Goal: Transaction & Acquisition: Purchase product/service

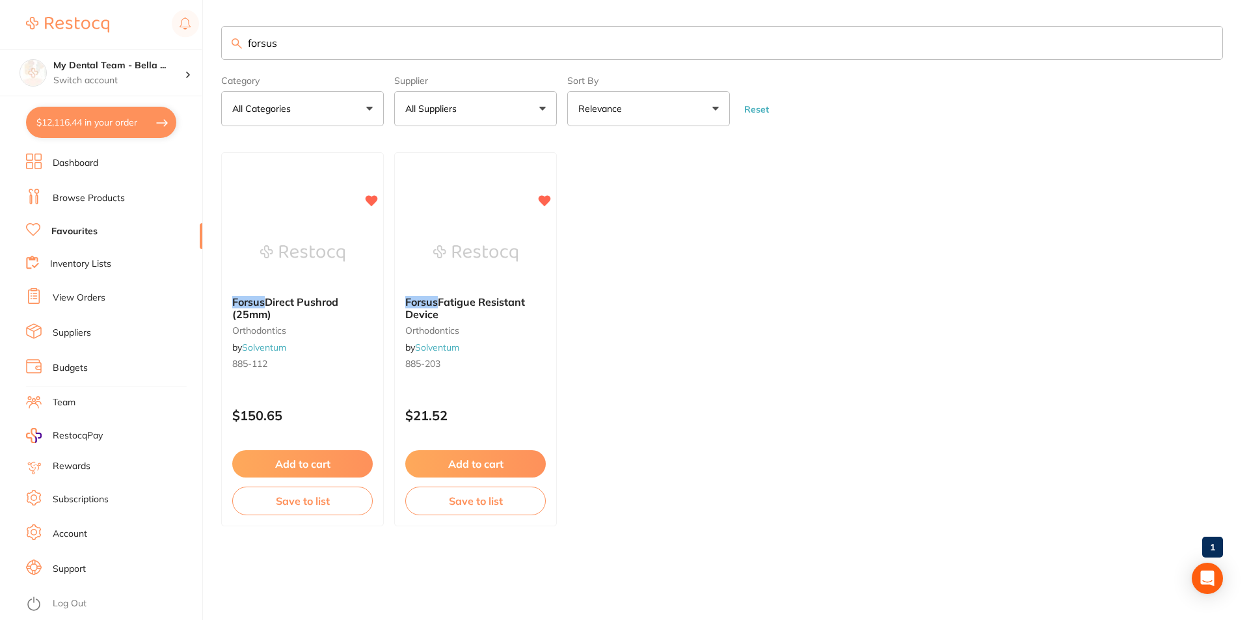
click at [619, 272] on ul "Forsus Direct Pushrod (25mm) orthodontics by Solventum 885-112 $150.65 Add to c…" at bounding box center [722, 339] width 1002 height 374
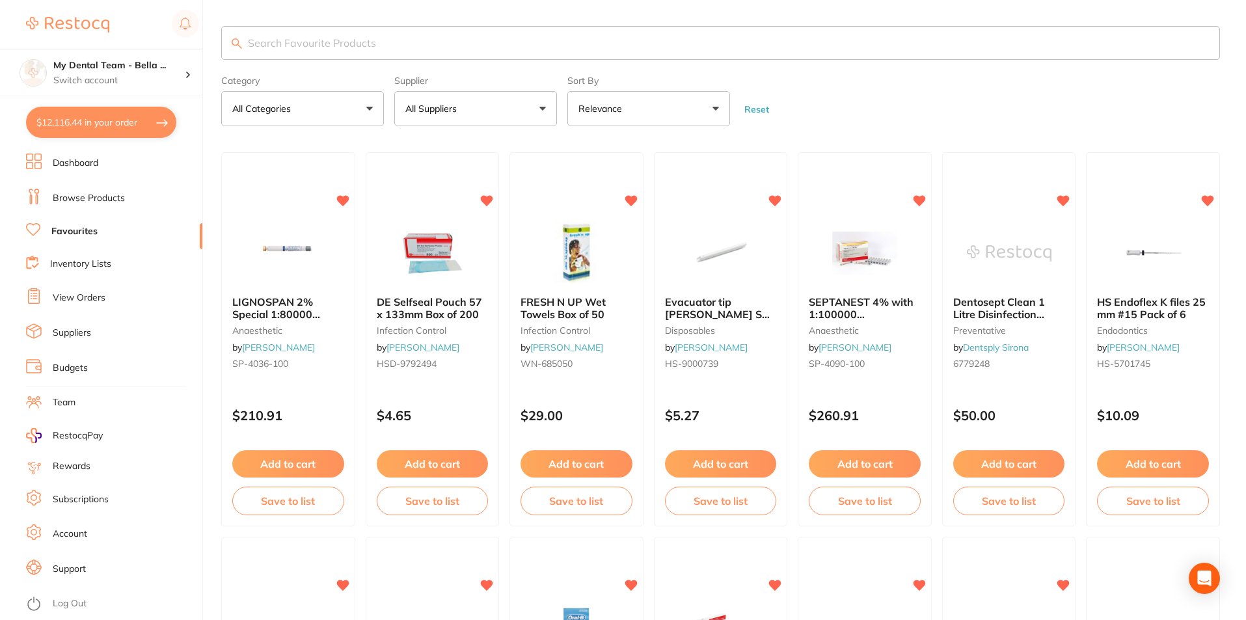
click at [100, 116] on button "$12,116.44 in your order" at bounding box center [101, 122] width 150 height 31
checkbox input "true"
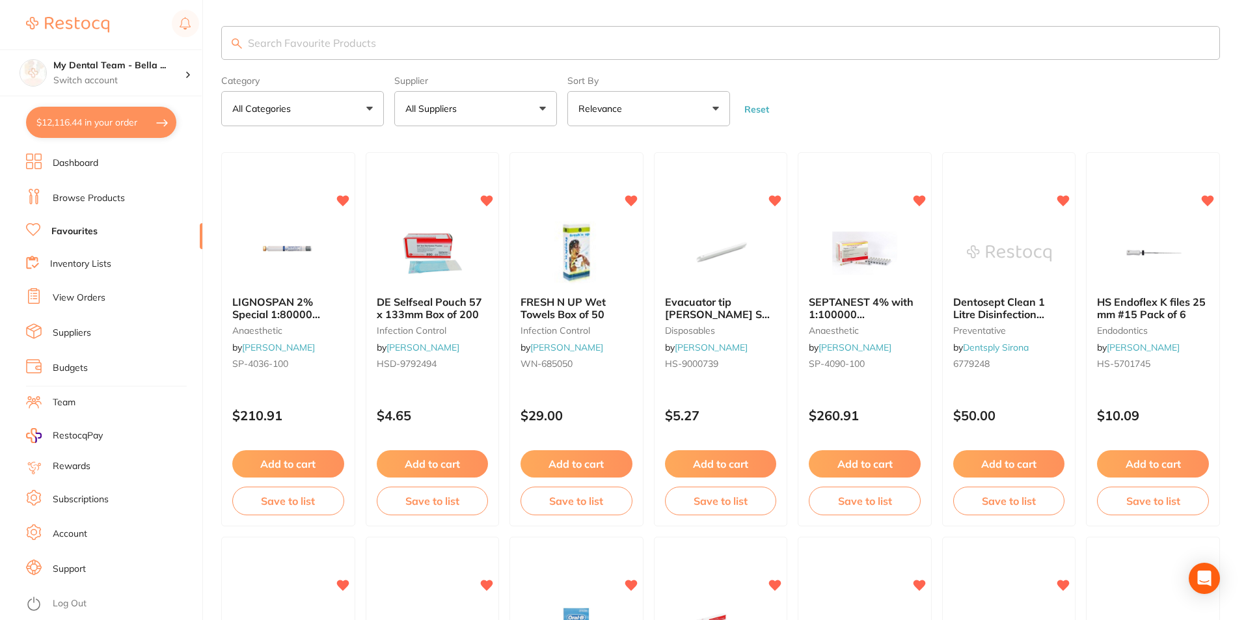
checkbox input "true"
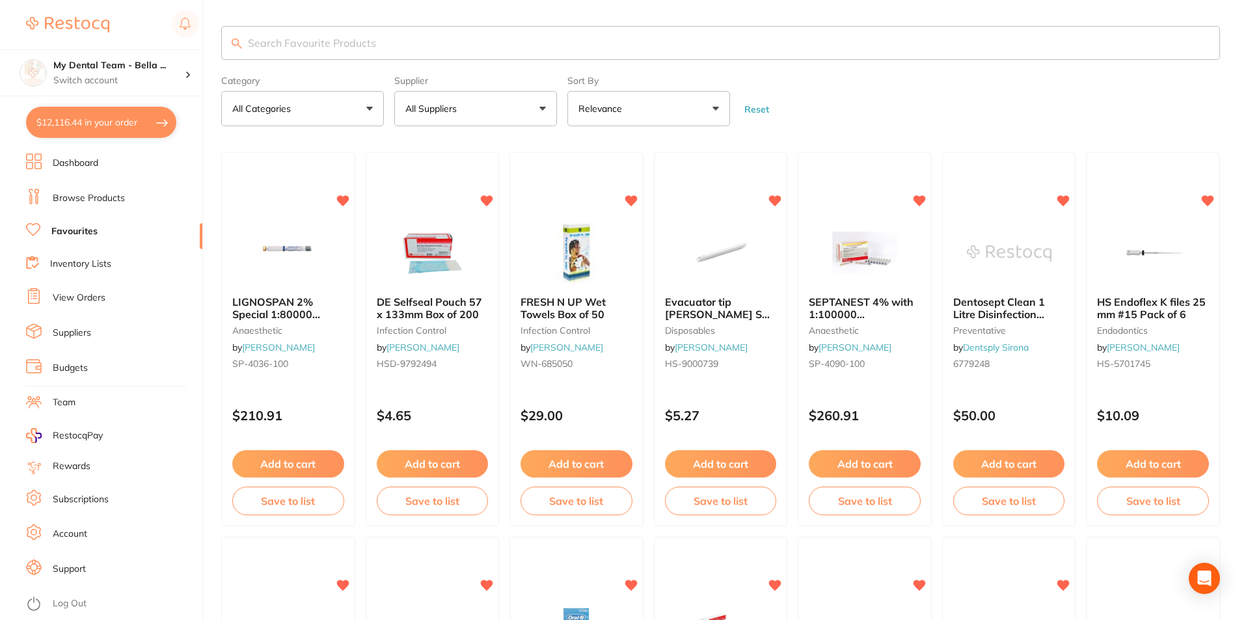
checkbox input "true"
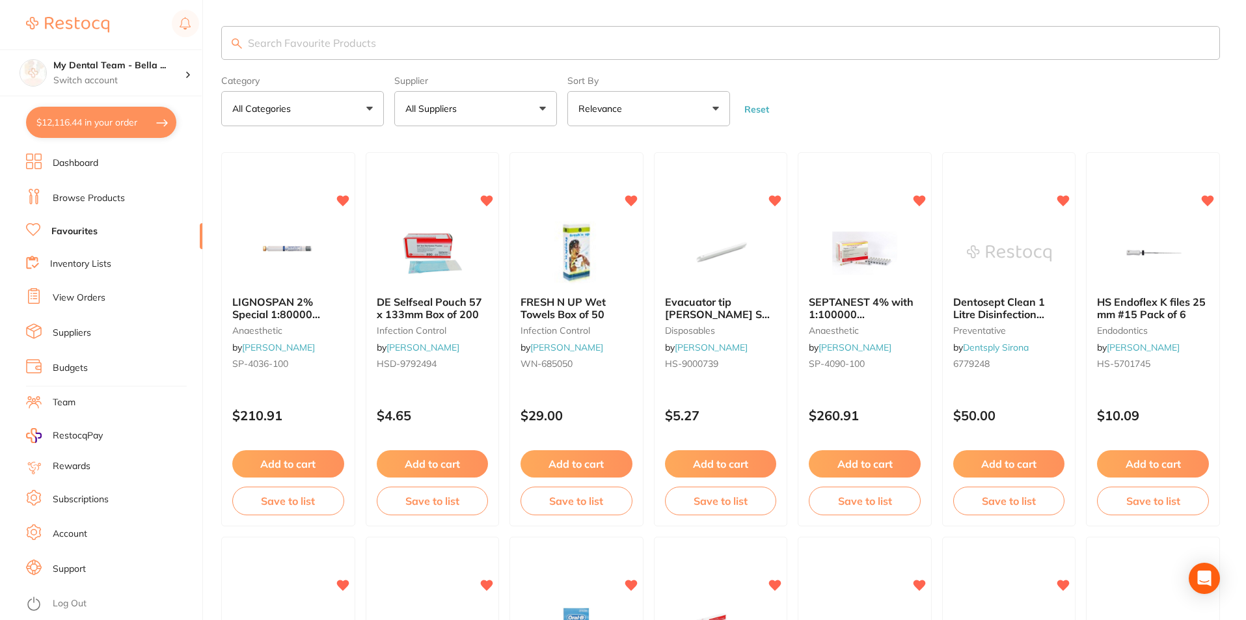
checkbox input "true"
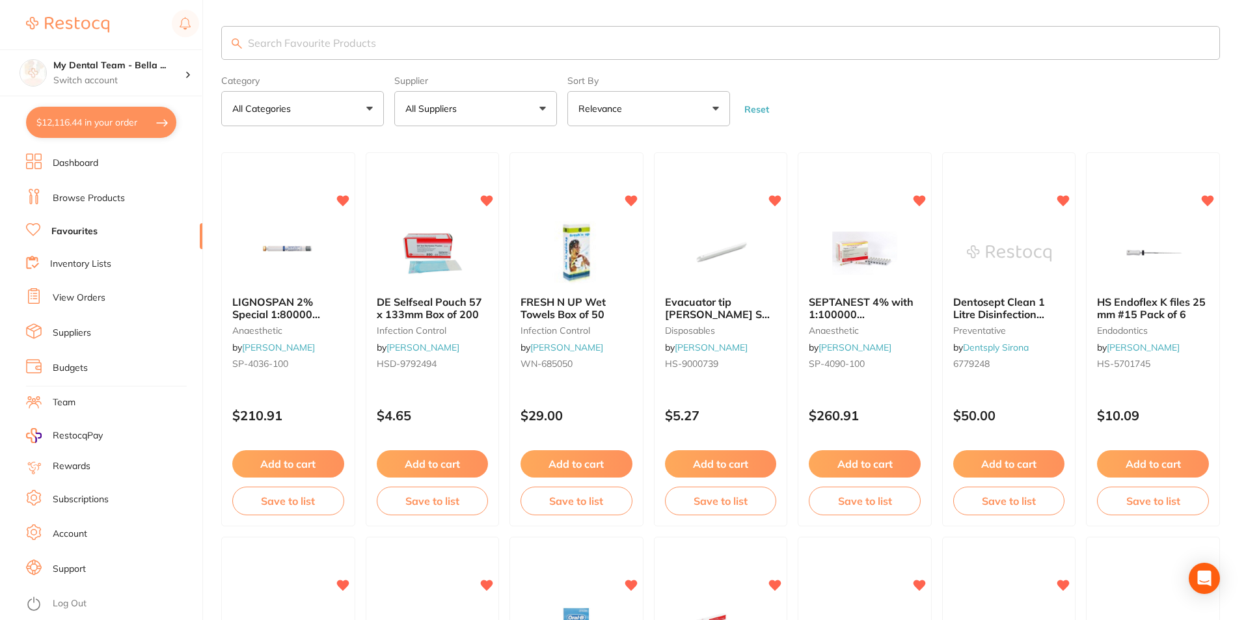
checkbox input "true"
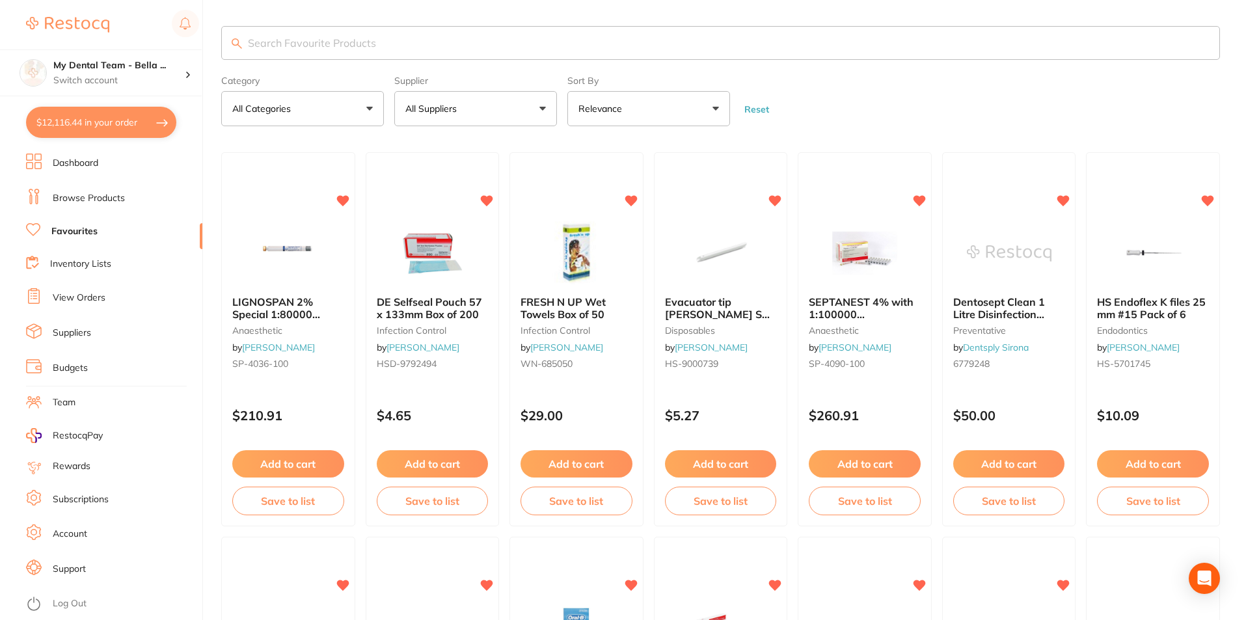
checkbox input "true"
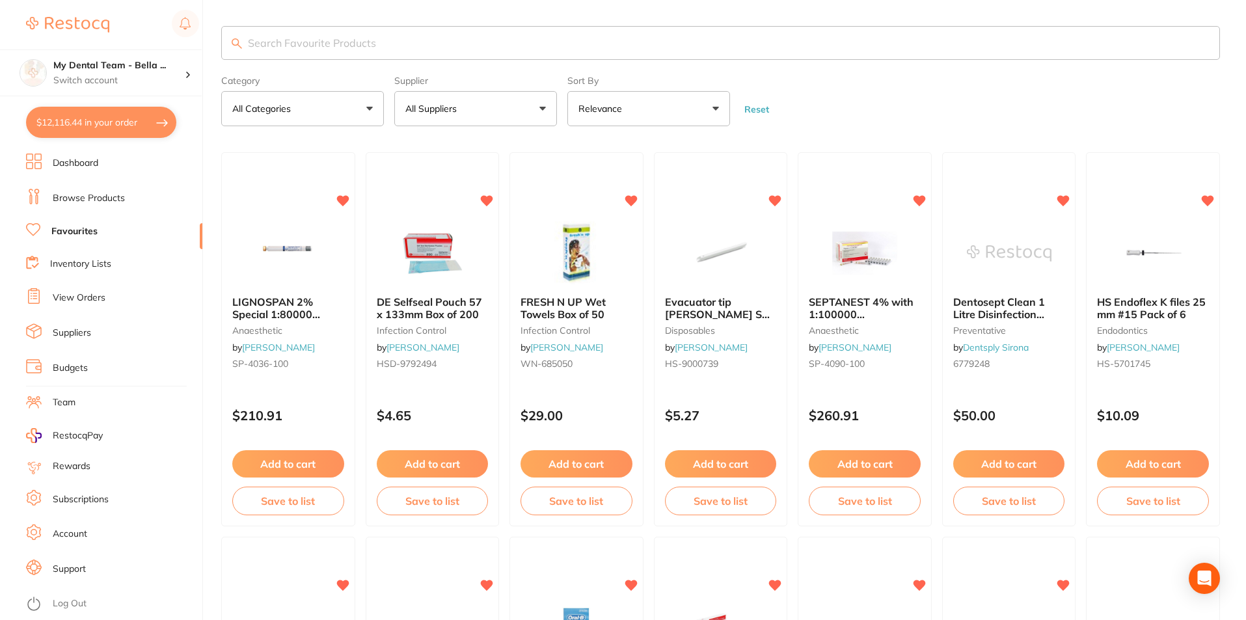
checkbox input "true"
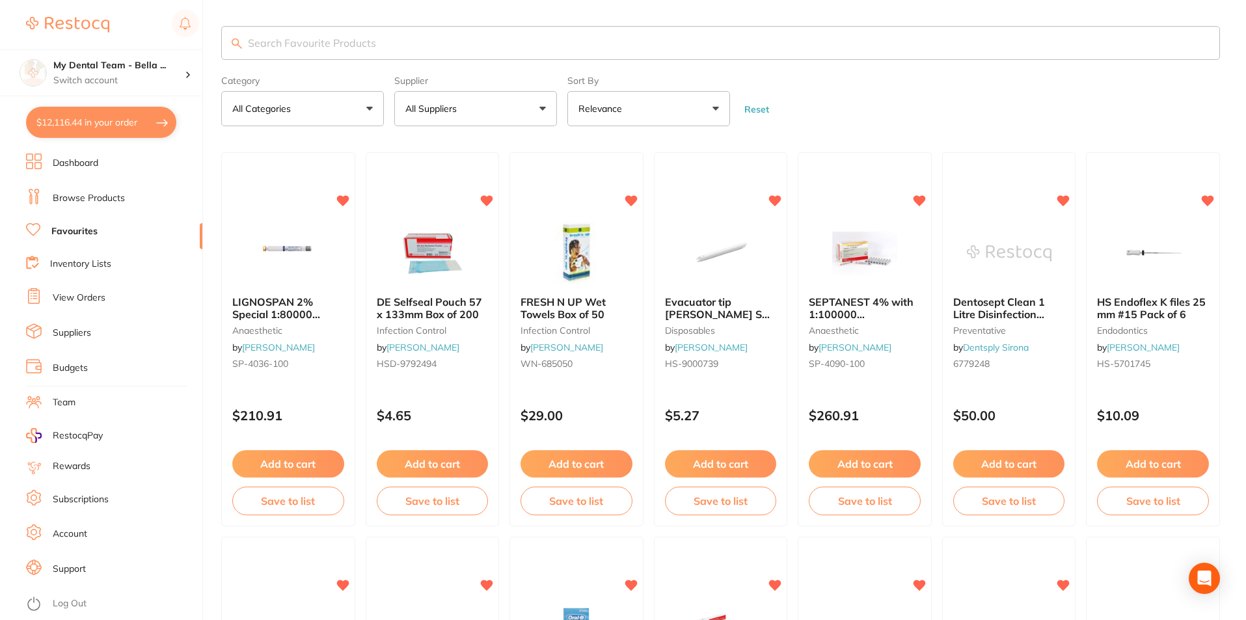
checkbox input "true"
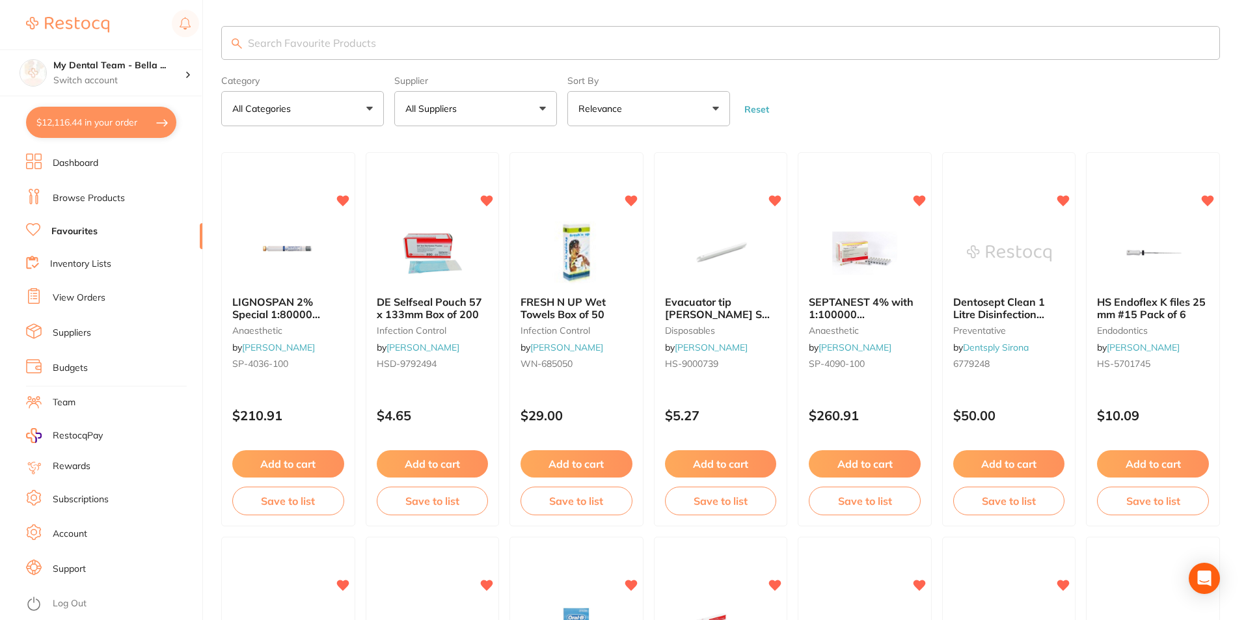
checkbox input "true"
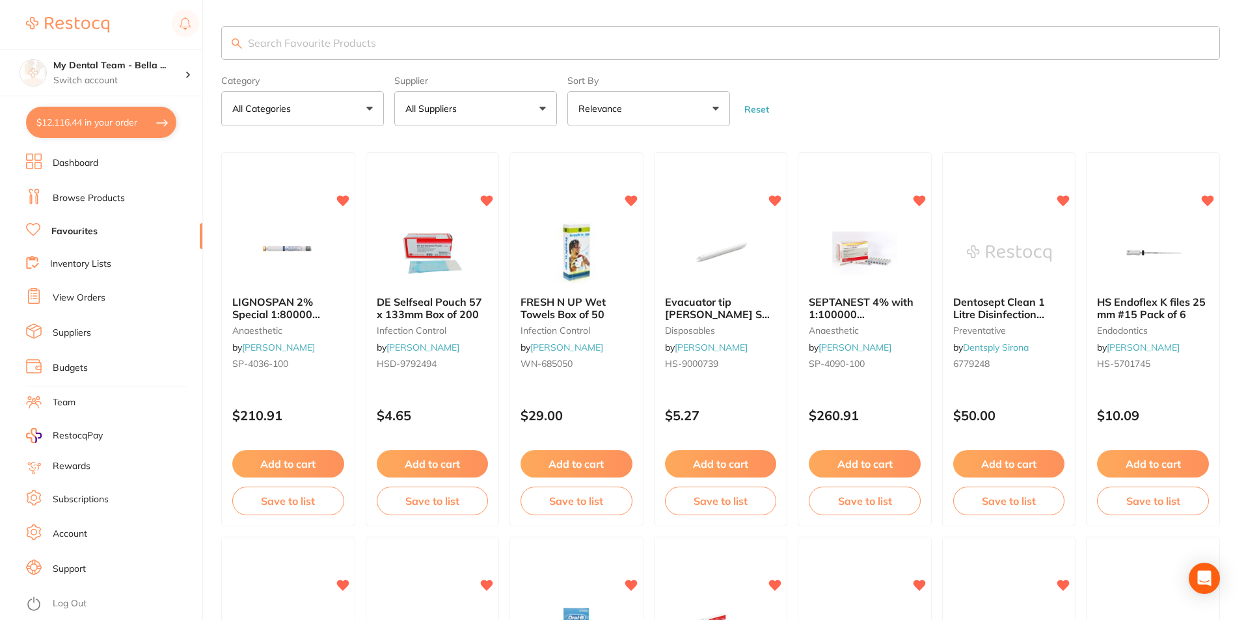
checkbox input "true"
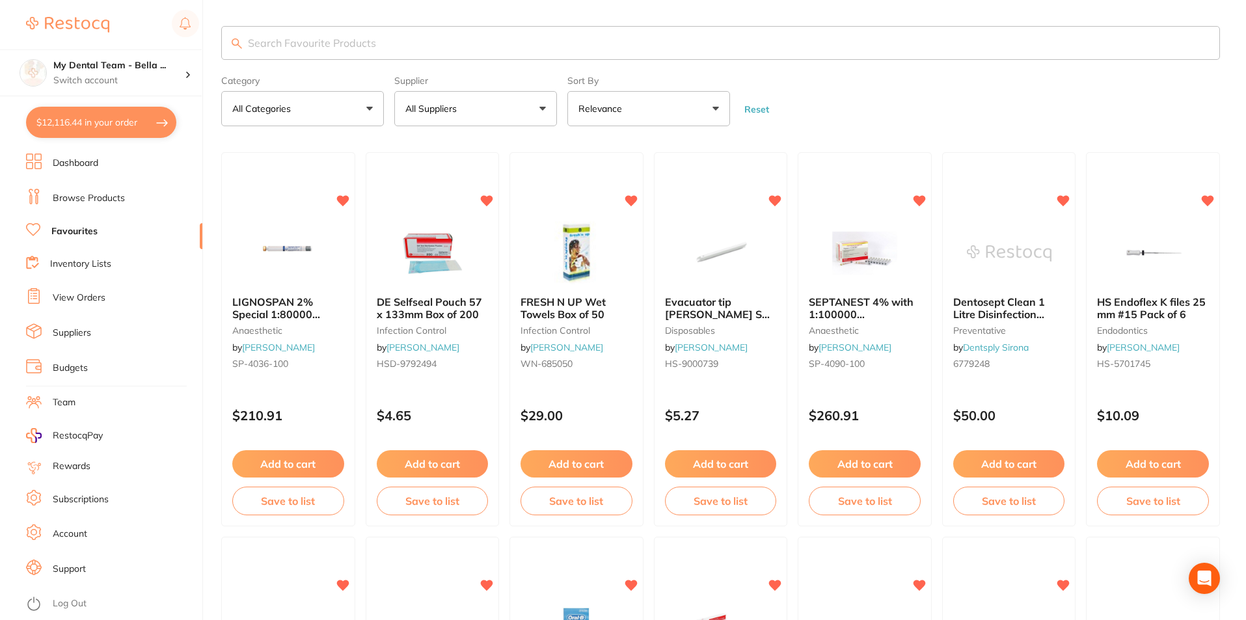
checkbox input "true"
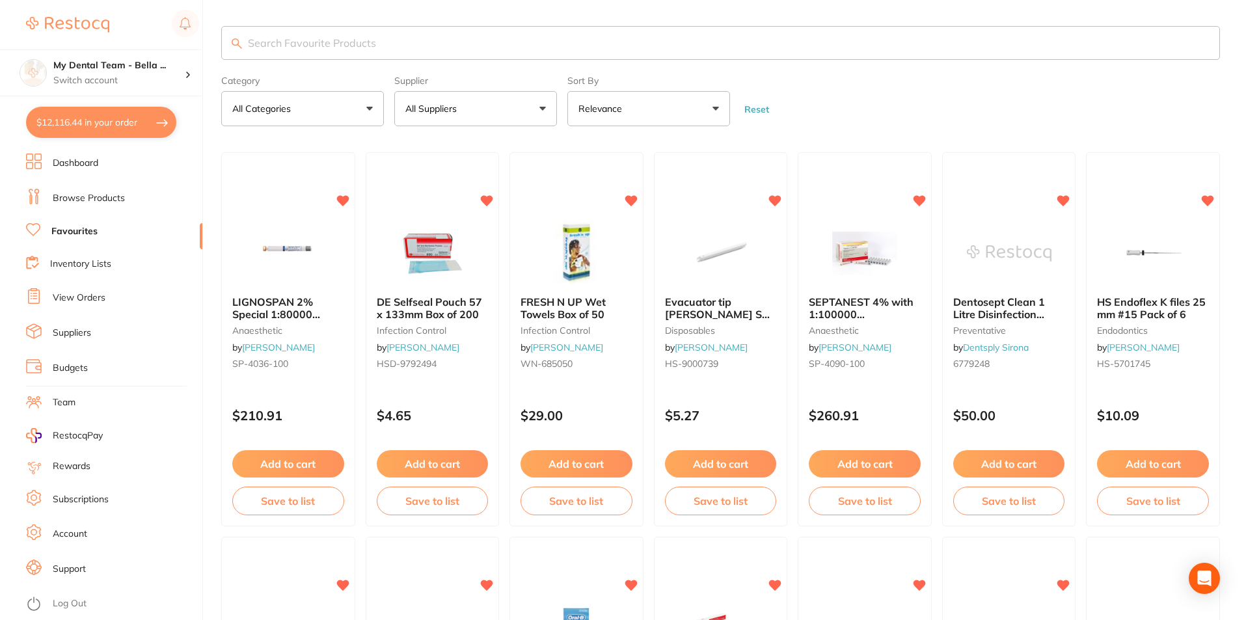
checkbox input "true"
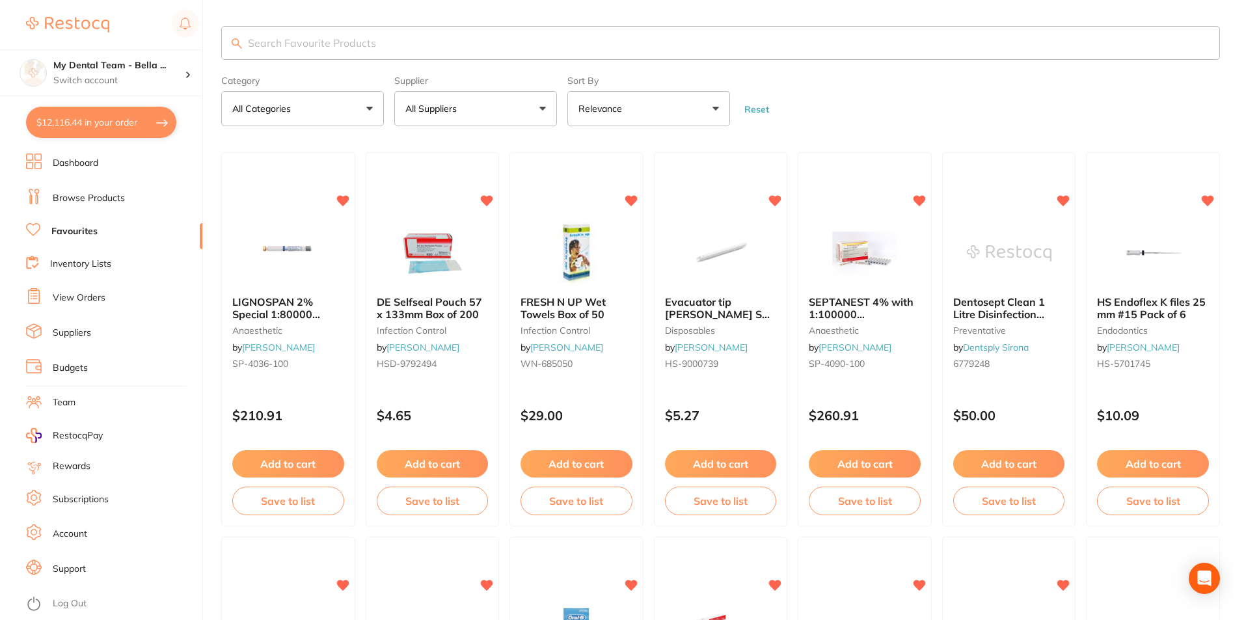
checkbox input "true"
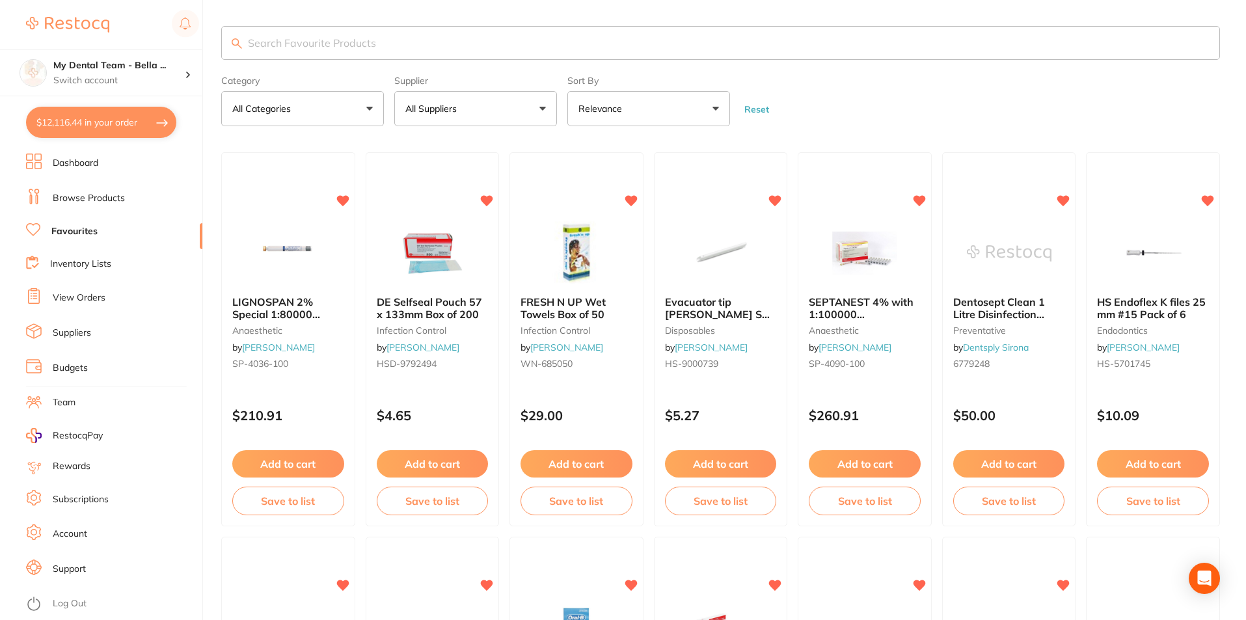
checkbox input "true"
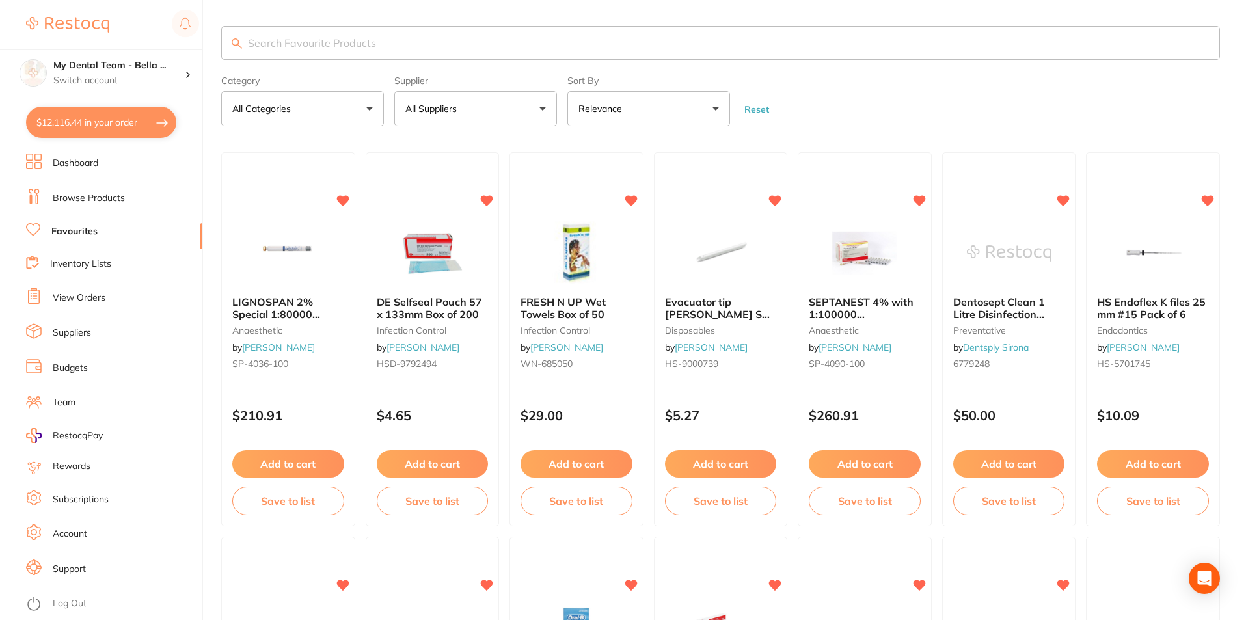
checkbox input "true"
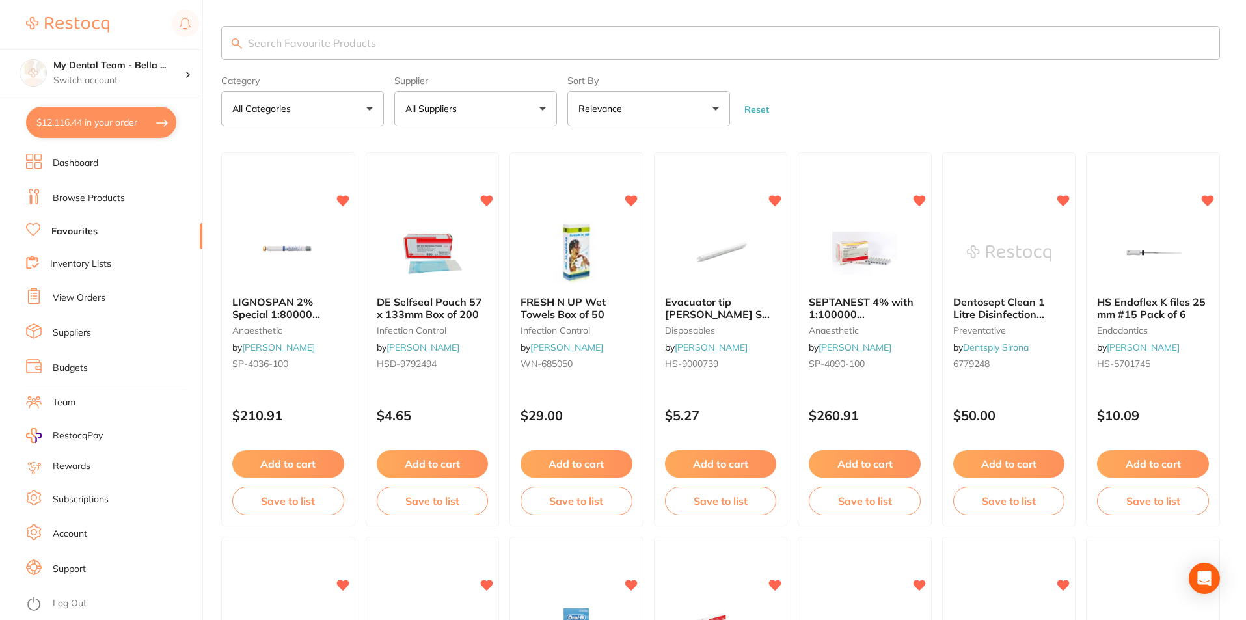
checkbox input "true"
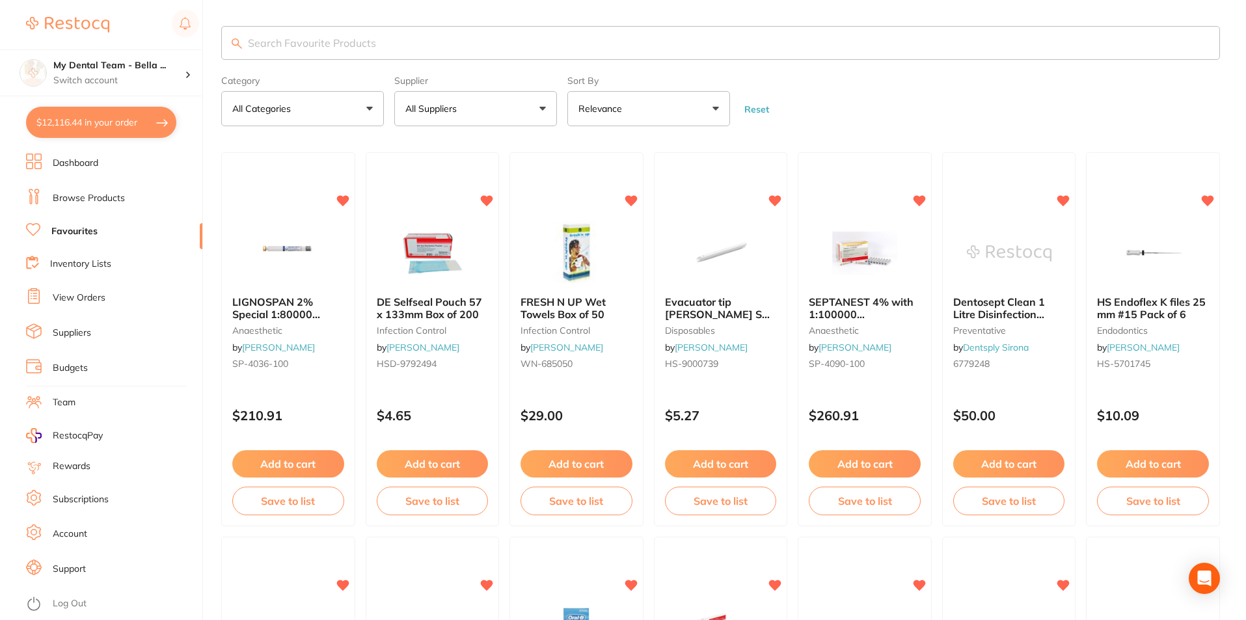
checkbox input "true"
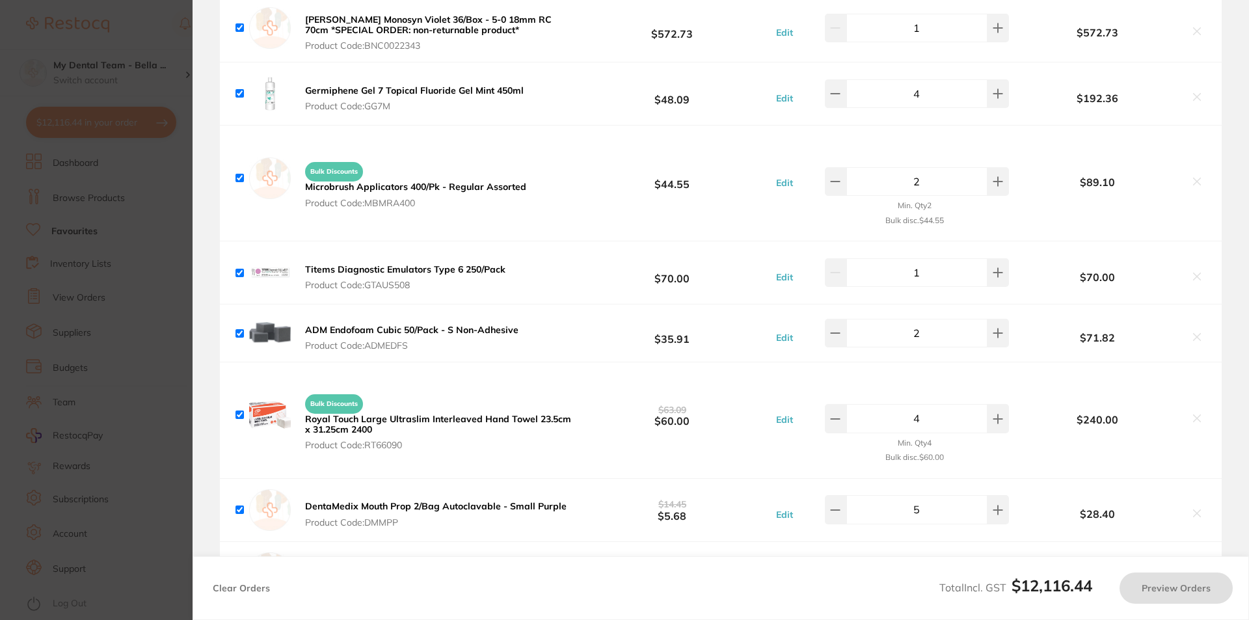
scroll to position [195, 0]
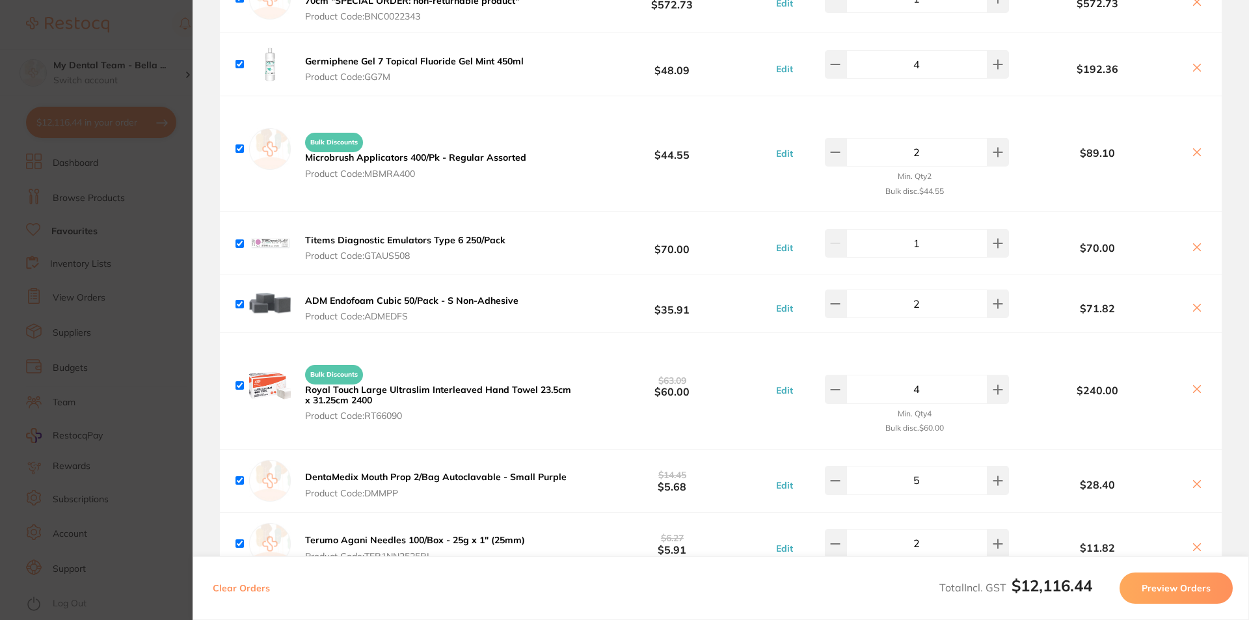
click at [108, 180] on section "Update RRP Set your pre negotiated price for this item. Item Agreed RRP (excl. …" at bounding box center [624, 310] width 1249 height 620
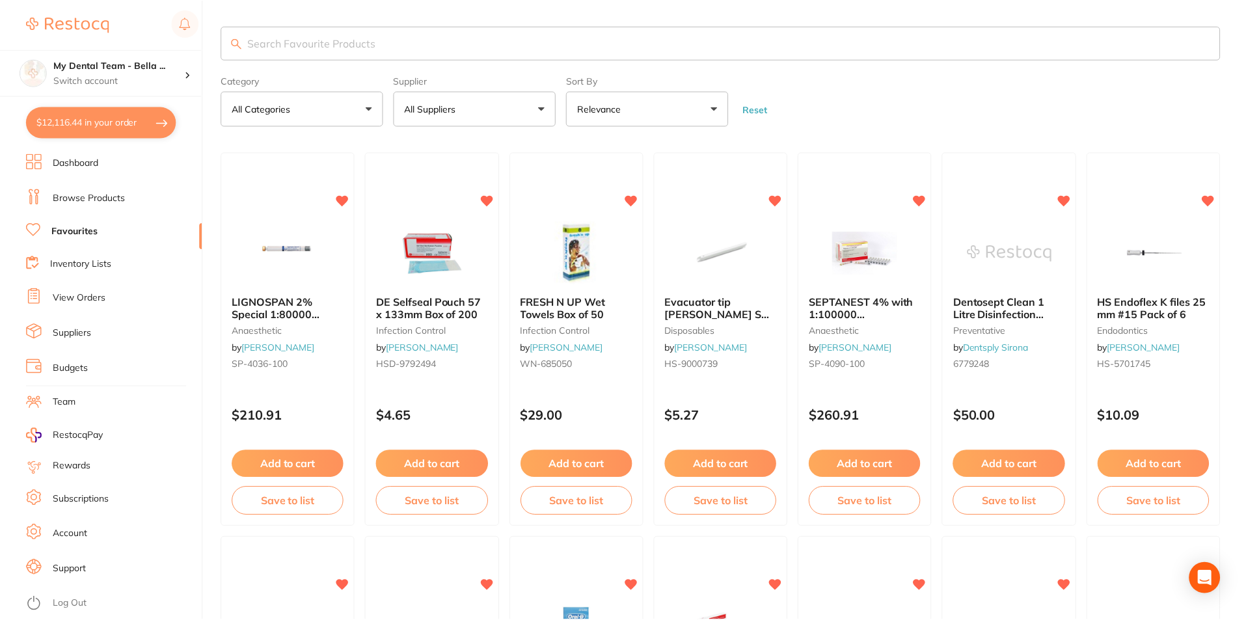
scroll to position [1, 0]
click at [92, 232] on link "Favourites" at bounding box center [74, 231] width 46 height 13
click at [85, 300] on link "View Orders" at bounding box center [79, 297] width 53 height 13
click at [79, 293] on link "View Orders" at bounding box center [79, 297] width 53 height 13
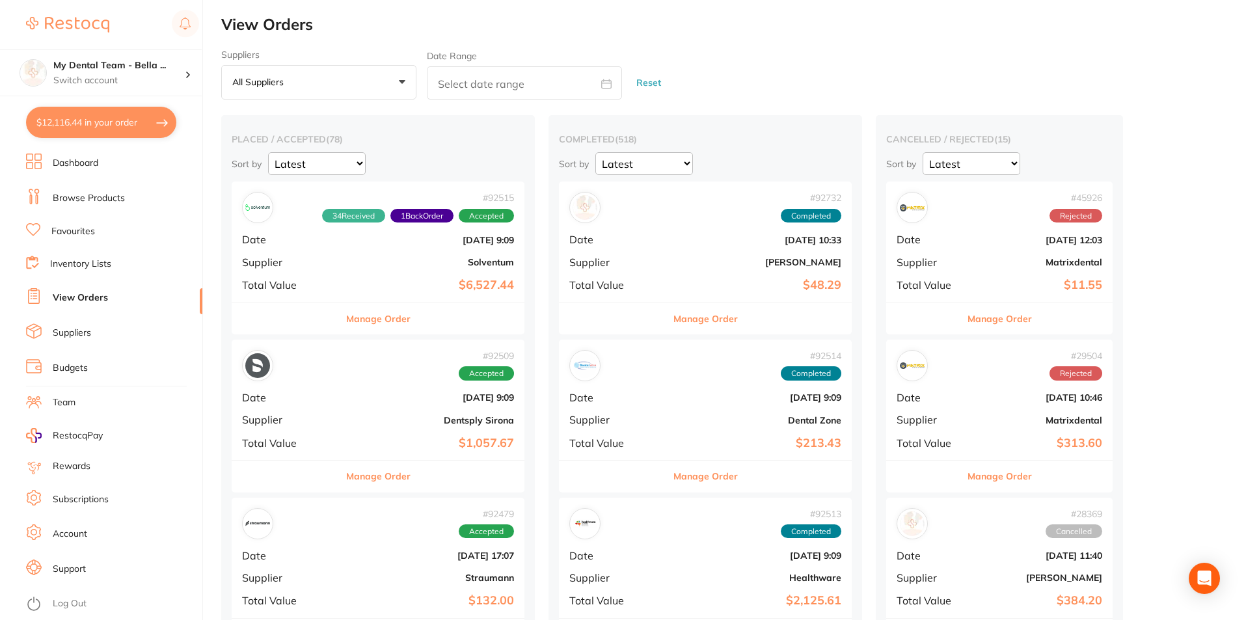
click at [77, 260] on link "Inventory Lists" at bounding box center [80, 264] width 61 height 13
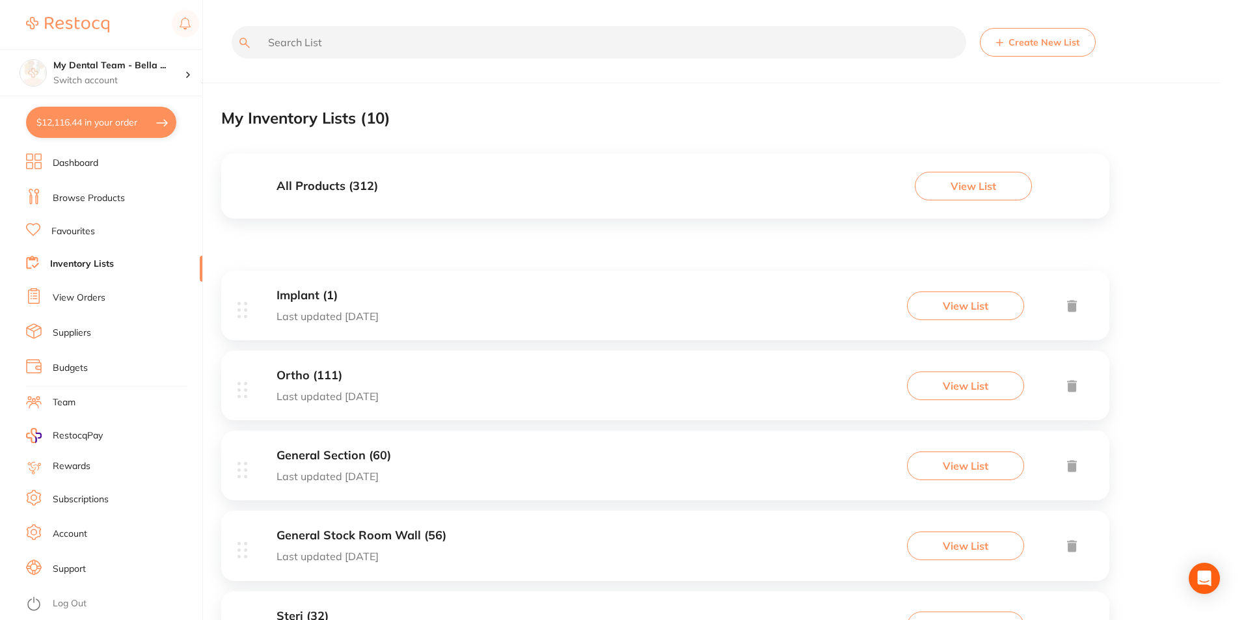
click at [433, 379] on div "Ortho (111) Last updated 29 days ago View List" at bounding box center [665, 386] width 888 height 70
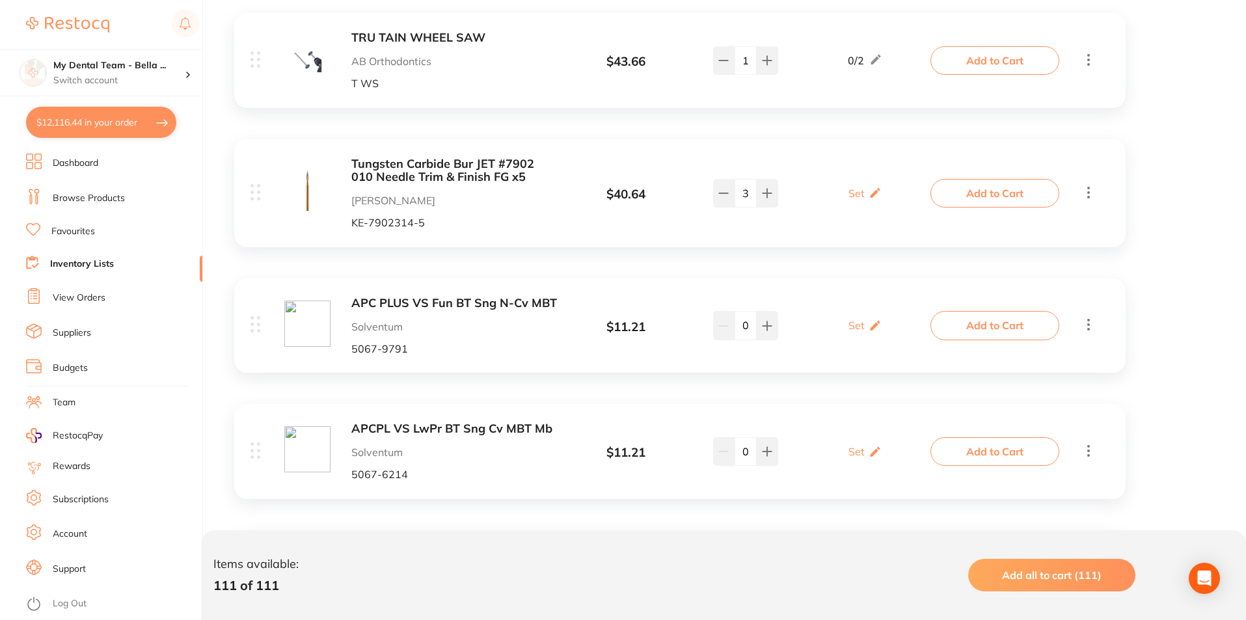
scroll to position [325, 0]
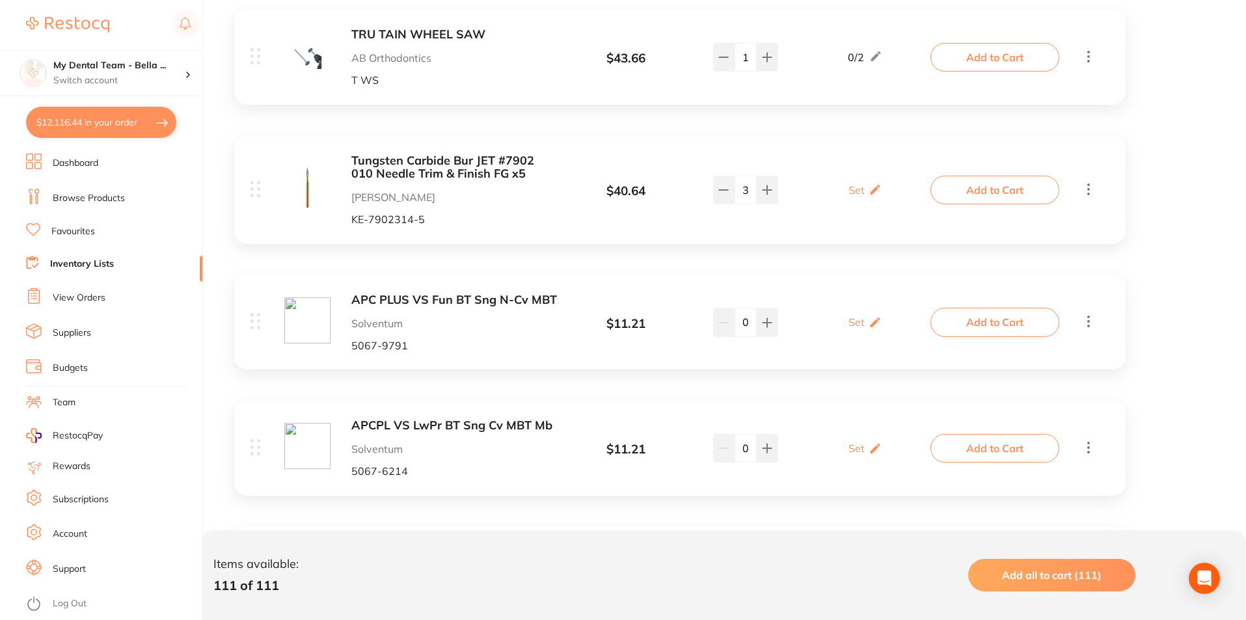
click at [258, 322] on circle at bounding box center [258, 320] width 3 height 3
click at [317, 315] on img at bounding box center [307, 320] width 46 height 46
click at [416, 299] on b "APC PLUS VS Fun BT Sng N-Cv MBT" at bounding box center [454, 300] width 206 height 14
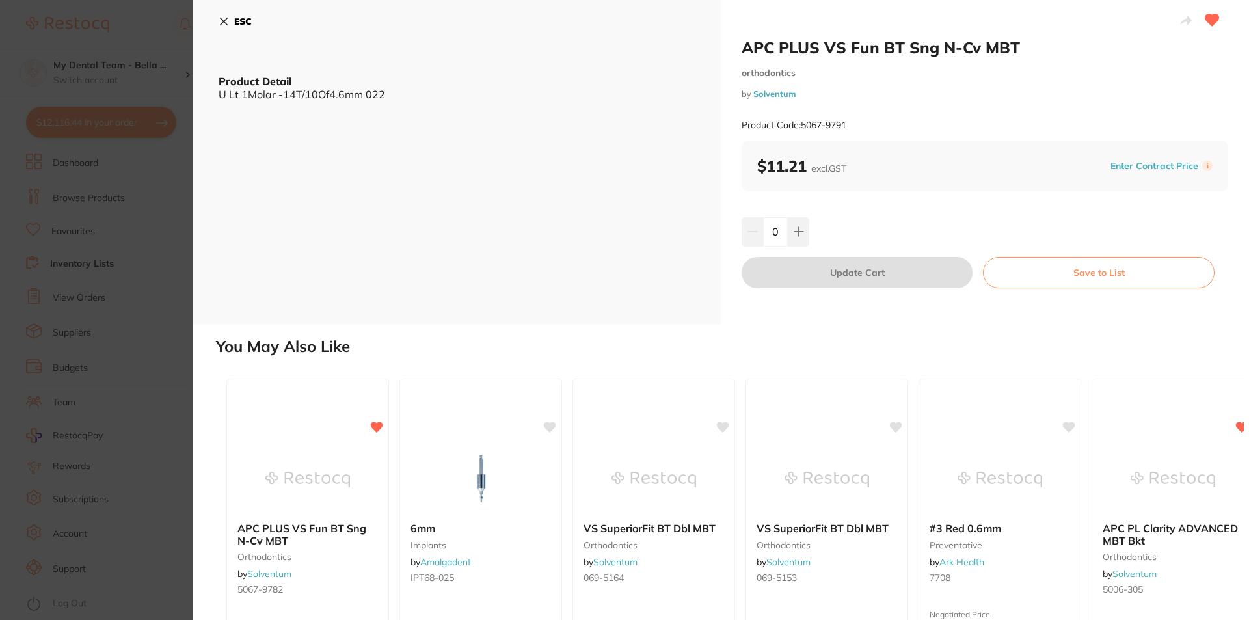
click at [227, 16] on icon at bounding box center [224, 21] width 10 height 10
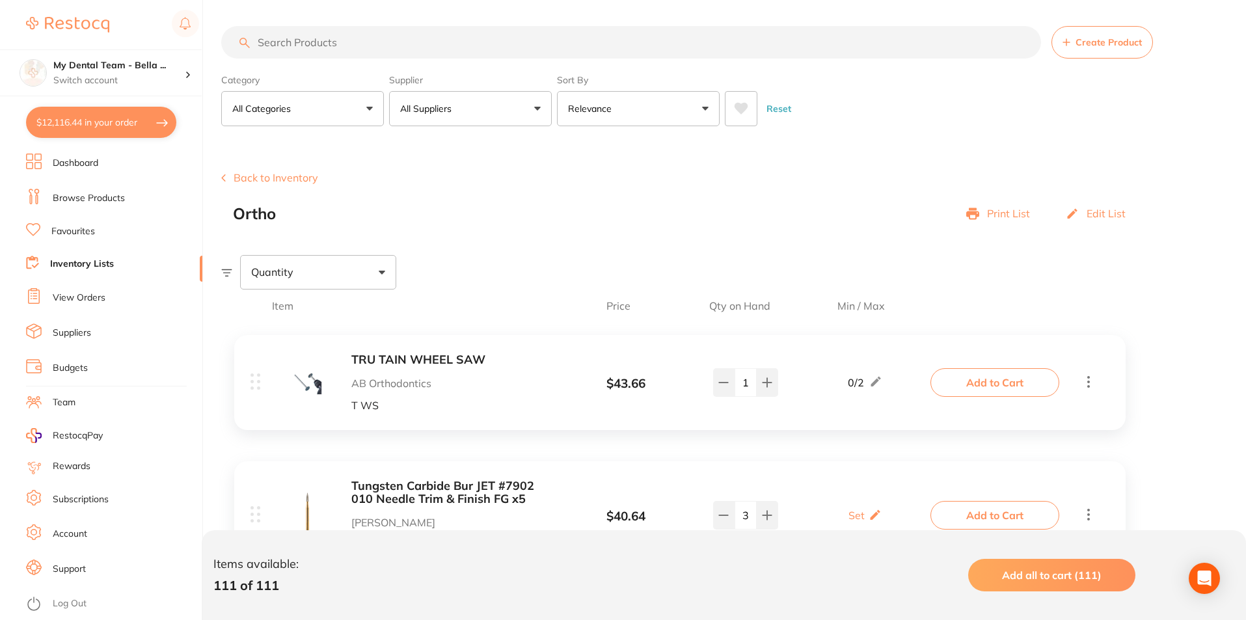
click at [376, 46] on input "search" at bounding box center [631, 42] width 820 height 33
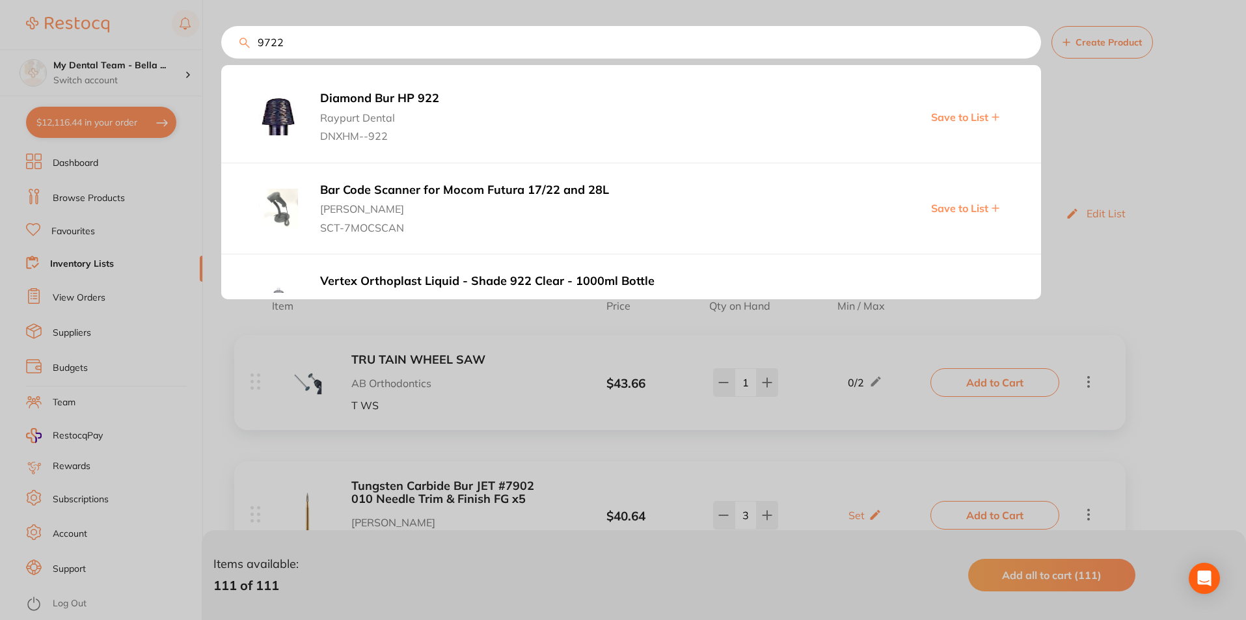
click at [259, 46] on input "9722" at bounding box center [631, 42] width 820 height 33
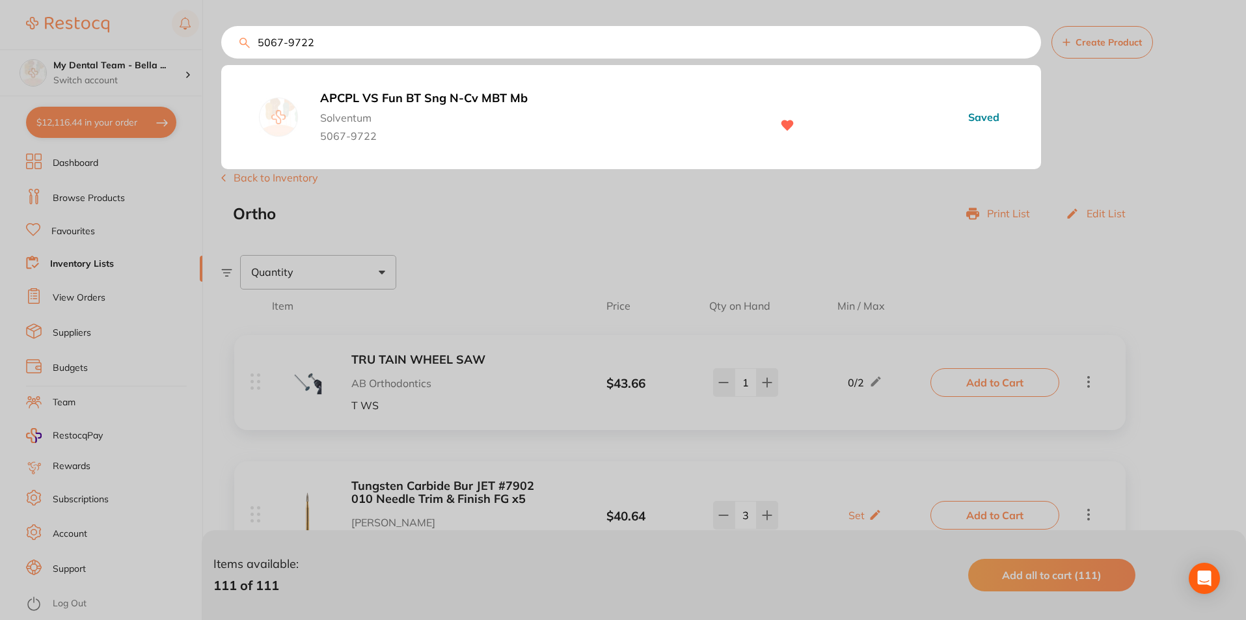
type input "5067-9722"
click at [448, 94] on b "APCPL VS Fun BT Sng N-Cv MBT Mb" at bounding box center [539, 99] width 438 height 14
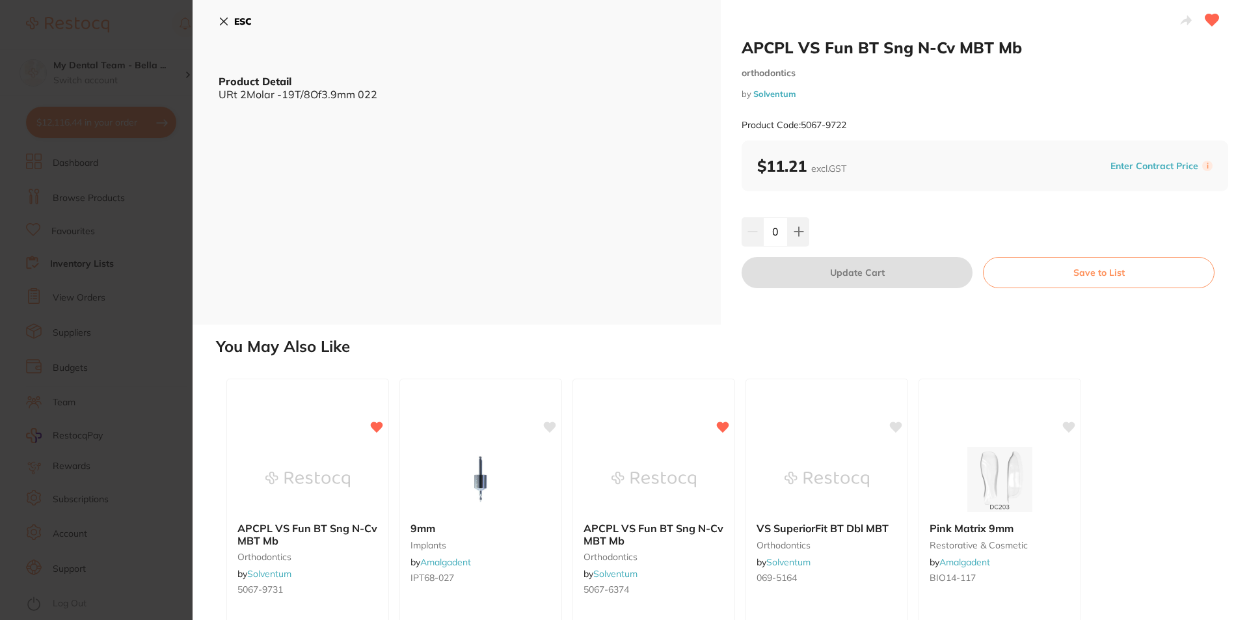
click at [1006, 61] on div "APCPL VS Fun BT Sng N-Cv MBT Mb orthodontics by Solventum Product Code: 5067-97…" at bounding box center [985, 89] width 487 height 103
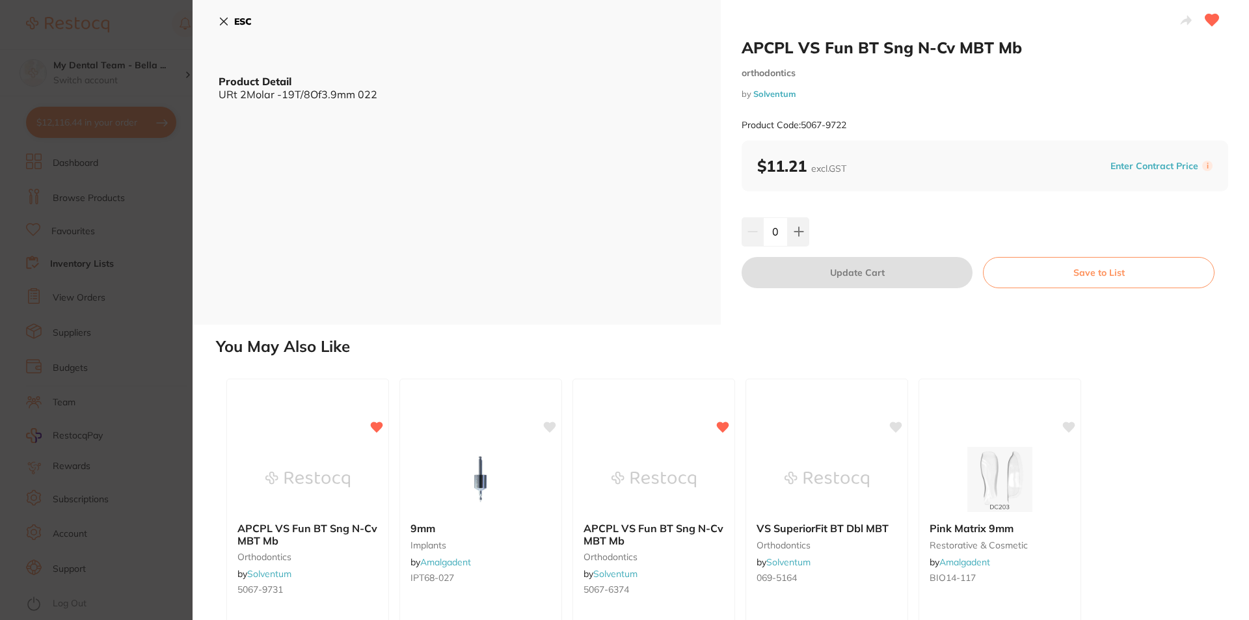
drag, startPoint x: 771, startPoint y: 230, endPoint x: 785, endPoint y: 232, distance: 13.3
click at [785, 232] on input "0" at bounding box center [775, 231] width 25 height 29
type input "10"
click at [987, 229] on div "10" at bounding box center [985, 231] width 487 height 29
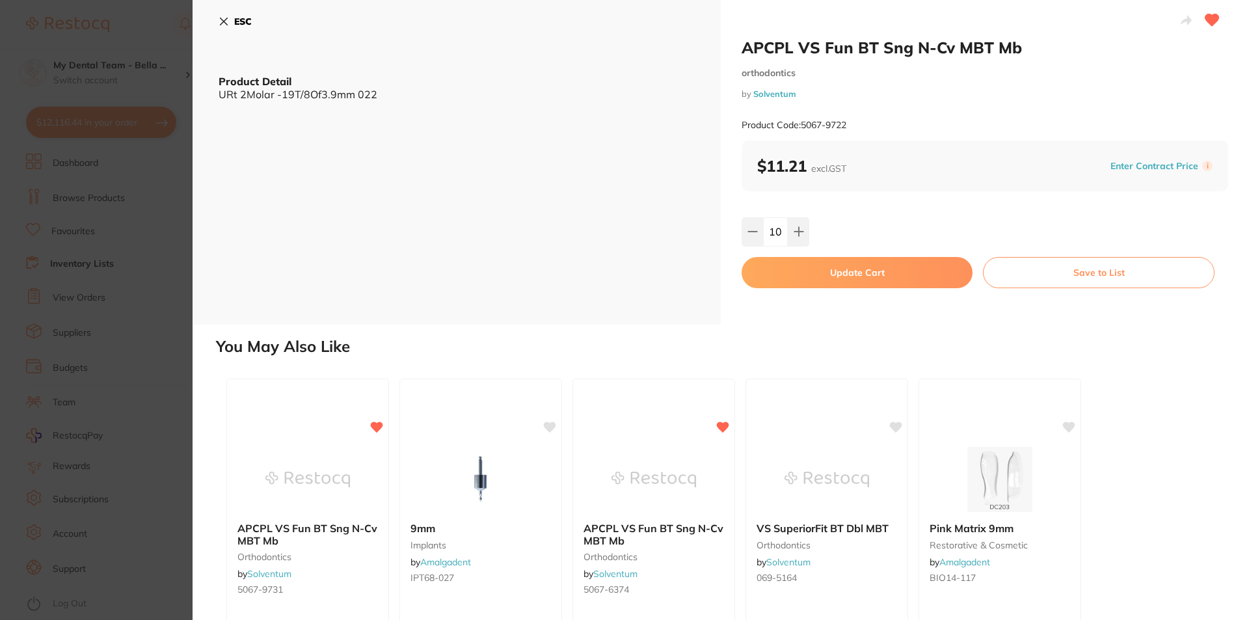
click at [874, 273] on button "Update Cart" at bounding box center [857, 272] width 231 height 31
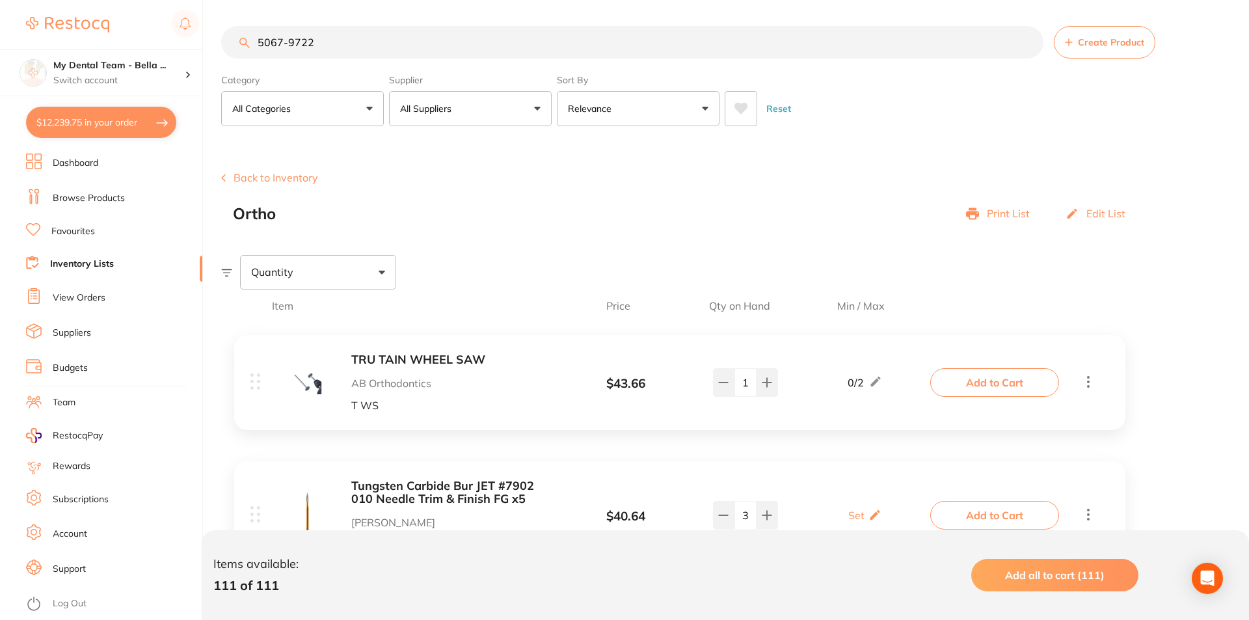
checkbox input "false"
drag, startPoint x: 351, startPoint y: 43, endPoint x: 221, endPoint y: 37, distance: 130.9
click at [221, 37] on div "$12,239.75 My Dental Team - Bella ... Switch account My Dental Team - Bella Vis…" at bounding box center [623, 309] width 1246 height 620
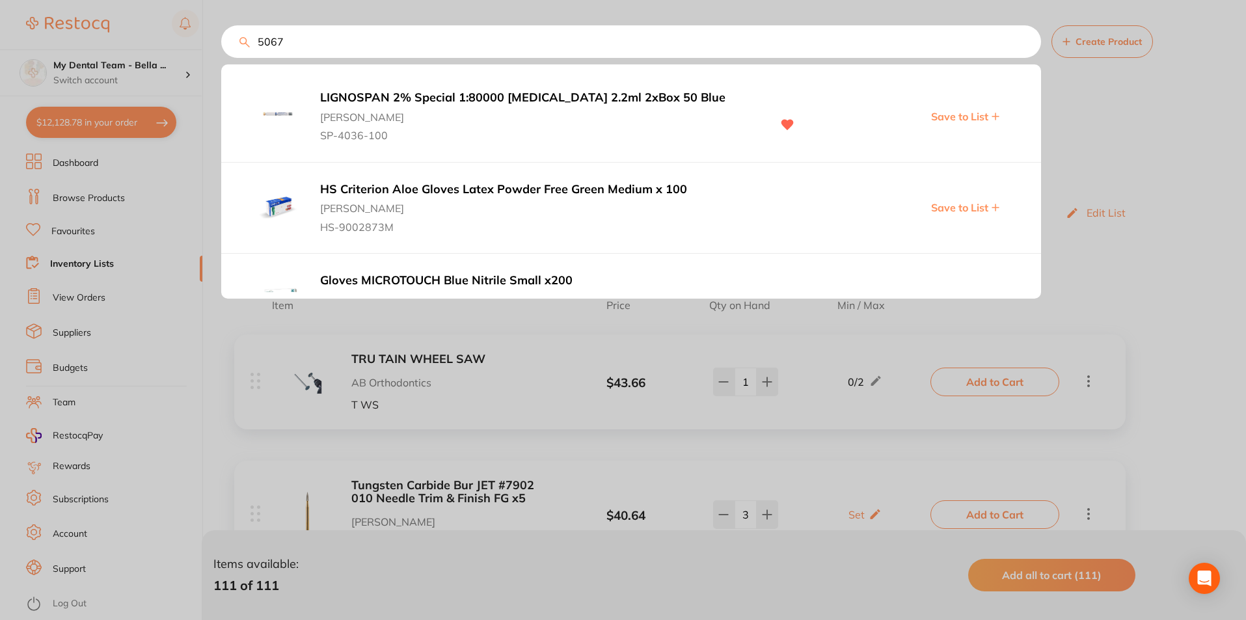
type input "5067-"
type input "10"
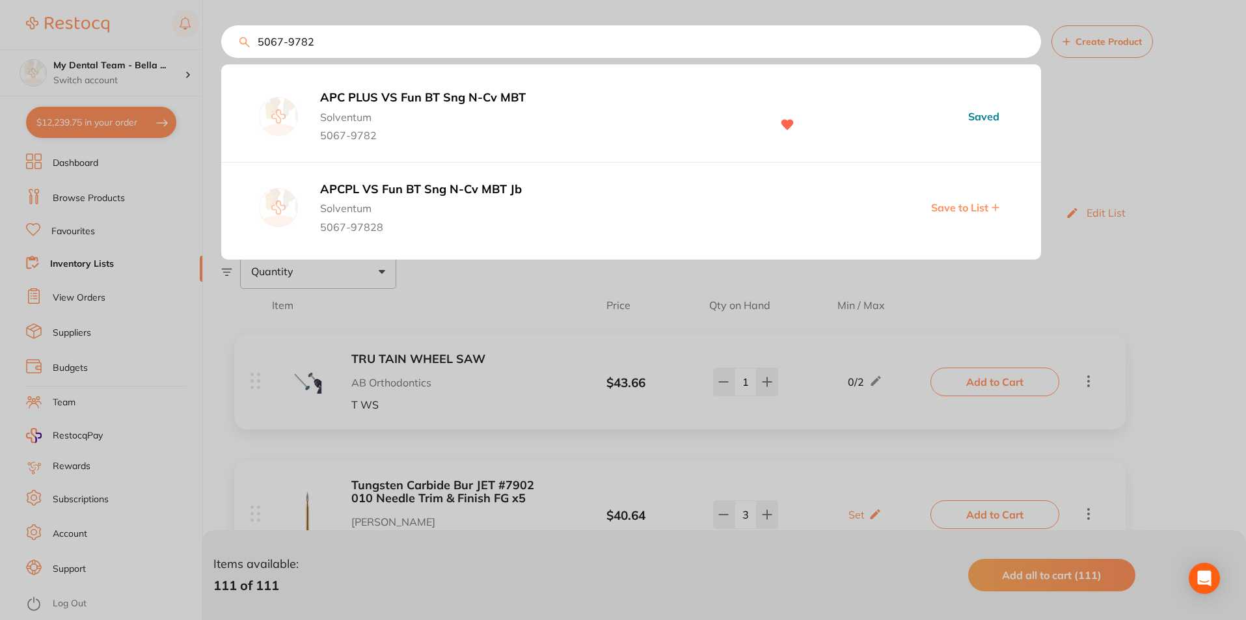
type input "5067-9782"
click at [446, 98] on b "APC PLUS VS Fun BT Sng N-Cv MBT" at bounding box center [539, 98] width 438 height 14
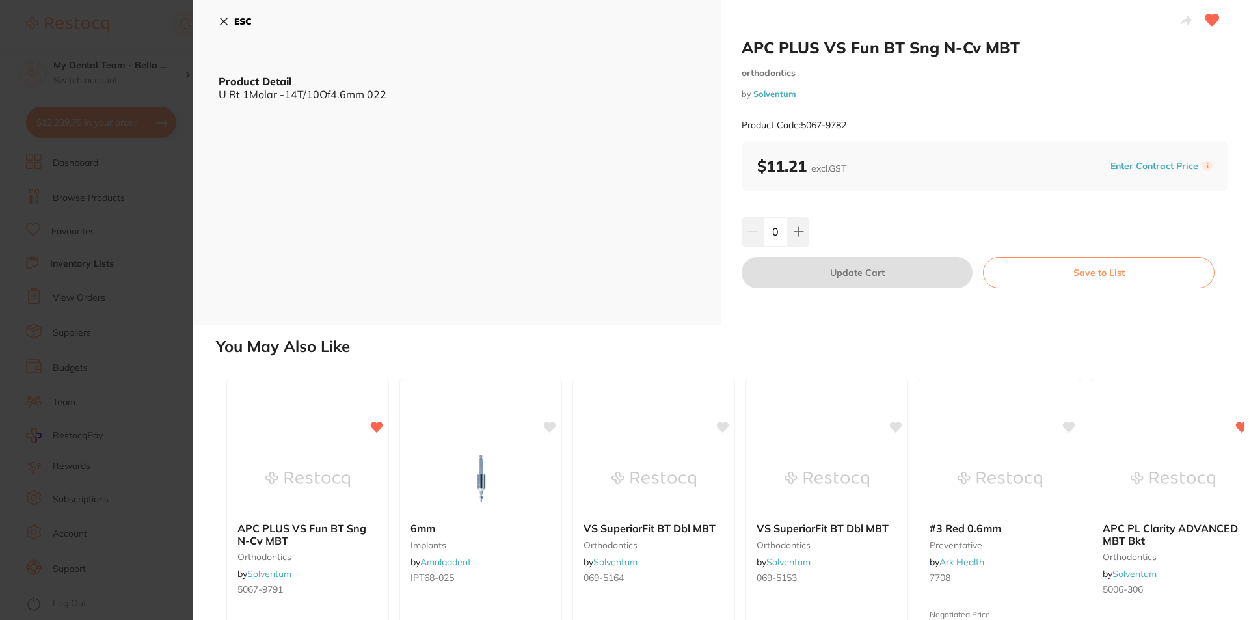
drag, startPoint x: 772, startPoint y: 229, endPoint x: 779, endPoint y: 228, distance: 7.3
click at [779, 228] on input "0" at bounding box center [775, 231] width 25 height 29
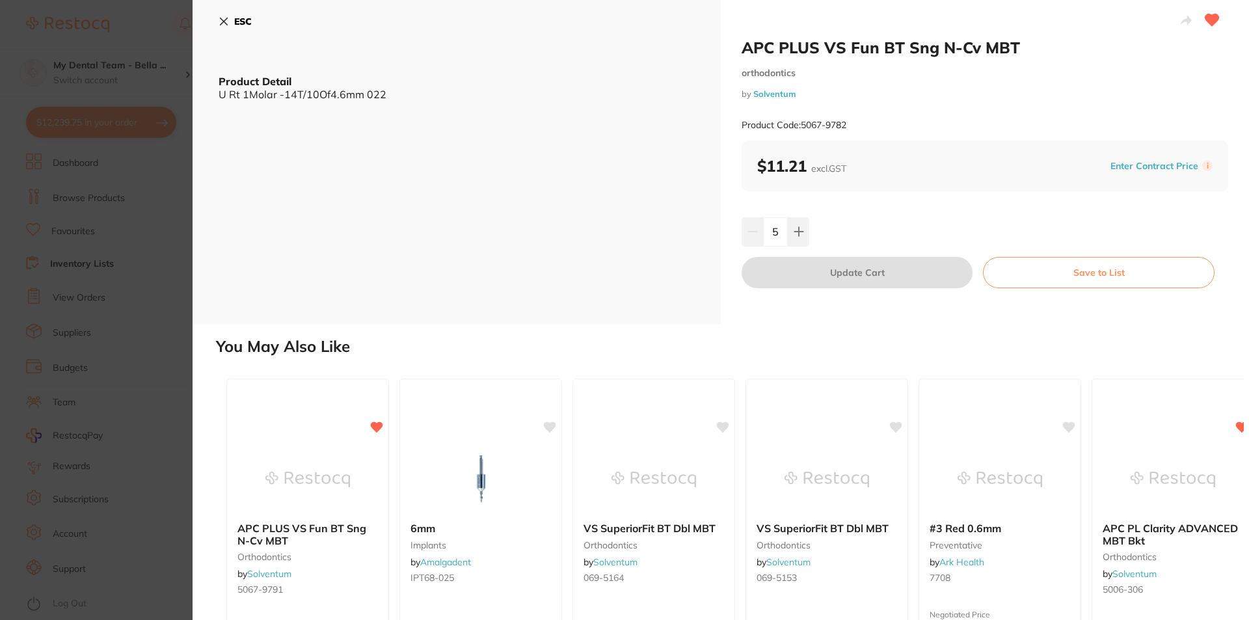
type input "5"
click at [855, 234] on div "5" at bounding box center [985, 231] width 487 height 29
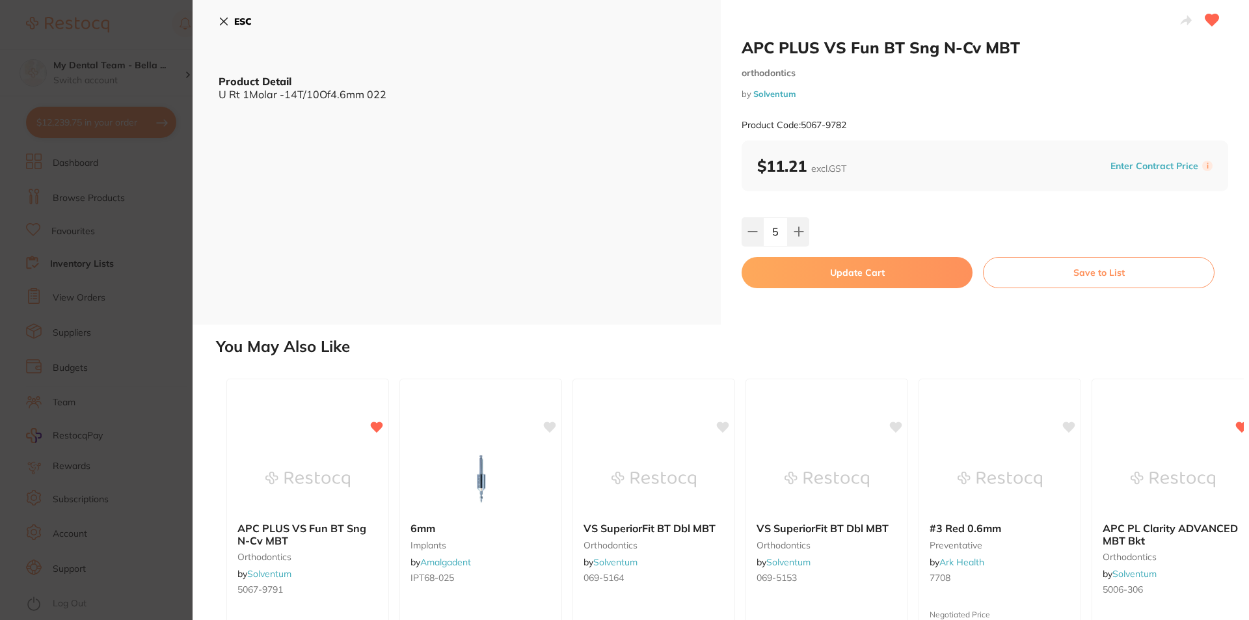
click at [876, 273] on button "Update Cart" at bounding box center [857, 272] width 231 height 31
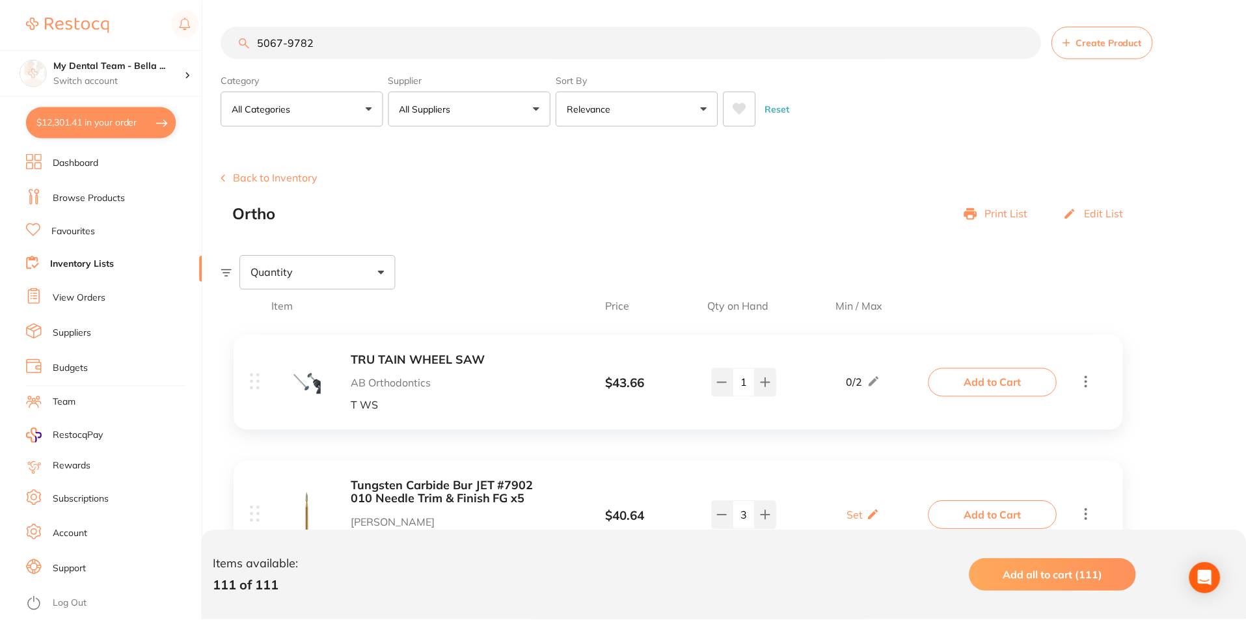
scroll to position [1, 0]
drag, startPoint x: 366, startPoint y: 46, endPoint x: 133, endPoint y: 38, distance: 233.0
click at [133, 38] on div "$12,252.09 My Dental Team - Bella ... Switch account My Dental Team - Bella Vis…" at bounding box center [623, 309] width 1246 height 620
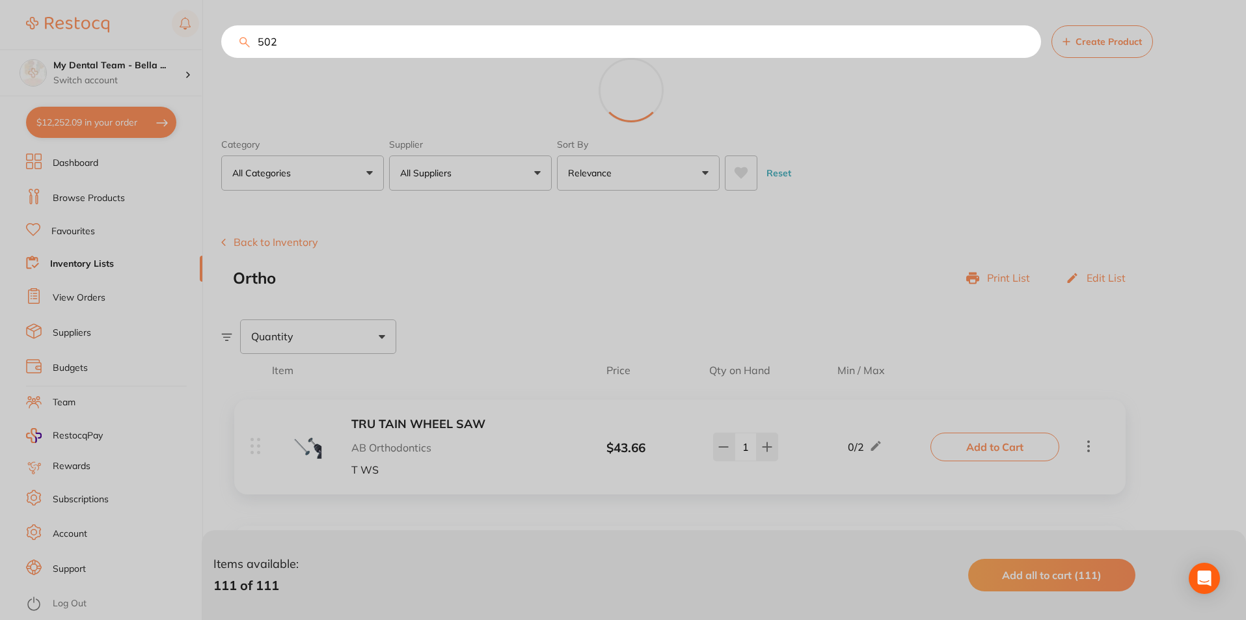
type input "5024"
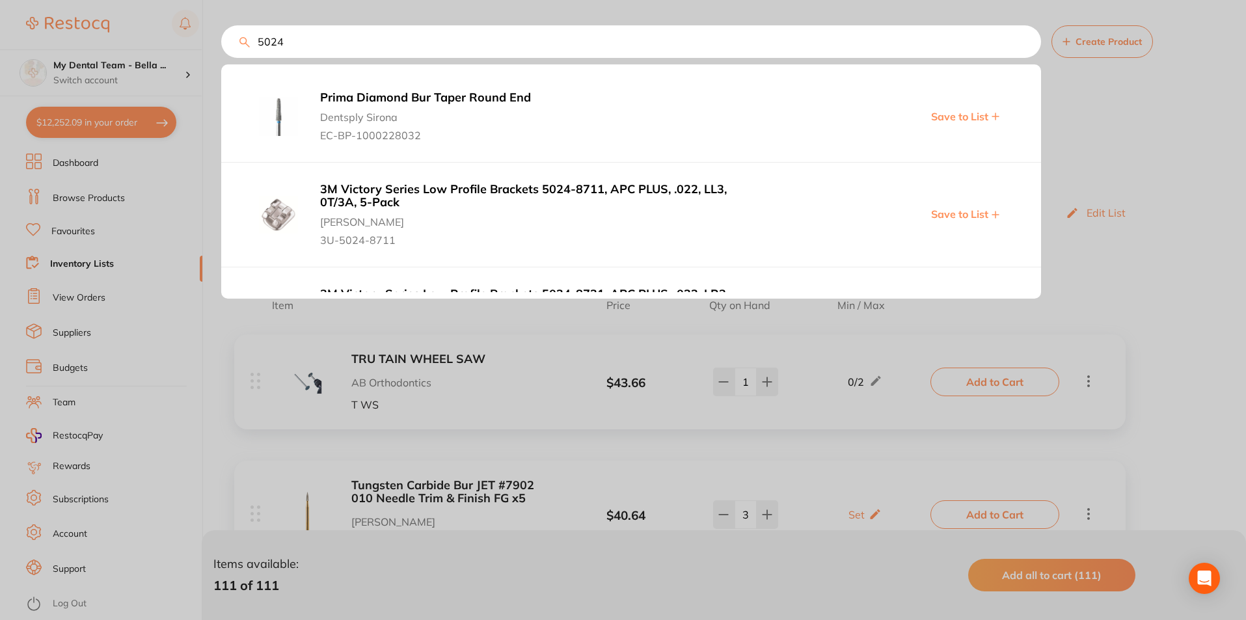
type input "5"
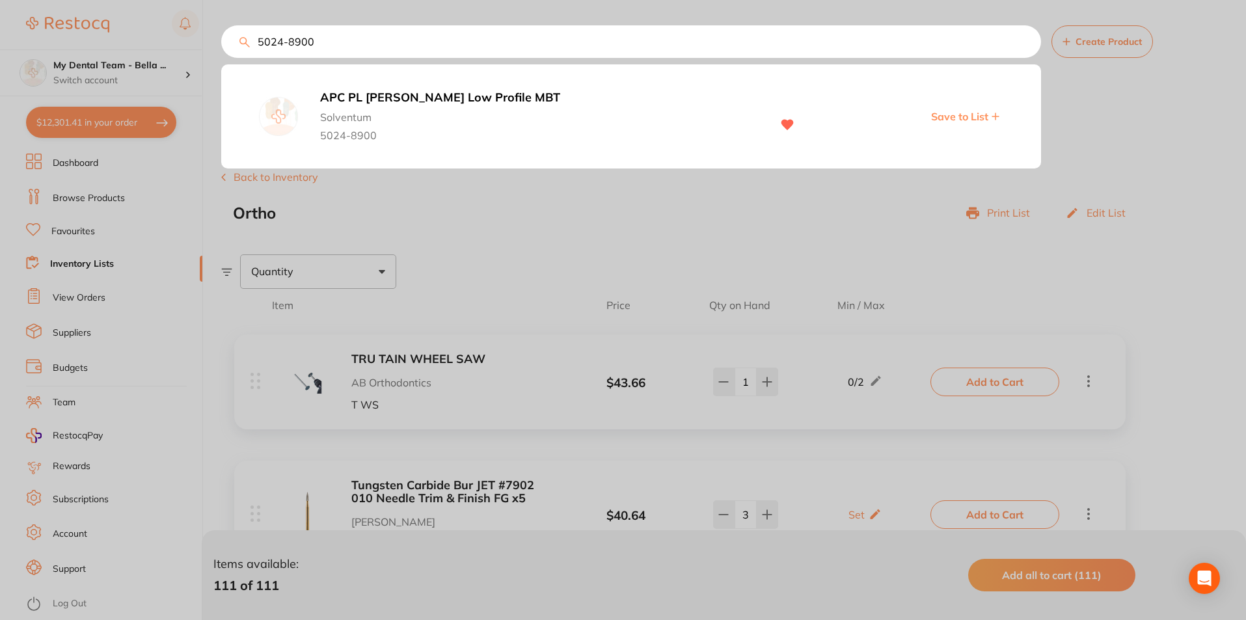
type input "5024-8900"
click at [388, 90] on div "APC PL Vict Srs Low Profile MBT Solventum 5024-8900 Save to List" at bounding box center [631, 116] width 820 height 90
click at [390, 95] on b "APC PL [PERSON_NAME] Low Profile MBT" at bounding box center [539, 98] width 438 height 14
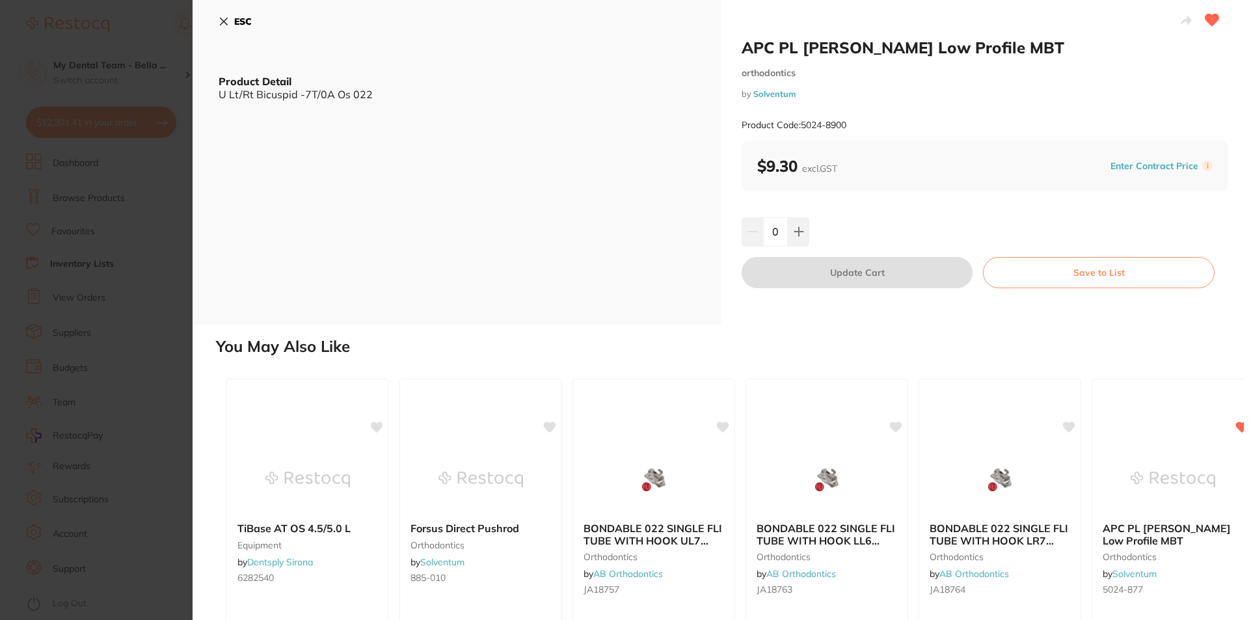
click at [825, 239] on div "0" at bounding box center [985, 231] width 487 height 29
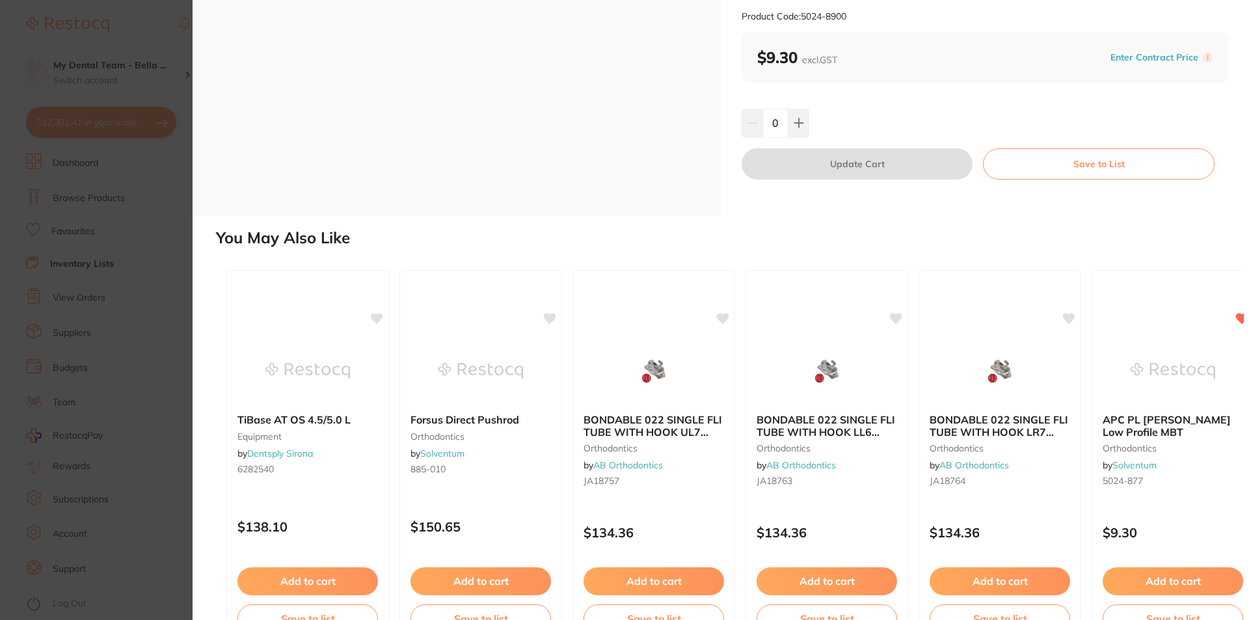
scroll to position [148, 0]
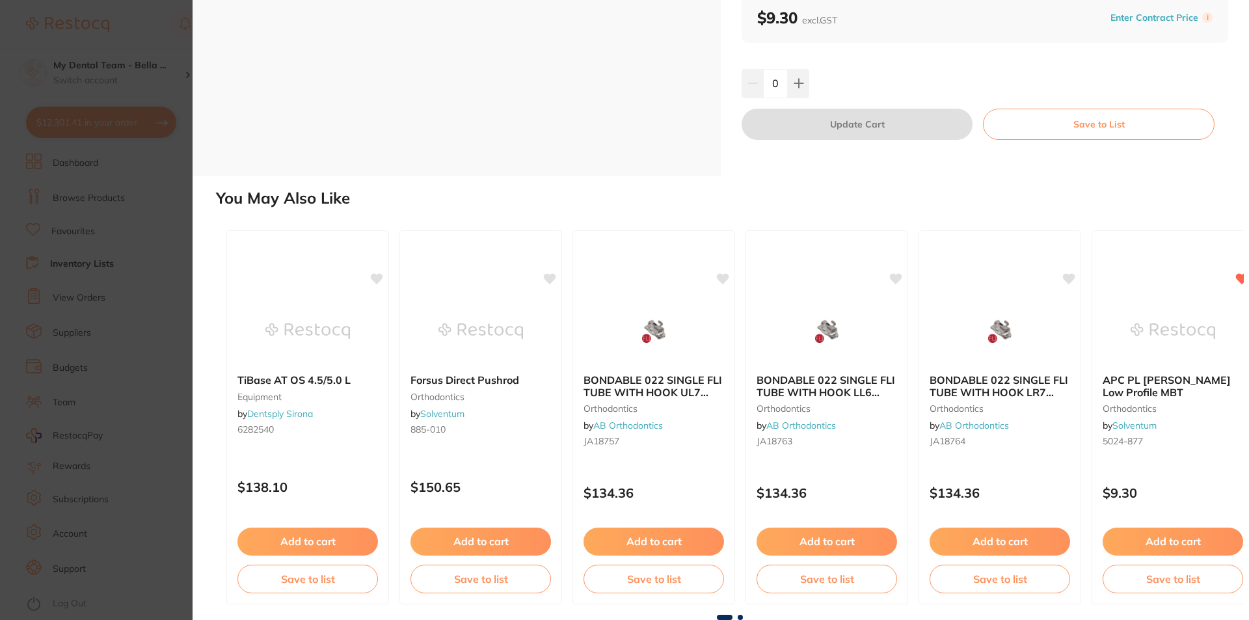
drag, startPoint x: 777, startPoint y: 81, endPoint x: 766, endPoint y: 84, distance: 12.0
click at [766, 84] on input "0" at bounding box center [775, 83] width 25 height 29
type input "6"
click at [857, 77] on div "6" at bounding box center [985, 83] width 487 height 29
click at [865, 130] on button "Update Cart" at bounding box center [857, 124] width 231 height 31
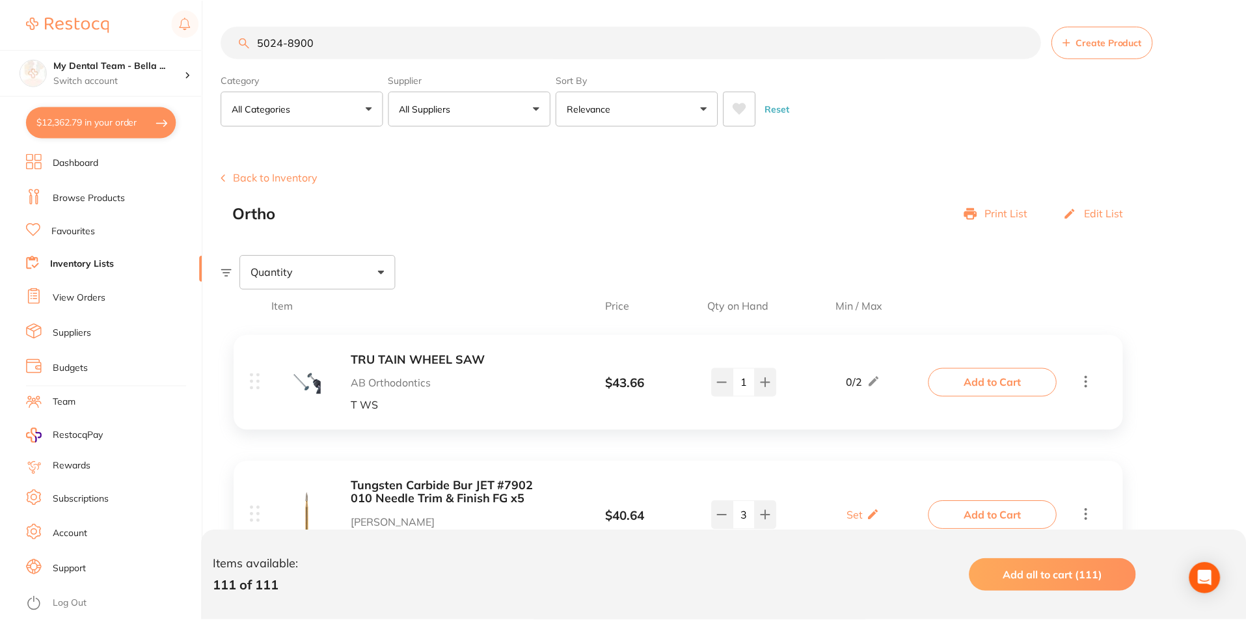
scroll to position [1, 0]
drag, startPoint x: 325, startPoint y: 38, endPoint x: 114, endPoint y: 36, distance: 210.1
click at [114, 36] on div "$12,362.79 My Dental Team - Bella ... Switch account My Dental Team - Bella Vis…" at bounding box center [623, 309] width 1246 height 620
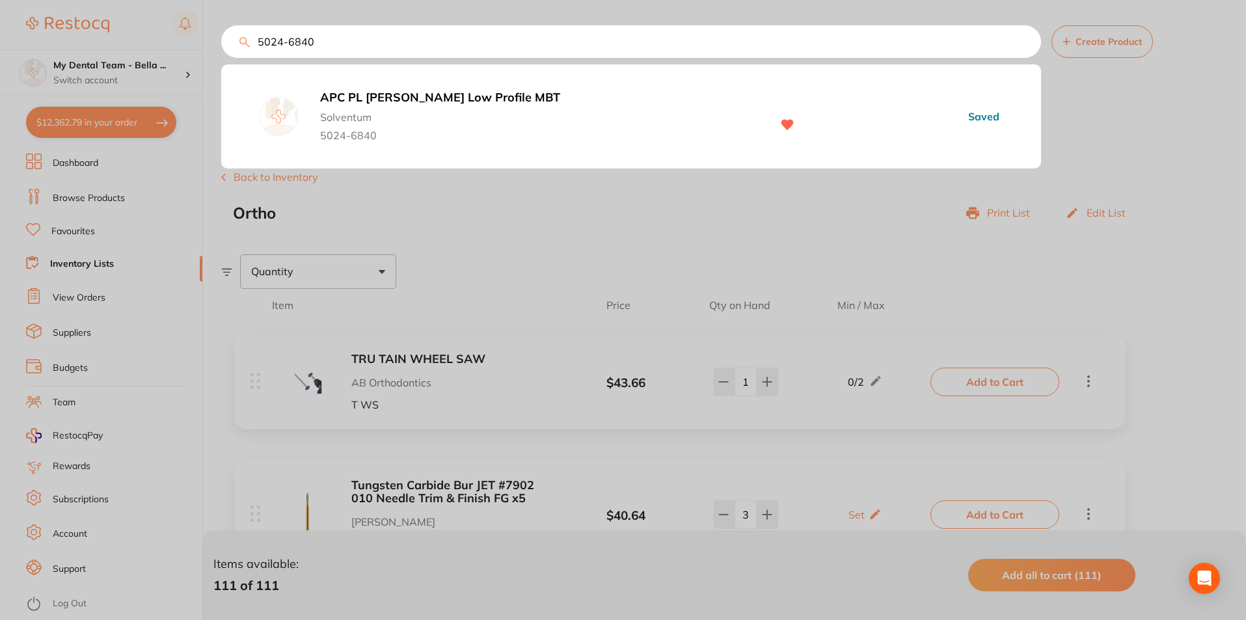
type input "5024-6840"
click at [388, 98] on b "APC PL [PERSON_NAME] Low Profile MBT" at bounding box center [539, 98] width 438 height 14
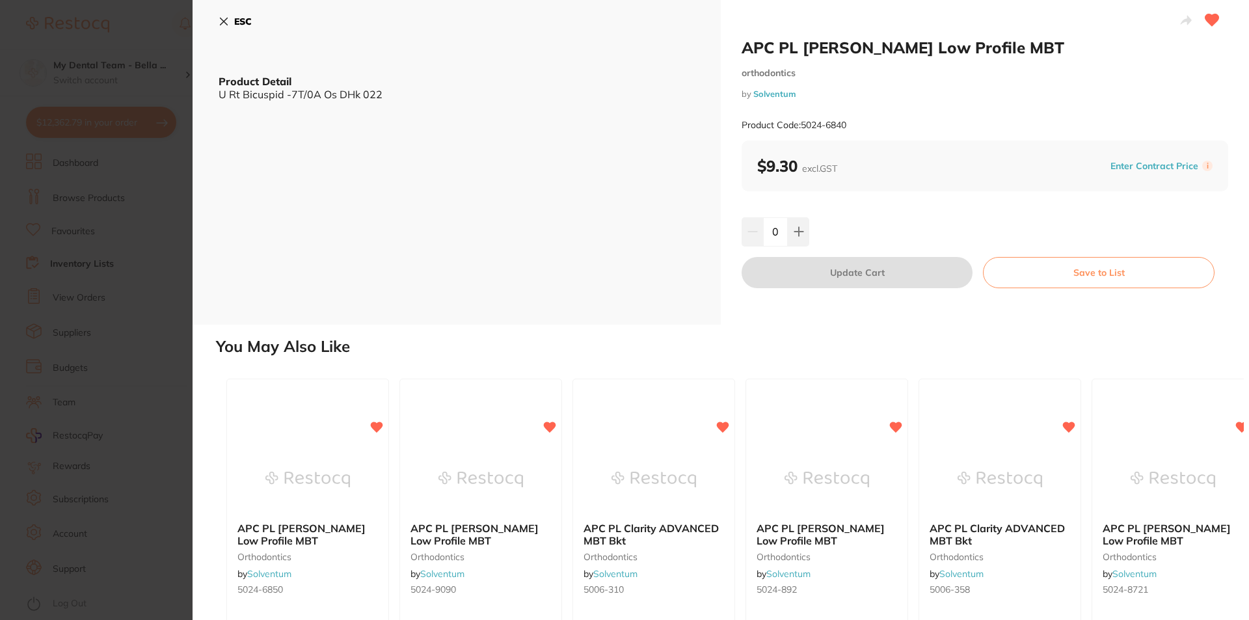
click at [770, 234] on input "0" at bounding box center [775, 231] width 25 height 29
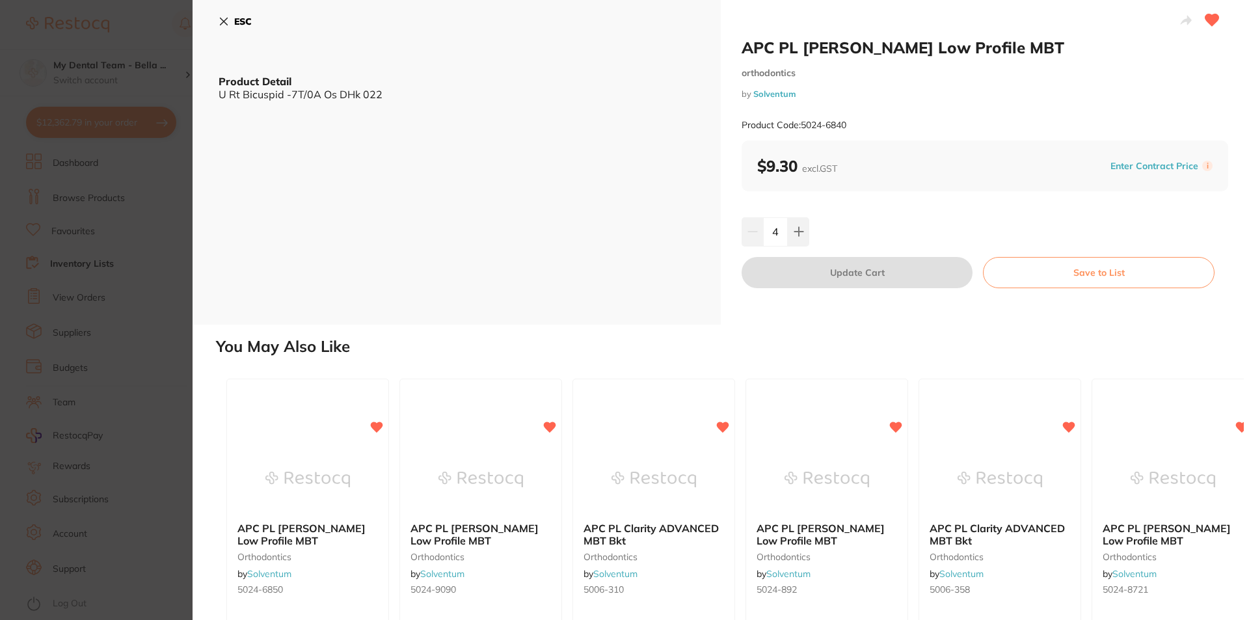
type input "4"
click at [847, 237] on div "4" at bounding box center [985, 231] width 487 height 29
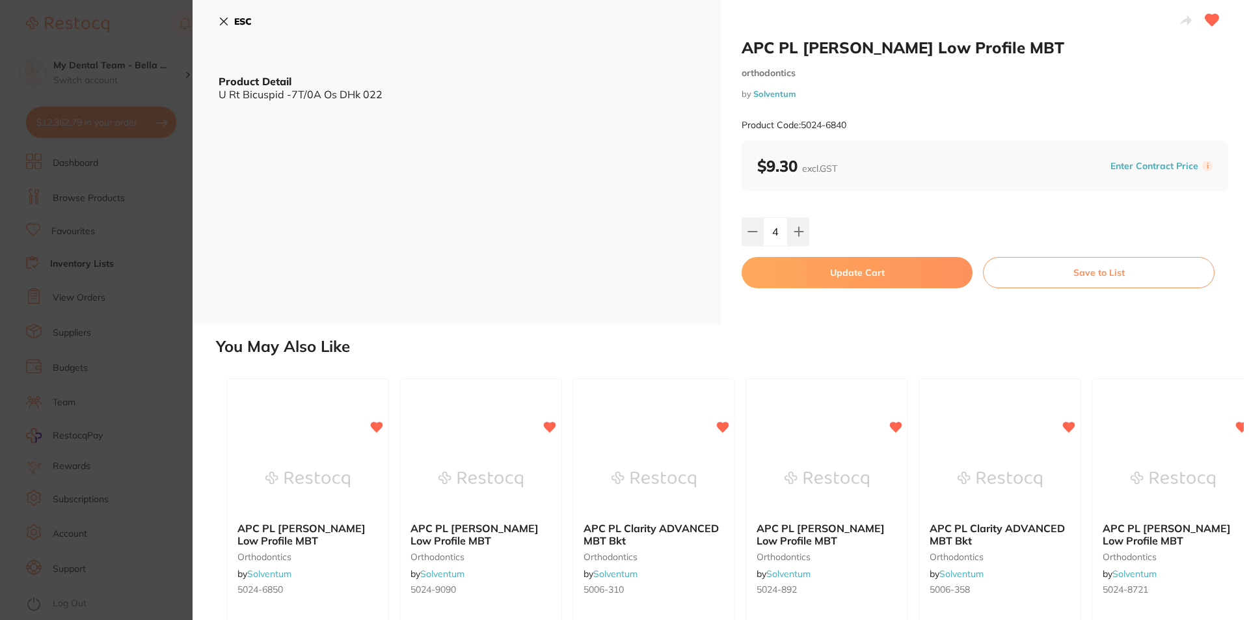
click at [841, 273] on button "Update Cart" at bounding box center [857, 272] width 231 height 31
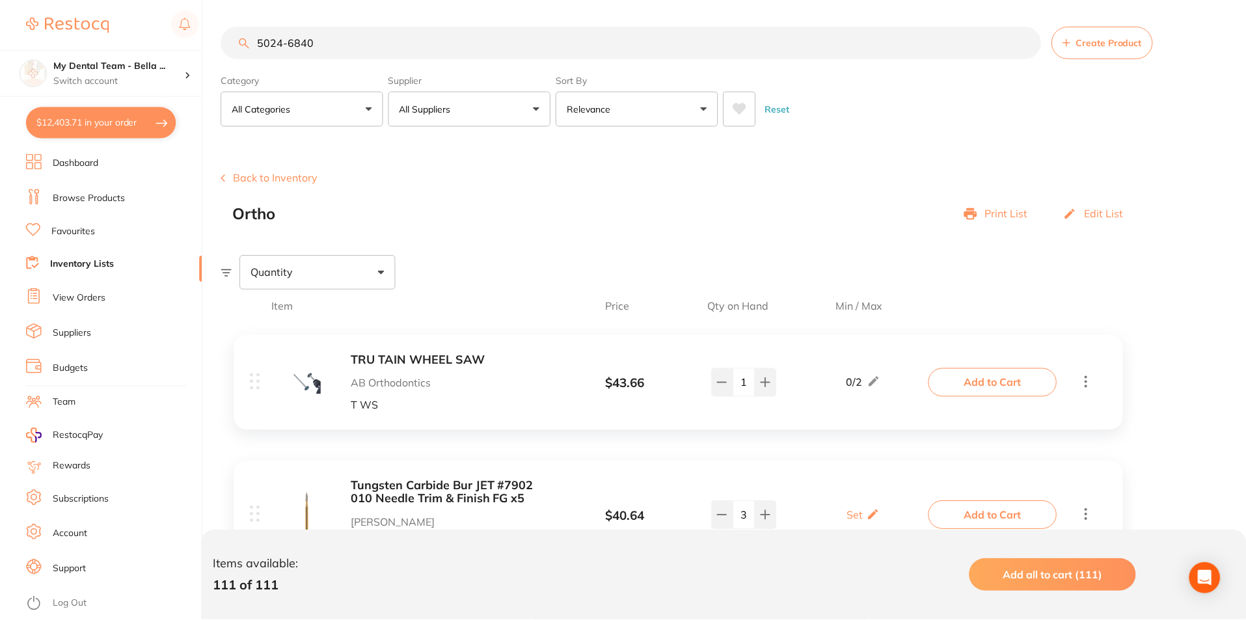
scroll to position [1, 0]
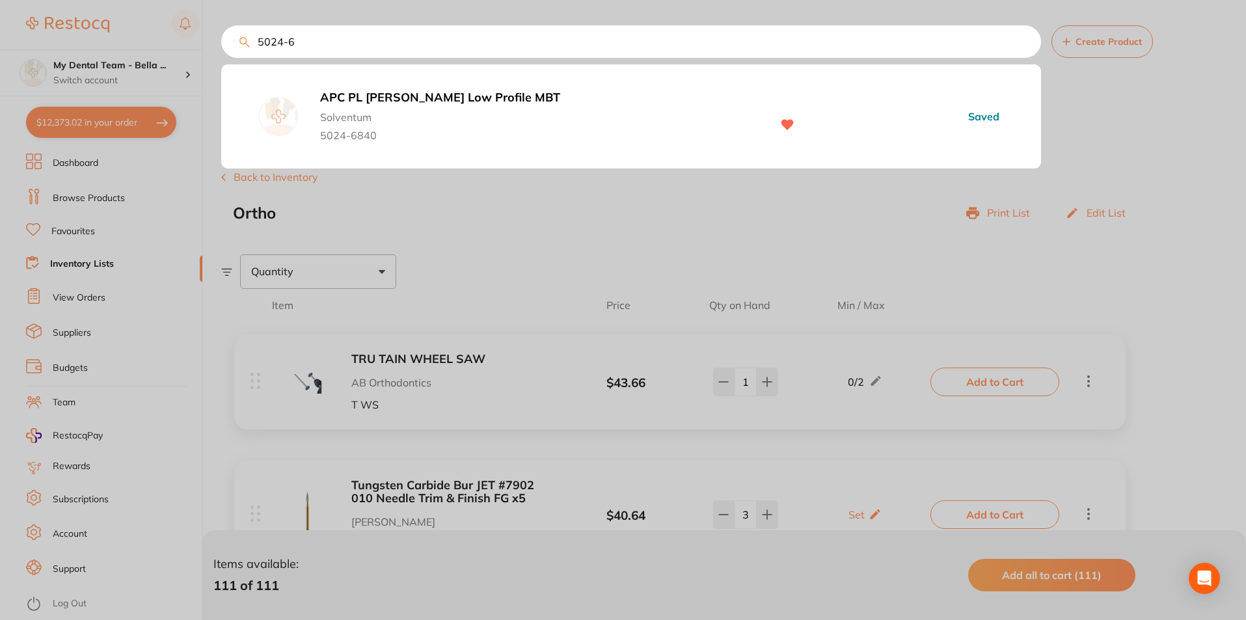
type input "5024-"
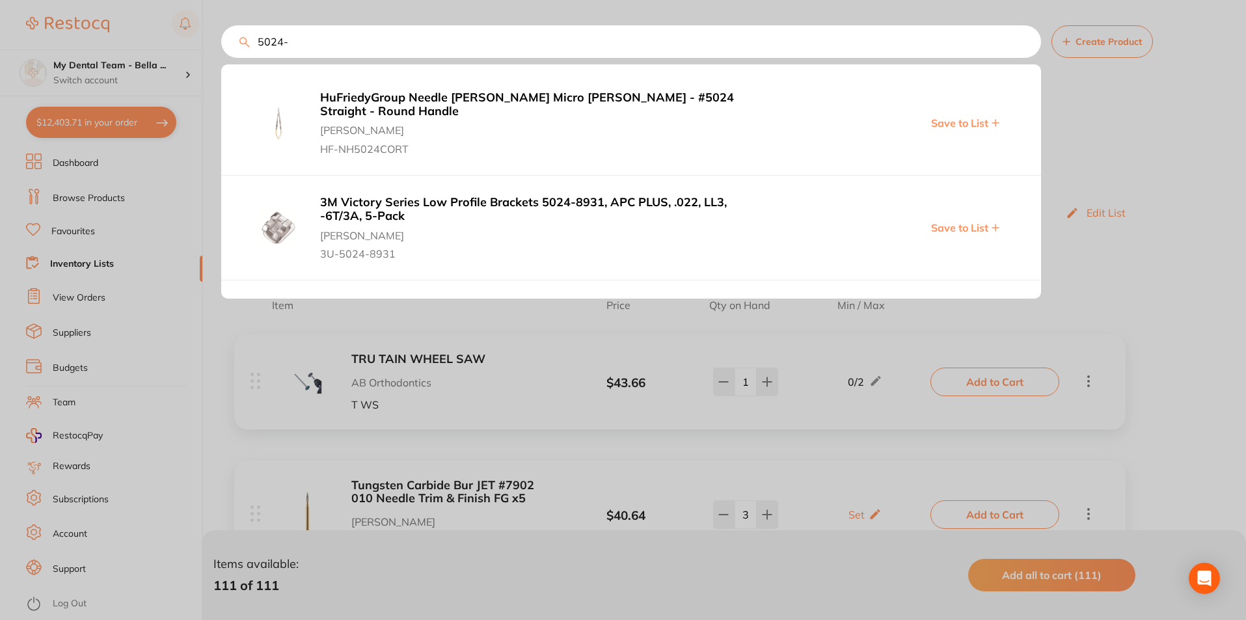
type input "4"
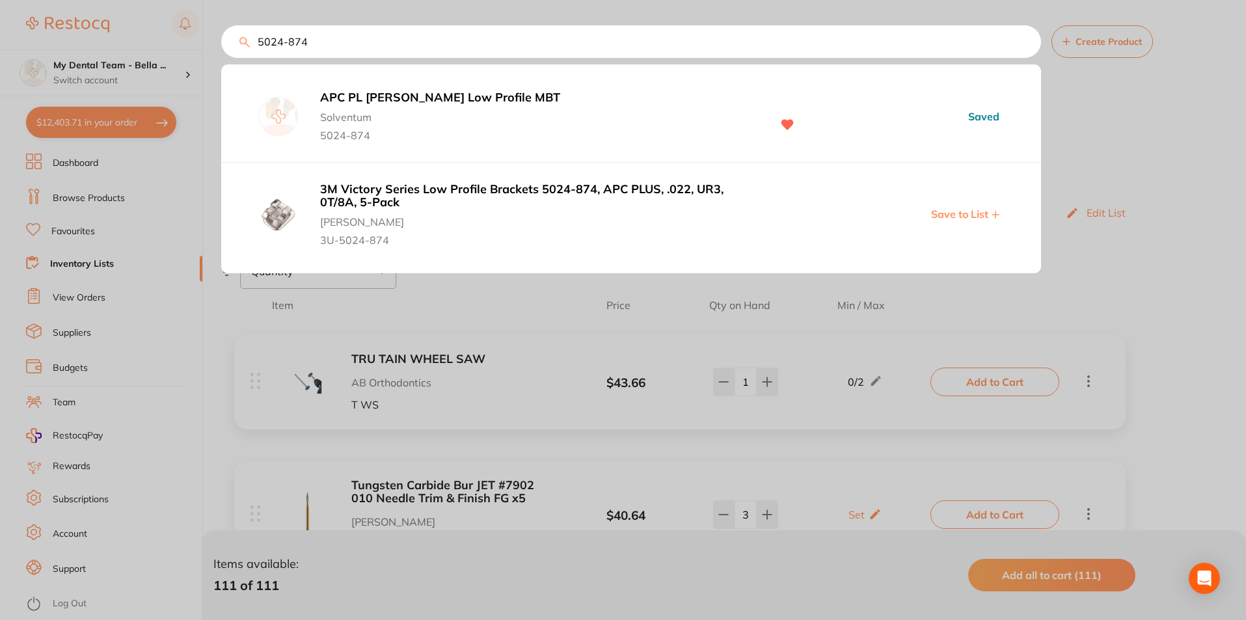
type input "5024-874"
click at [375, 101] on b "APC PL [PERSON_NAME] Low Profile MBT" at bounding box center [539, 98] width 438 height 14
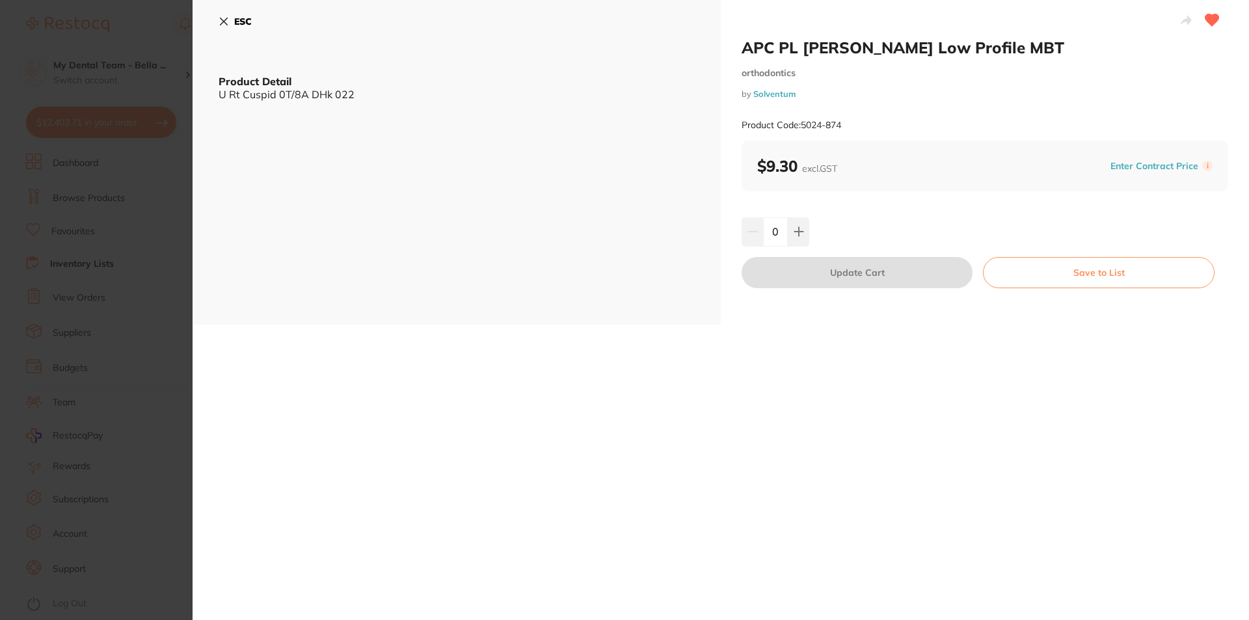
drag, startPoint x: 777, startPoint y: 230, endPoint x: 768, endPoint y: 230, distance: 9.1
click at [768, 230] on input "0" at bounding box center [775, 231] width 25 height 29
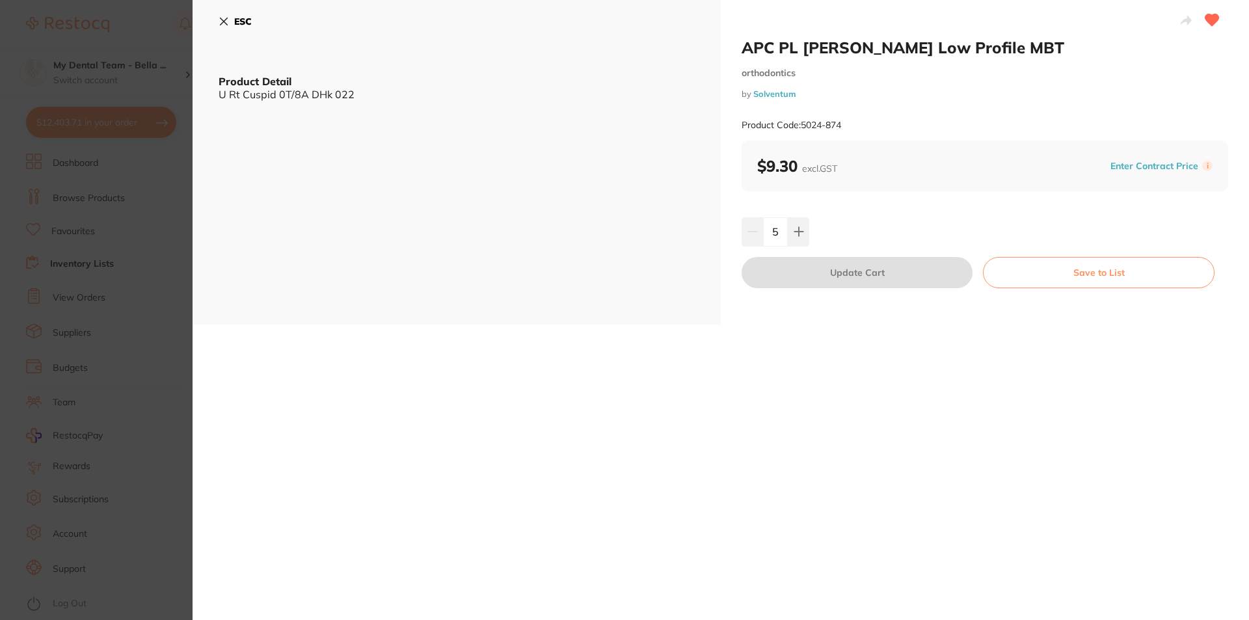
type input "5"
click at [861, 219] on div "5" at bounding box center [985, 231] width 487 height 29
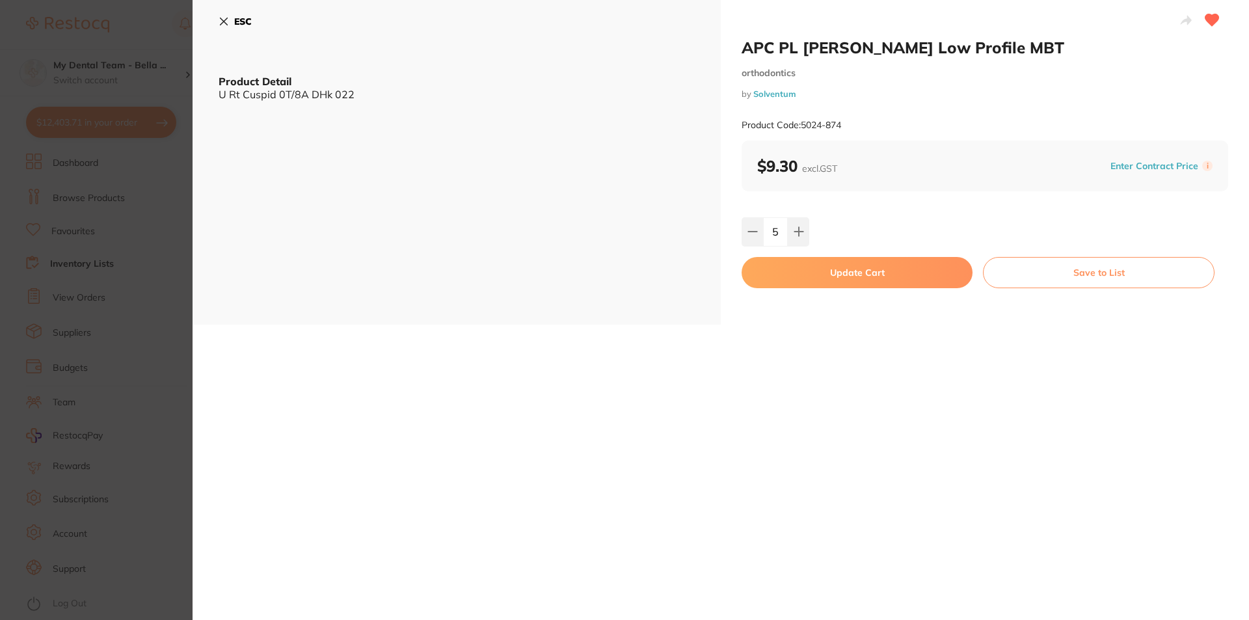
click at [859, 269] on button "Update Cart" at bounding box center [857, 272] width 231 height 31
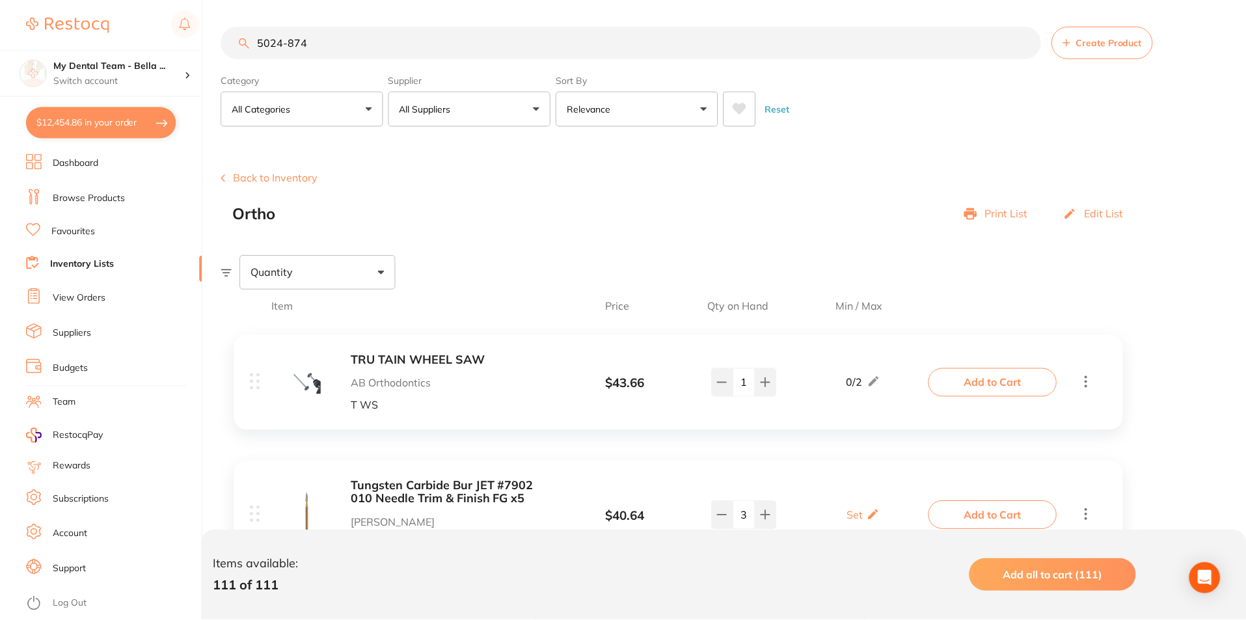
scroll to position [1, 0]
click at [327, 51] on input "5024-874" at bounding box center [631, 41] width 820 height 33
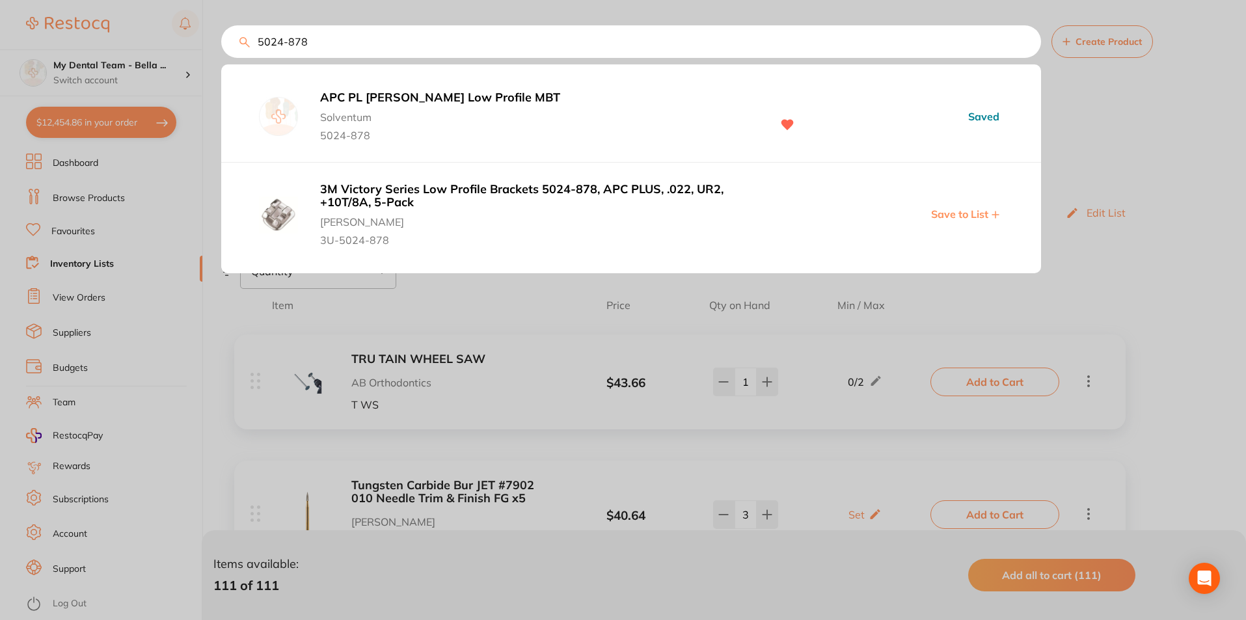
type input "5024-878"
click at [450, 94] on b "APC PL [PERSON_NAME] Low Profile MBT" at bounding box center [539, 98] width 438 height 14
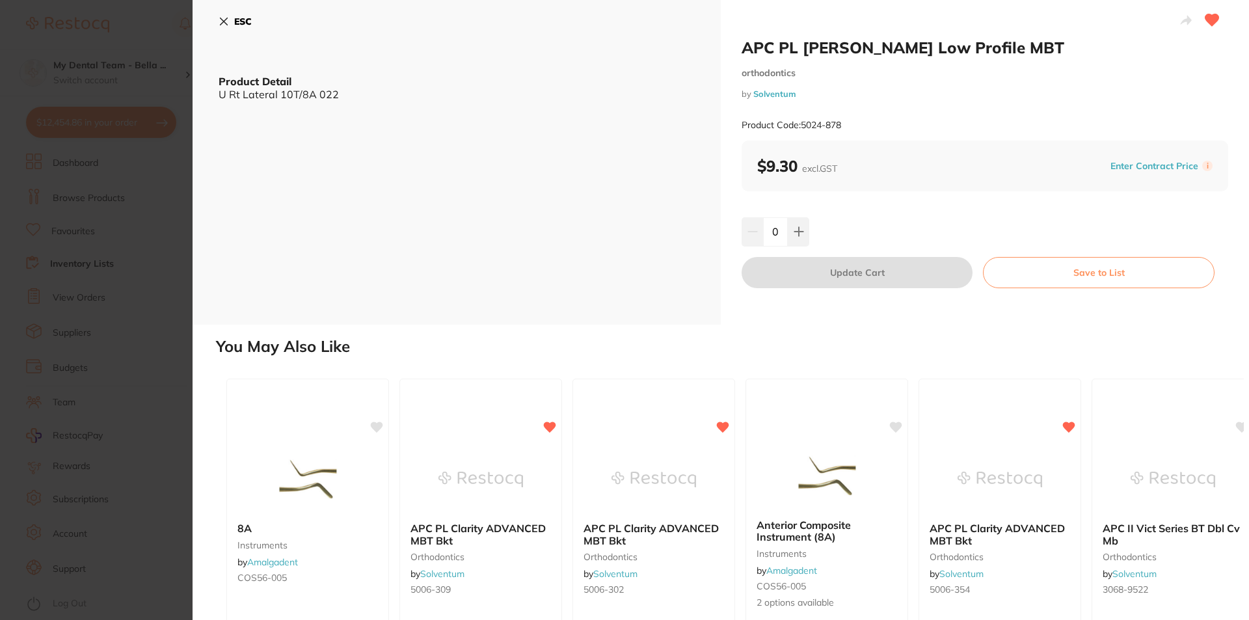
scroll to position [1, 0]
drag, startPoint x: 784, startPoint y: 239, endPoint x: 767, endPoint y: 242, distance: 17.2
click at [767, 242] on input "0" at bounding box center [775, 231] width 25 height 29
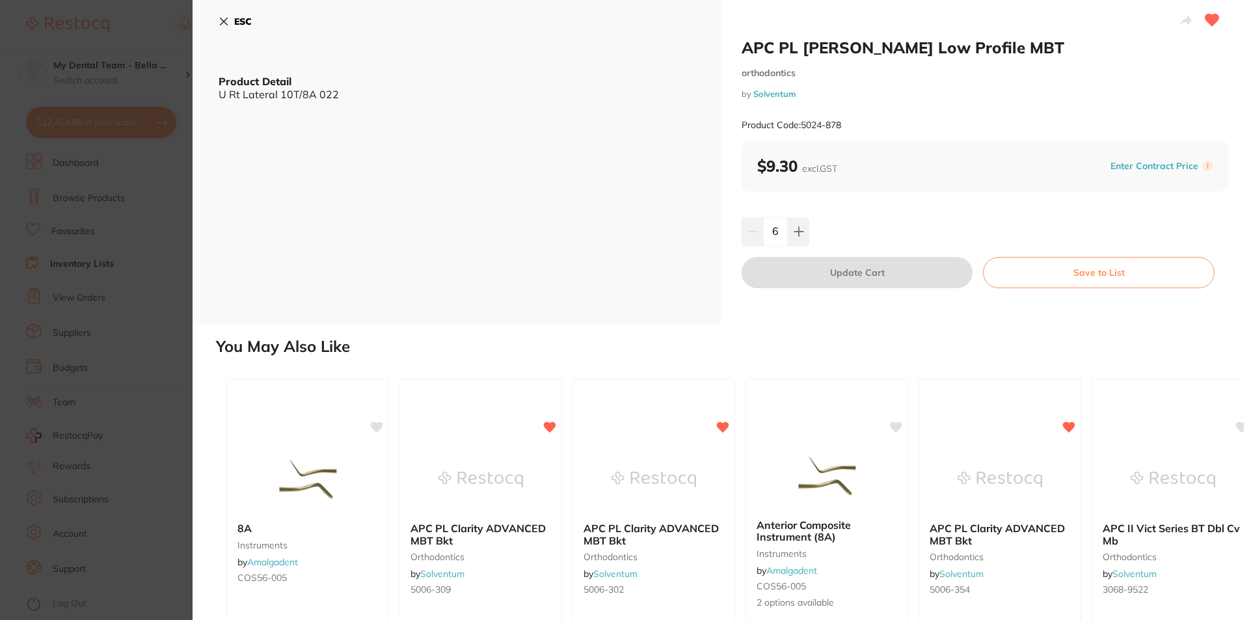
type input "6"
click at [904, 228] on div "6" at bounding box center [985, 231] width 487 height 29
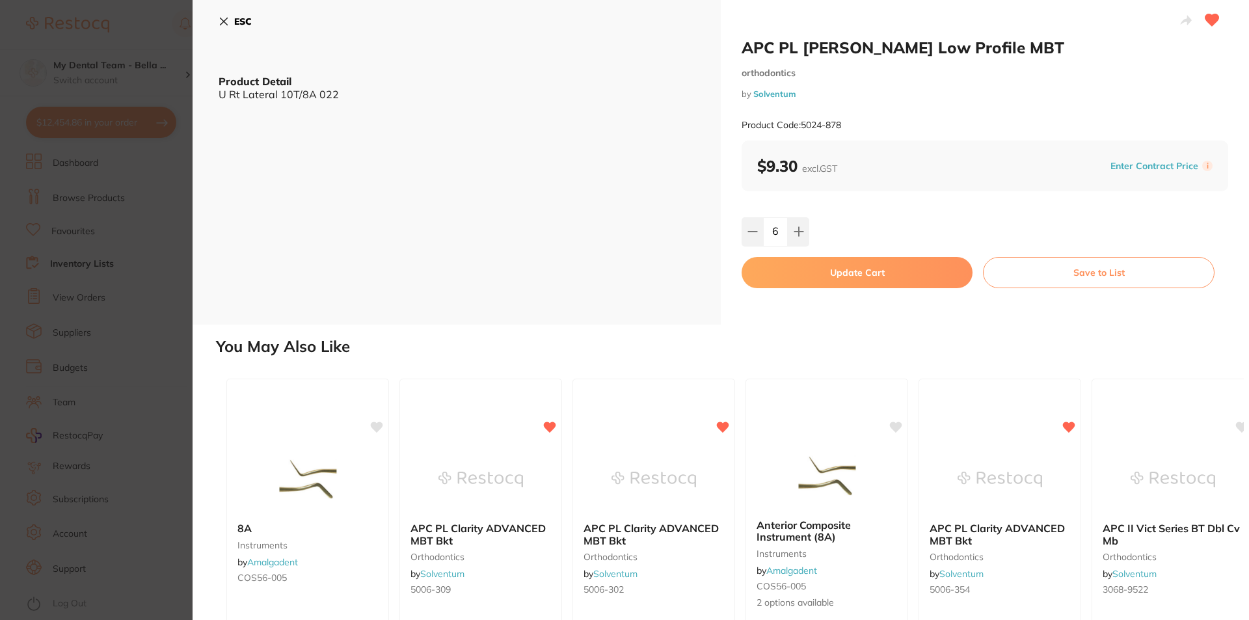
scroll to position [0, 0]
click at [871, 276] on button "Update Cart" at bounding box center [857, 272] width 231 height 31
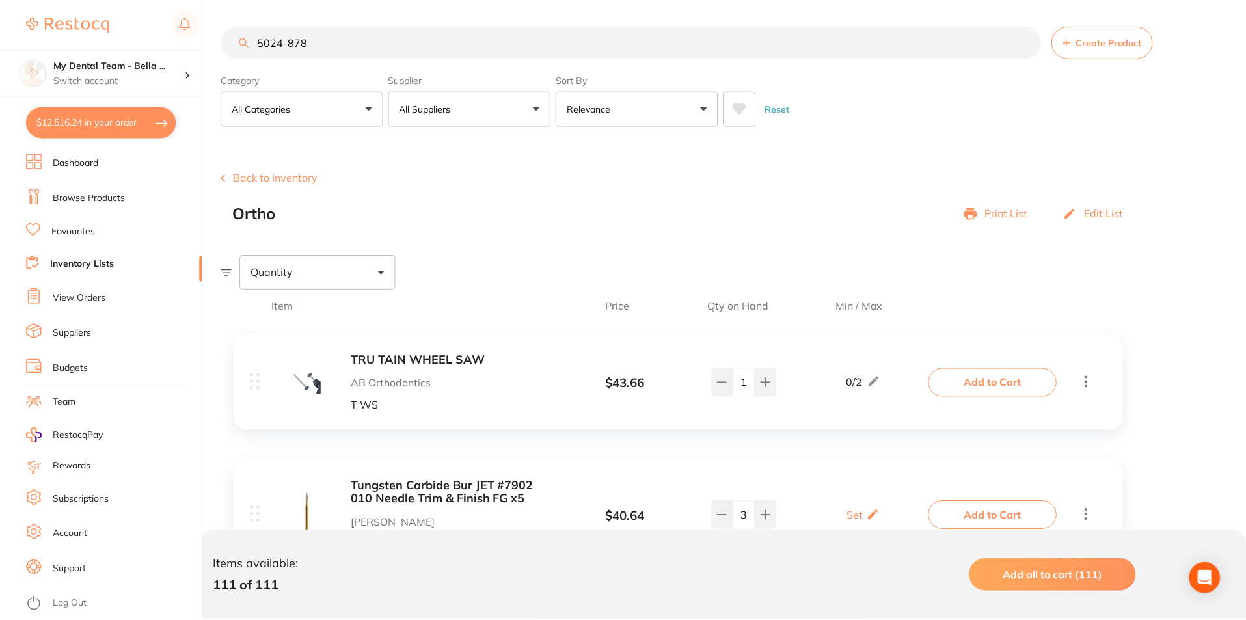
scroll to position [1, 0]
drag, startPoint x: 333, startPoint y: 48, endPoint x: 163, endPoint y: 16, distance: 172.7
click at [163, 16] on div "$12,516.24 My Dental Team - Bella ... Switch account My Dental Team - Bella Vis…" at bounding box center [623, 309] width 1246 height 620
type input "6"
click at [315, 38] on input "5024-878" at bounding box center [631, 41] width 820 height 33
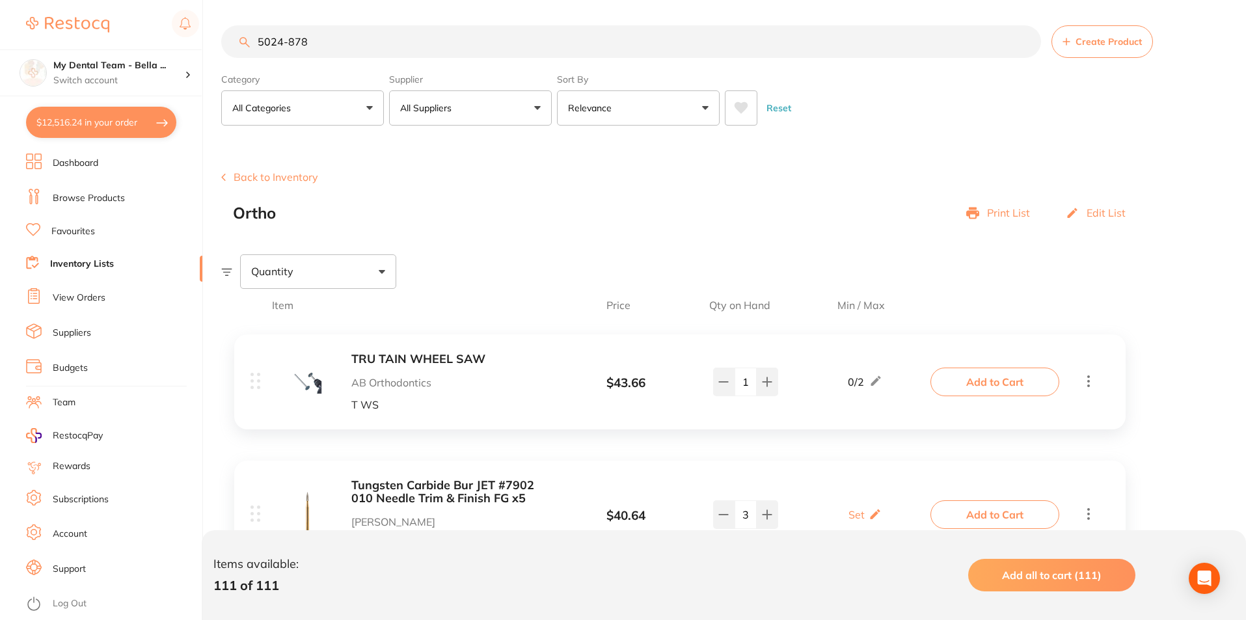
drag, startPoint x: 299, startPoint y: 41, endPoint x: 311, endPoint y: 41, distance: 12.4
click at [311, 41] on input "5024-878" at bounding box center [631, 41] width 820 height 33
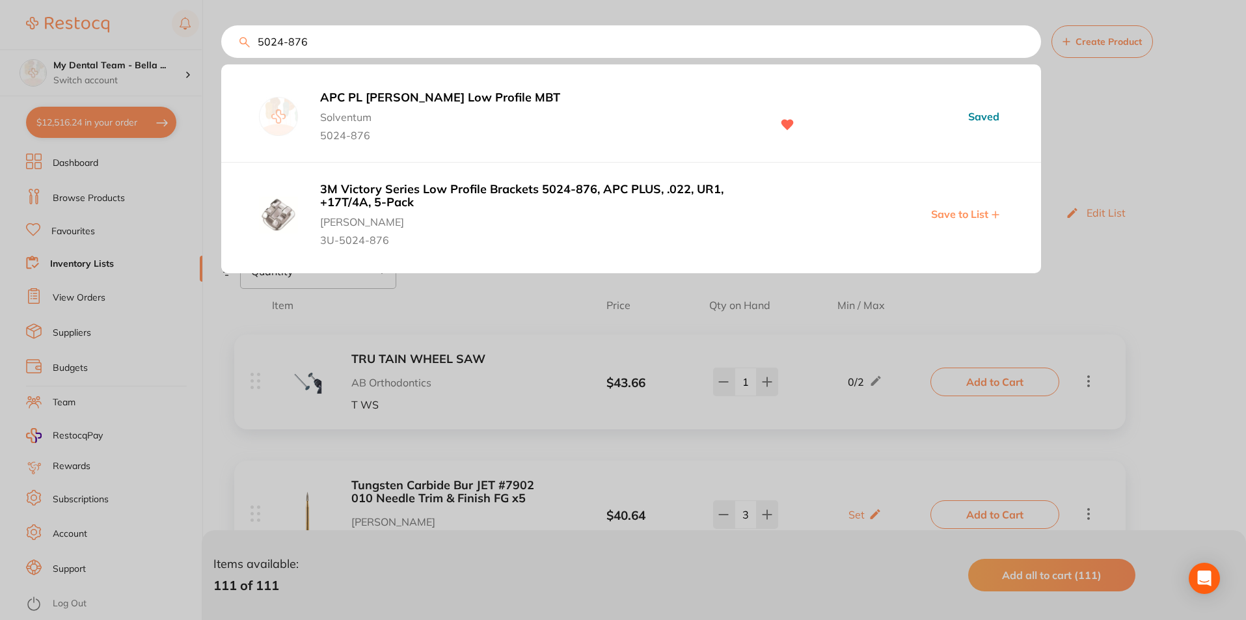
type input "5024-876"
click at [453, 101] on b "APC PL [PERSON_NAME] Low Profile MBT" at bounding box center [539, 98] width 438 height 14
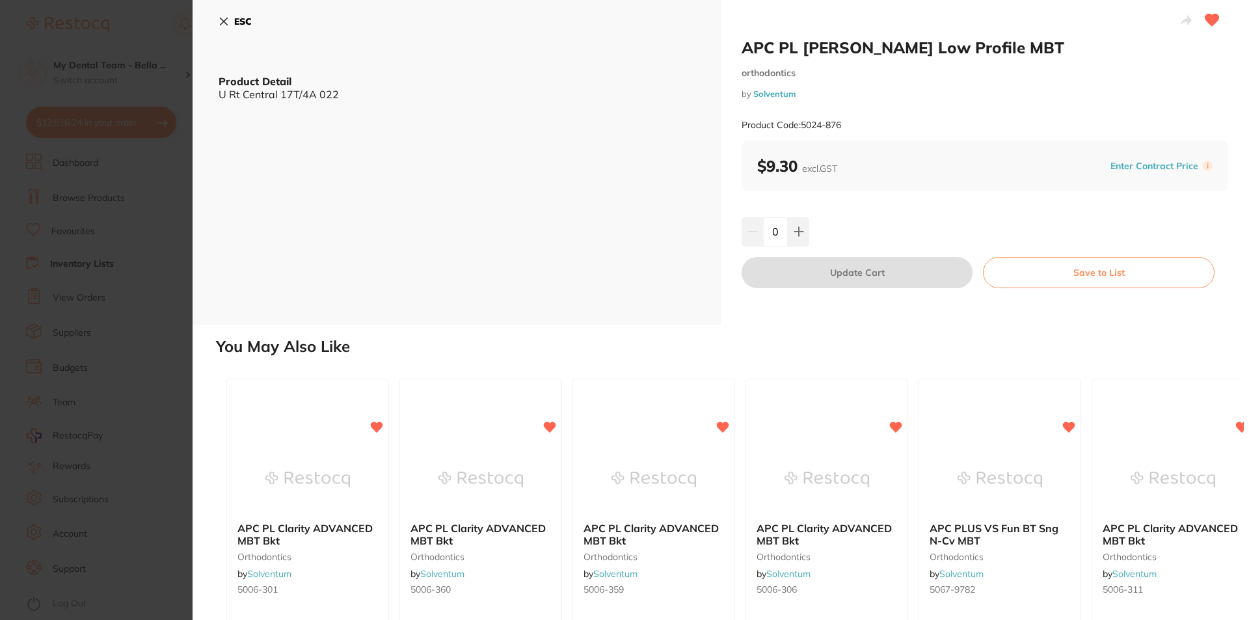
click at [770, 232] on input "0" at bounding box center [775, 231] width 25 height 29
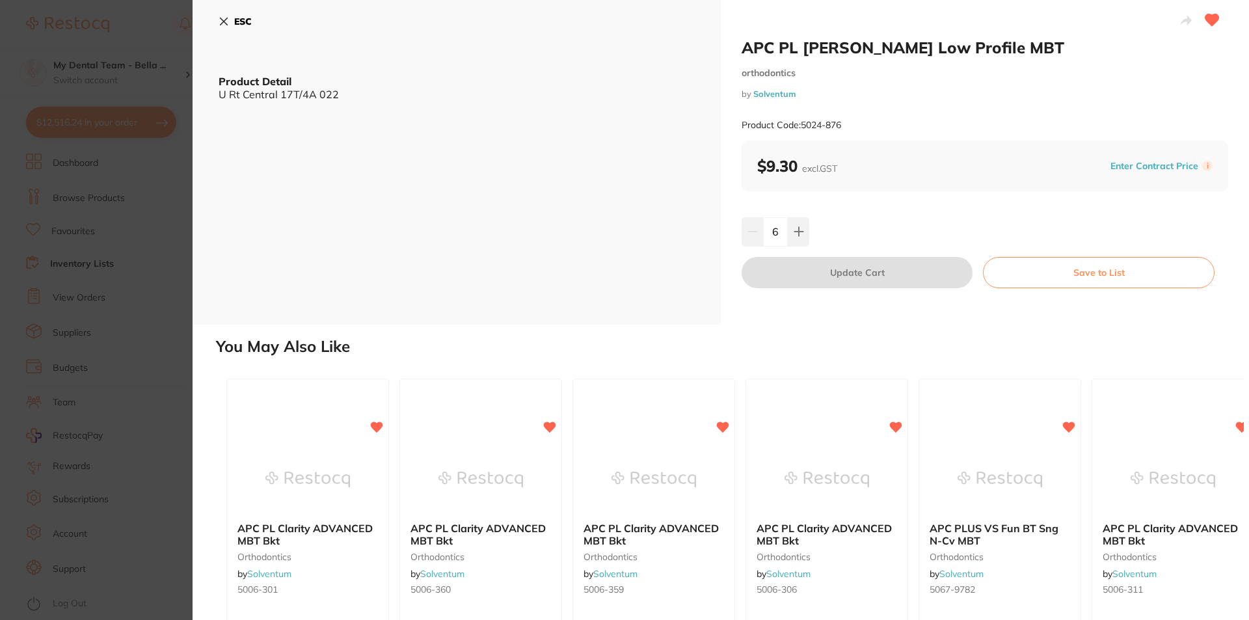
type input "6"
click at [841, 234] on div "6" at bounding box center [985, 231] width 487 height 29
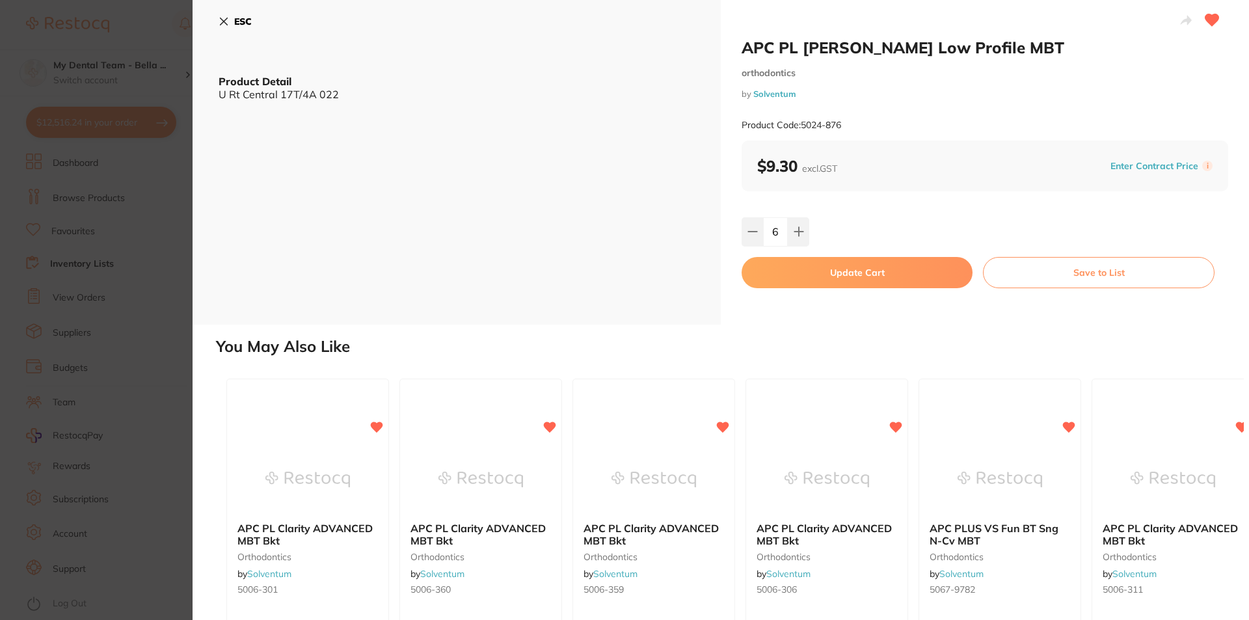
click at [876, 277] on button "Update Cart" at bounding box center [857, 272] width 231 height 31
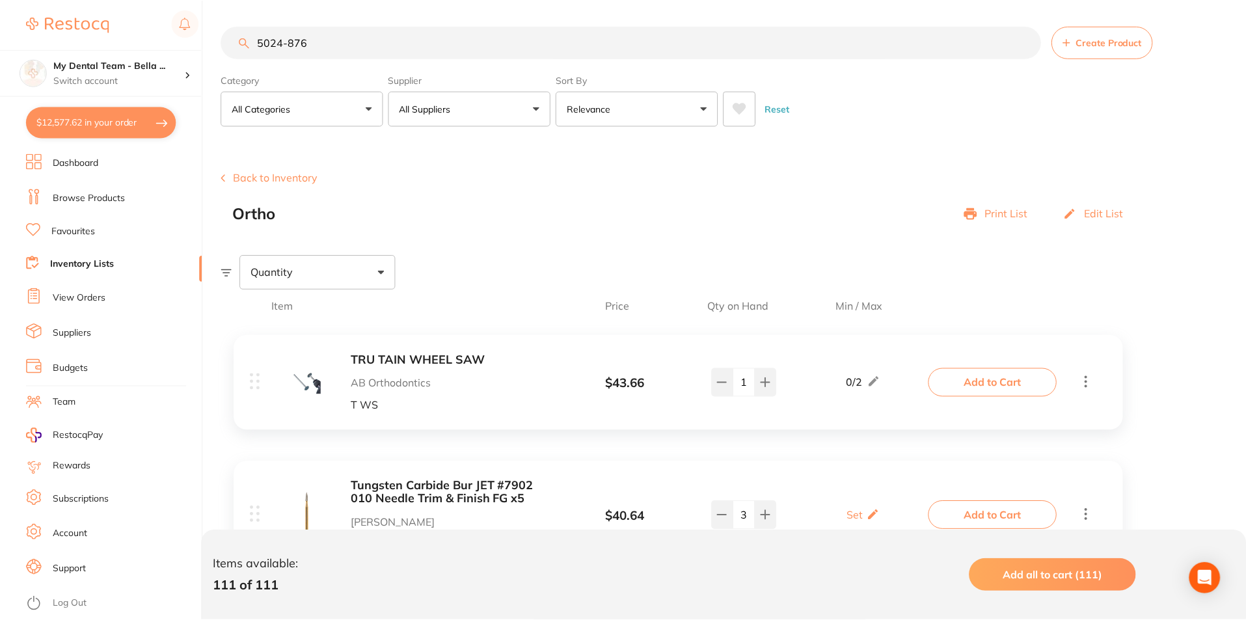
scroll to position [1, 0]
drag, startPoint x: 297, startPoint y: 40, endPoint x: 308, endPoint y: 42, distance: 10.5
click at [308, 42] on input "5024-876" at bounding box center [631, 41] width 820 height 33
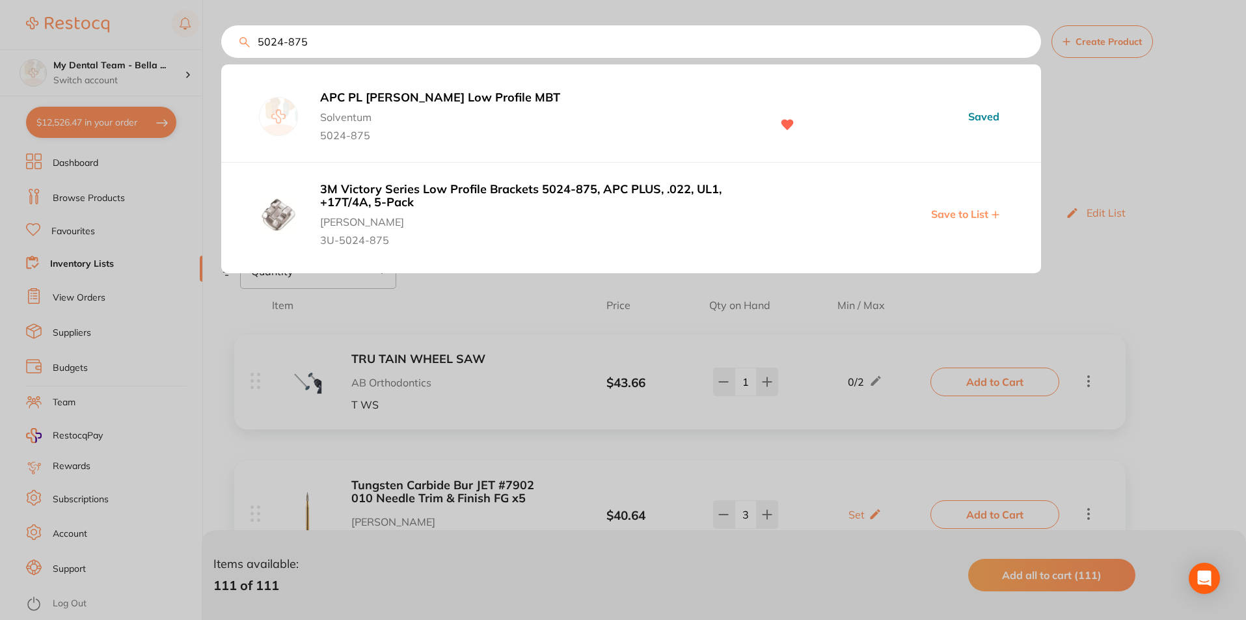
type input "5024-875"
click at [433, 94] on b "APC PL [PERSON_NAME] Low Profile MBT" at bounding box center [539, 98] width 438 height 14
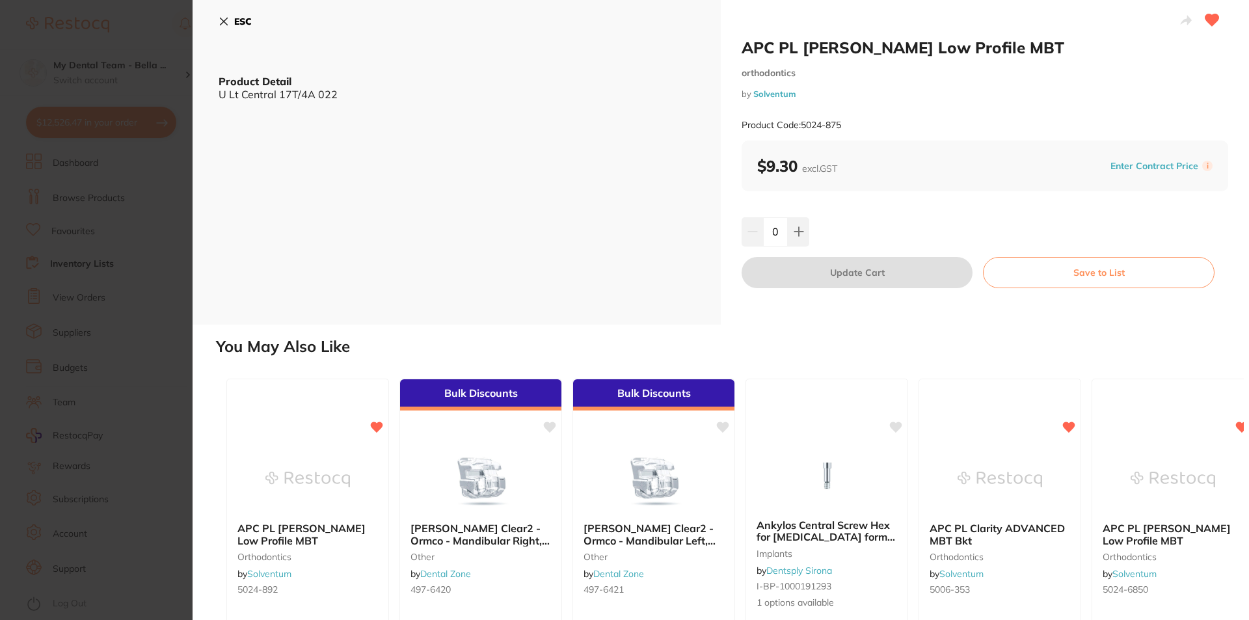
click at [776, 227] on input "0" at bounding box center [775, 231] width 25 height 29
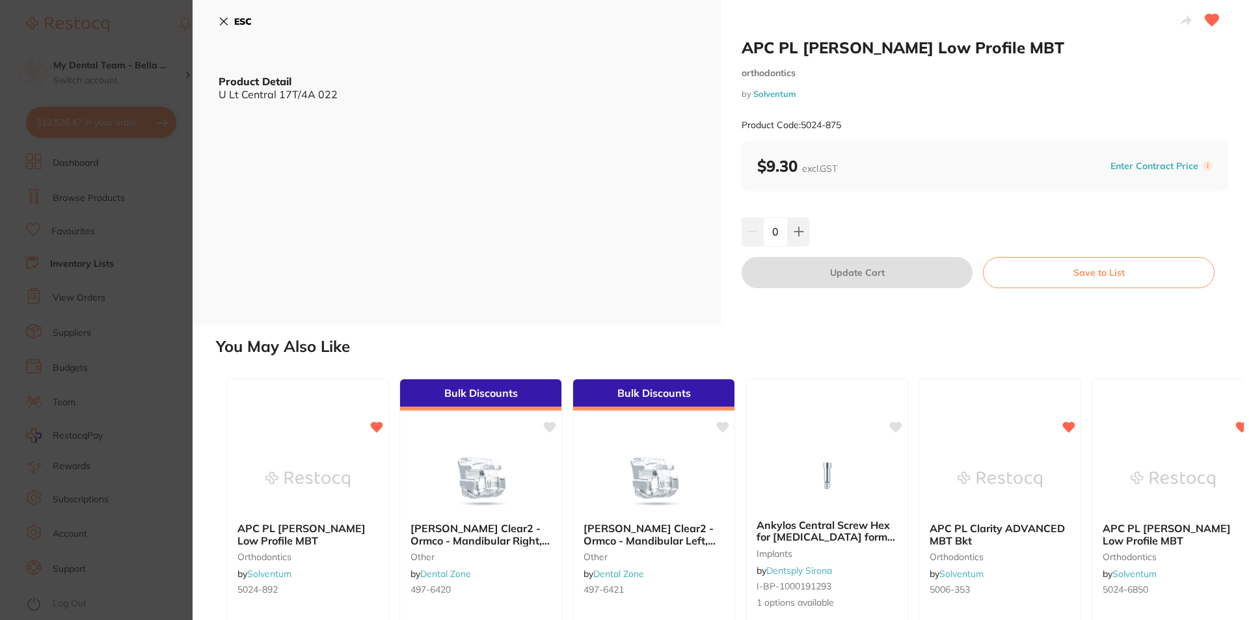
click at [772, 230] on input "0" at bounding box center [775, 231] width 25 height 29
type input "6"
type input "5"
click at [928, 240] on div "5" at bounding box center [982, 231] width 485 height 29
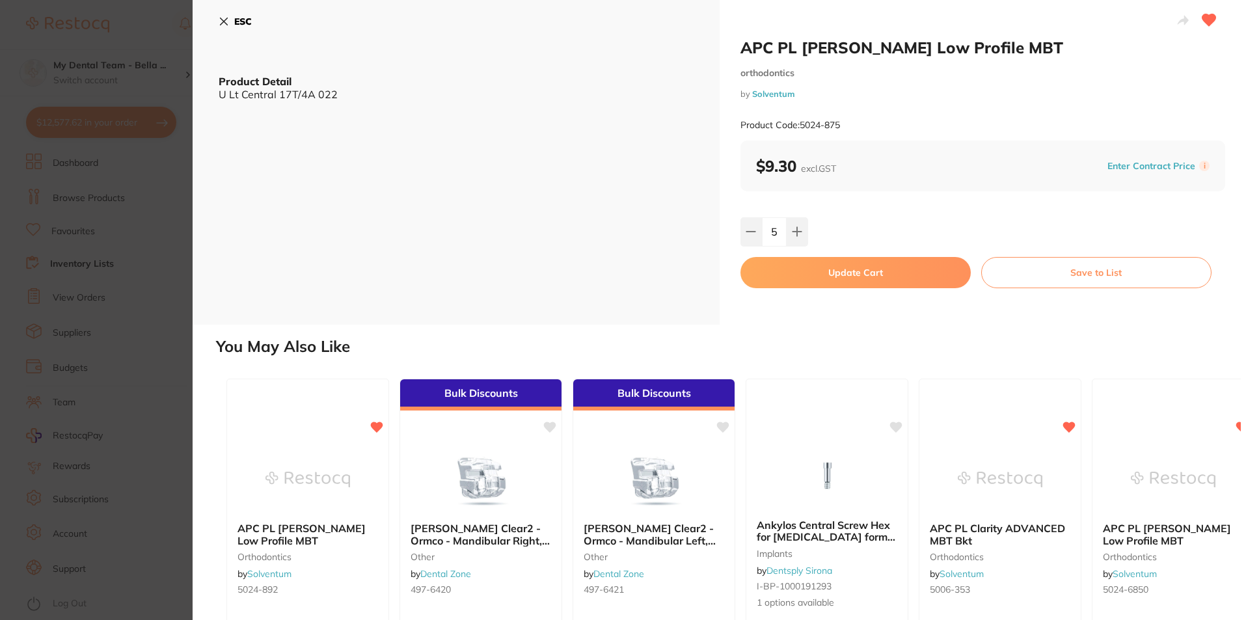
click at [903, 282] on button "Update Cart" at bounding box center [855, 272] width 230 height 31
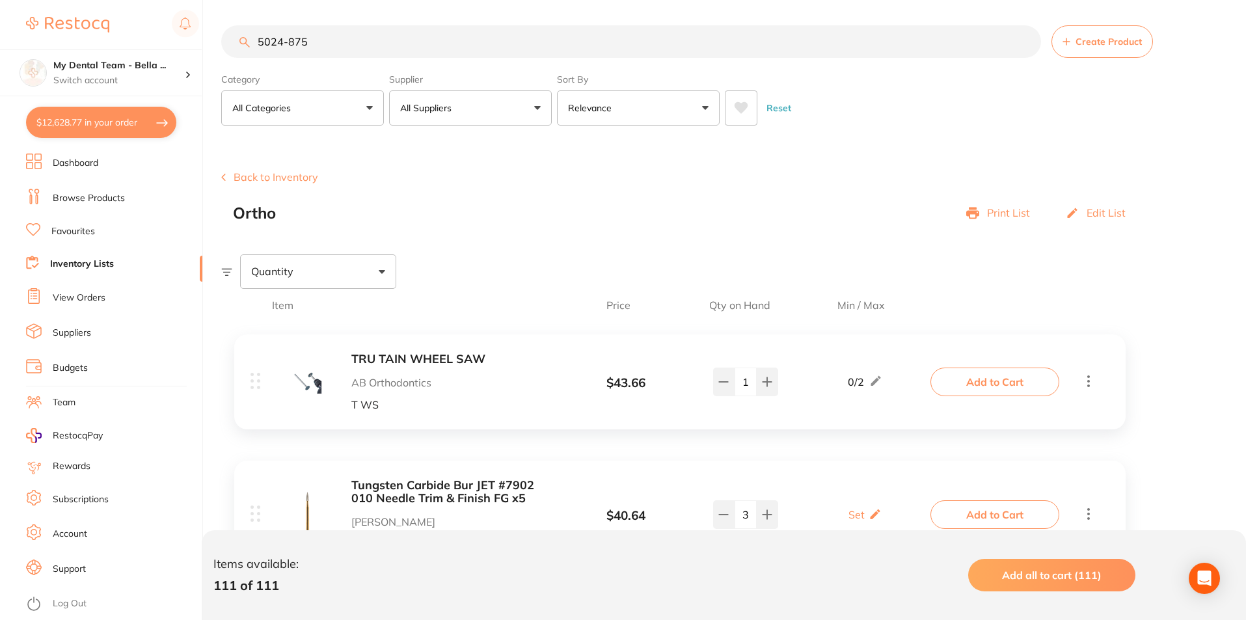
click at [323, 42] on input "5024-875" at bounding box center [631, 41] width 820 height 33
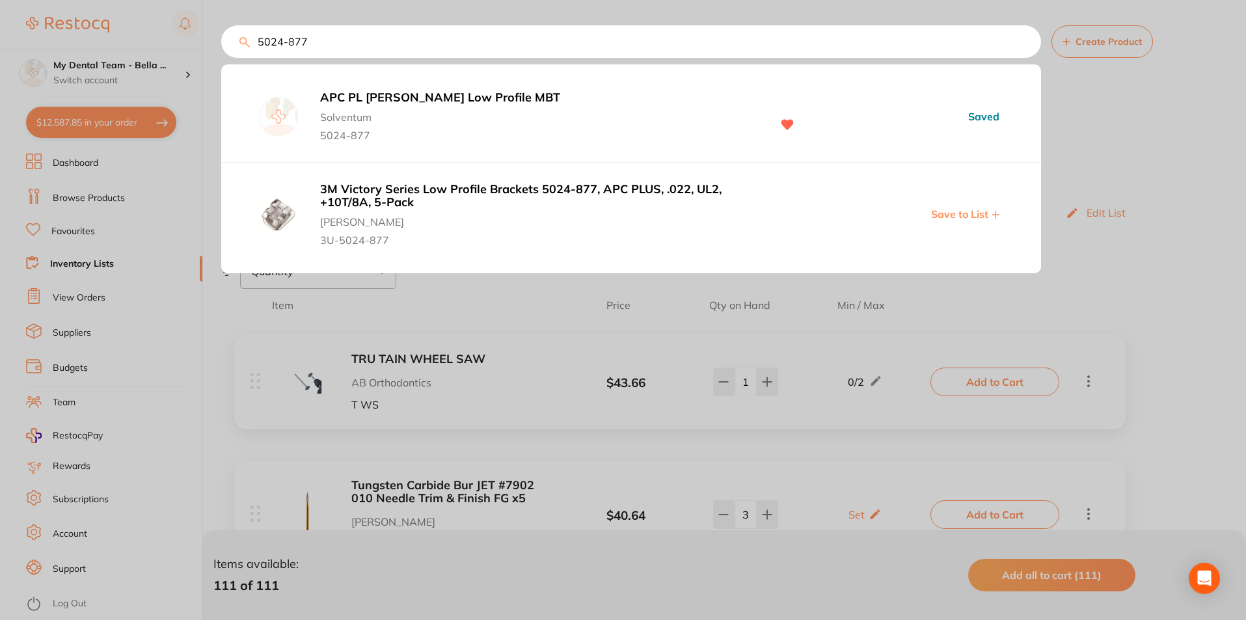
type input "5024-877"
click at [395, 103] on b "APC PL [PERSON_NAME] Low Profile MBT" at bounding box center [539, 98] width 438 height 14
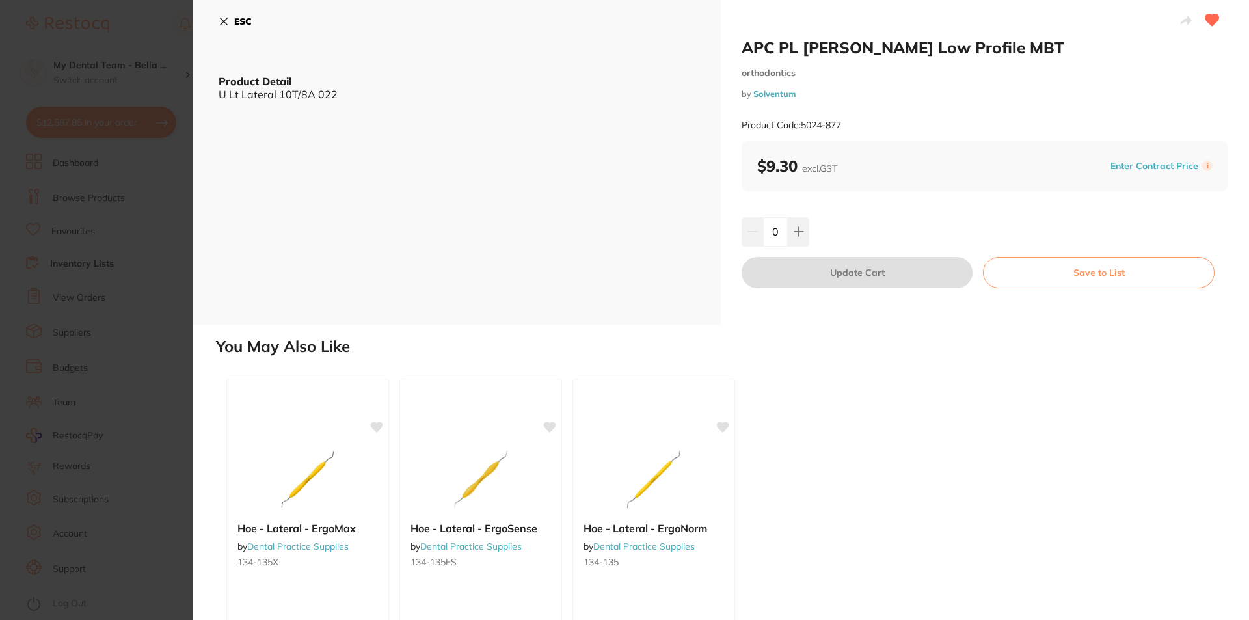
click at [771, 233] on input "0" at bounding box center [775, 231] width 25 height 29
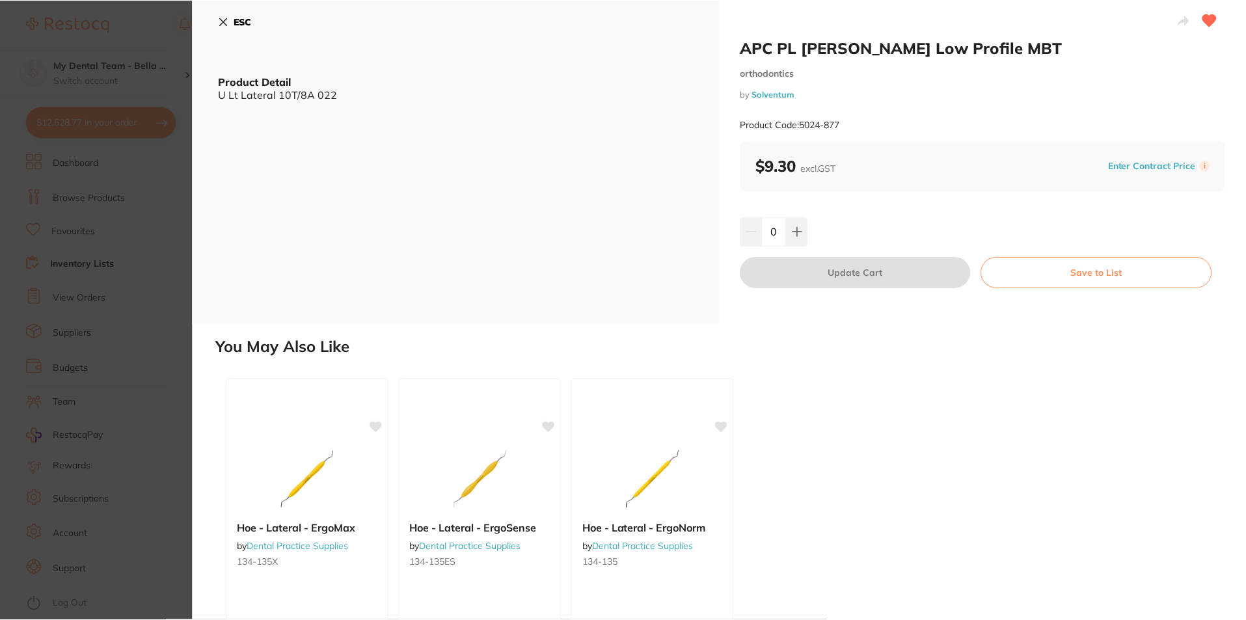
scroll to position [1, 0]
type input "5"
click at [837, 230] on div "5" at bounding box center [982, 231] width 485 height 29
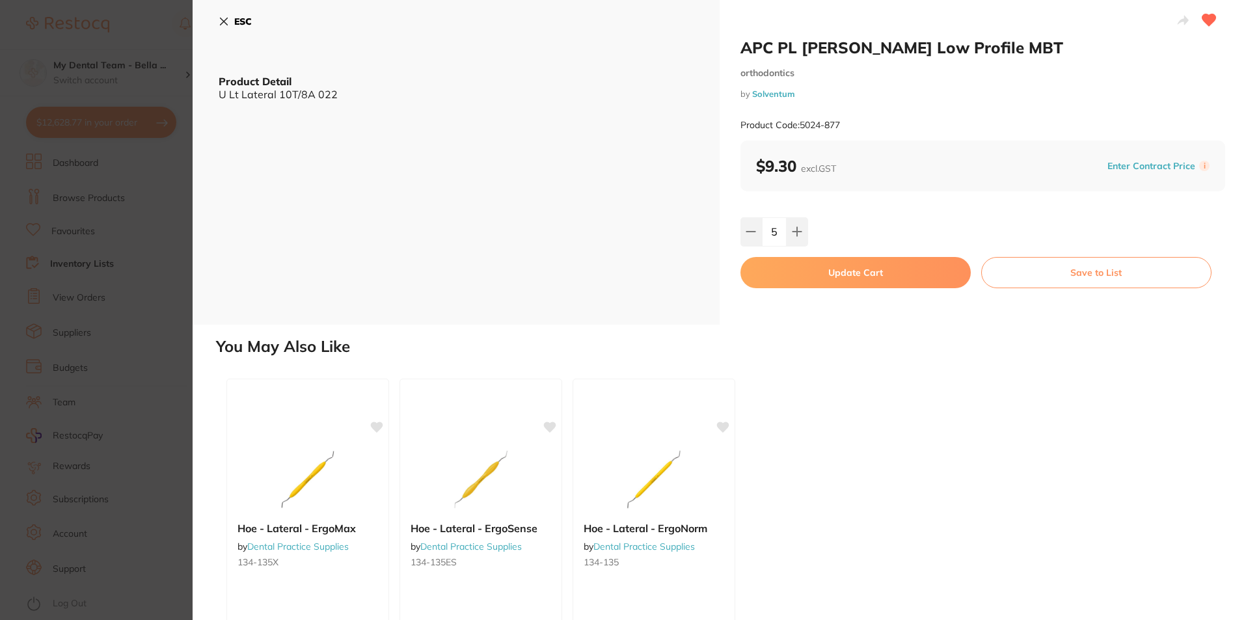
click at [841, 278] on button "Update Cart" at bounding box center [855, 272] width 230 height 31
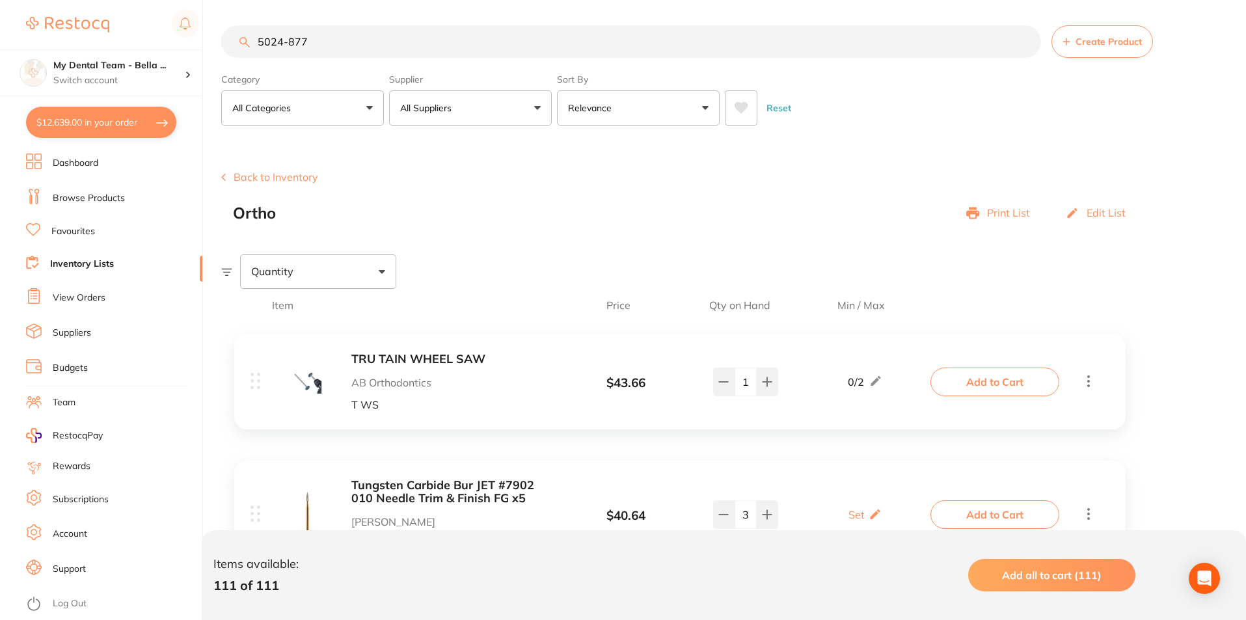
click at [342, 47] on input "5024-877" at bounding box center [631, 41] width 820 height 33
click at [349, 35] on input "5024-877" at bounding box center [631, 41] width 820 height 33
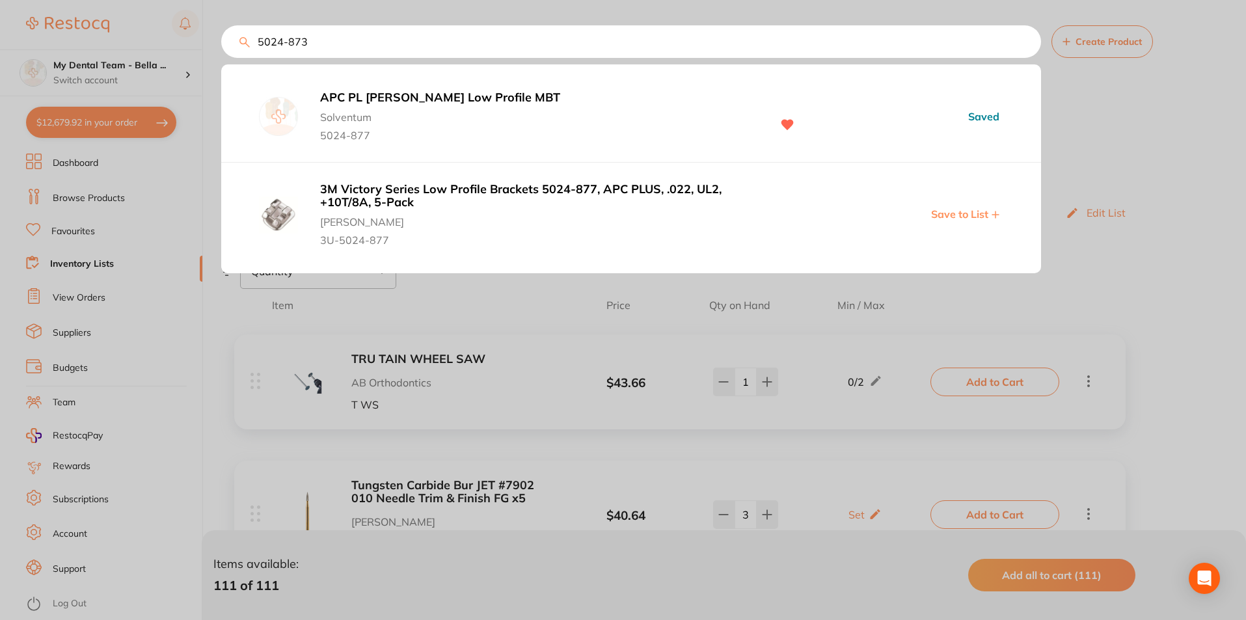
click at [349, 35] on input "5024-873" at bounding box center [631, 41] width 820 height 33
type input "5024-873"
click at [384, 100] on b "APC PL [PERSON_NAME] Low Profile MBT" at bounding box center [539, 98] width 438 height 14
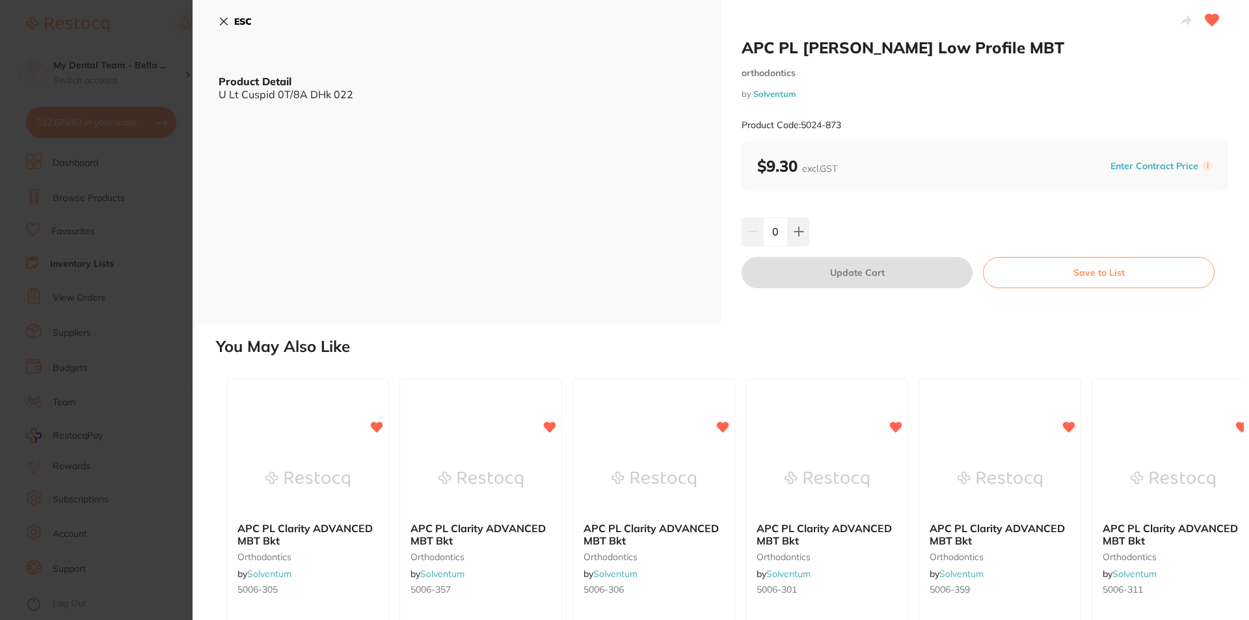
click at [784, 230] on input "0" at bounding box center [775, 231] width 25 height 29
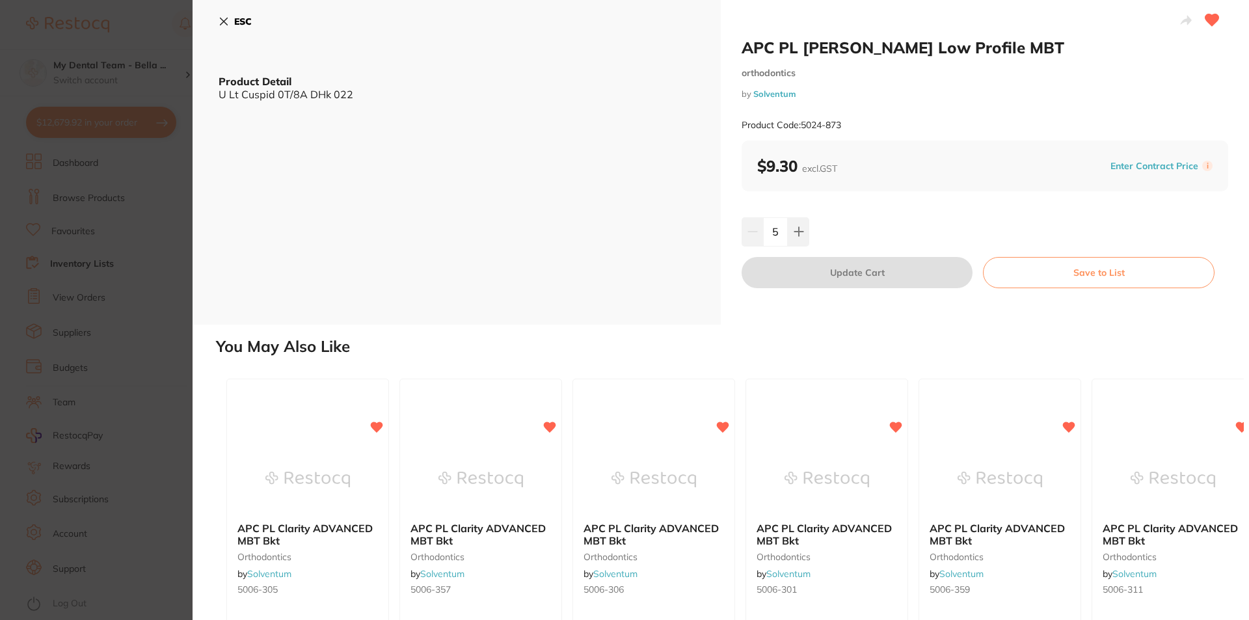
type input "5"
click at [839, 219] on div "5" at bounding box center [985, 231] width 487 height 29
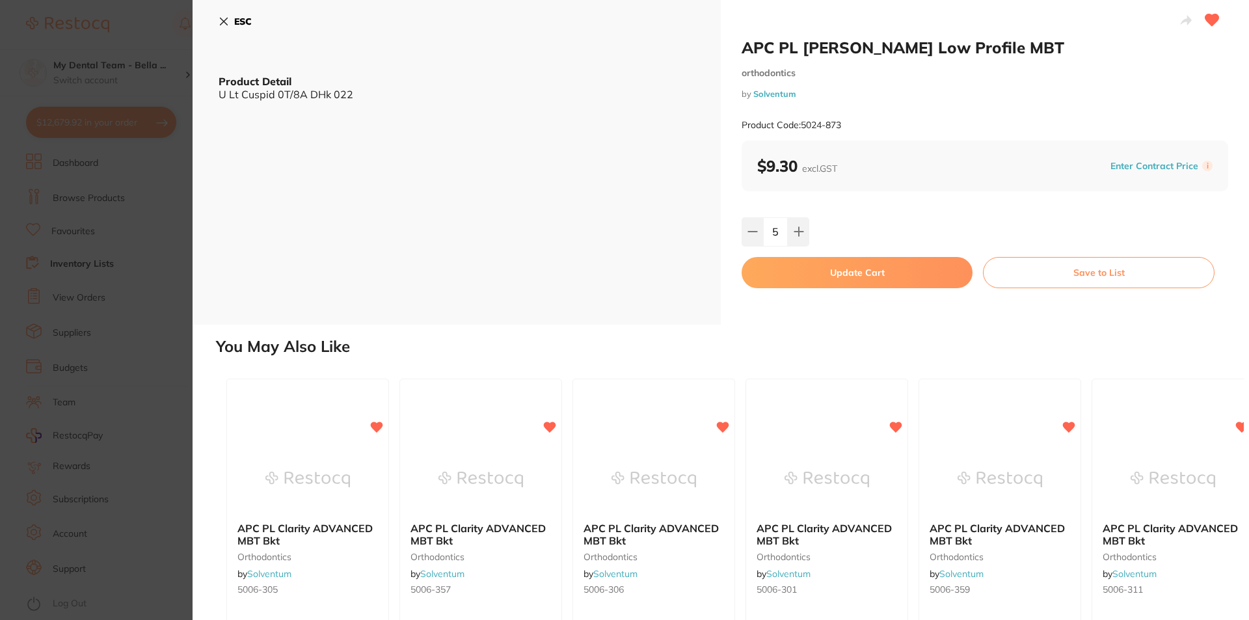
click at [890, 275] on button "Update Cart" at bounding box center [857, 272] width 231 height 31
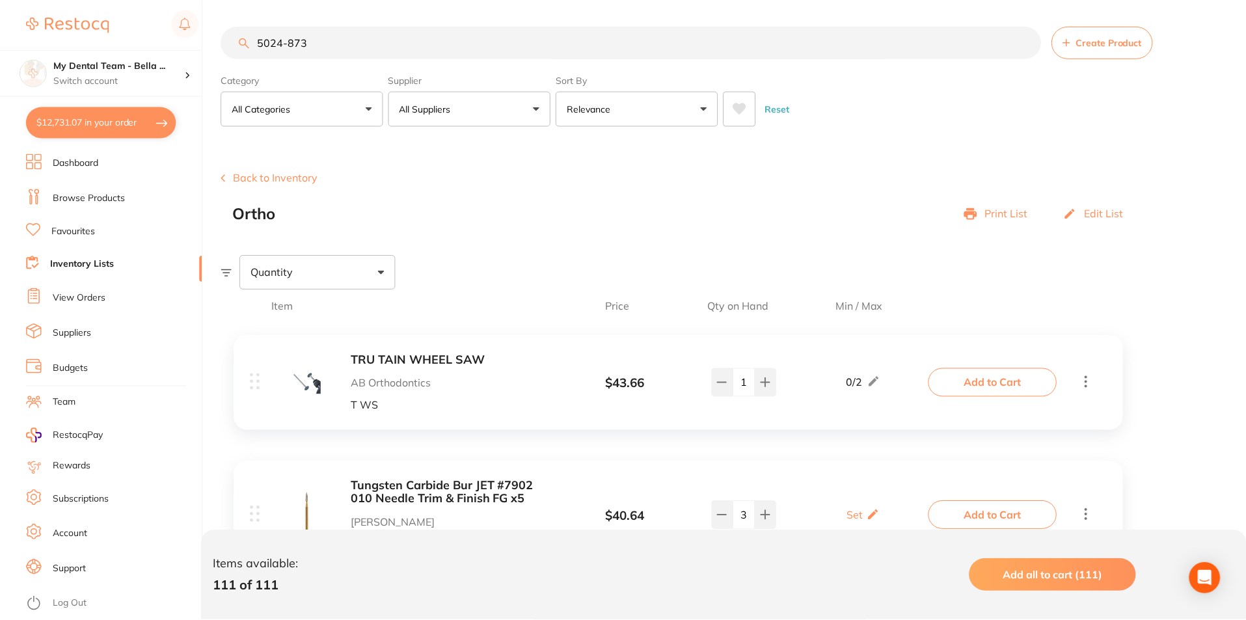
scroll to position [1, 0]
drag, startPoint x: 329, startPoint y: 43, endPoint x: 89, endPoint y: 34, distance: 240.2
click at [89, 34] on div "$12,731.07 My Dental Team - Bella ... Switch account My Dental Team - Bella Vis…" at bounding box center [623, 309] width 1246 height 620
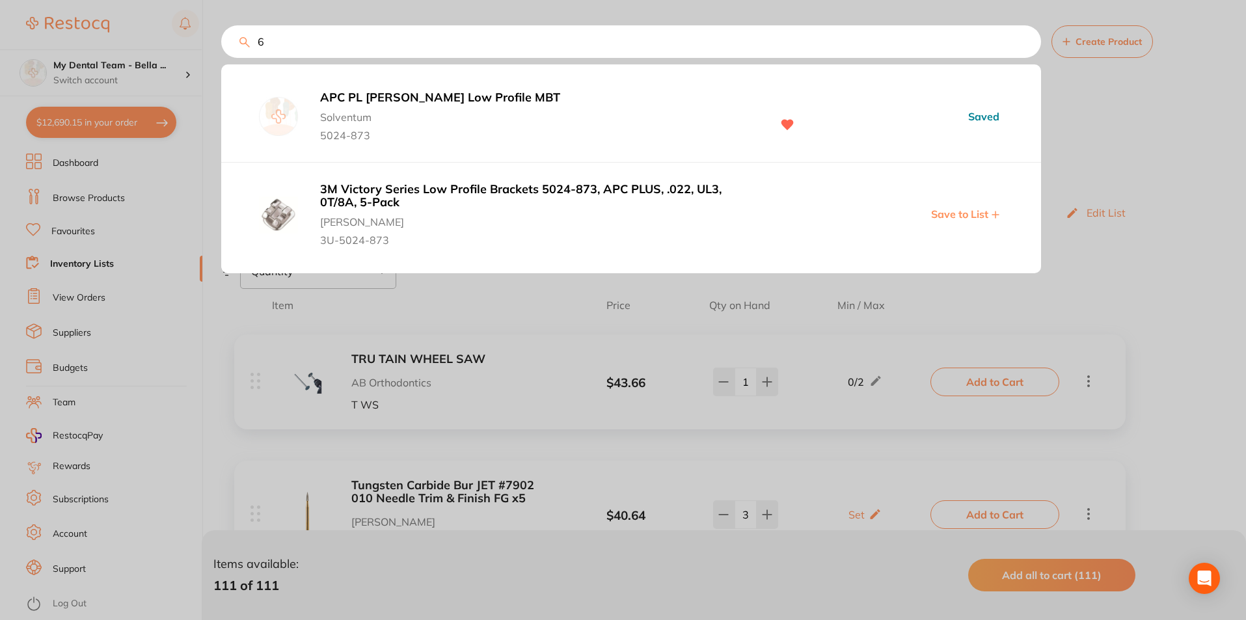
type input "68"
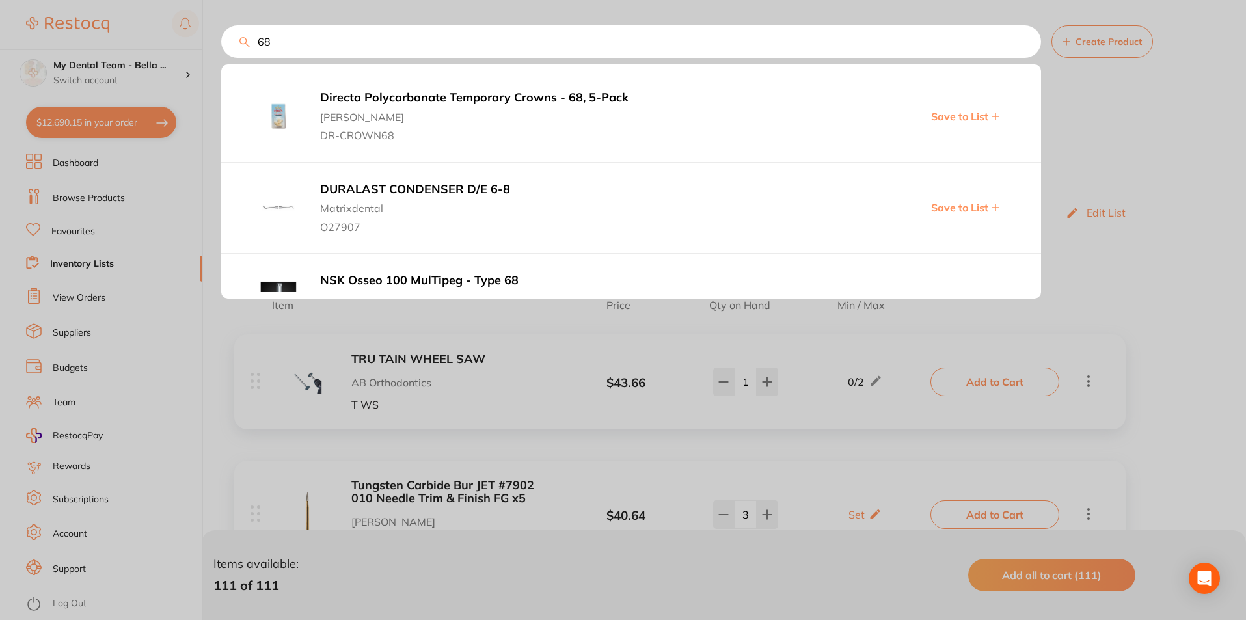
type input "5"
type input "6"
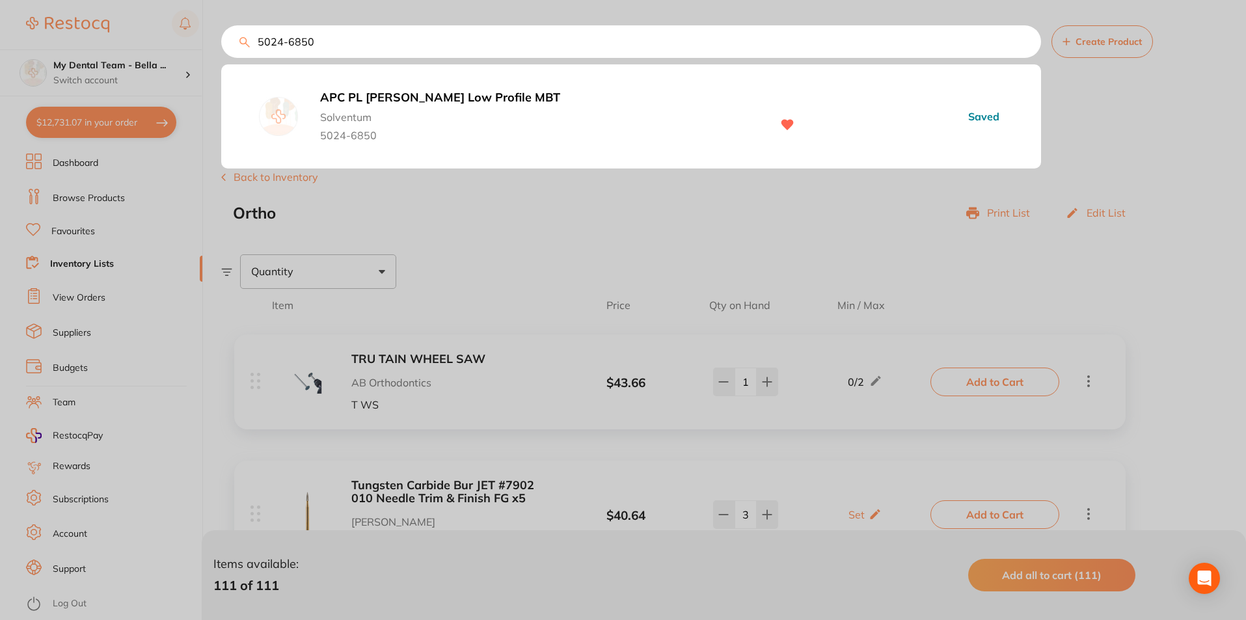
type input "5024-6850"
click at [425, 85] on div "APC PL Vict Srs Low Profile MBT Solventum 5024-6850 Saved" at bounding box center [631, 116] width 820 height 90
click at [424, 96] on b "APC PL [PERSON_NAME] Low Profile MBT" at bounding box center [539, 98] width 438 height 14
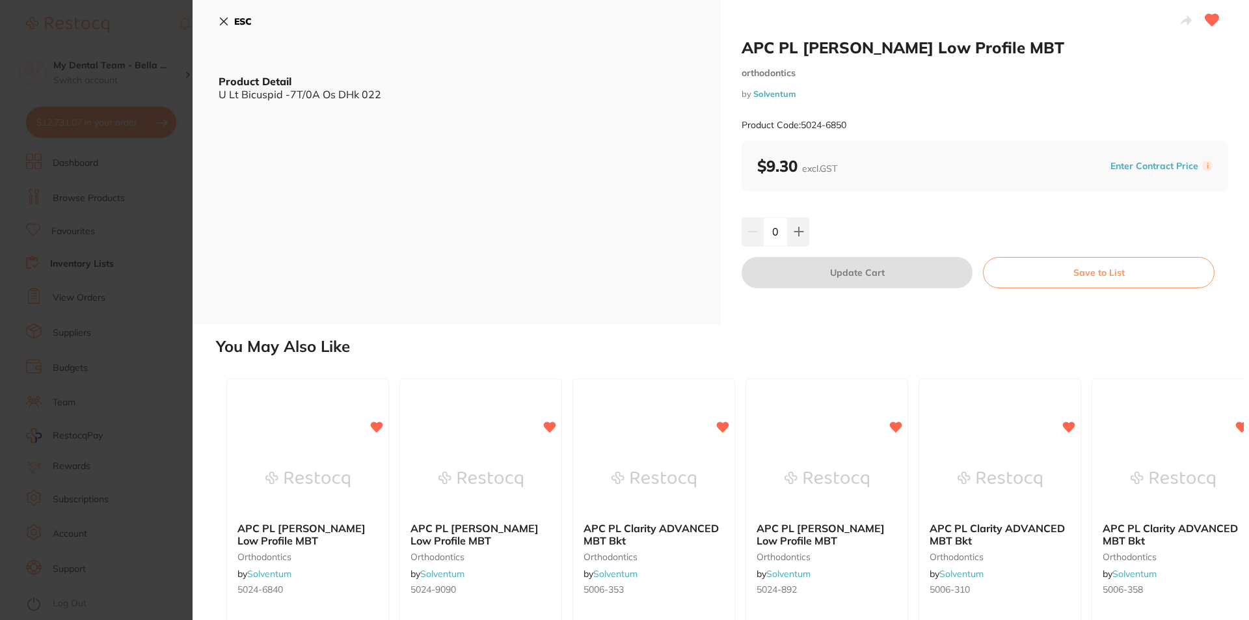
drag, startPoint x: 781, startPoint y: 228, endPoint x: 762, endPoint y: 231, distance: 19.0
click at [763, 231] on input "0" at bounding box center [775, 231] width 25 height 29
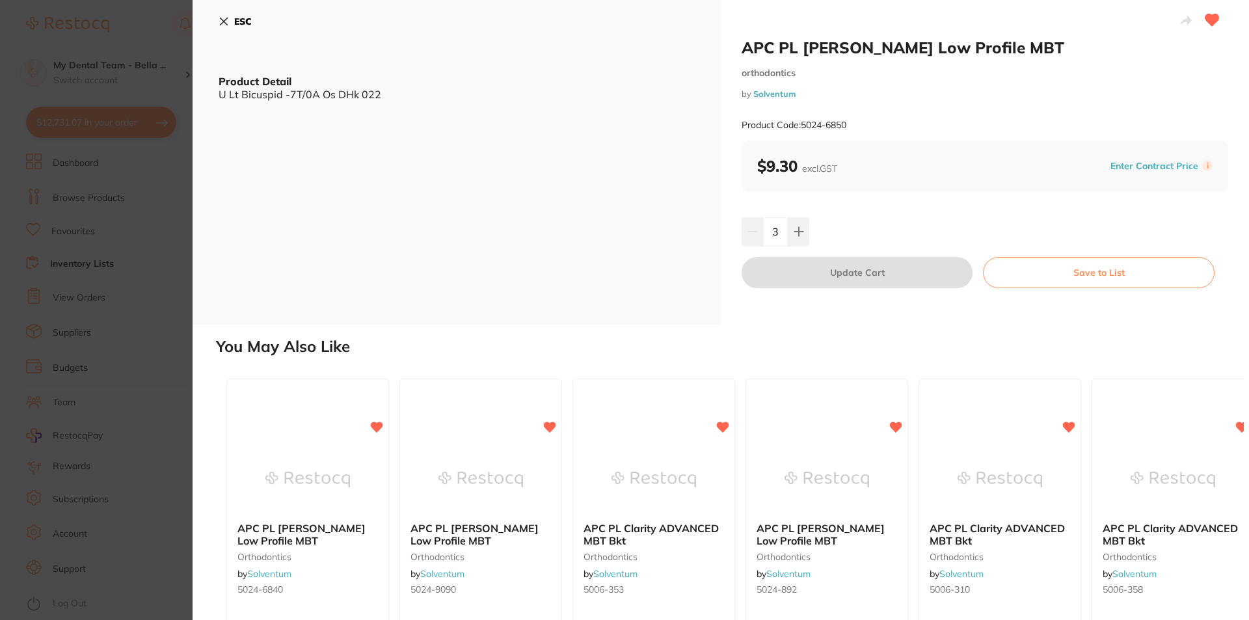
type input "3"
click at [885, 227] on div "3" at bounding box center [985, 231] width 487 height 29
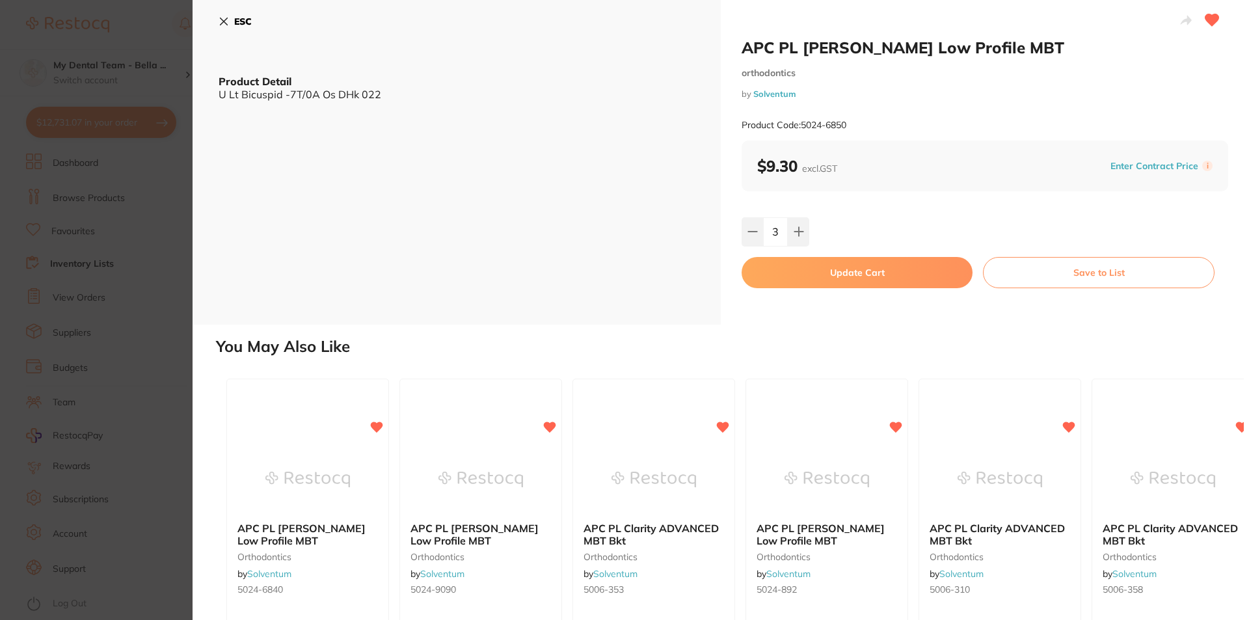
click at [872, 280] on button "Update Cart" at bounding box center [857, 272] width 231 height 31
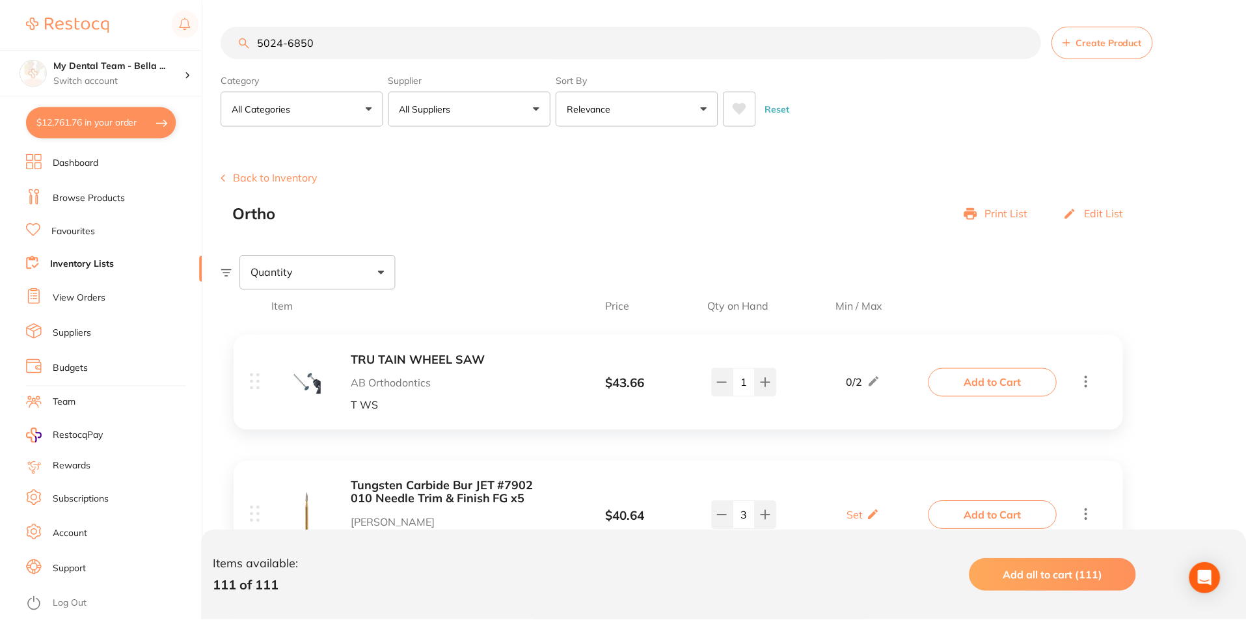
scroll to position [1, 0]
drag, startPoint x: 360, startPoint y: 39, endPoint x: 289, endPoint y: 44, distance: 71.1
click at [289, 44] on input "5024-6850" at bounding box center [631, 41] width 820 height 33
type input "3"
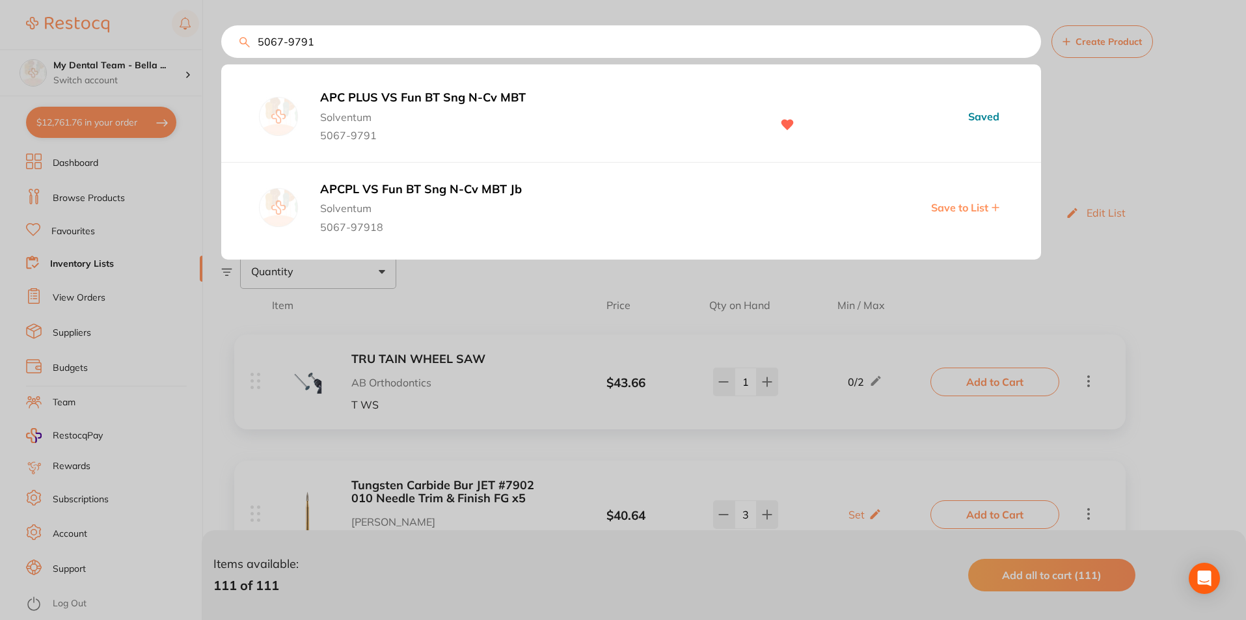
type input "5067-9791"
click at [418, 90] on button "APC PLUS VS Fun BT Sng N-Cv MBT Solventum 5067-9791" at bounding box center [539, 115] width 446 height 51
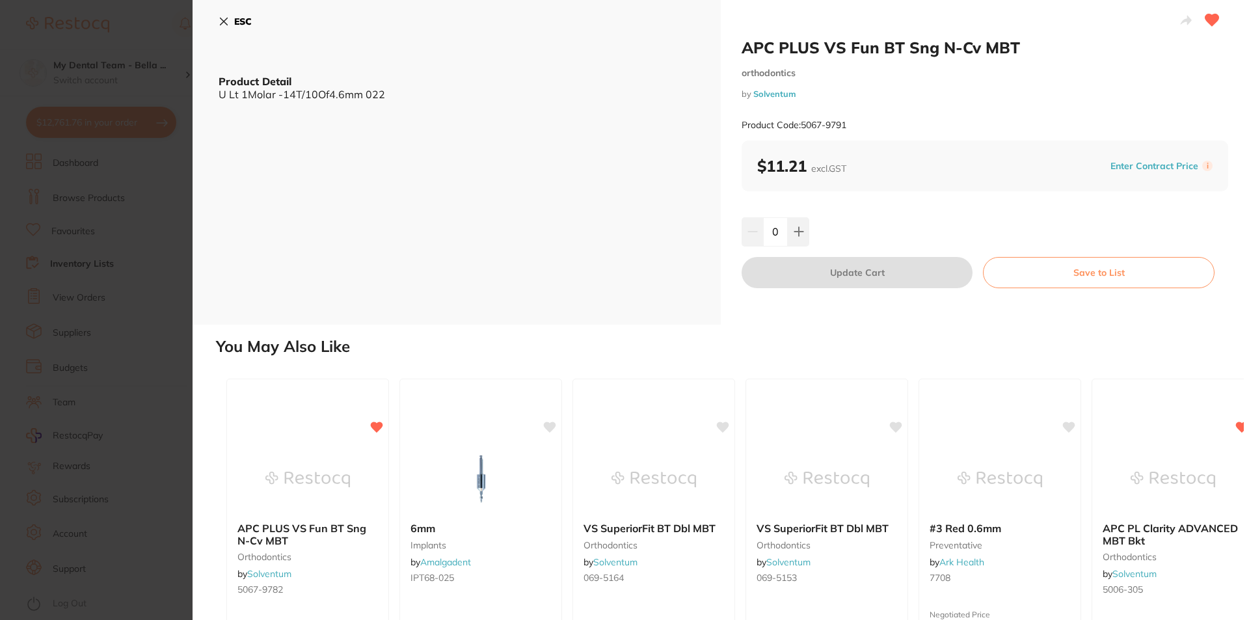
drag, startPoint x: 781, startPoint y: 231, endPoint x: 761, endPoint y: 232, distance: 19.6
click at [763, 232] on input "0" at bounding box center [775, 231] width 25 height 29
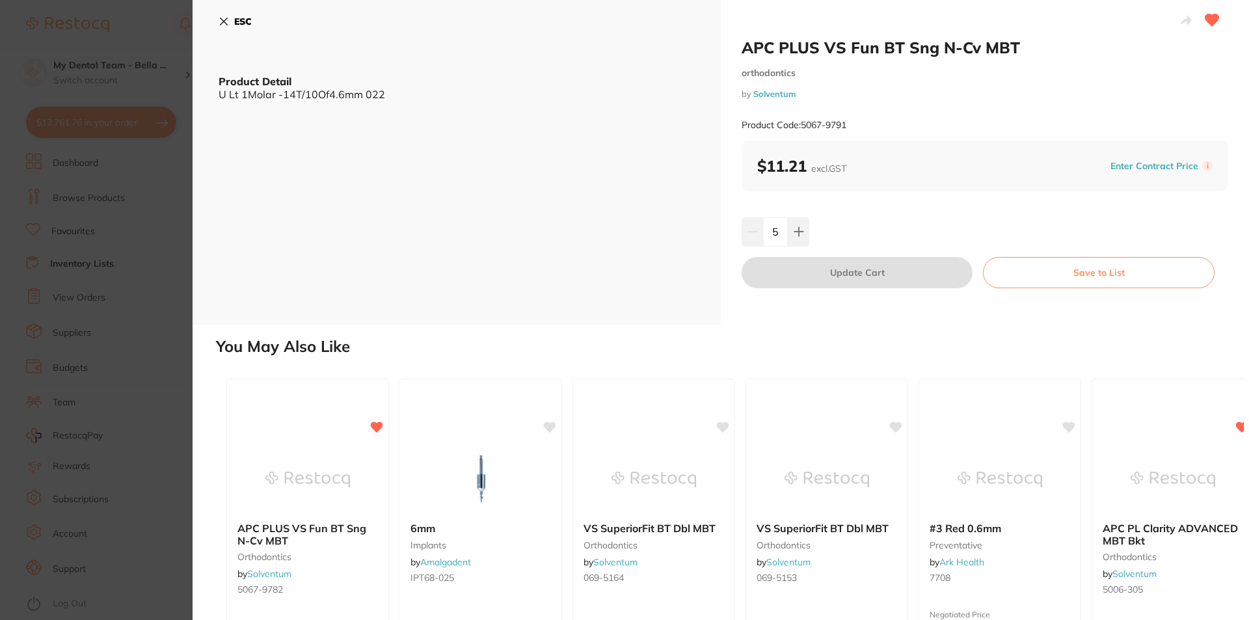
type input "5"
click at [855, 233] on div "5" at bounding box center [985, 231] width 487 height 29
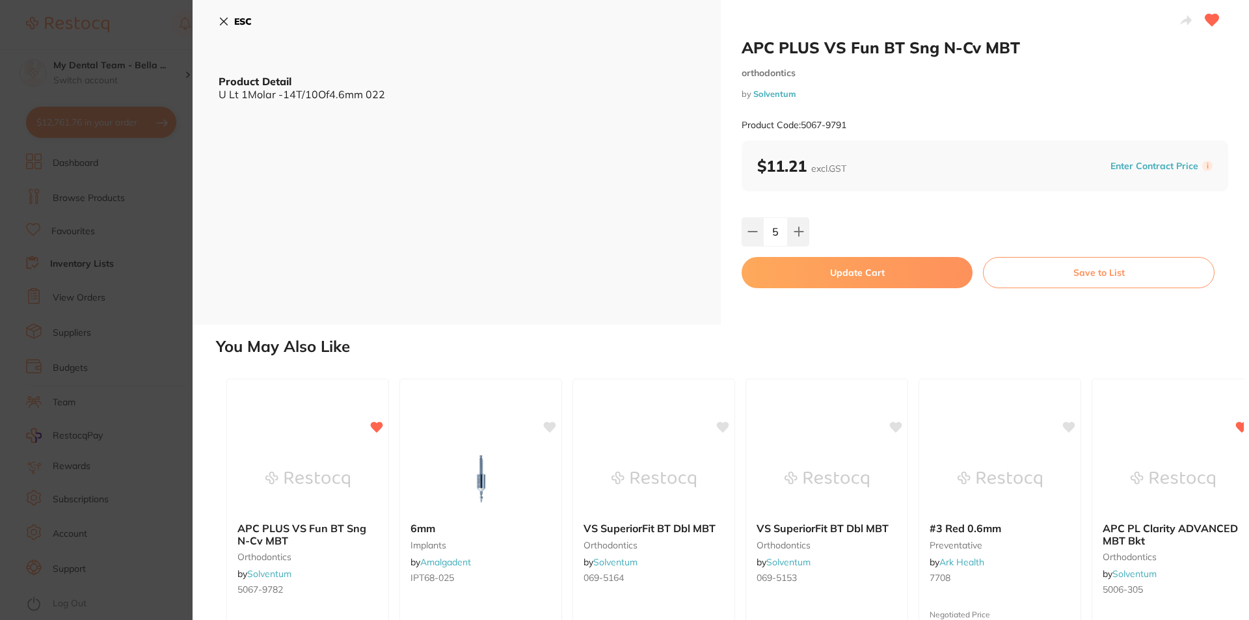
click at [853, 280] on button "Update Cart" at bounding box center [857, 272] width 231 height 31
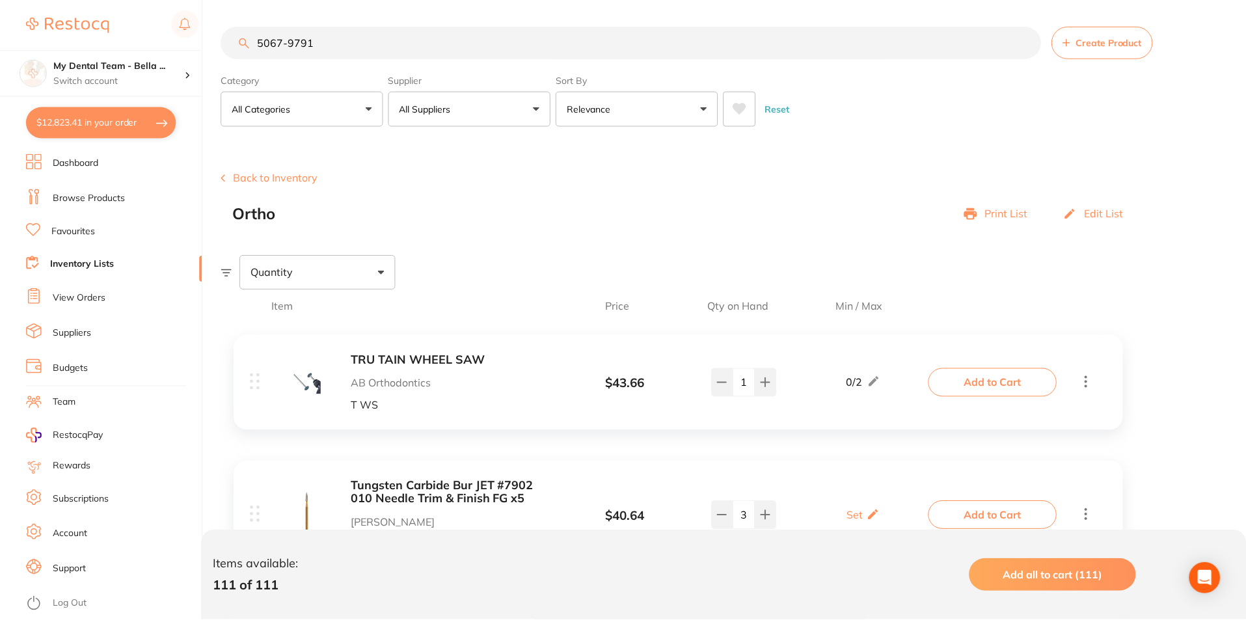
scroll to position [1, 0]
drag, startPoint x: 329, startPoint y: 38, endPoint x: 287, endPoint y: 41, distance: 42.4
click at [287, 41] on input "5067-9791" at bounding box center [631, 41] width 820 height 33
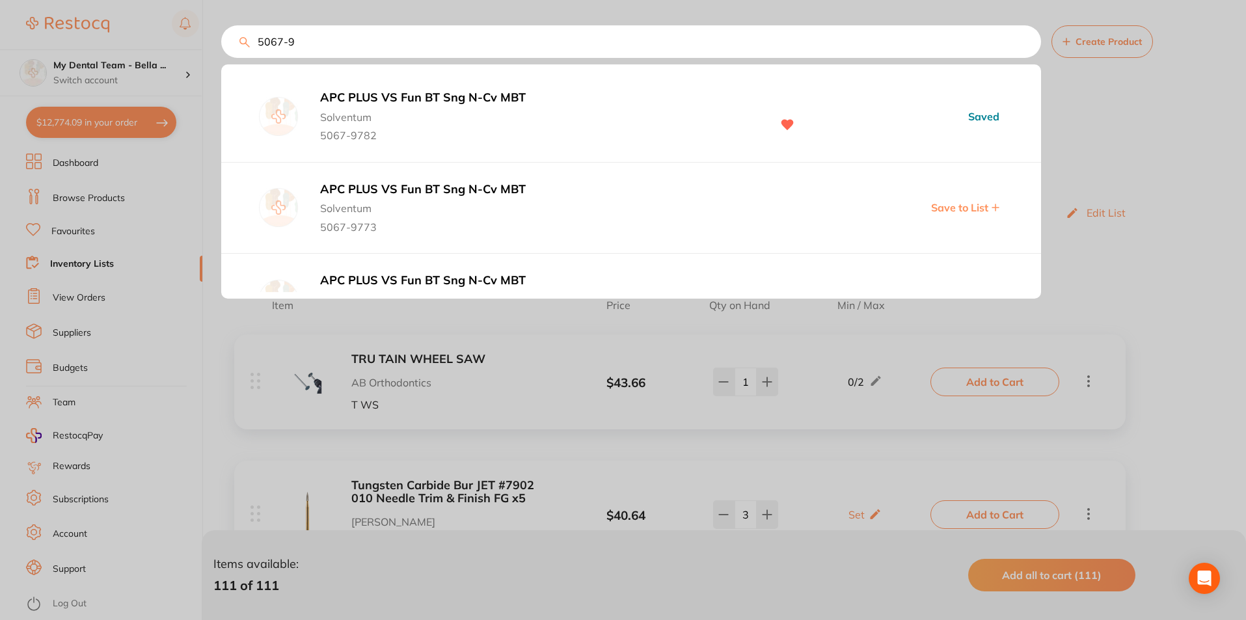
type input "5067-97"
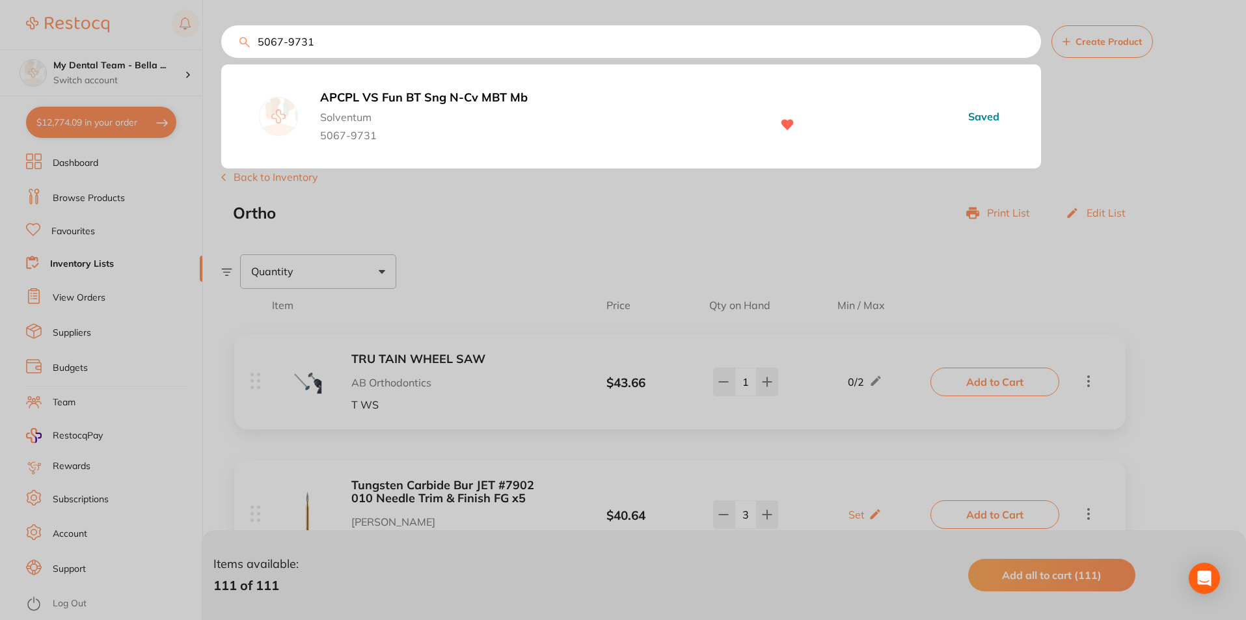
type input "5067-9731"
click at [461, 88] on div "APCPL VS Fun BT Sng N-Cv MBT Mb Solventum 5067-9731 Saved" at bounding box center [631, 116] width 820 height 90
click at [459, 95] on b "APCPL VS Fun BT Sng N-Cv MBT Mb" at bounding box center [539, 98] width 438 height 14
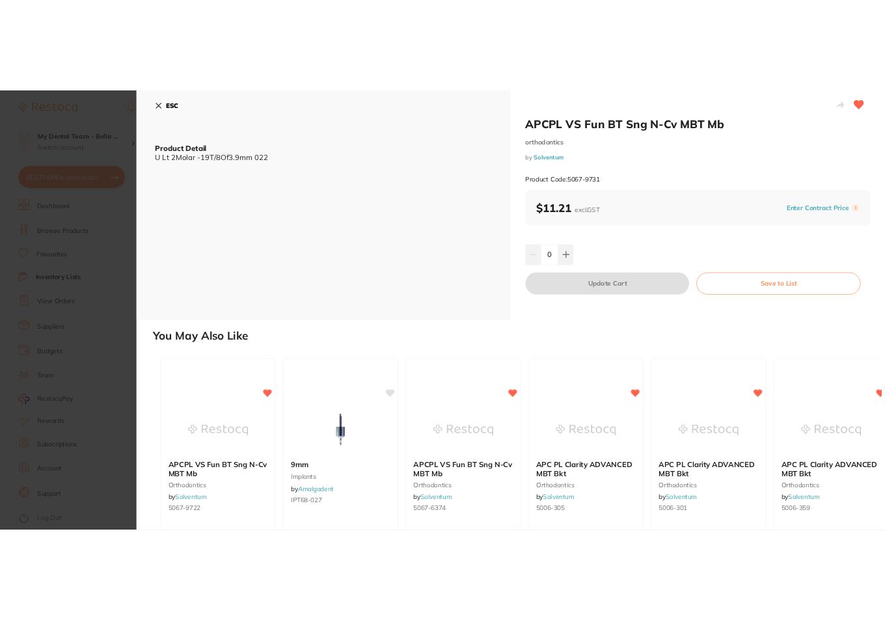
scroll to position [1, 0]
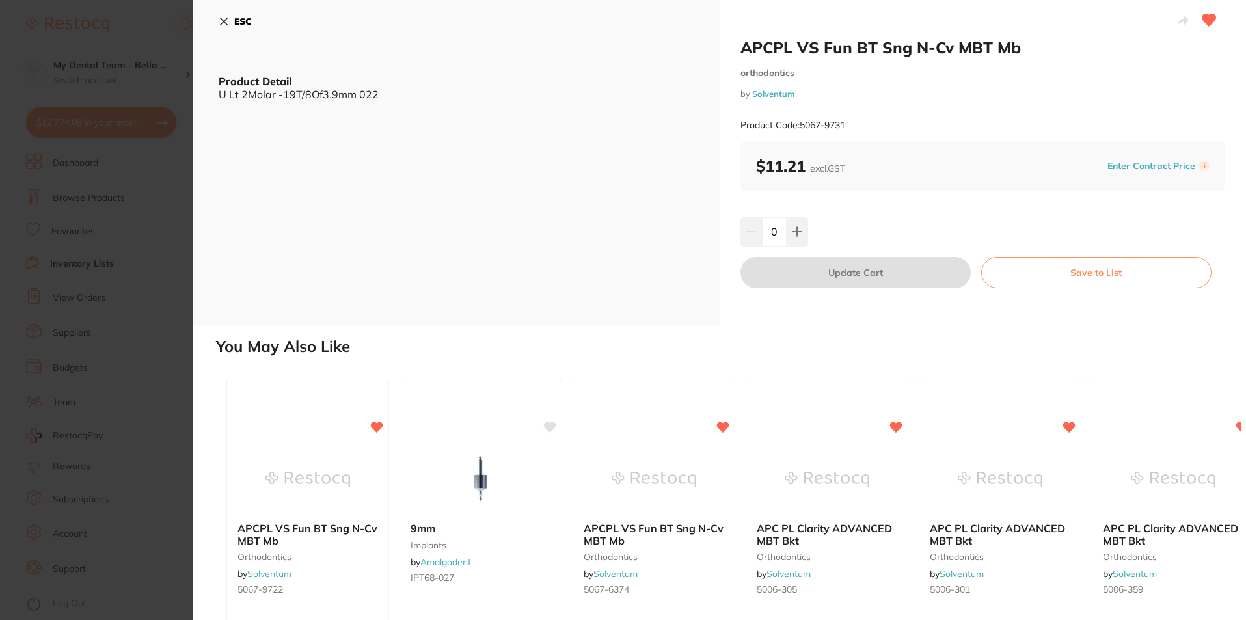
type input "5"
drag, startPoint x: 781, startPoint y: 230, endPoint x: 799, endPoint y: 229, distance: 18.2
click at [768, 234] on input "0" at bounding box center [774, 231] width 25 height 29
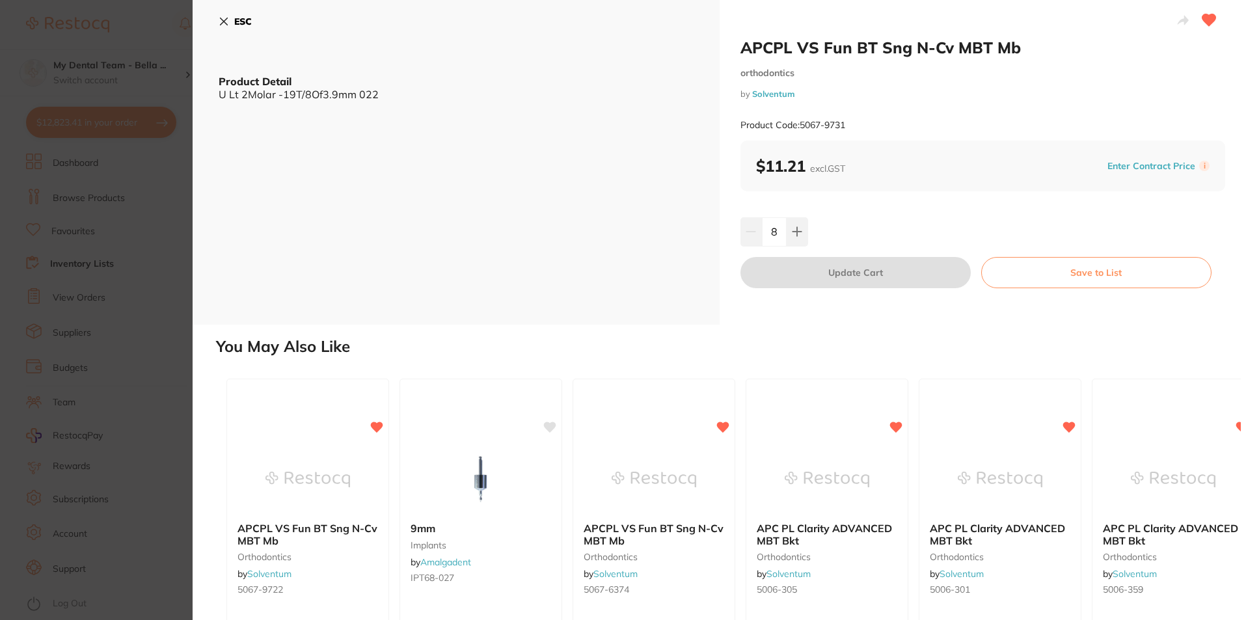
type input "8"
click at [823, 230] on div "8" at bounding box center [982, 231] width 485 height 29
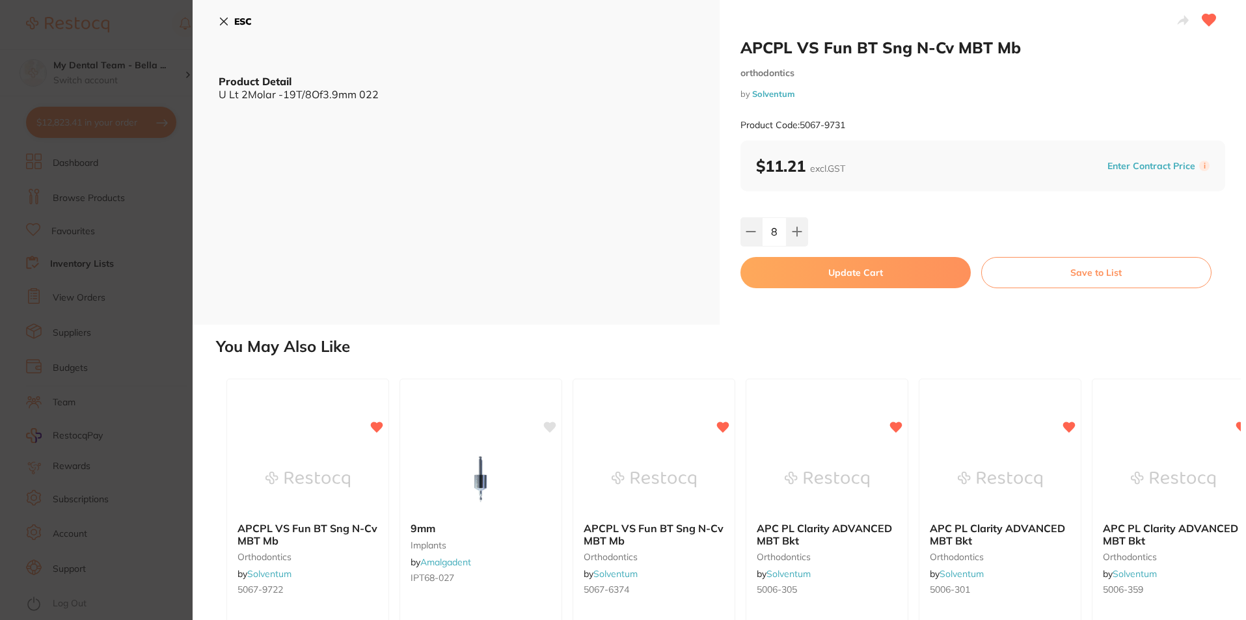
click at [853, 270] on button "Update Cart" at bounding box center [855, 272] width 230 height 31
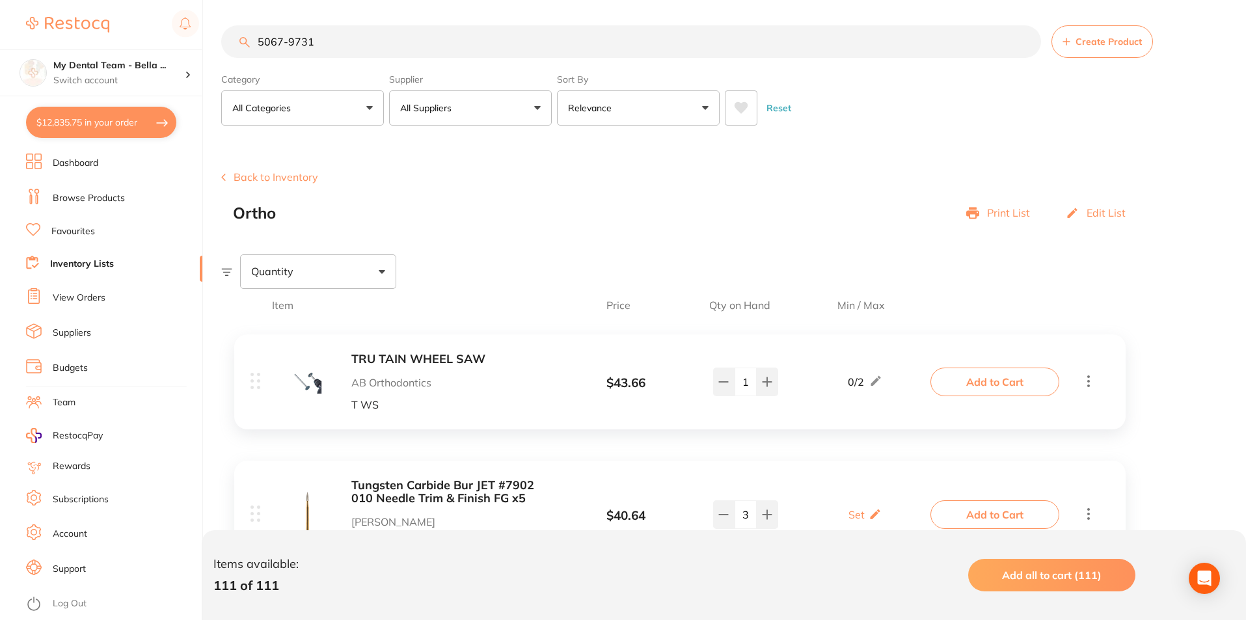
type input "8"
click at [317, 42] on input "5067-9731" at bounding box center [631, 41] width 820 height 33
drag, startPoint x: 321, startPoint y: 42, endPoint x: 260, endPoint y: 43, distance: 60.5
click at [260, 43] on input "5067-9731" at bounding box center [631, 41] width 820 height 33
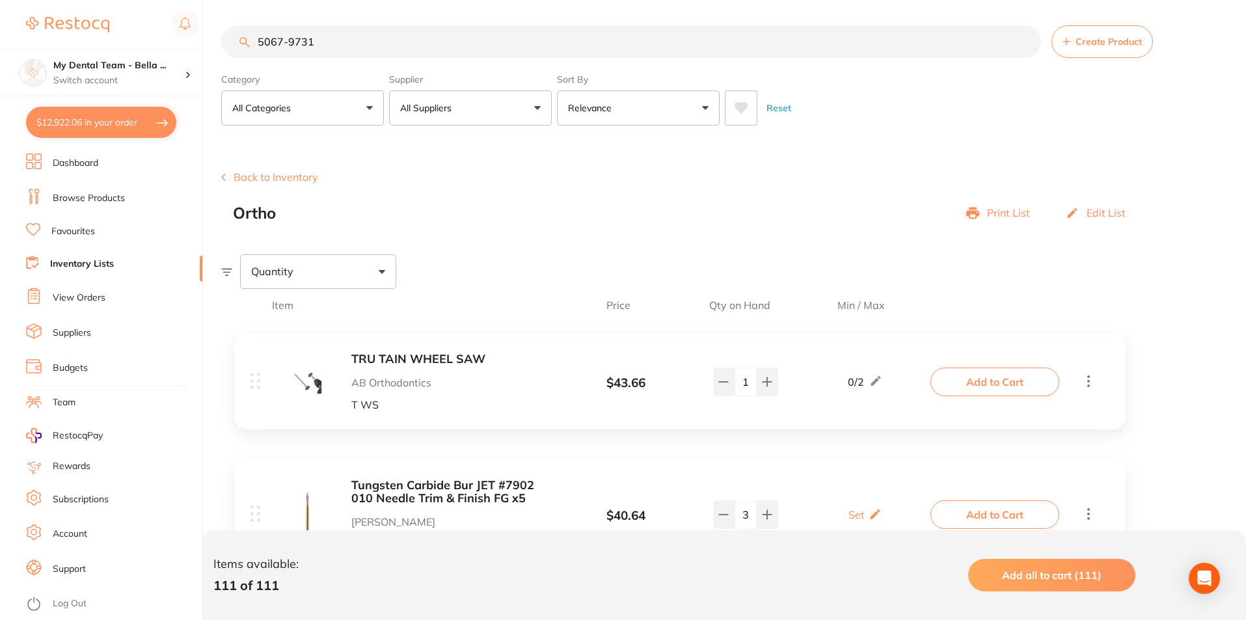
click at [331, 44] on input "5067-9731" at bounding box center [631, 41] width 820 height 33
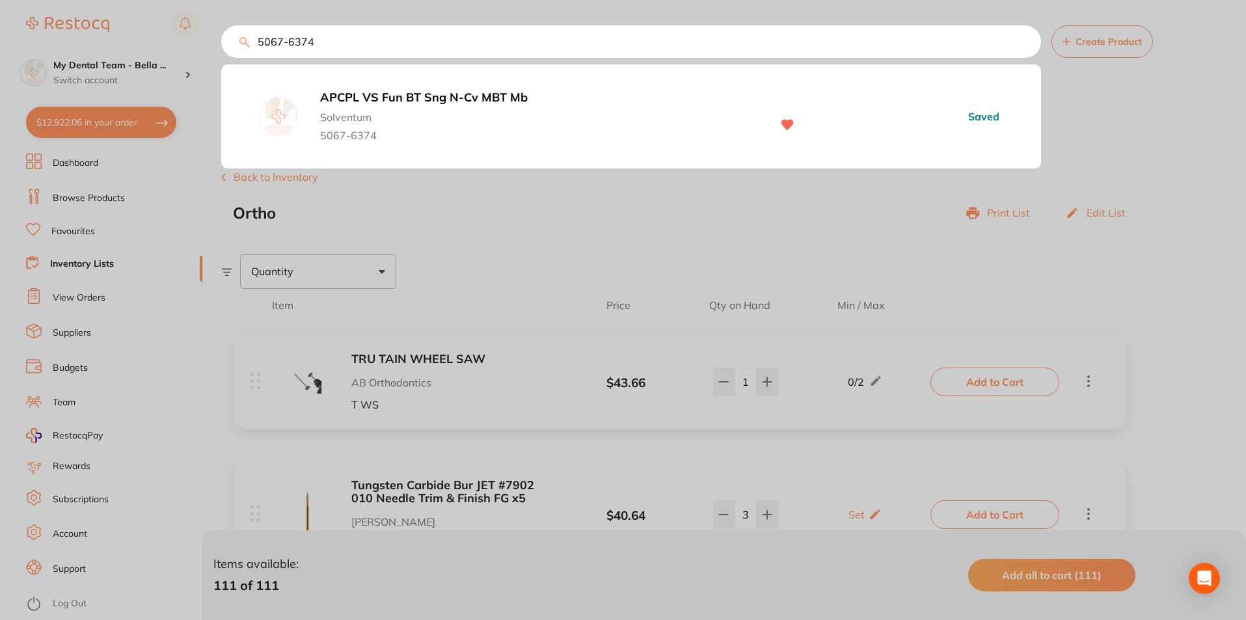
type input "5067-6374"
click at [433, 98] on b "APCPL VS Fun BT Sng N-Cv MBT Mb" at bounding box center [539, 98] width 438 height 14
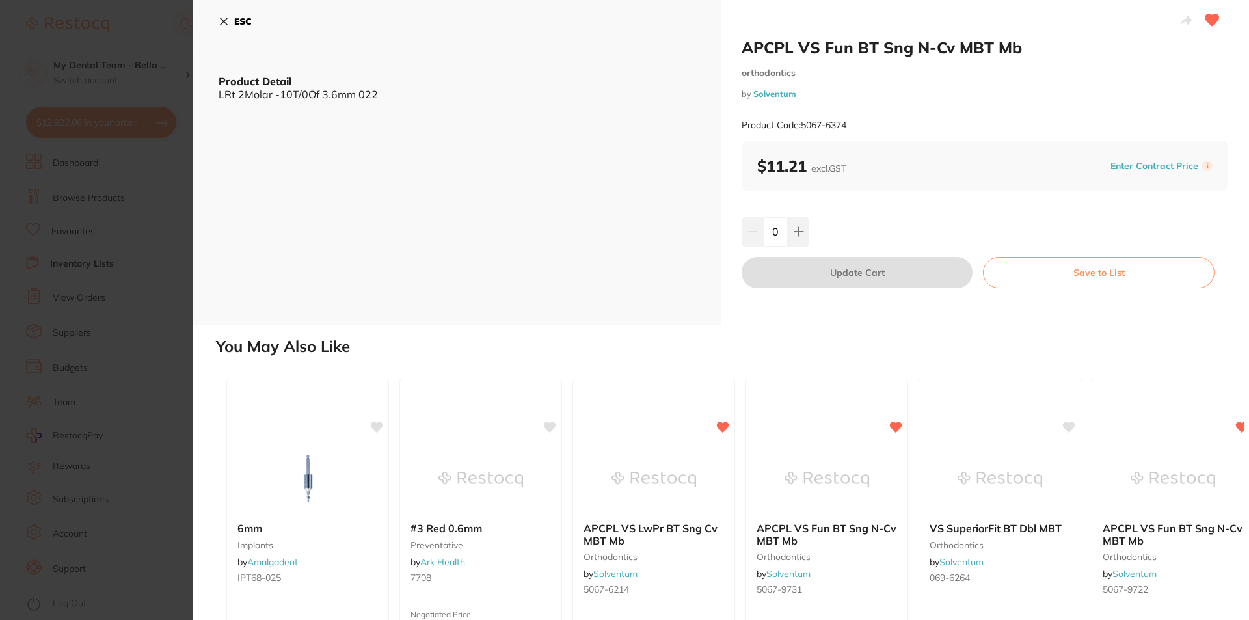
drag, startPoint x: 777, startPoint y: 232, endPoint x: 770, endPoint y: 234, distance: 6.6
click at [770, 234] on input "0" at bounding box center [775, 231] width 25 height 29
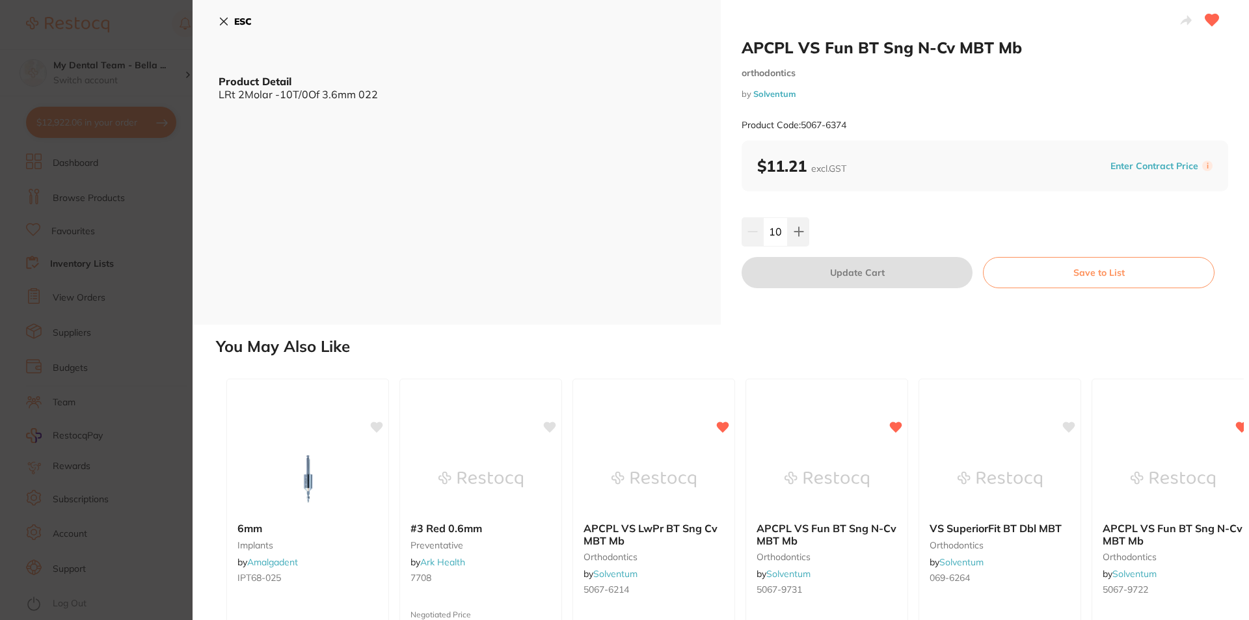
type input "10"
click at [859, 226] on div "10" at bounding box center [985, 231] width 487 height 29
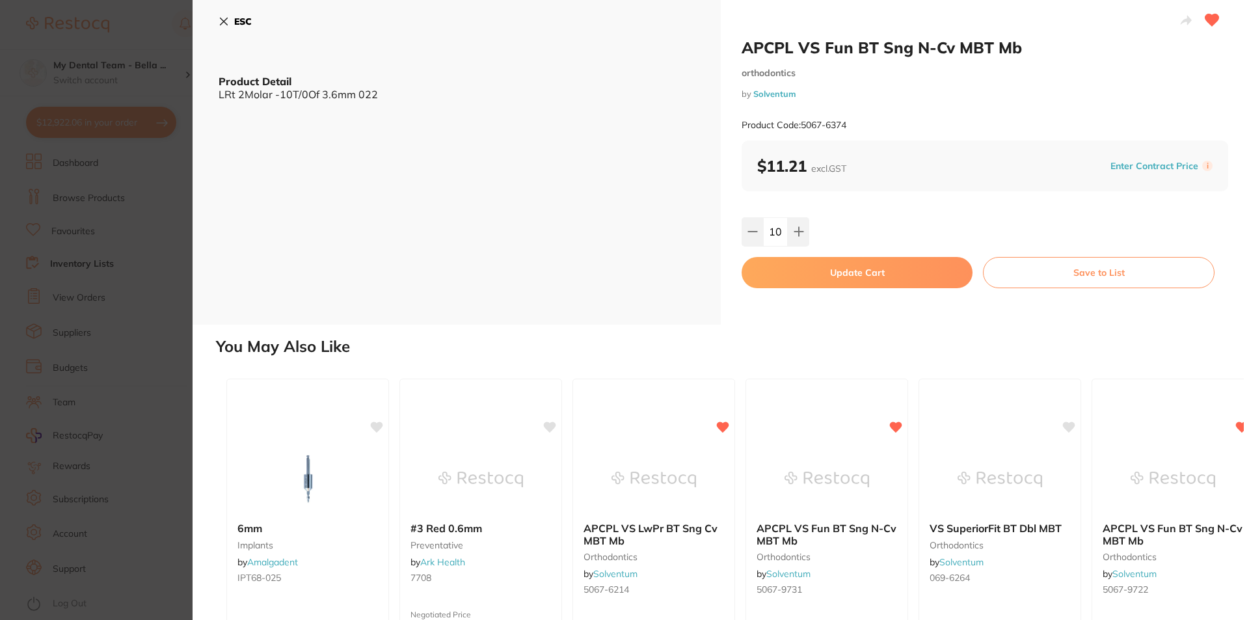
click at [846, 269] on button "Update Cart" at bounding box center [857, 272] width 231 height 31
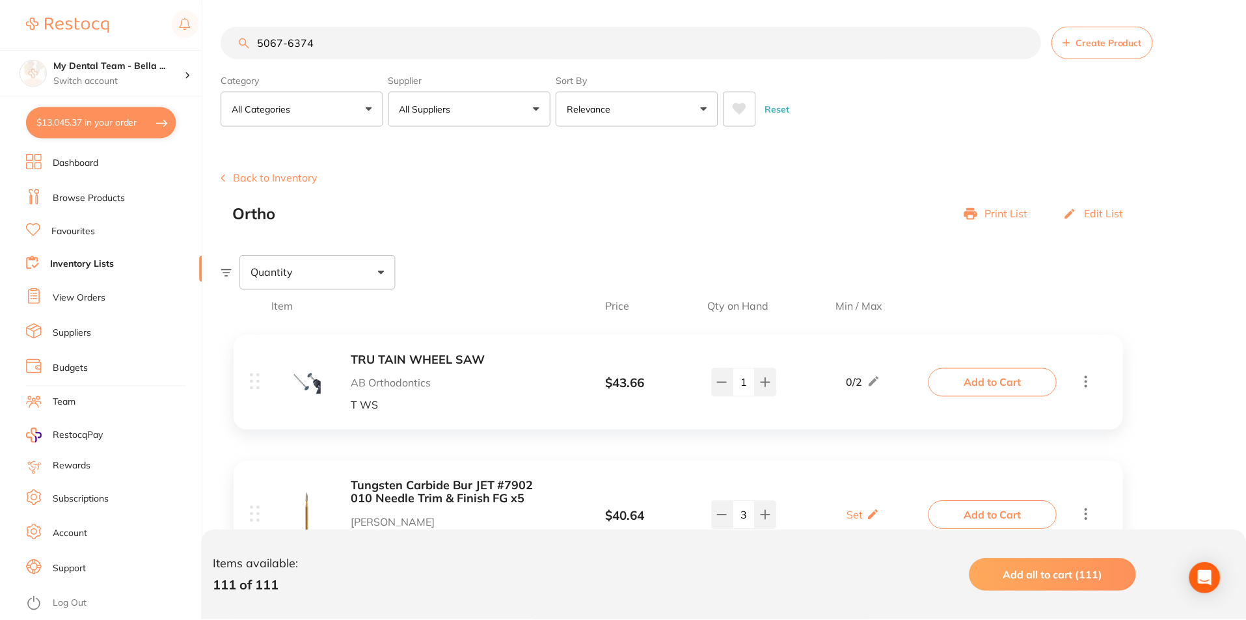
scroll to position [1, 0]
click at [341, 36] on input "5067-6374" at bounding box center [631, 41] width 820 height 33
click at [296, 44] on input "5067-6374" at bounding box center [631, 41] width 820 height 33
drag, startPoint x: 293, startPoint y: 43, endPoint x: 334, endPoint y: 40, distance: 40.4
click at [334, 40] on input "5067-6374" at bounding box center [631, 41] width 820 height 33
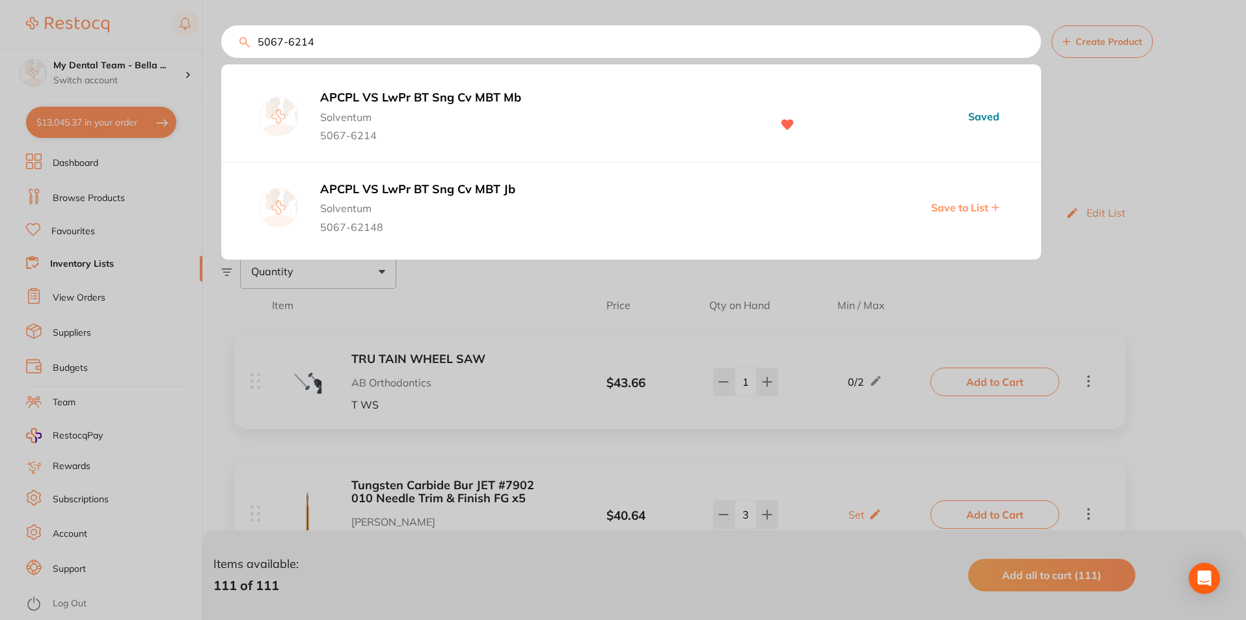
type input "5067-6214"
click at [422, 97] on b "APCPL VS LwPr BT Sng Cv MBT Mb" at bounding box center [539, 98] width 438 height 14
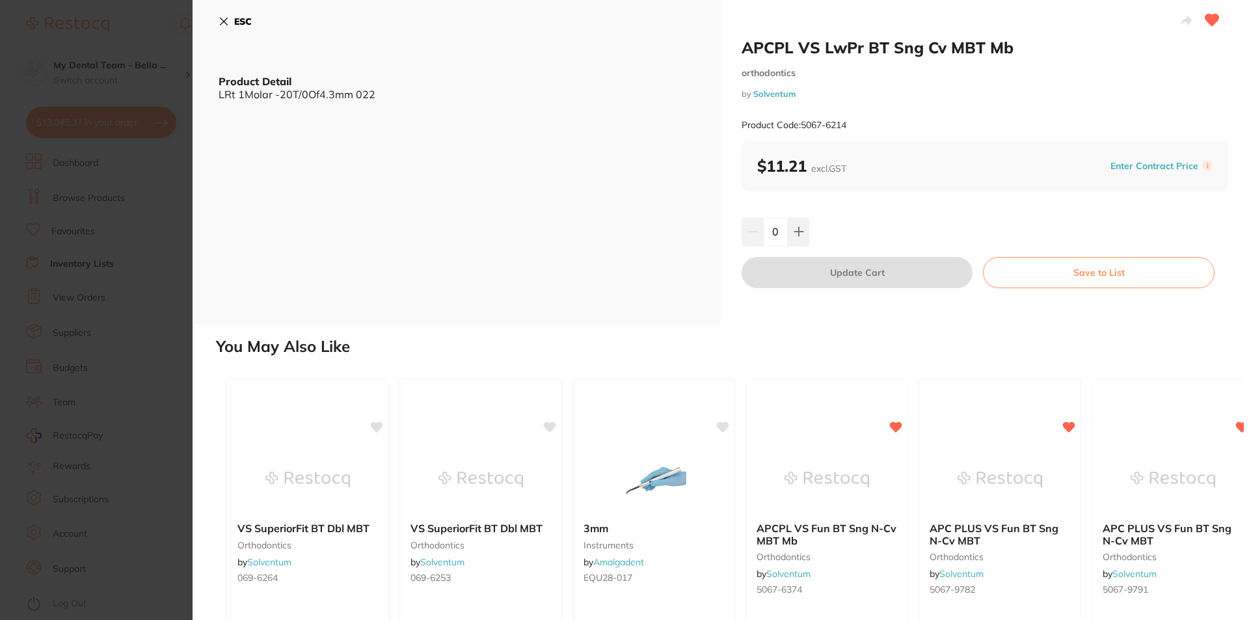
drag, startPoint x: 779, startPoint y: 230, endPoint x: 770, endPoint y: 232, distance: 10.0
click at [770, 232] on input "0" at bounding box center [775, 231] width 25 height 29
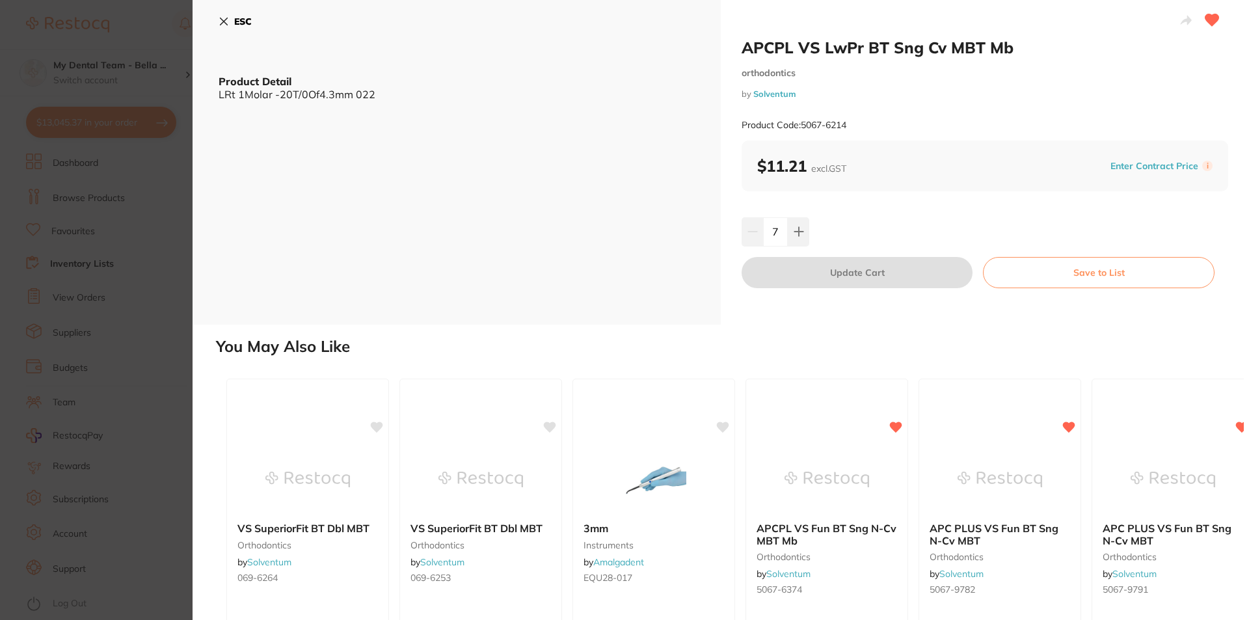
type input "7"
click at [821, 238] on div "7" at bounding box center [985, 231] width 487 height 29
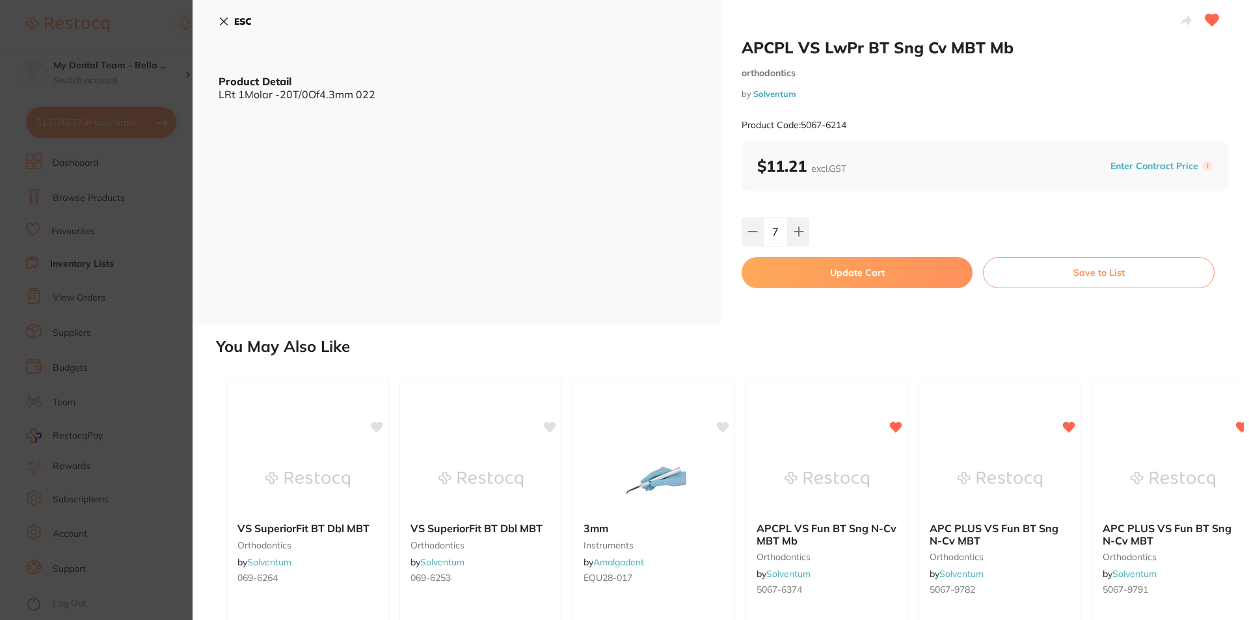
click at [876, 267] on button "Update Cart" at bounding box center [857, 272] width 231 height 31
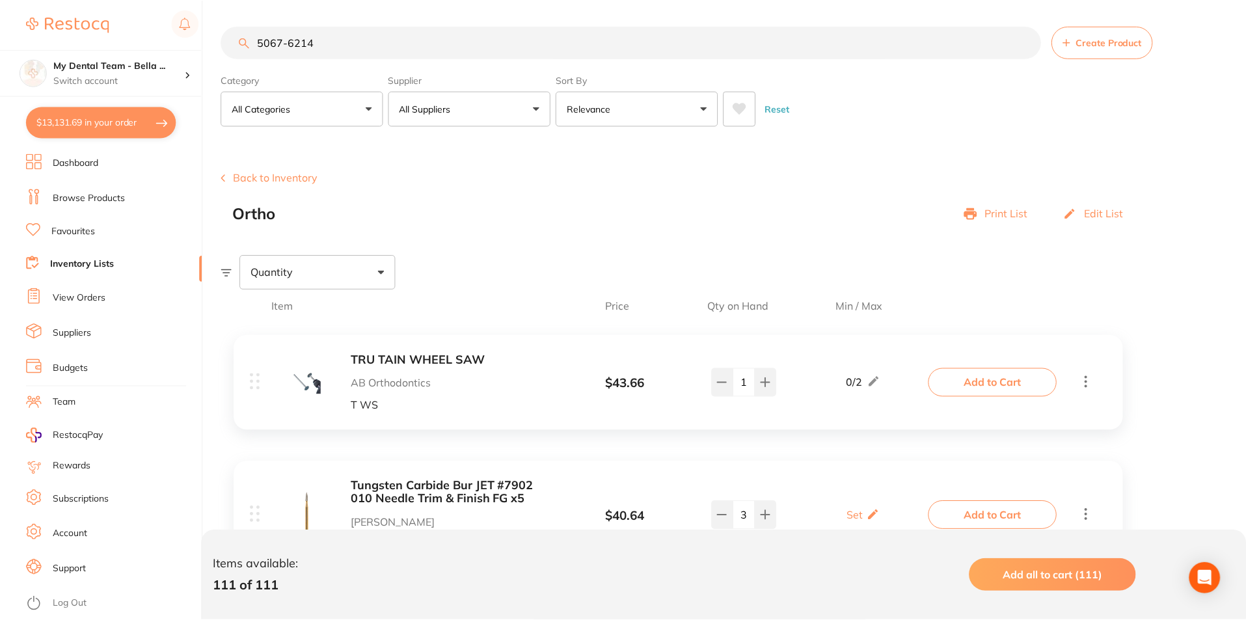
scroll to position [1, 0]
click at [313, 43] on input "5067-6214" at bounding box center [631, 41] width 820 height 33
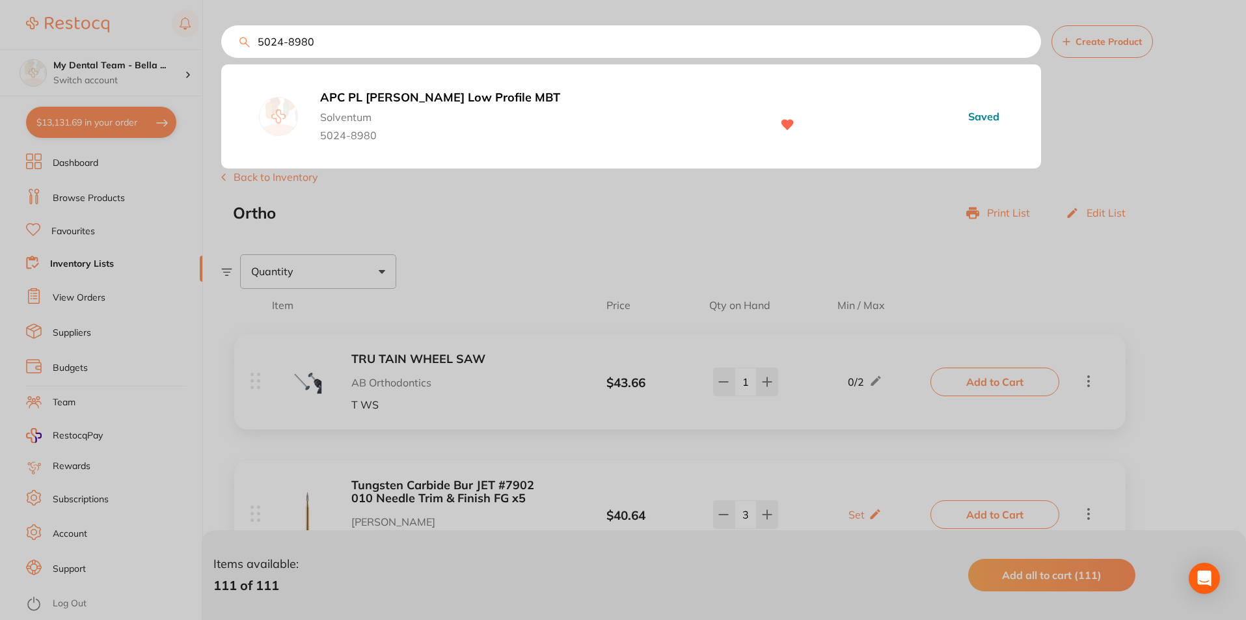
type input "5024-8980"
click at [425, 102] on b "APC PL [PERSON_NAME] Low Profile MBT" at bounding box center [539, 98] width 438 height 14
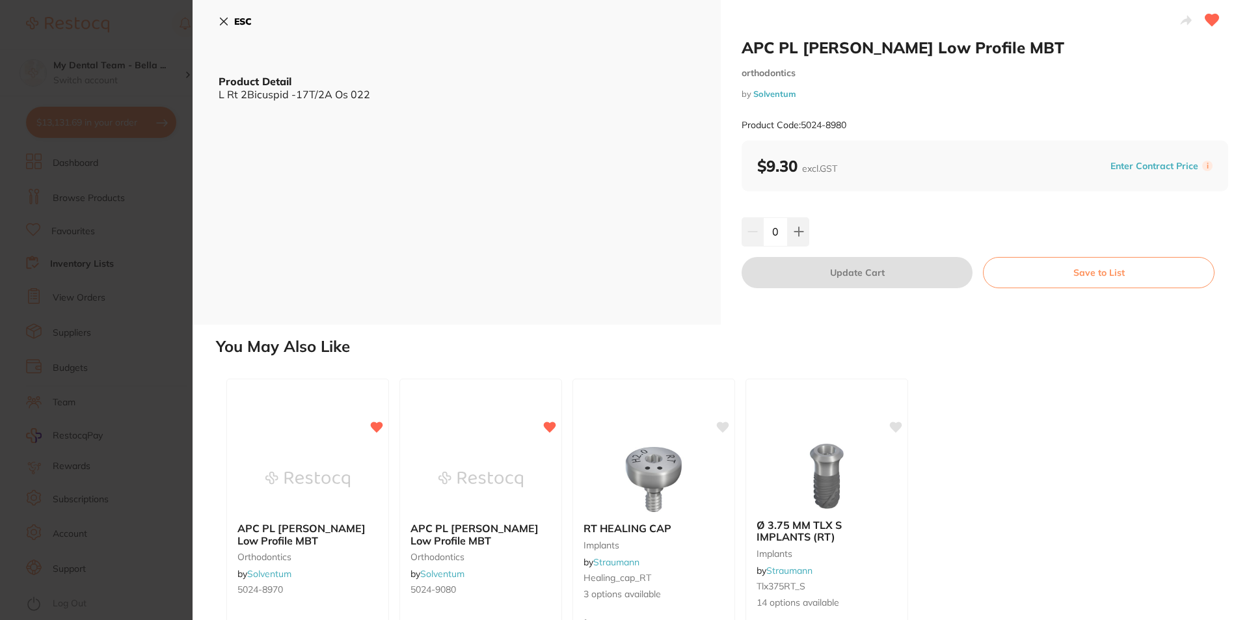
click at [760, 237] on div "0" at bounding box center [776, 231] width 68 height 29
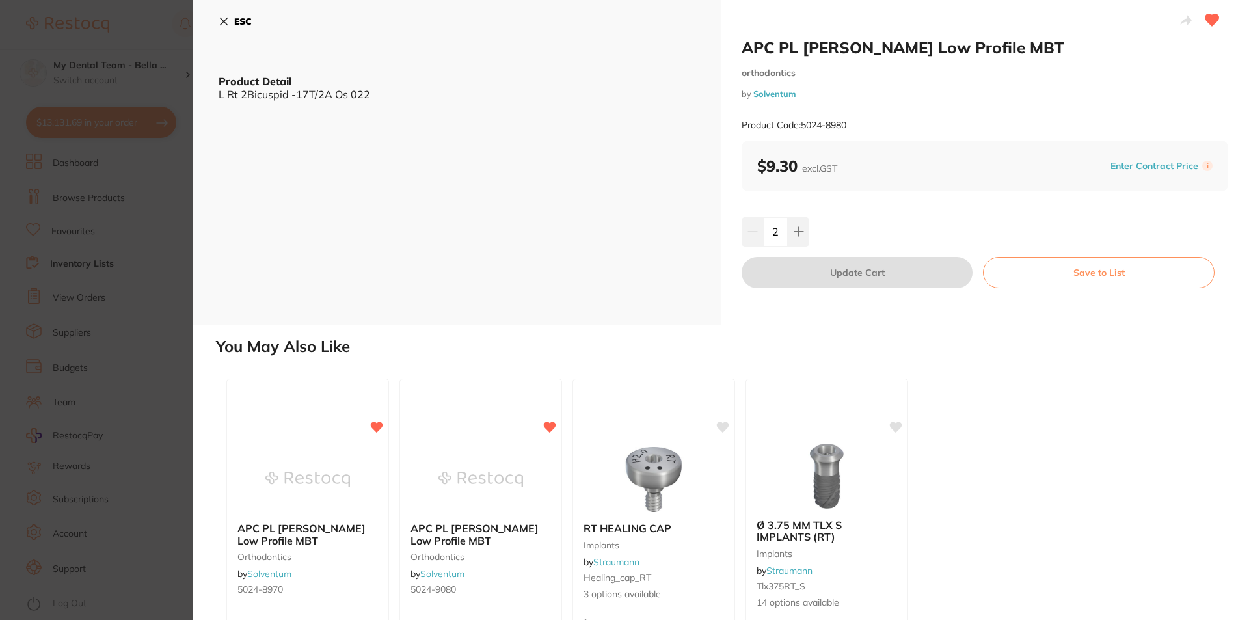
type input "2"
click at [850, 243] on div "2" at bounding box center [985, 231] width 487 height 29
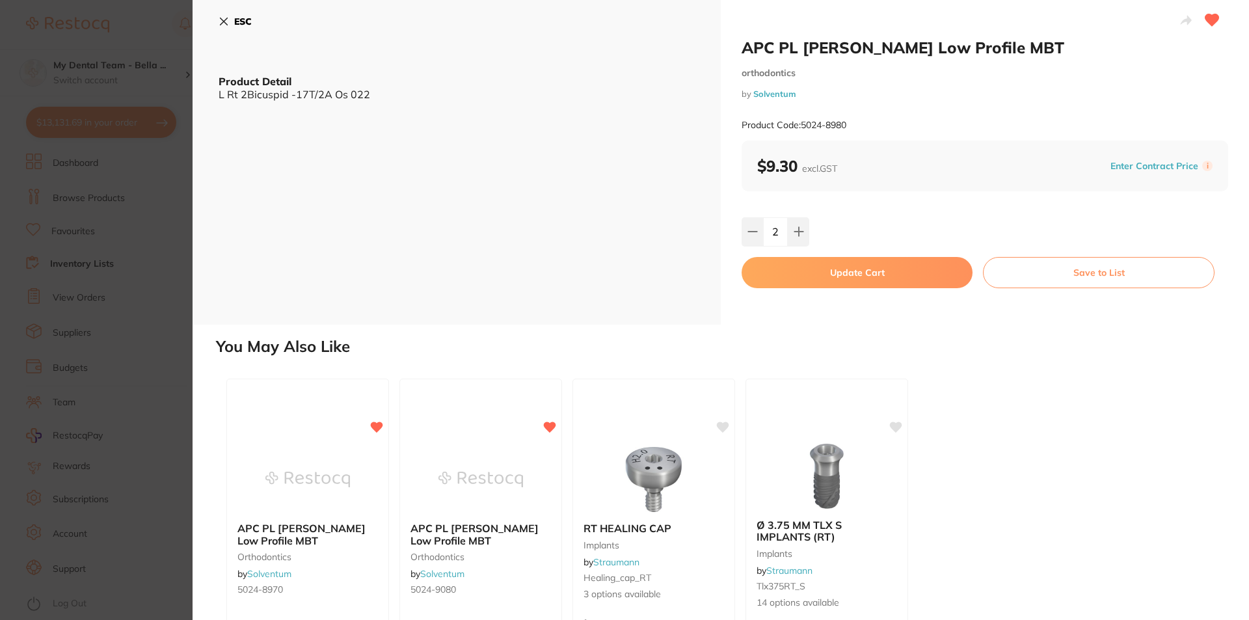
click at [873, 271] on button "Update Cart" at bounding box center [857, 272] width 231 height 31
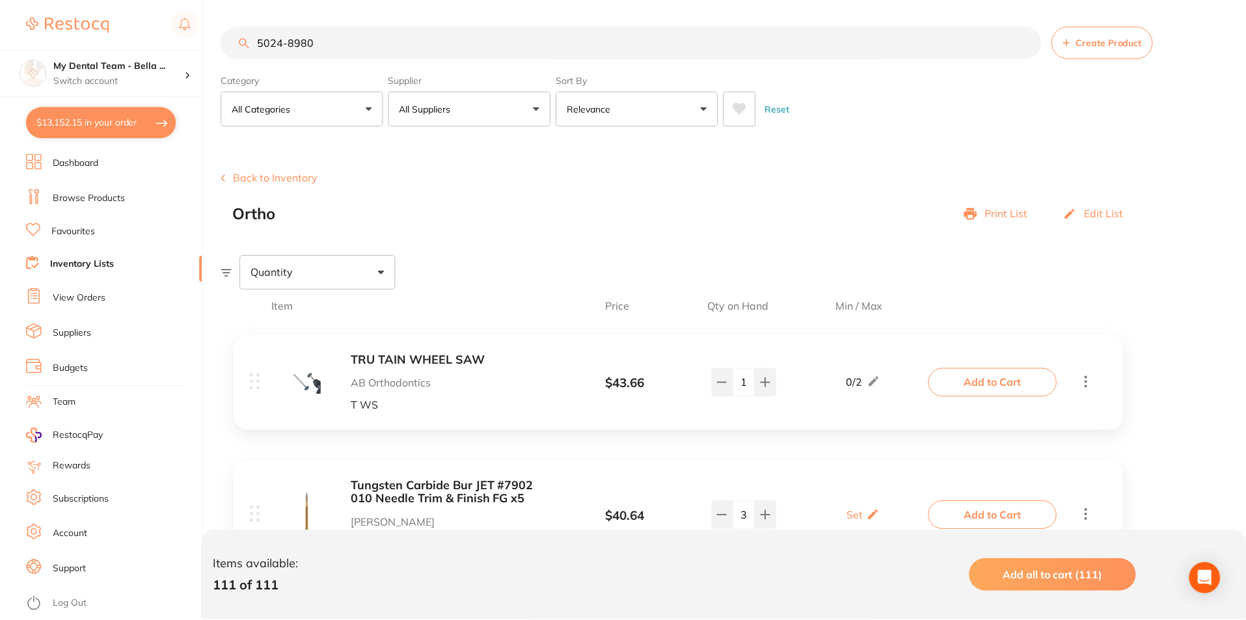
scroll to position [1, 0]
drag, startPoint x: 291, startPoint y: 44, endPoint x: 330, endPoint y: 44, distance: 39.0
click at [330, 44] on input "5024-8980" at bounding box center [631, 41] width 820 height 33
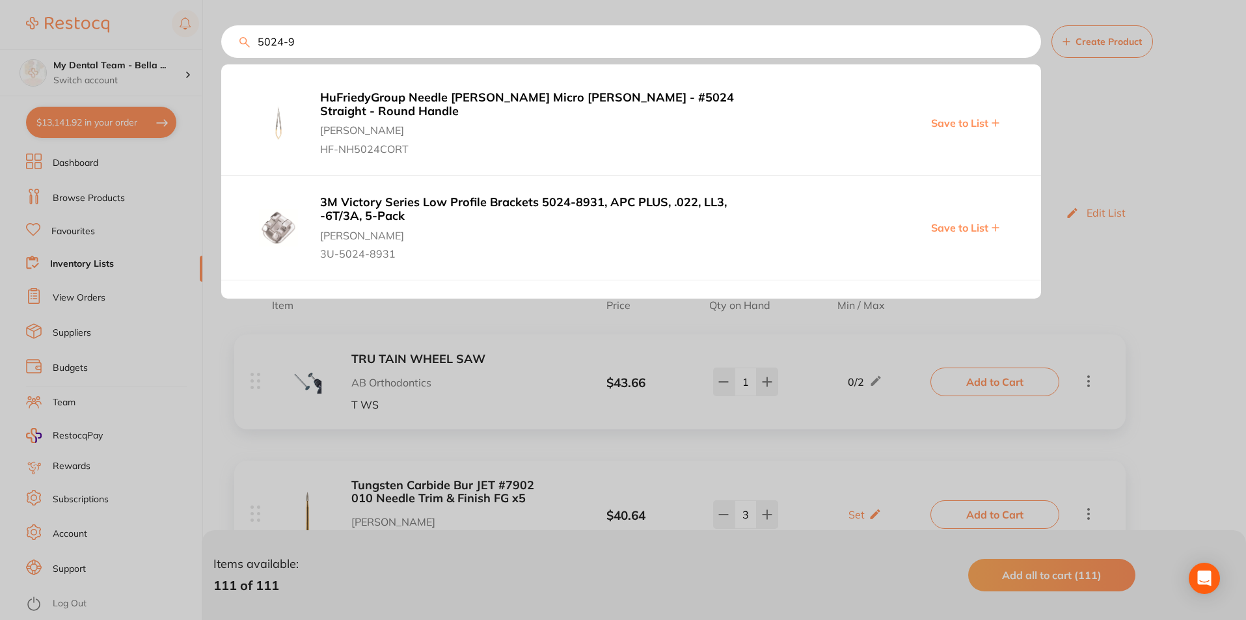
type input "5024-90"
type input "2"
drag, startPoint x: 342, startPoint y: 44, endPoint x: 337, endPoint y: 67, distance: 23.2
click at [341, 51] on input "5024-9080" at bounding box center [631, 41] width 820 height 33
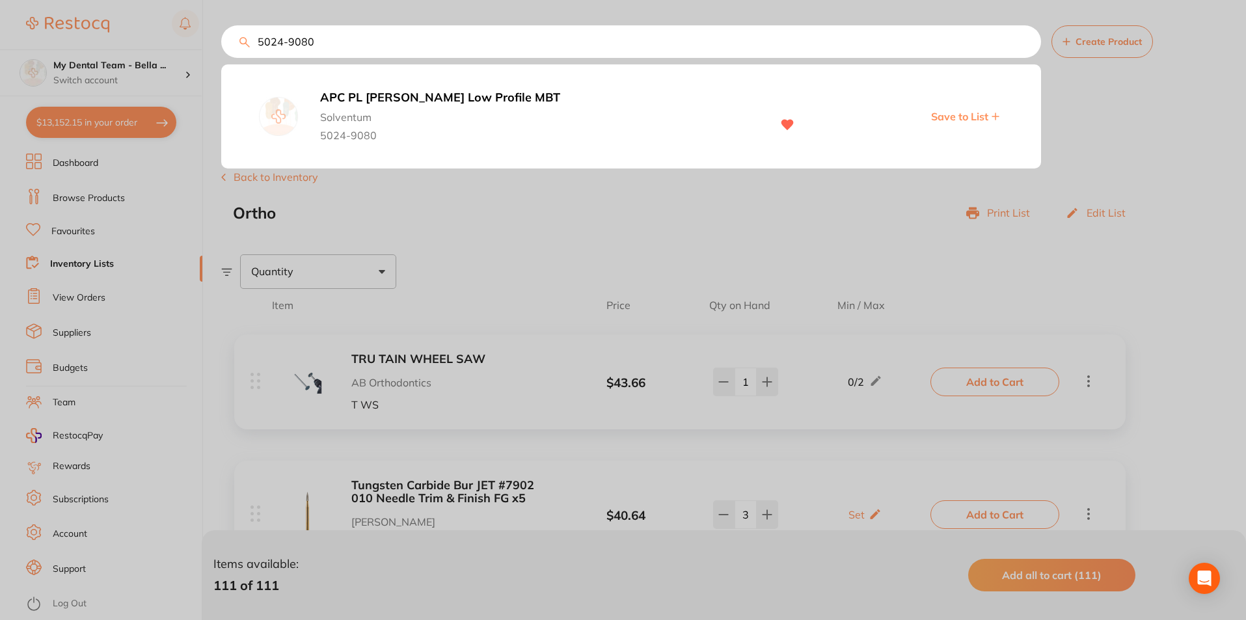
type input "5024-9080"
click at [368, 102] on b "APC PL [PERSON_NAME] Low Profile MBT" at bounding box center [539, 98] width 438 height 14
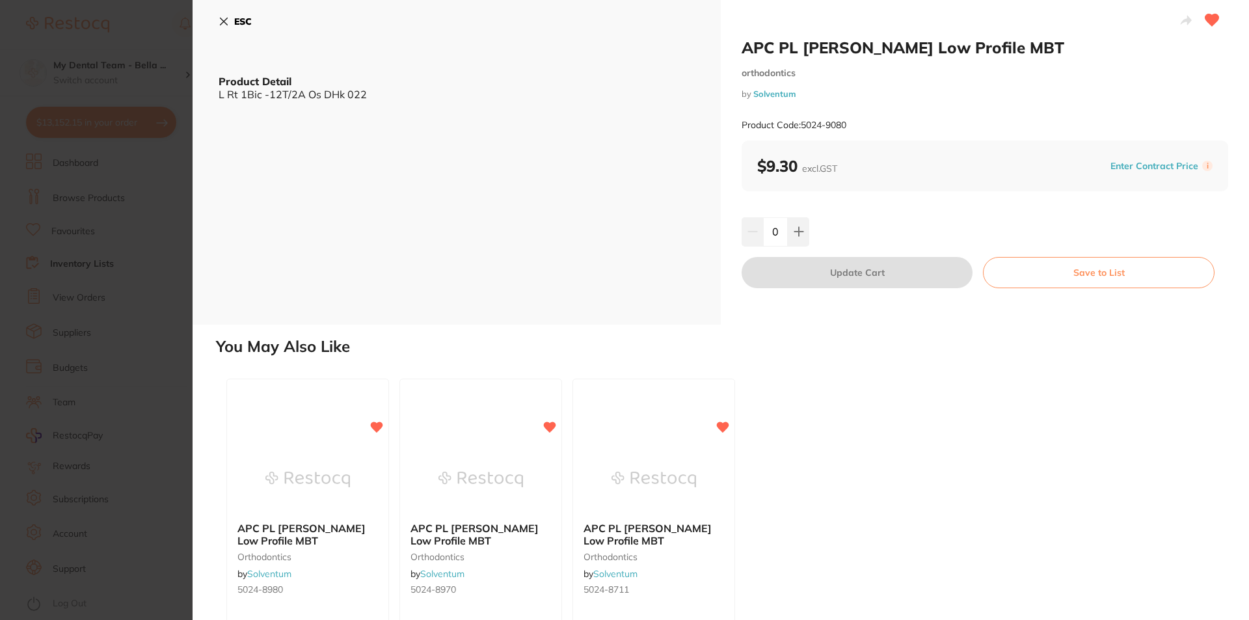
click at [779, 225] on input "0" at bounding box center [775, 231] width 25 height 29
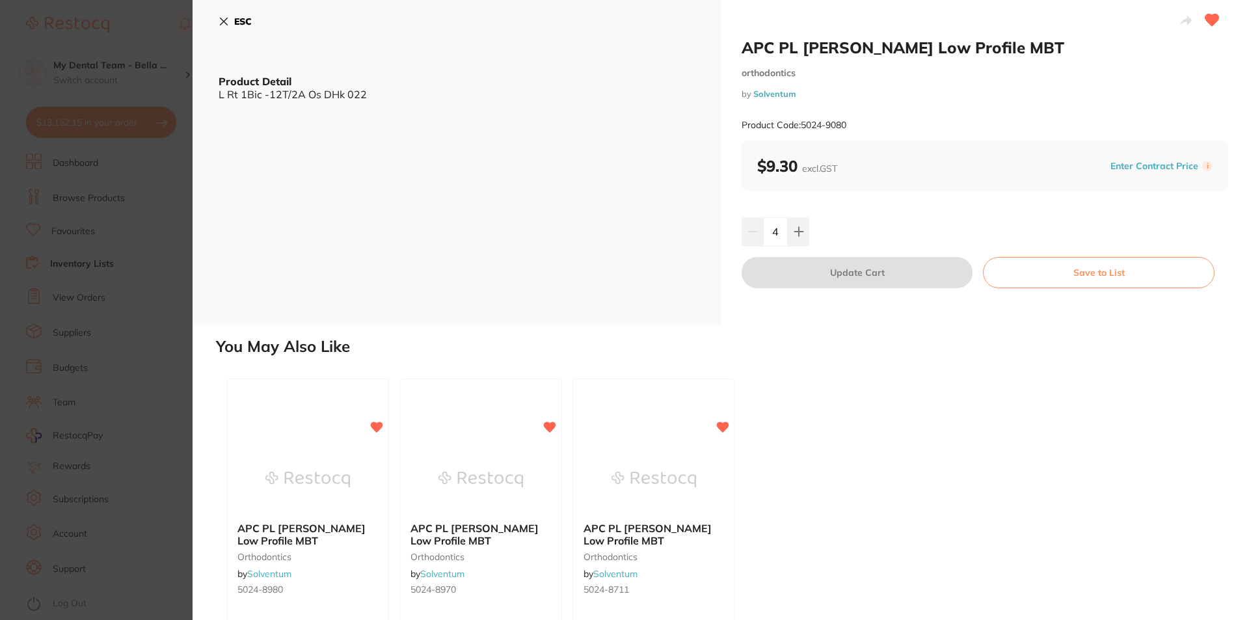
type input "4"
click at [848, 219] on div "4" at bounding box center [985, 231] width 487 height 29
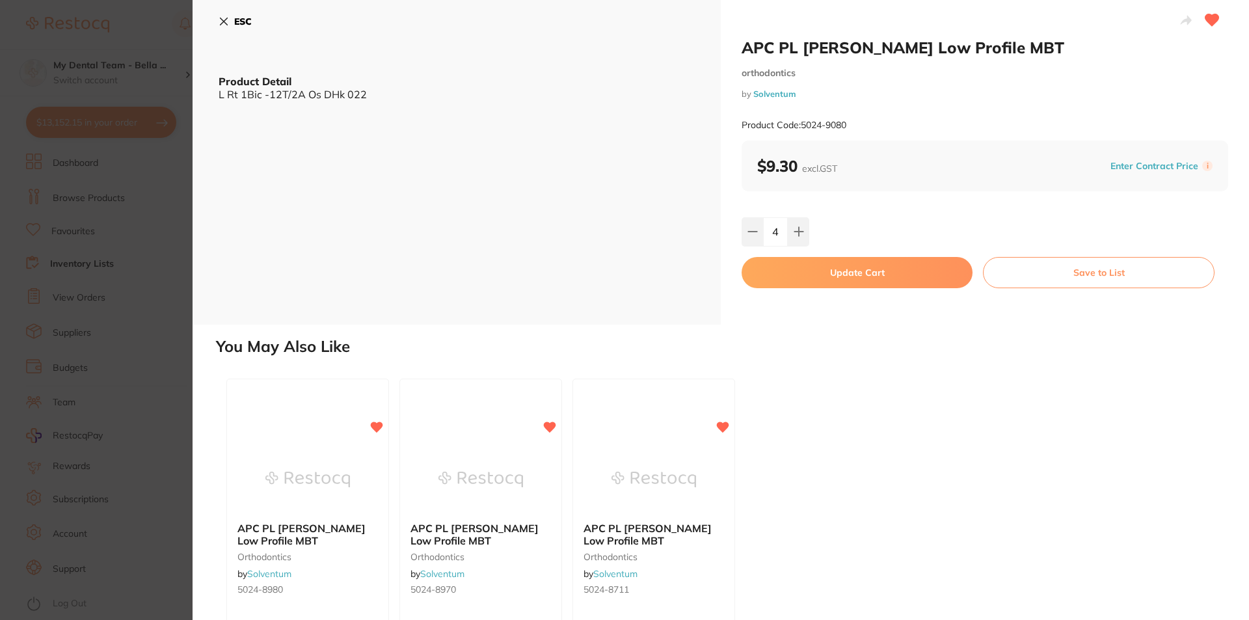
click at [844, 269] on button "Update Cart" at bounding box center [857, 272] width 231 height 31
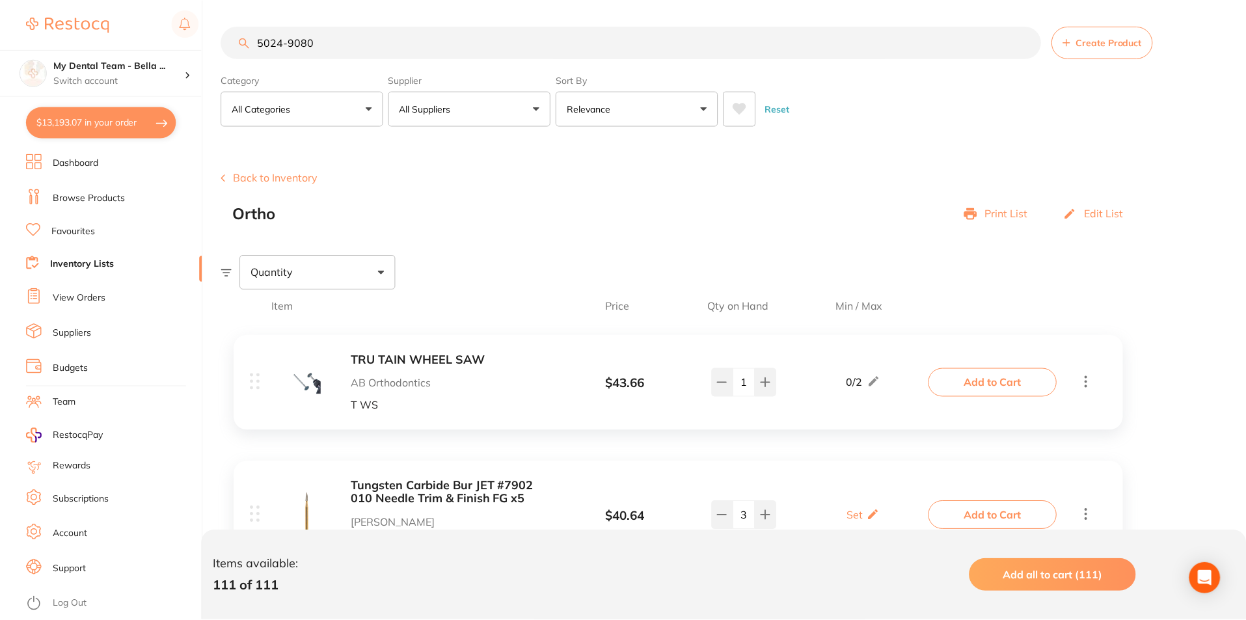
scroll to position [1, 0]
drag, startPoint x: 290, startPoint y: 43, endPoint x: 338, endPoint y: 44, distance: 47.5
click at [338, 44] on input "5024-9080" at bounding box center [631, 41] width 820 height 33
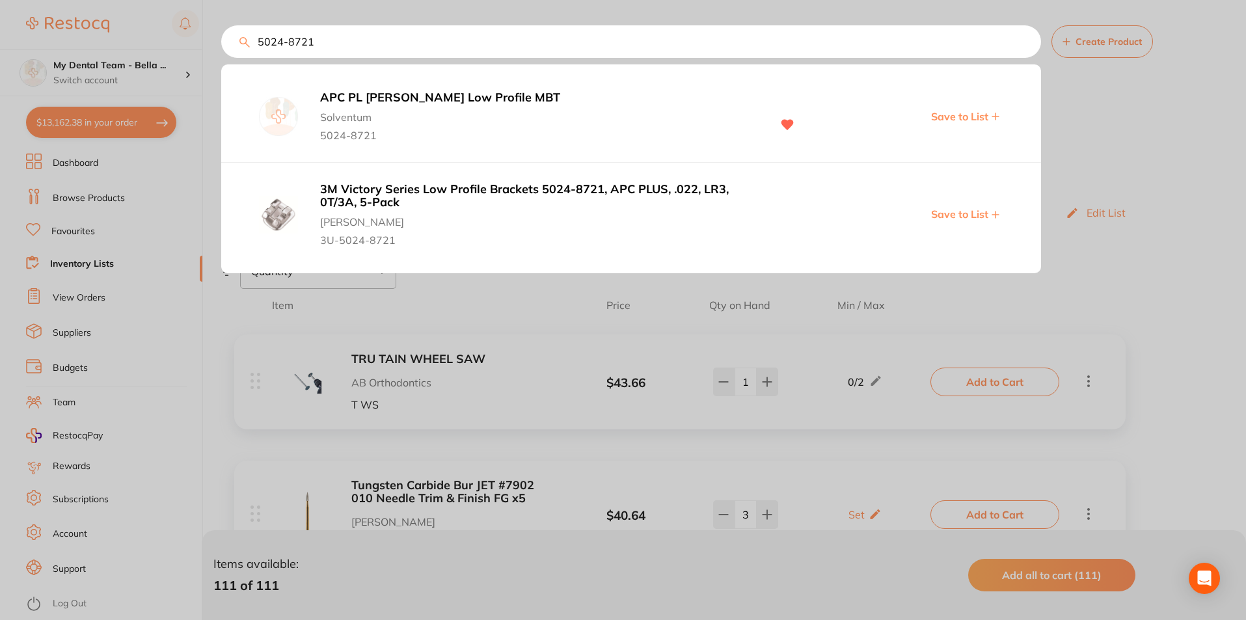
type input "5024-8721"
click at [445, 103] on b "APC PL [PERSON_NAME] Low Profile MBT" at bounding box center [539, 98] width 438 height 14
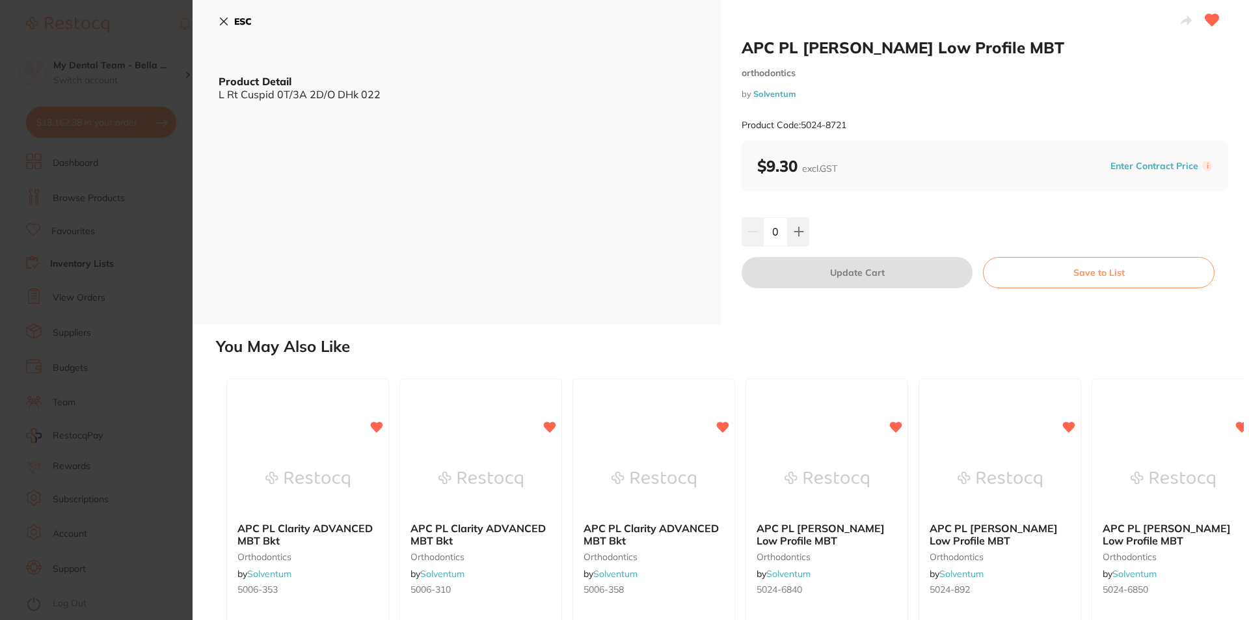
type input "4"
drag, startPoint x: 778, startPoint y: 232, endPoint x: 765, endPoint y: 234, distance: 13.3
click at [765, 234] on input "0" at bounding box center [774, 231] width 25 height 29
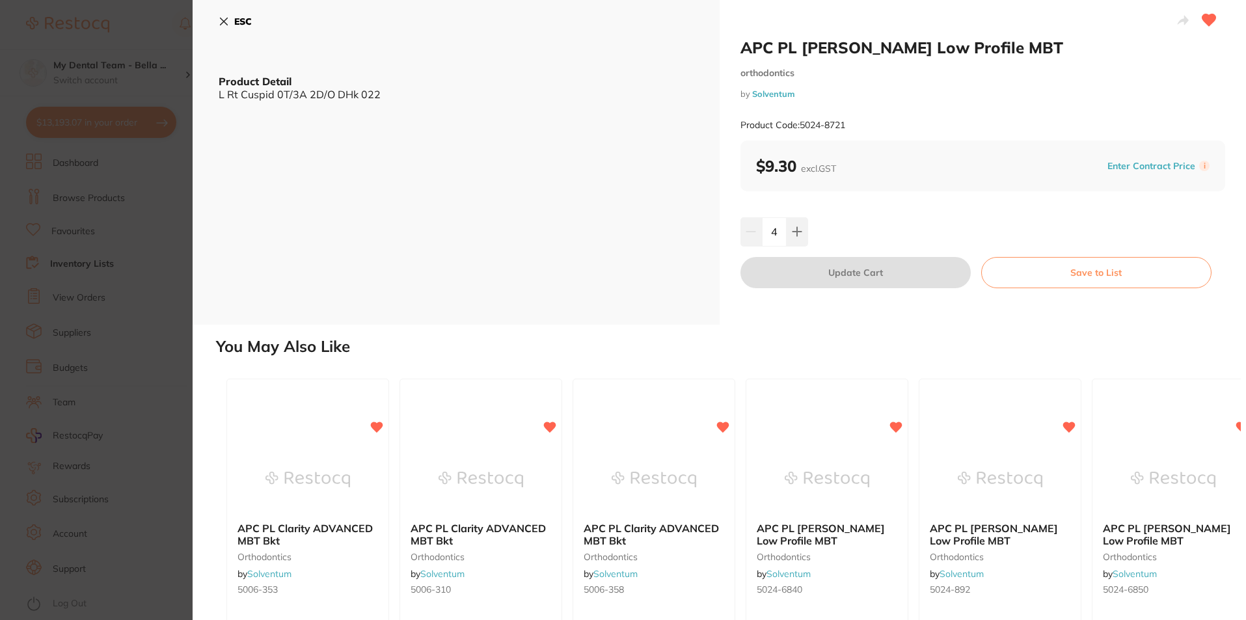
type input "4"
click at [880, 228] on div "4" at bounding box center [982, 231] width 485 height 29
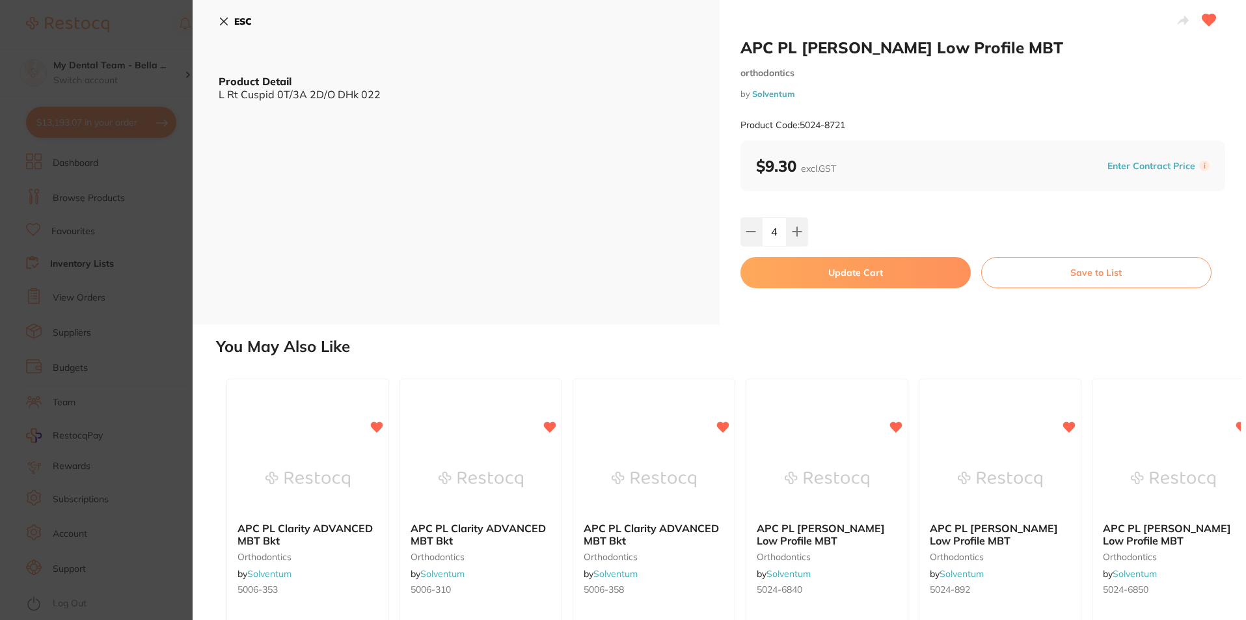
click at [833, 274] on button "Update Cart" at bounding box center [855, 272] width 230 height 31
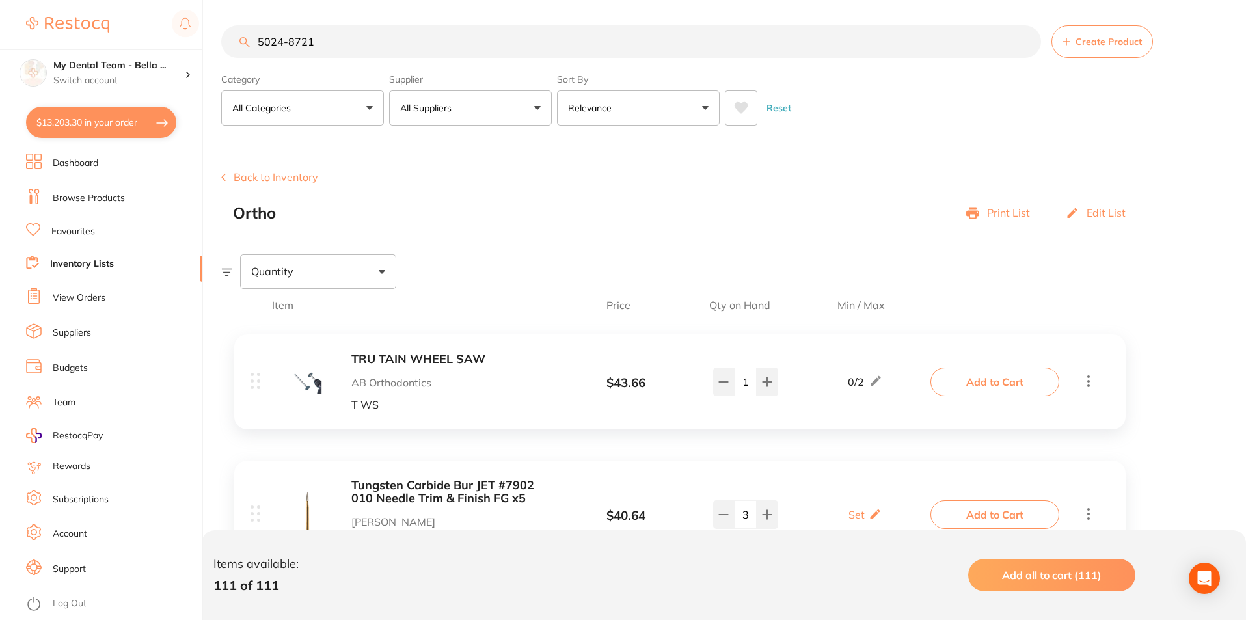
drag, startPoint x: 289, startPoint y: 43, endPoint x: 356, endPoint y: 43, distance: 67.0
click at [356, 43] on input "5024-8721" at bounding box center [631, 41] width 820 height 33
type input "5024-"
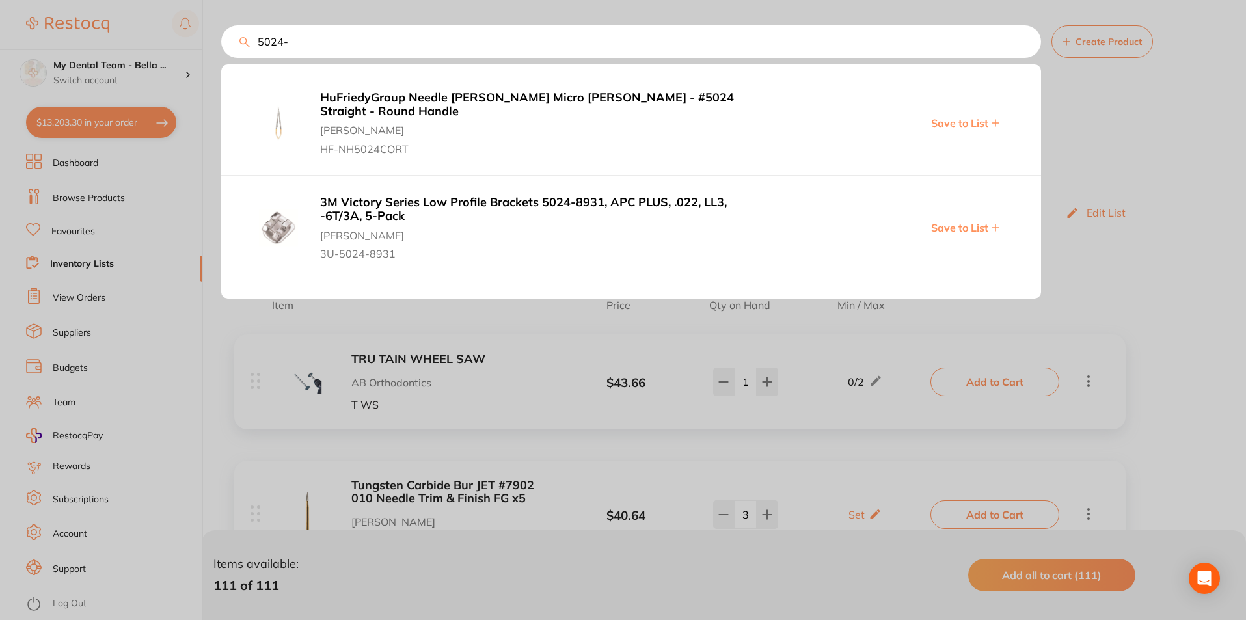
type input "4"
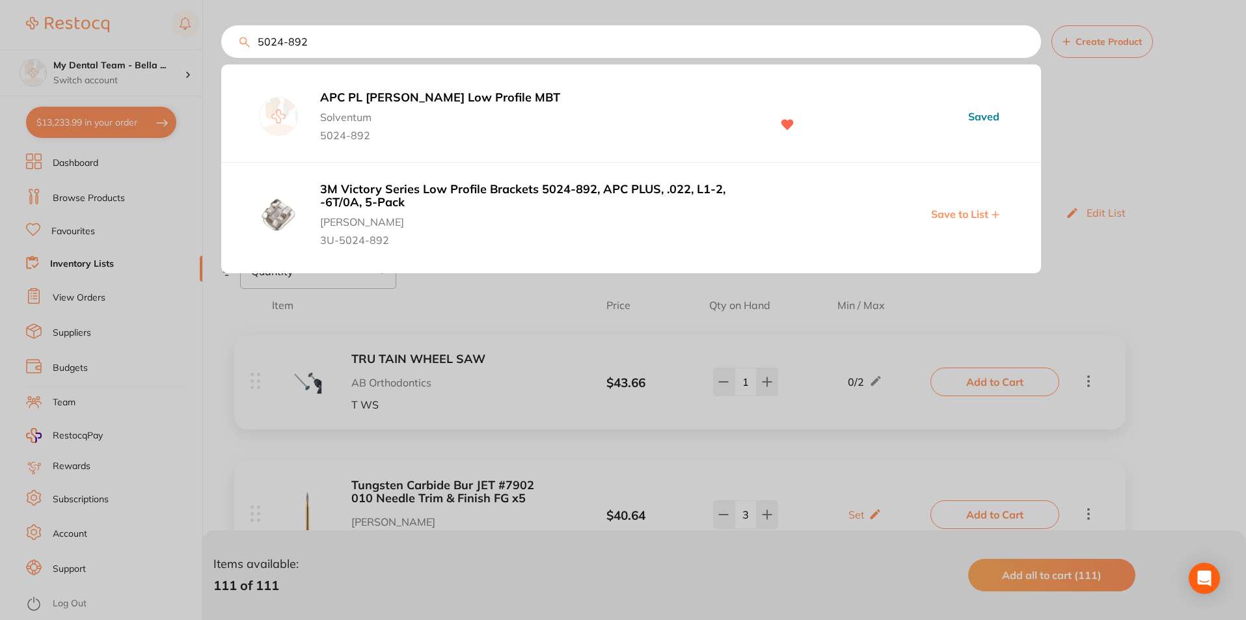
type input "5024-892"
click at [407, 103] on b "APC PL [PERSON_NAME] Low Profile MBT" at bounding box center [539, 98] width 438 height 14
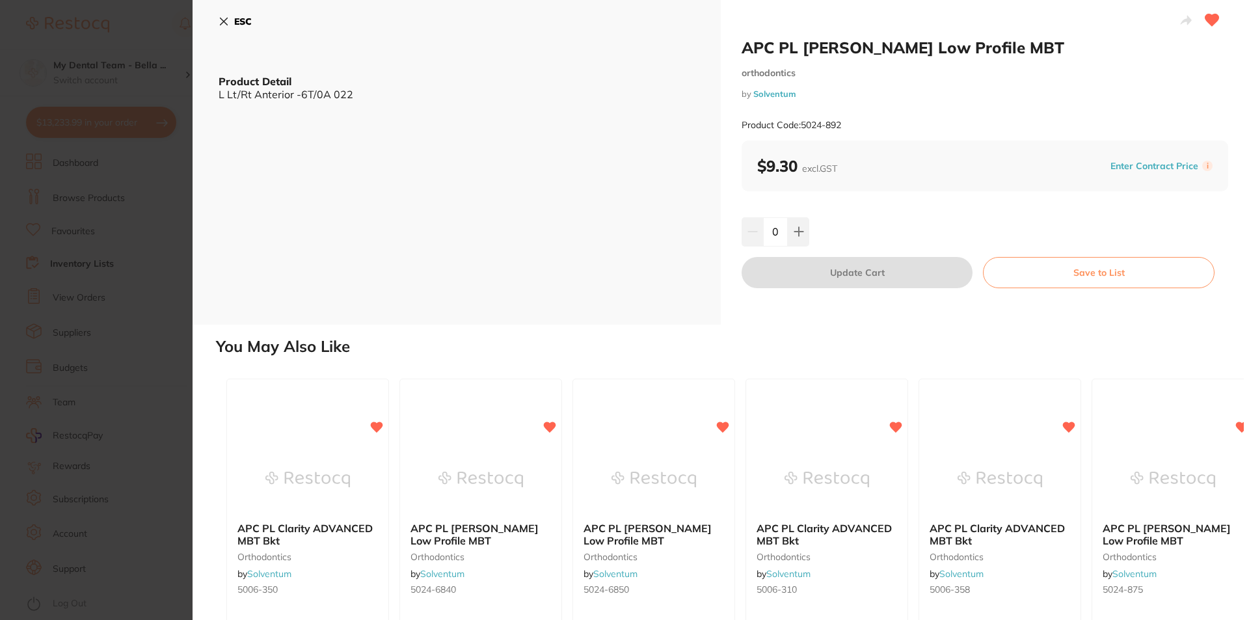
click at [777, 231] on input "0" at bounding box center [775, 231] width 25 height 29
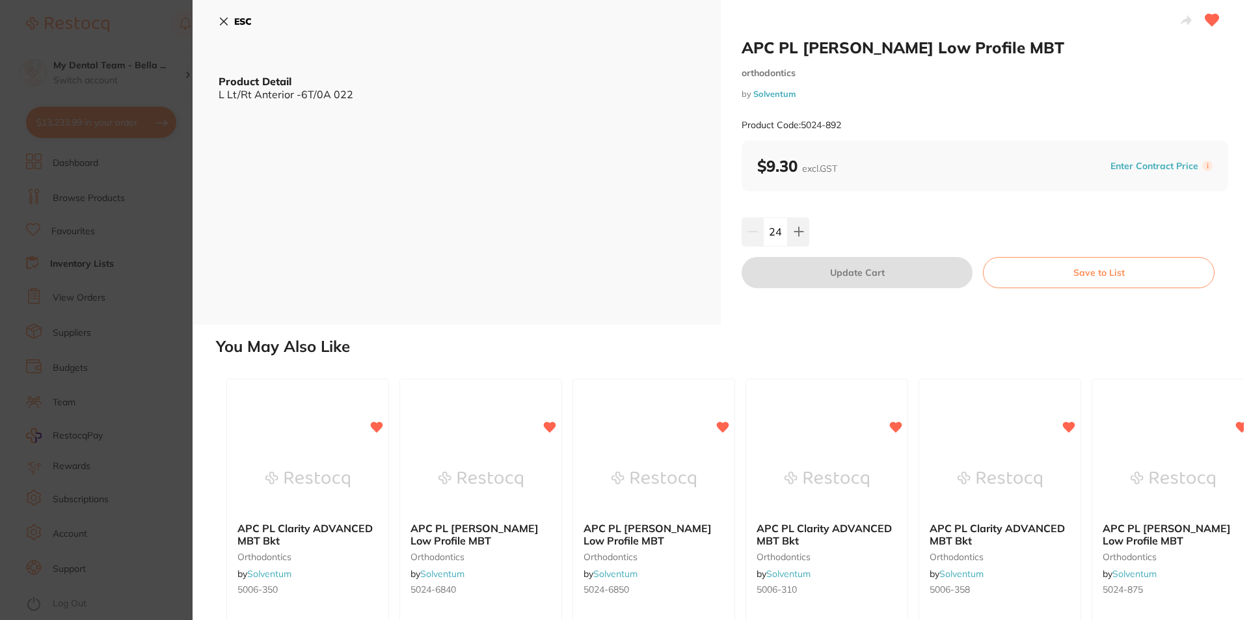
type input "24"
click at [853, 240] on div "24" at bounding box center [985, 231] width 487 height 29
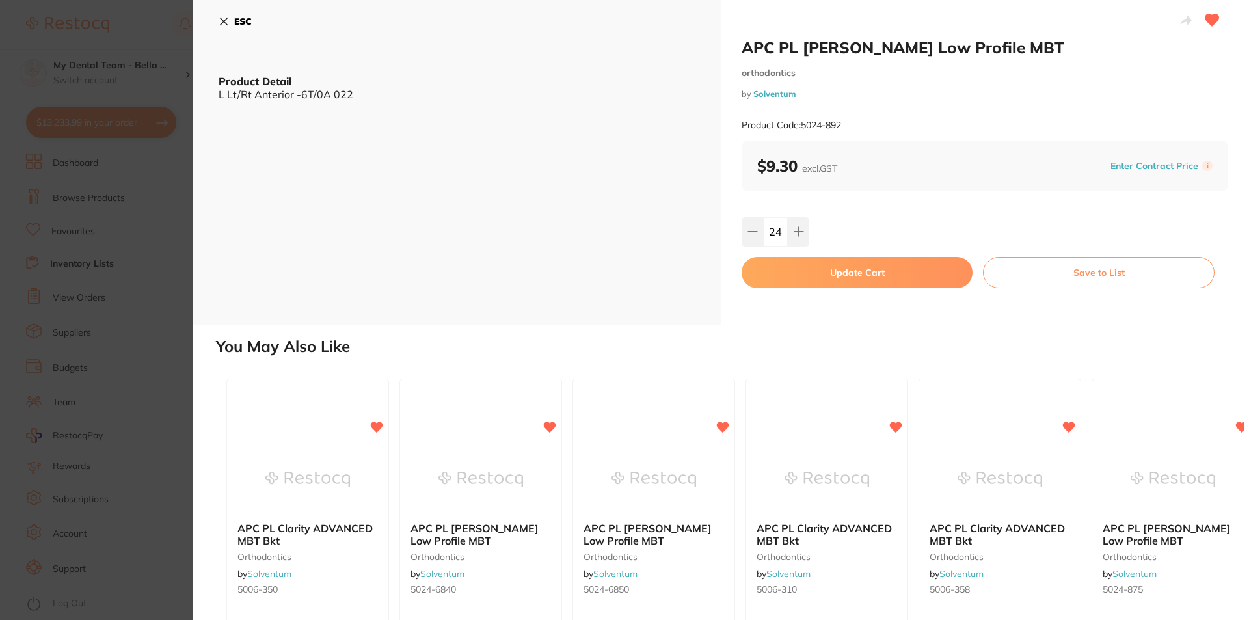
click at [864, 284] on button "Update Cart" at bounding box center [857, 272] width 231 height 31
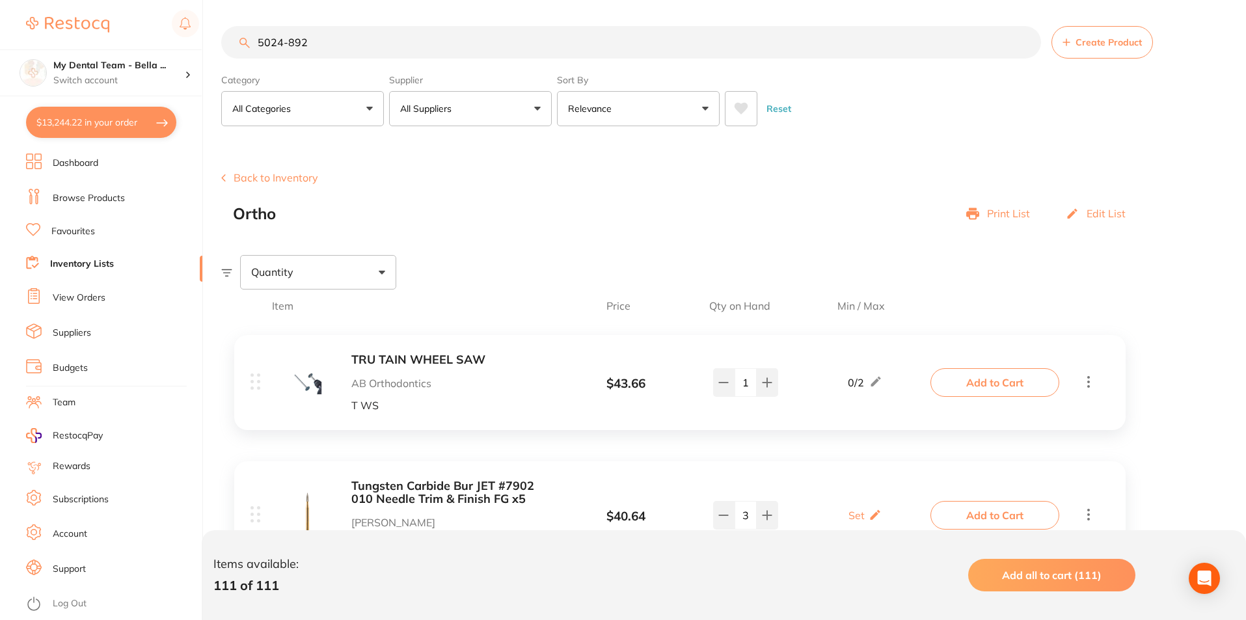
drag, startPoint x: 287, startPoint y: 45, endPoint x: 369, endPoint y: 45, distance: 82.0
click at [369, 45] on input "5024-892" at bounding box center [631, 42] width 820 height 33
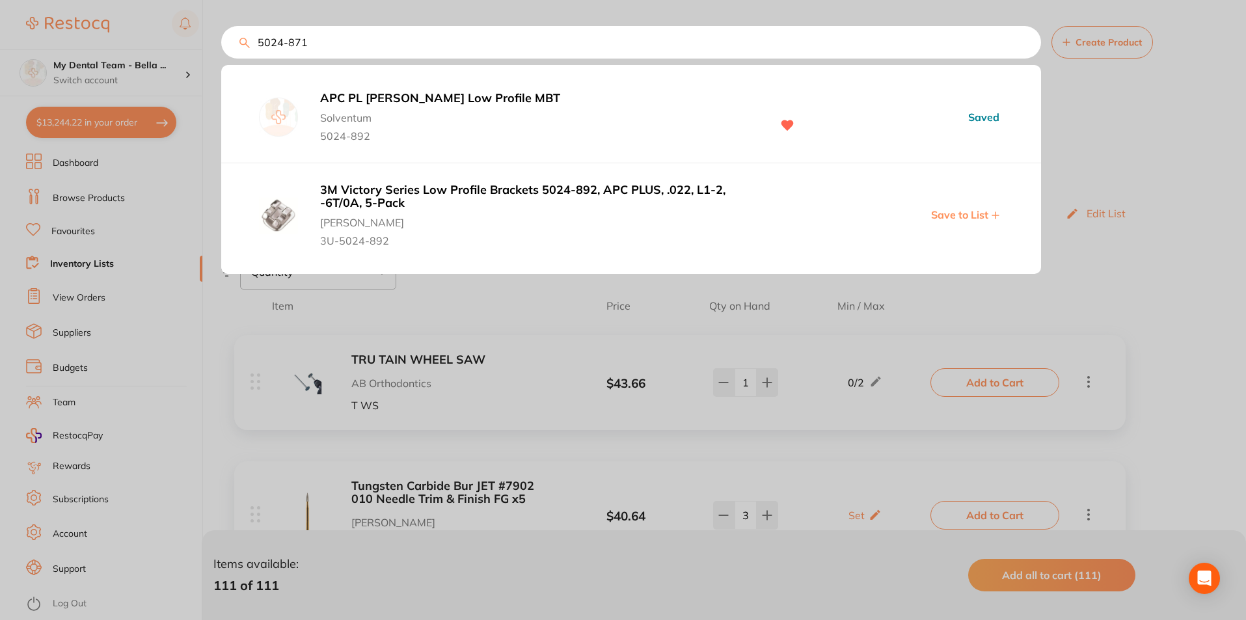
type input "5024-8711"
type input "24"
type input "5024-8711"
click at [394, 98] on b "APC PL [PERSON_NAME] Low Profile MBT" at bounding box center [539, 99] width 438 height 14
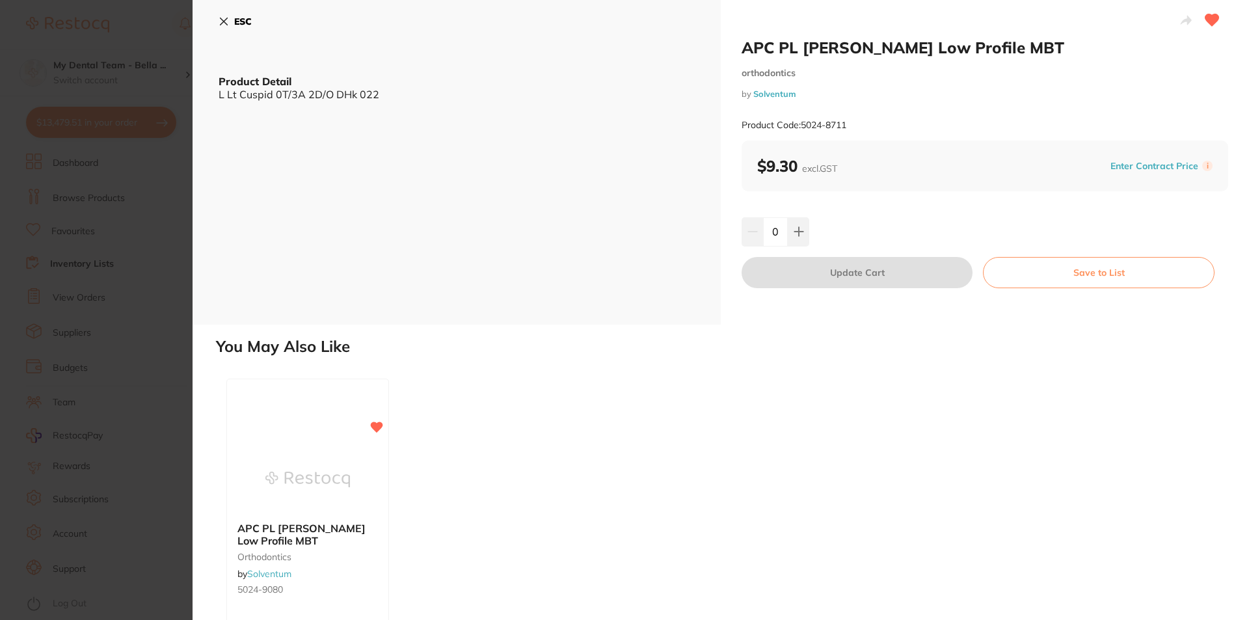
click at [773, 235] on input "0" at bounding box center [775, 231] width 25 height 29
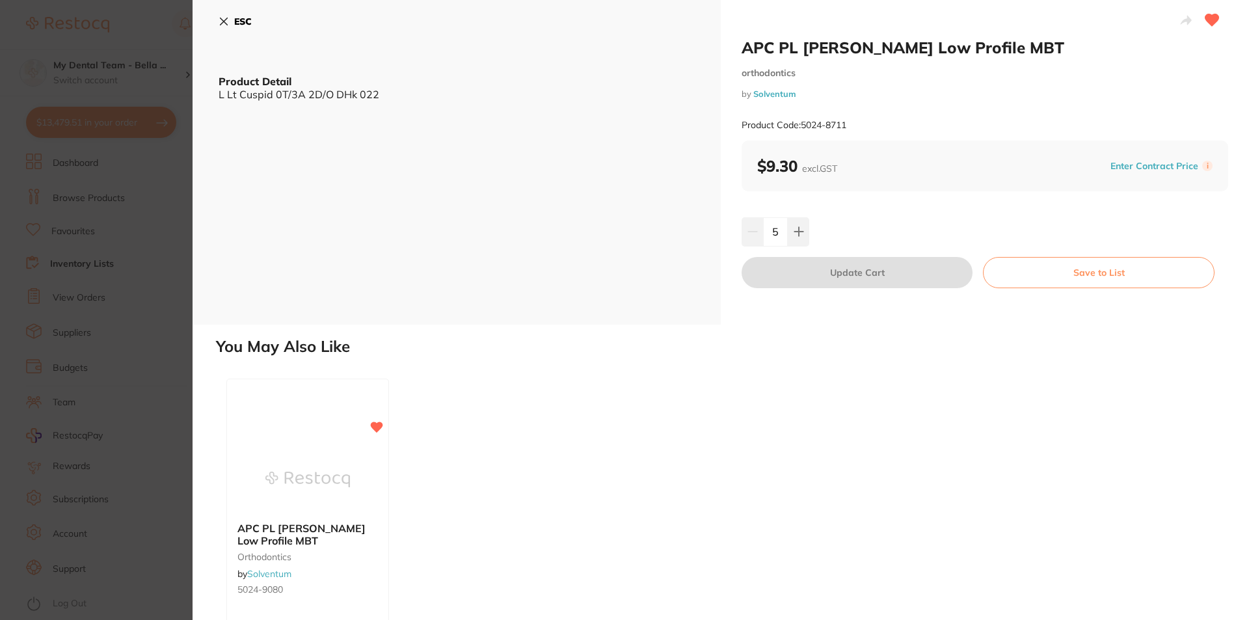
scroll to position [195, 0]
type input "5"
click at [937, 222] on div "5" at bounding box center [985, 231] width 487 height 29
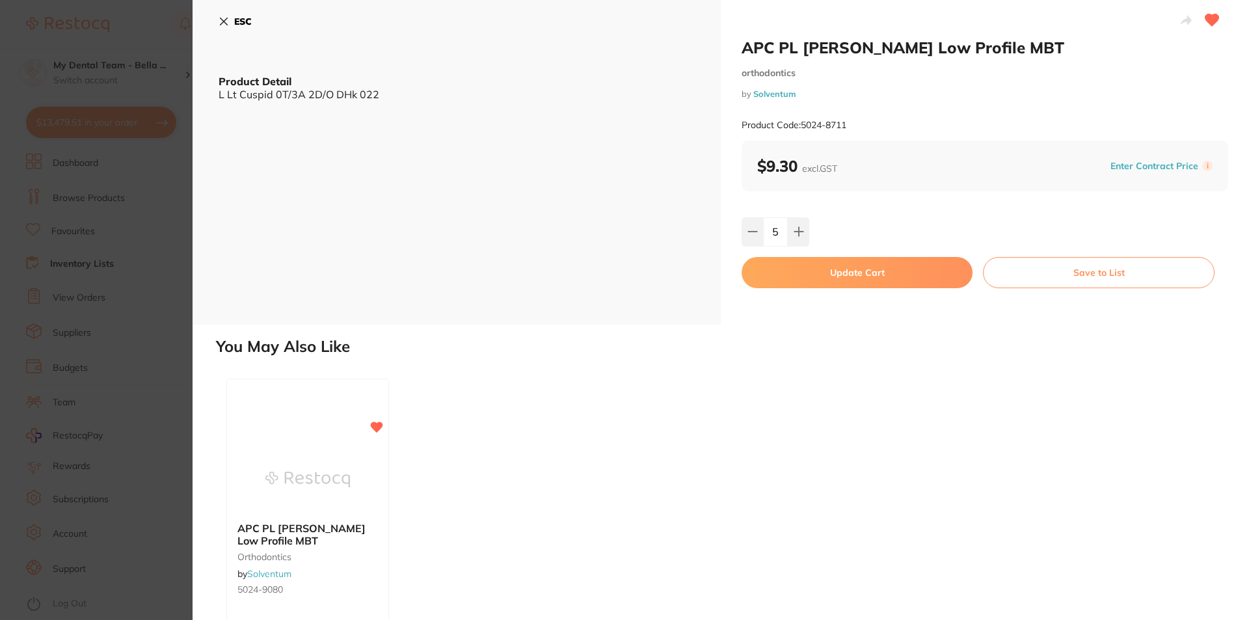
click at [867, 273] on button "Update Cart" at bounding box center [857, 272] width 231 height 31
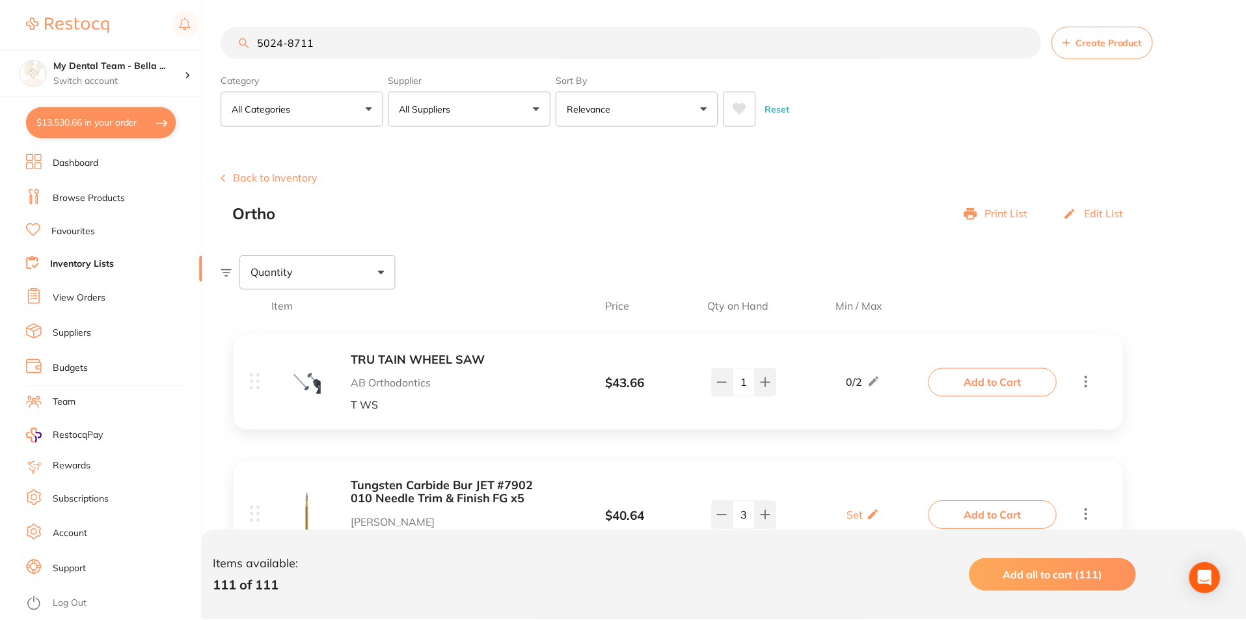
scroll to position [1, 0]
drag, startPoint x: 285, startPoint y: 42, endPoint x: 336, endPoint y: 42, distance: 51.4
click at [336, 42] on input "5024-8711" at bounding box center [631, 41] width 820 height 33
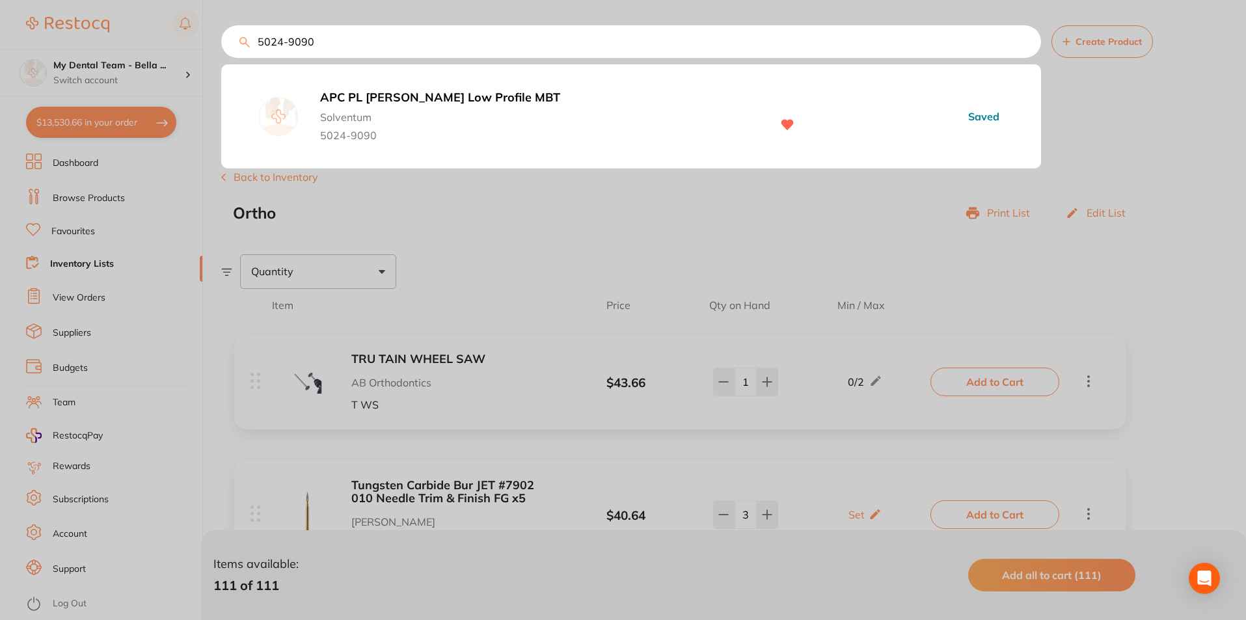
type input "5024-9090"
click at [360, 96] on b "APC PL [PERSON_NAME] Low Profile MBT" at bounding box center [539, 98] width 438 height 14
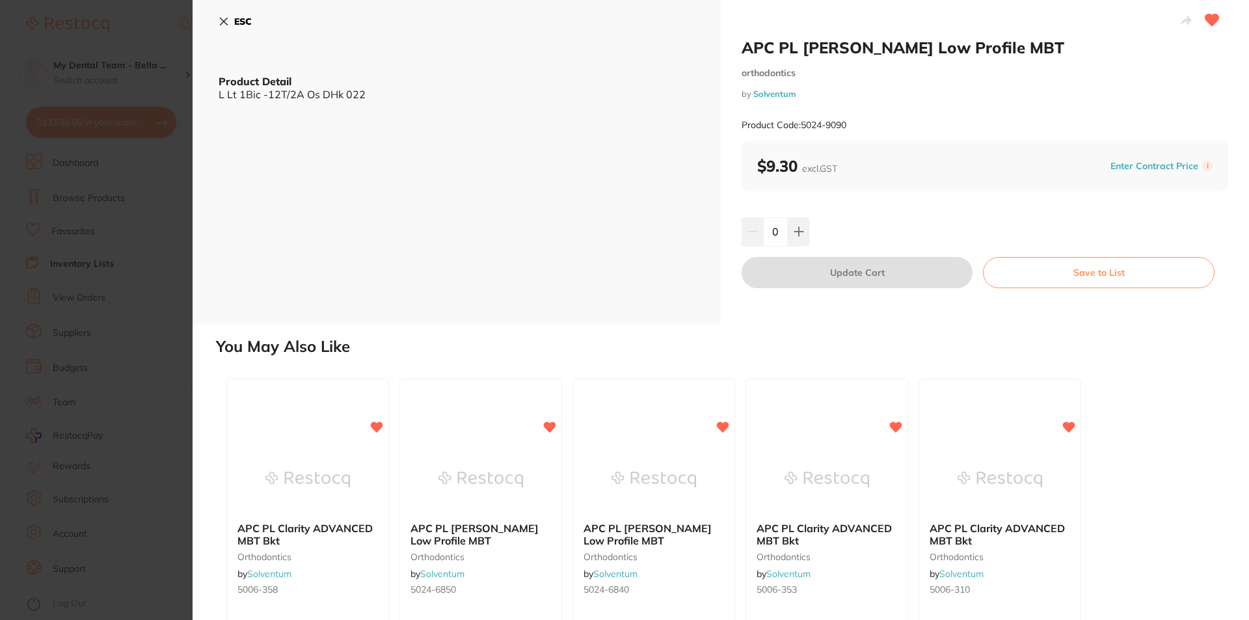
drag, startPoint x: 781, startPoint y: 231, endPoint x: 771, endPoint y: 234, distance: 10.3
click at [771, 234] on input "0" at bounding box center [775, 231] width 25 height 29
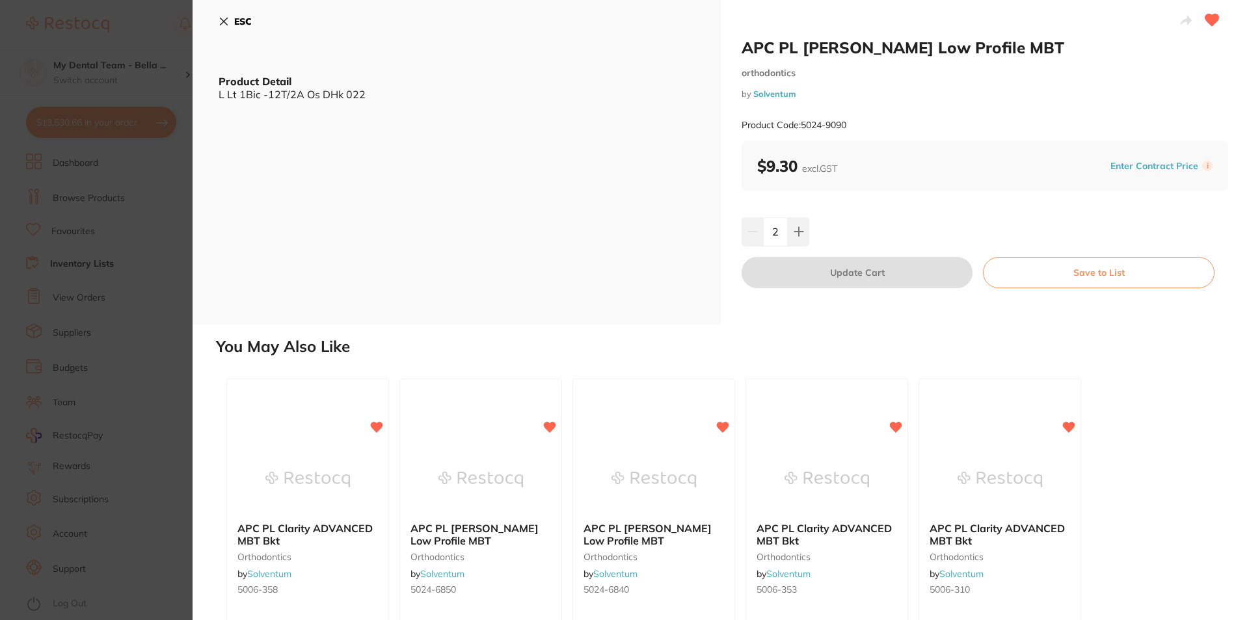
type input "2"
drag, startPoint x: 822, startPoint y: 222, endPoint x: 832, endPoint y: 247, distance: 26.2
click at [822, 222] on div "2" at bounding box center [985, 231] width 487 height 29
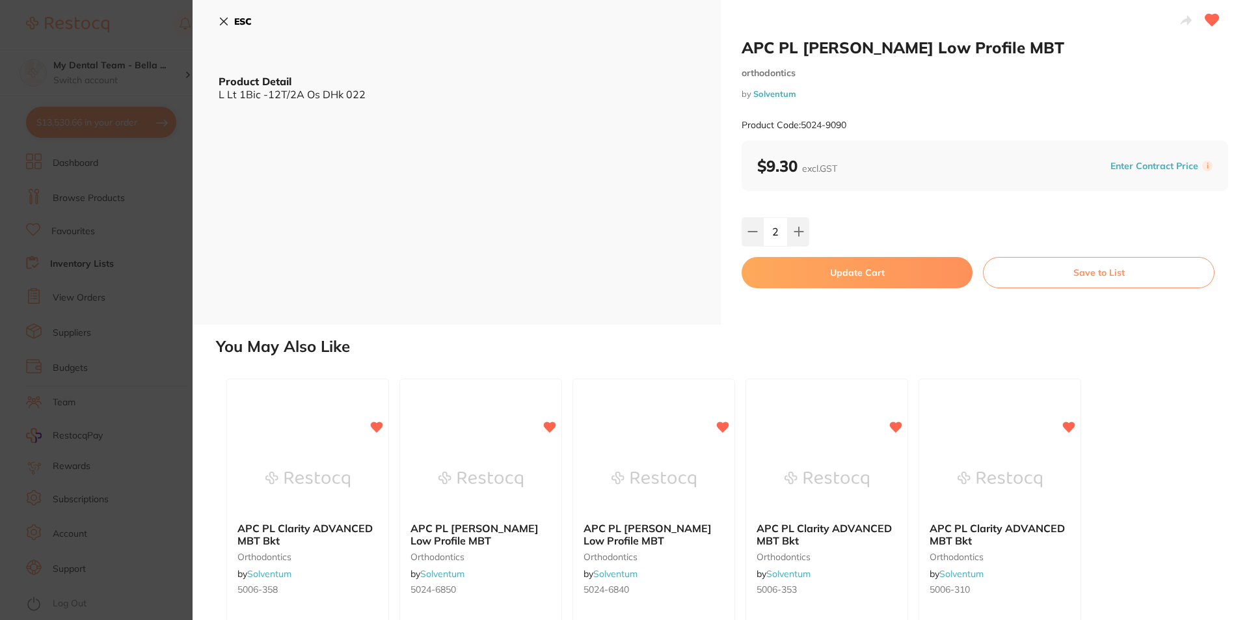
click at [842, 271] on button "Update Cart" at bounding box center [857, 272] width 231 height 31
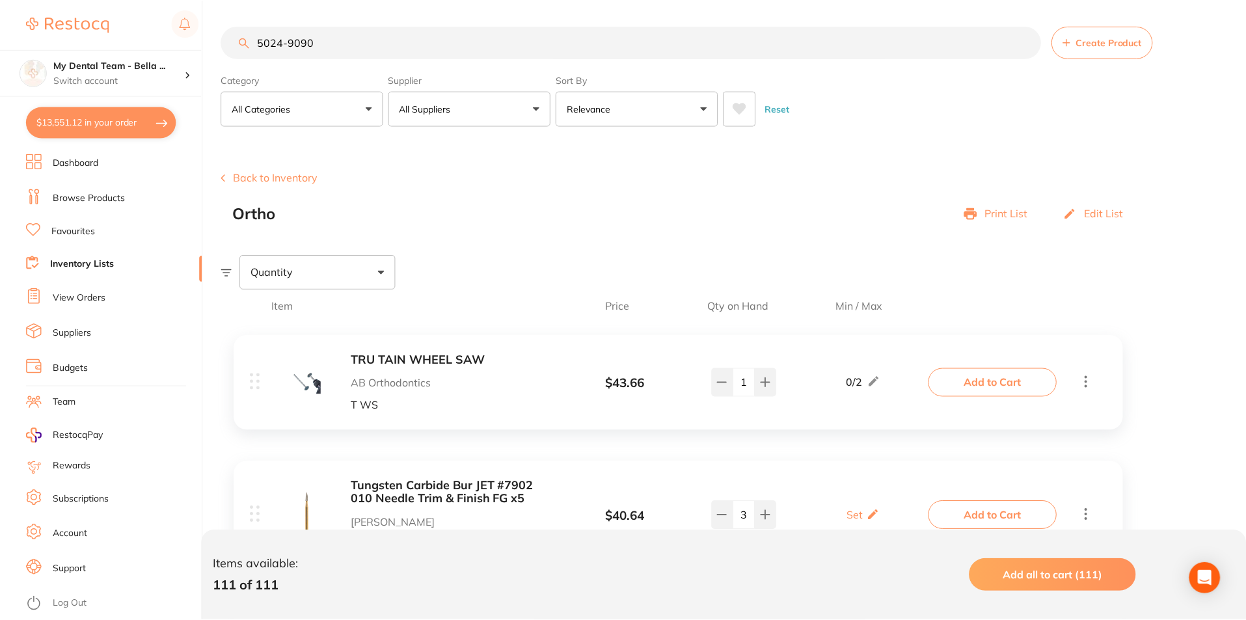
scroll to position [1, 0]
drag, startPoint x: 288, startPoint y: 40, endPoint x: 336, endPoint y: 34, distance: 48.4
click at [336, 34] on input "5024-9090" at bounding box center [631, 41] width 820 height 33
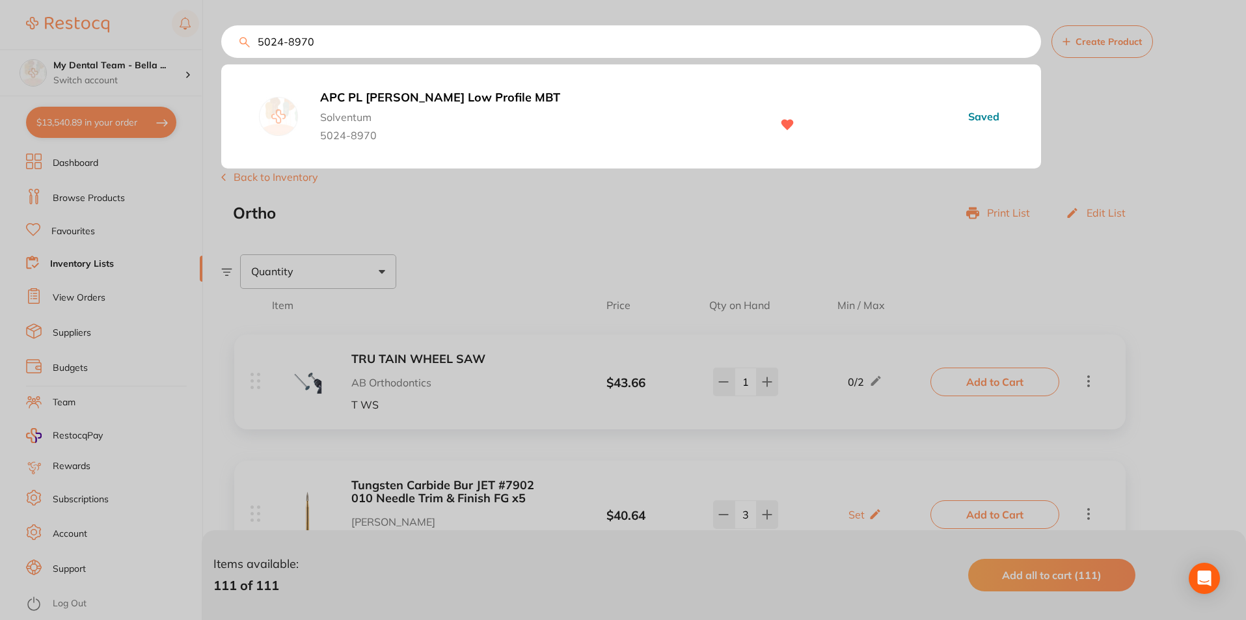
type input "5024-8970"
click at [381, 98] on b "APC PL [PERSON_NAME] Low Profile MBT" at bounding box center [539, 98] width 438 height 14
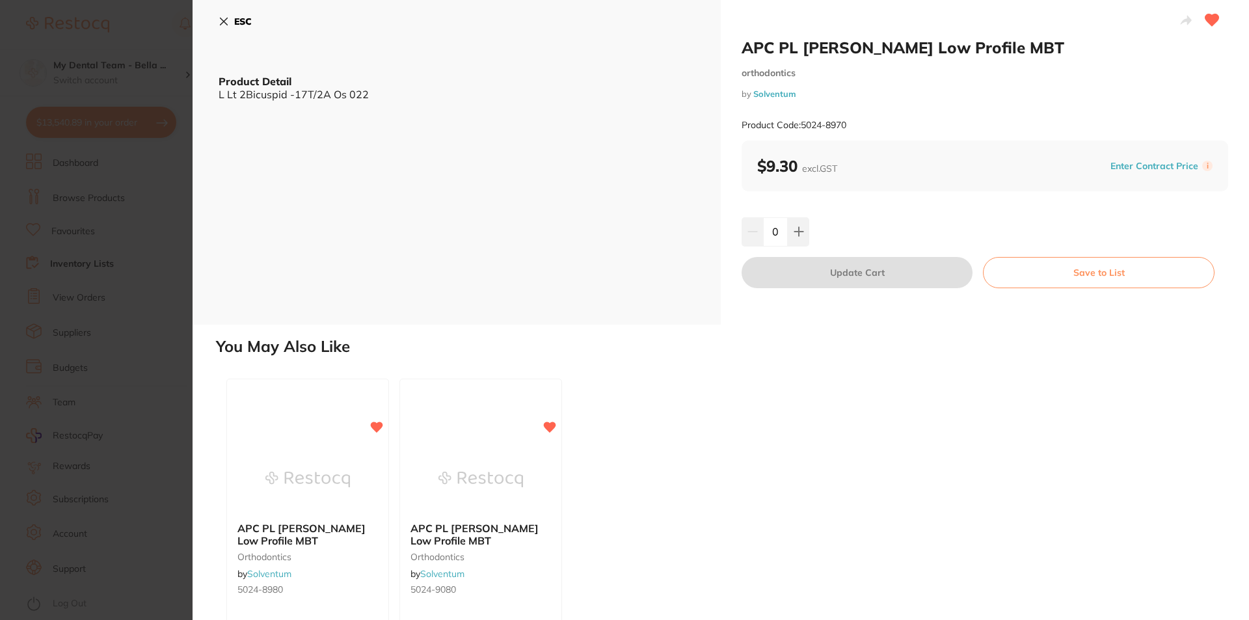
type input "2"
click at [762, 228] on input "0" at bounding box center [774, 231] width 25 height 29
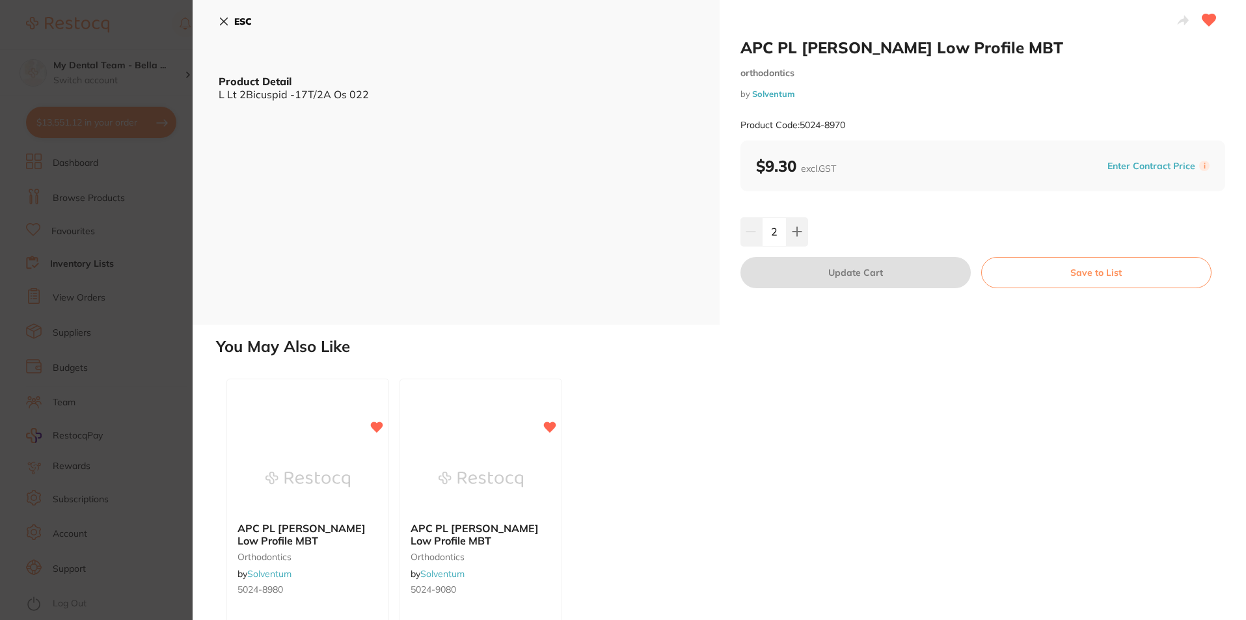
type input "2"
click at [875, 225] on div "2" at bounding box center [982, 231] width 485 height 29
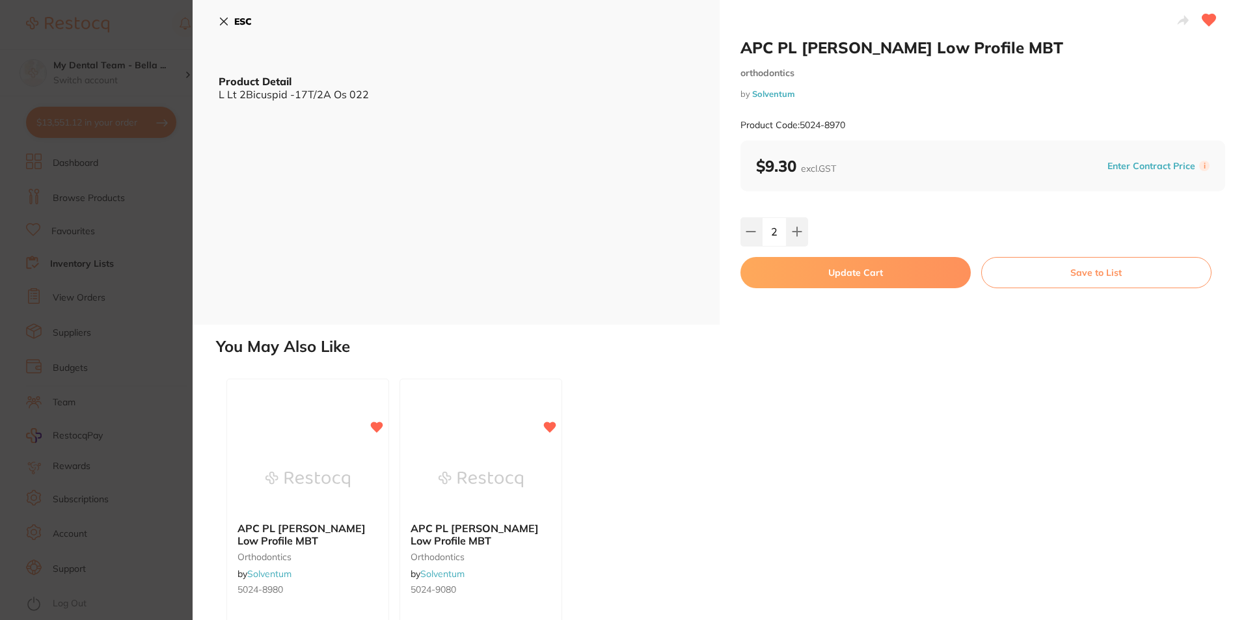
click at [865, 266] on button "Update Cart" at bounding box center [855, 272] width 230 height 31
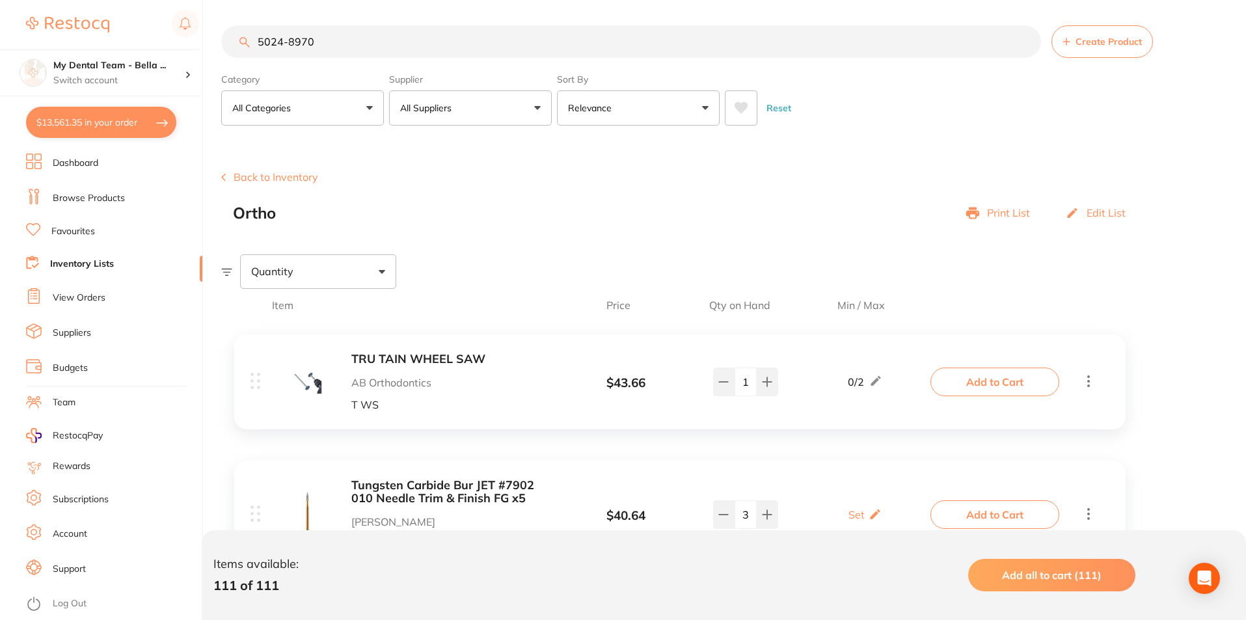
drag, startPoint x: 286, startPoint y: 47, endPoint x: 347, endPoint y: 36, distance: 61.6
click at [347, 36] on input "5024-8970" at bounding box center [631, 41] width 820 height 33
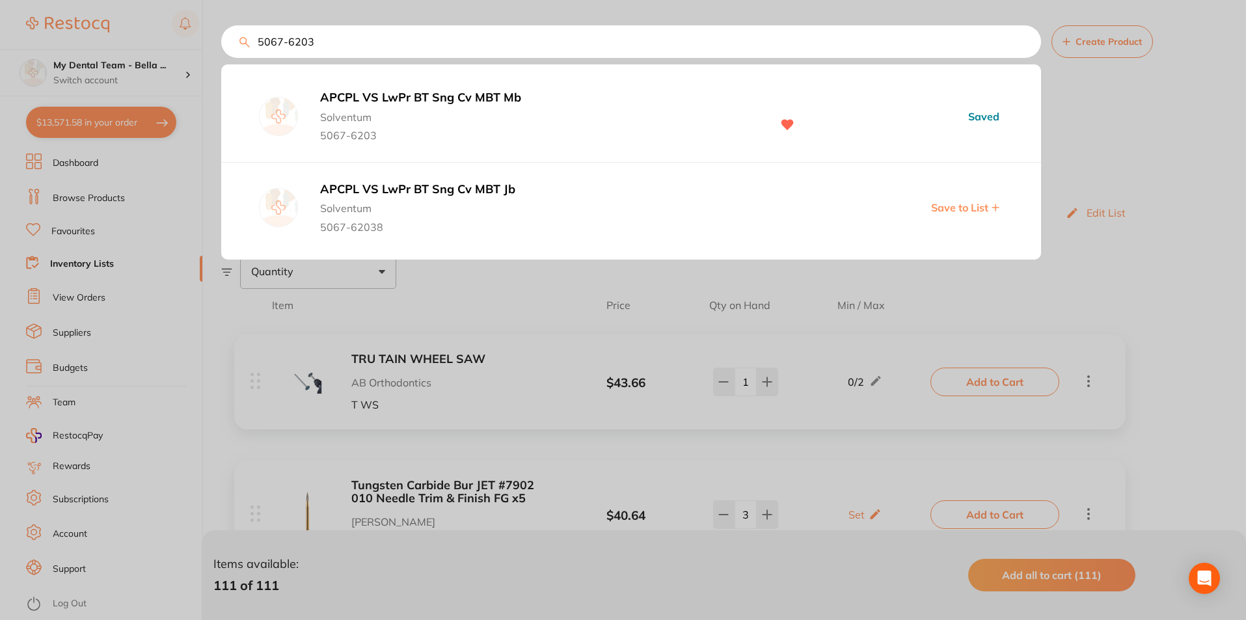
type input "5067-6203"
click at [490, 95] on b "APCPL VS LwPr BT Sng Cv MBT Mb" at bounding box center [539, 98] width 438 height 14
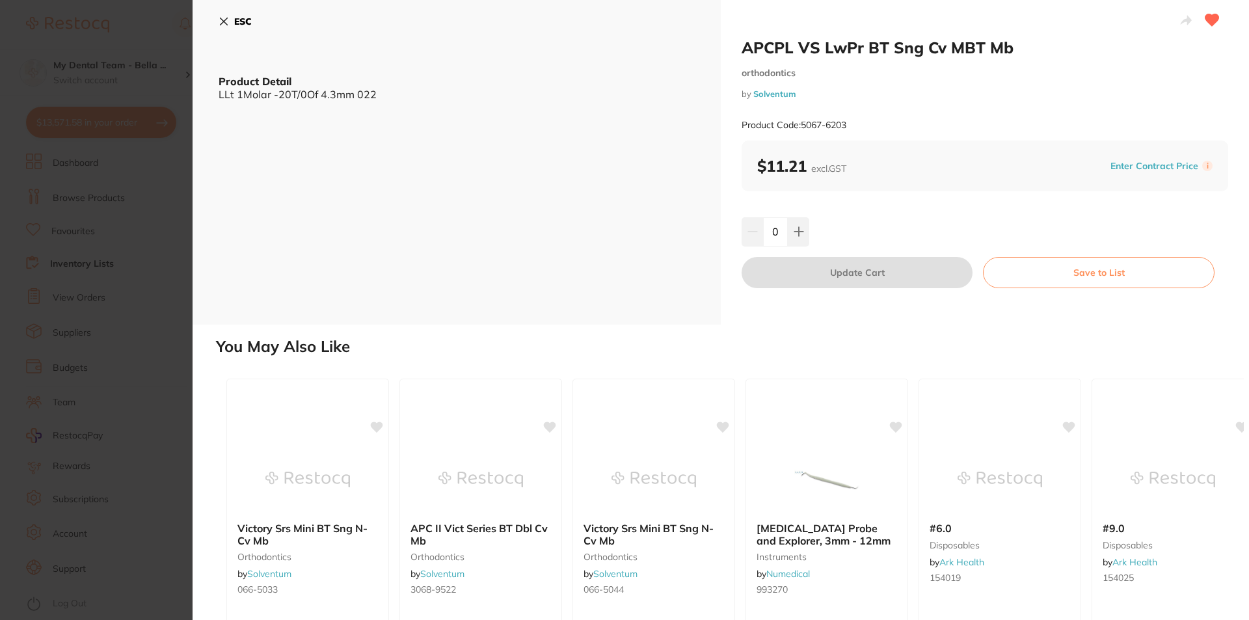
click at [775, 232] on input "0" at bounding box center [775, 231] width 25 height 29
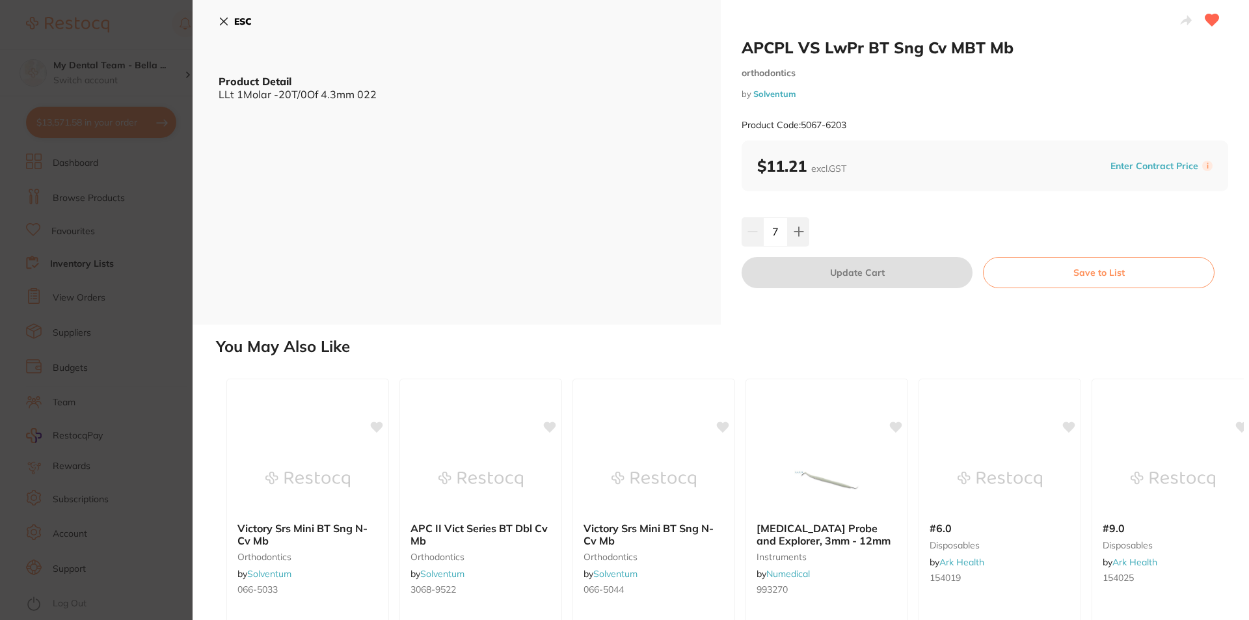
type input "7"
click at [831, 237] on div "7" at bounding box center [985, 231] width 487 height 29
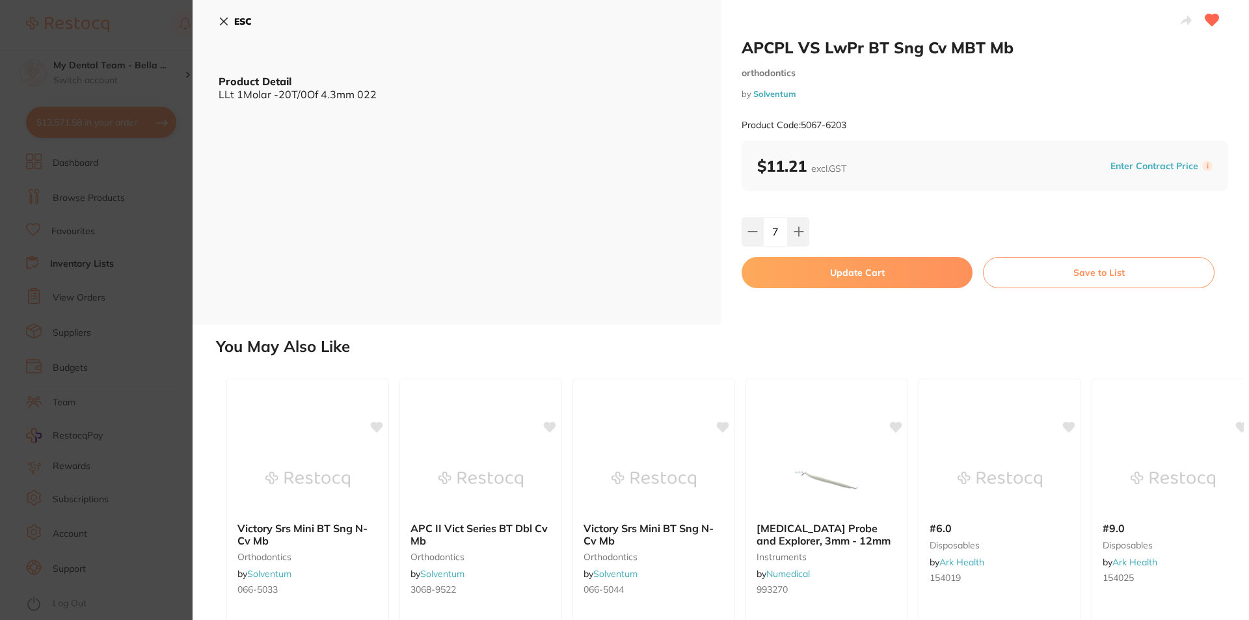
click at [869, 270] on button "Update Cart" at bounding box center [857, 272] width 231 height 31
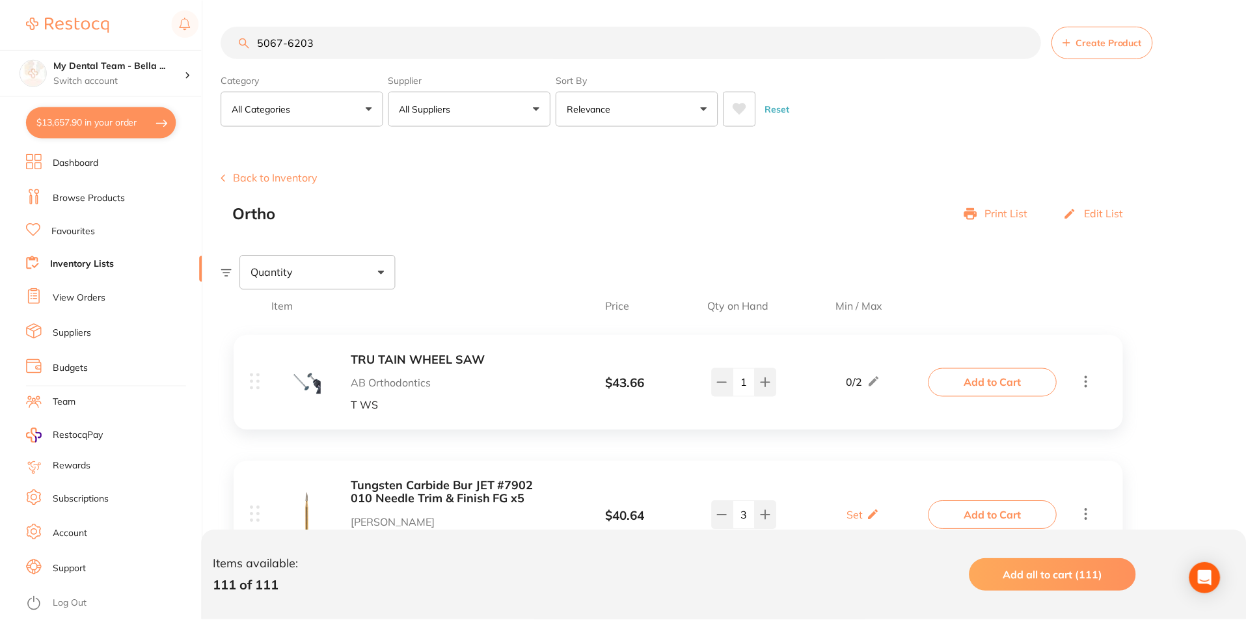
scroll to position [1, 0]
click at [356, 42] on input "5067-6203" at bounding box center [631, 41] width 820 height 33
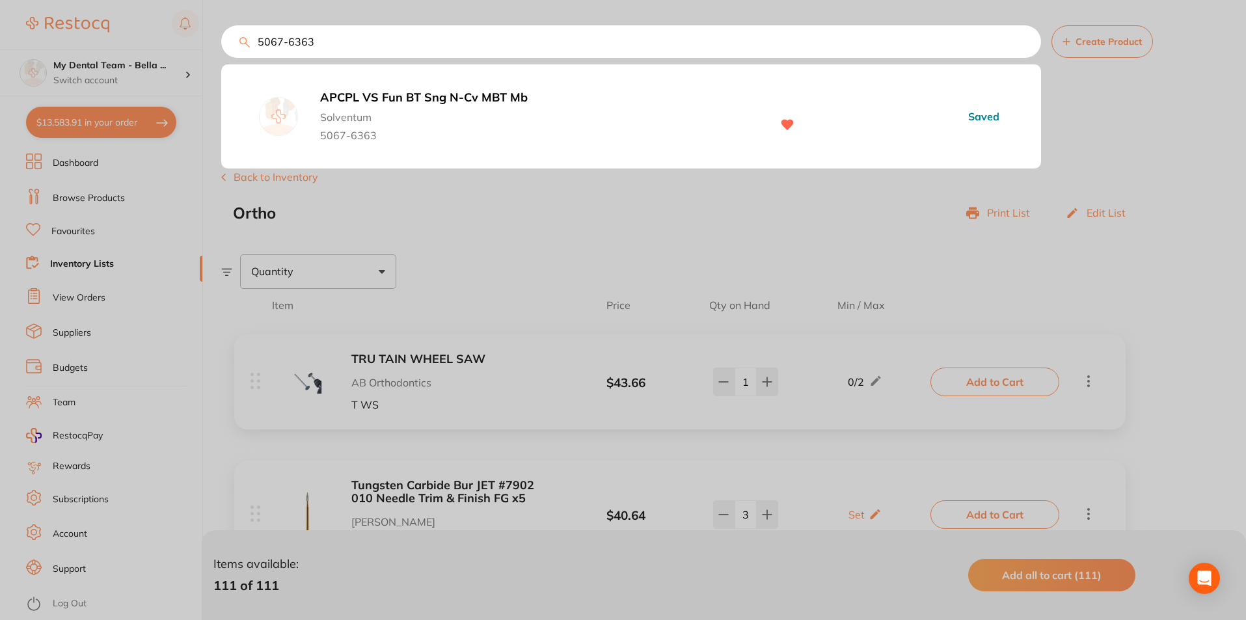
type input "5067-6363"
click at [367, 100] on b "APCPL VS Fun BT Sng N-Cv MBT Mb" at bounding box center [539, 98] width 438 height 14
type input "7"
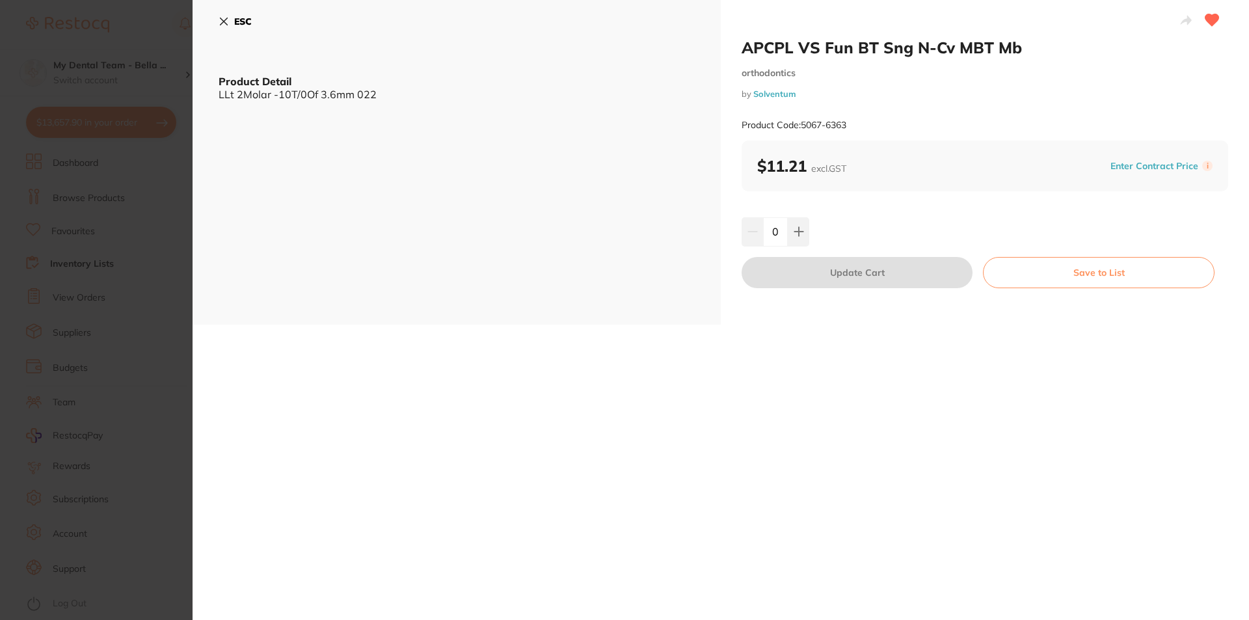
click at [779, 229] on input "0" at bounding box center [775, 231] width 25 height 29
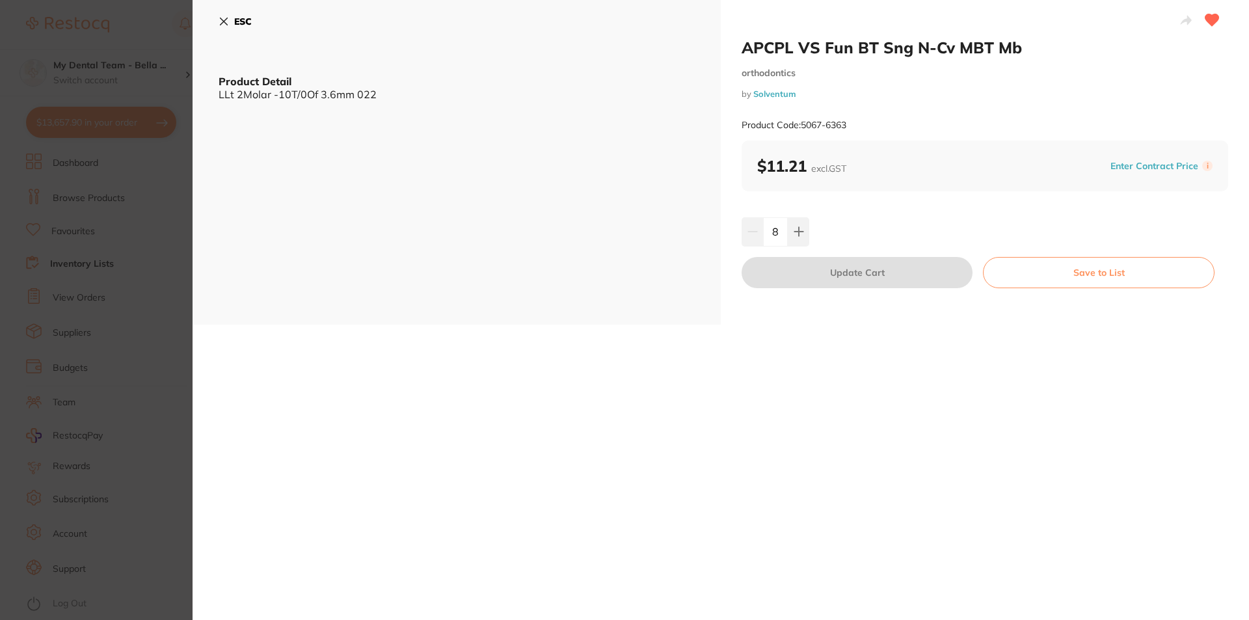
type input "8"
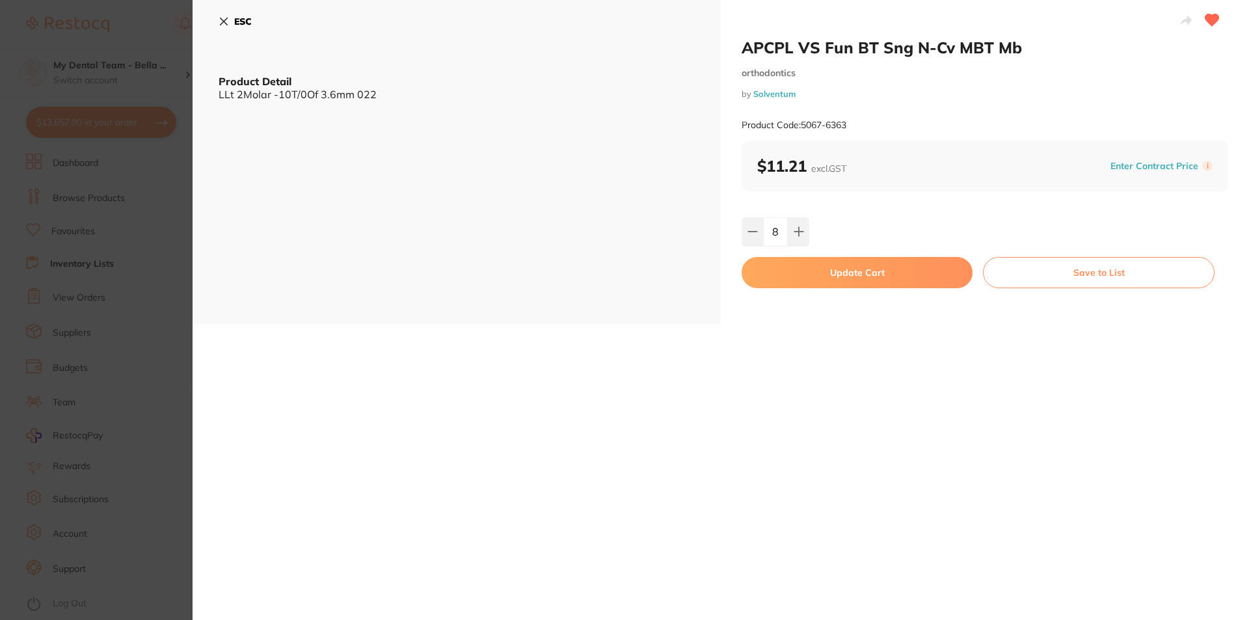
click at [863, 235] on div "8" at bounding box center [985, 231] width 487 height 29
click at [883, 286] on button "Update Cart" at bounding box center [857, 272] width 231 height 31
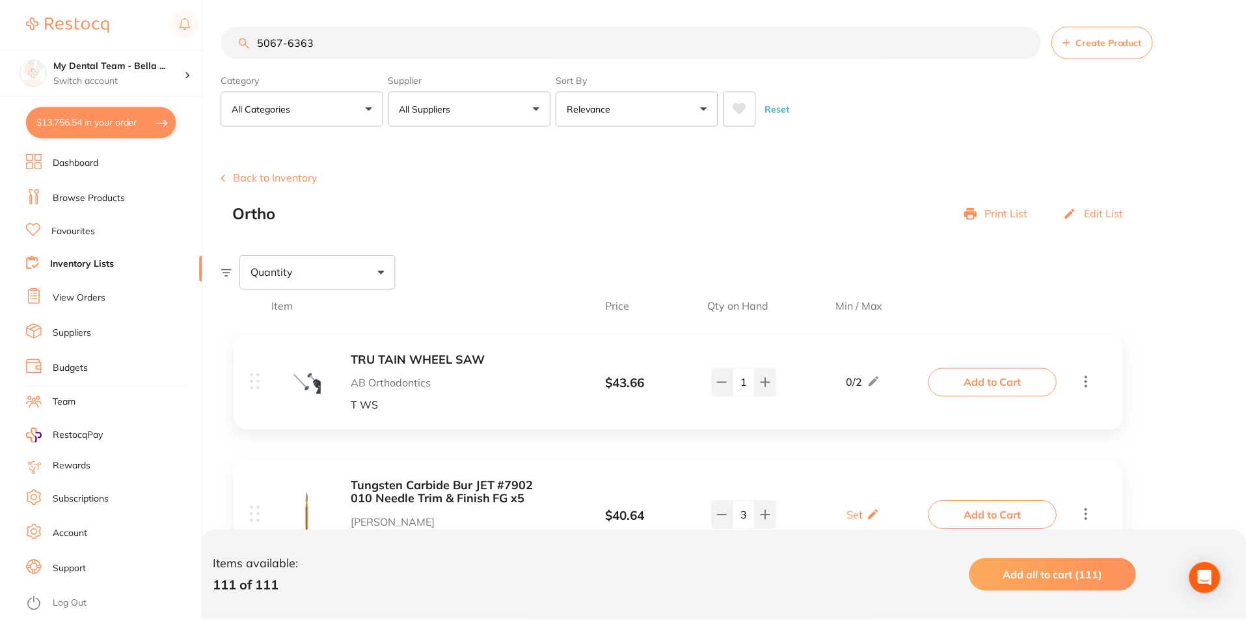
scroll to position [1, 0]
click at [96, 124] on button "$13,756.54 in your order" at bounding box center [101, 122] width 150 height 31
checkbox input "true"
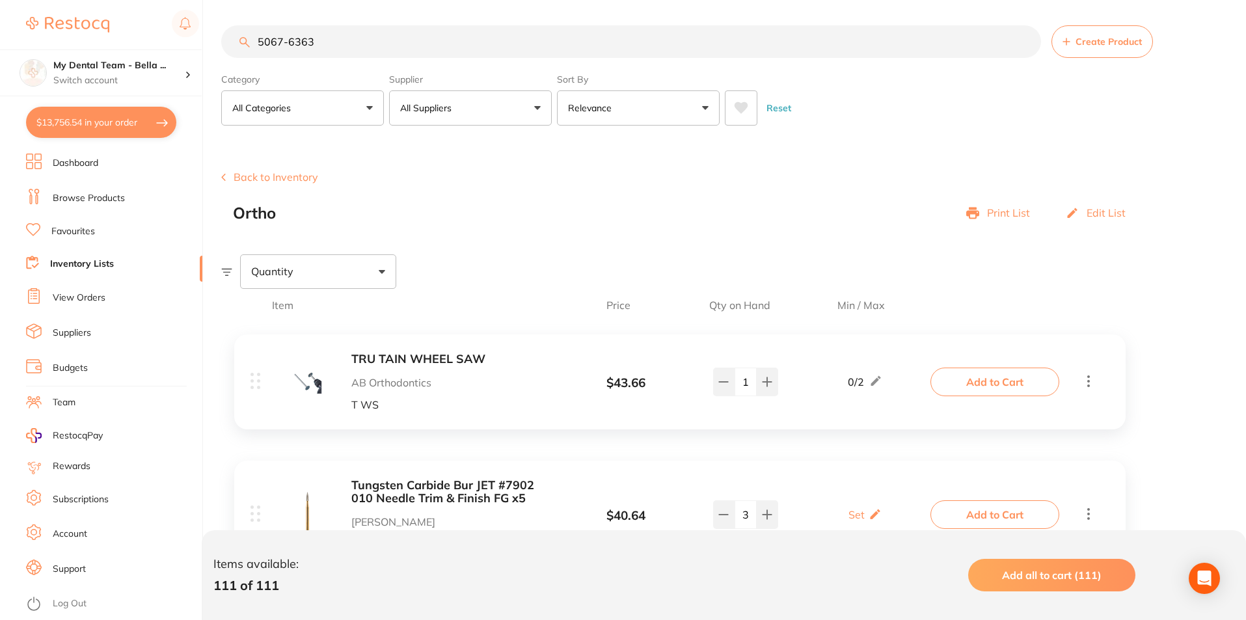
checkbox input "true"
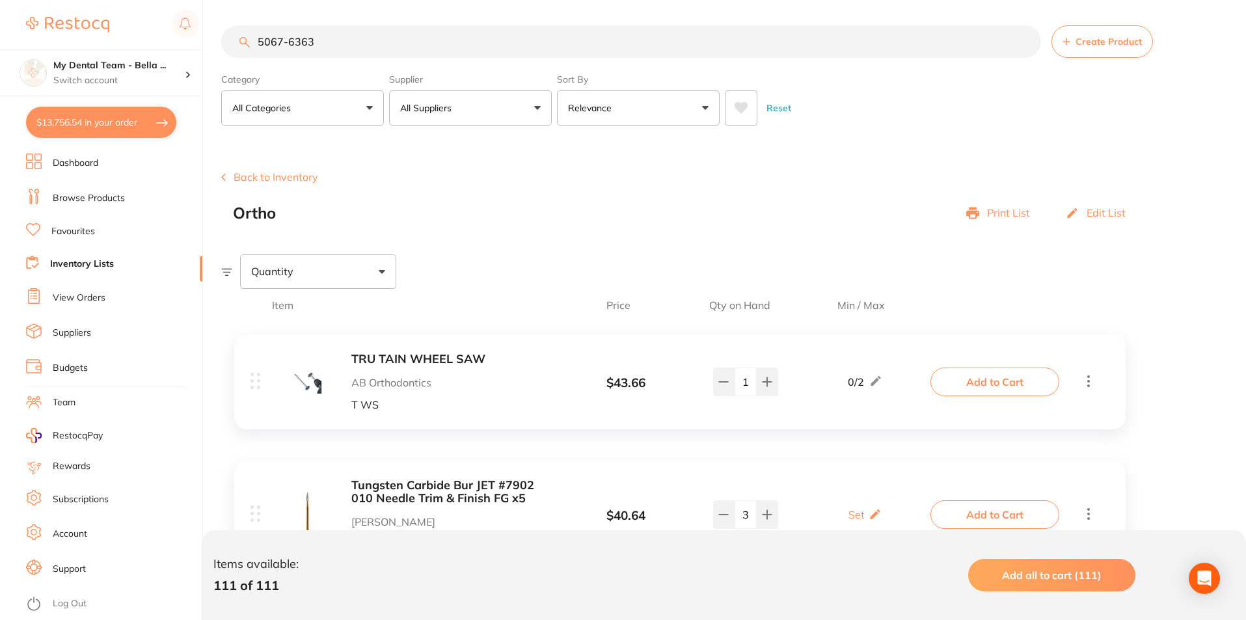
checkbox input "true"
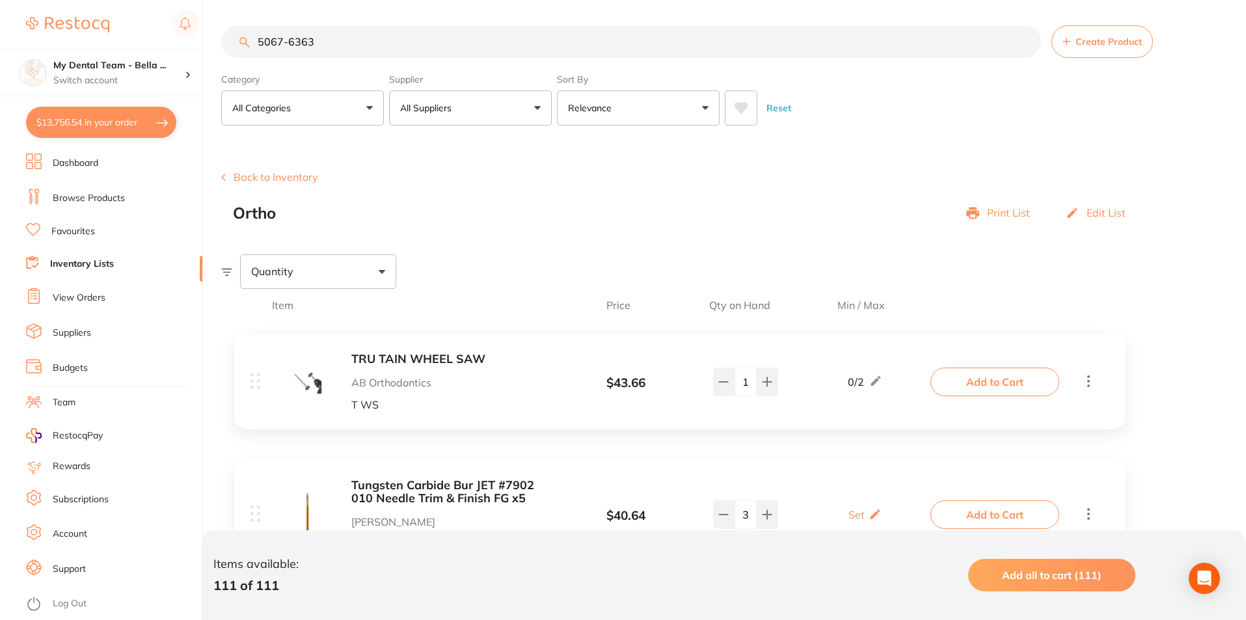
checkbox input "true"
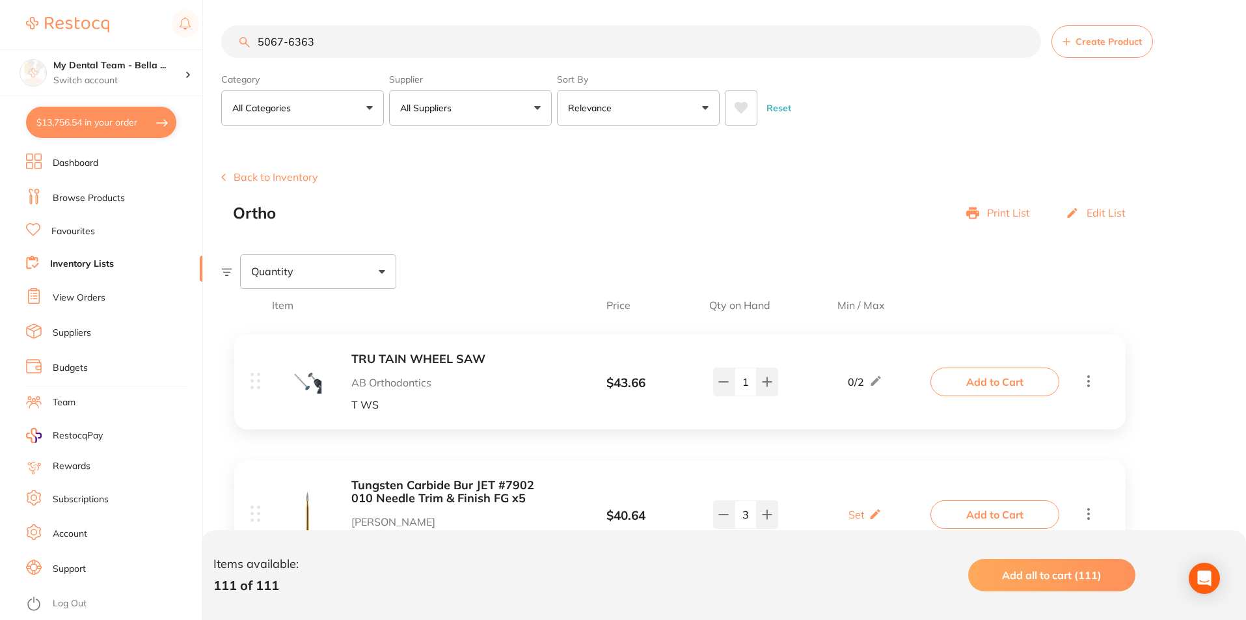
checkbox input "true"
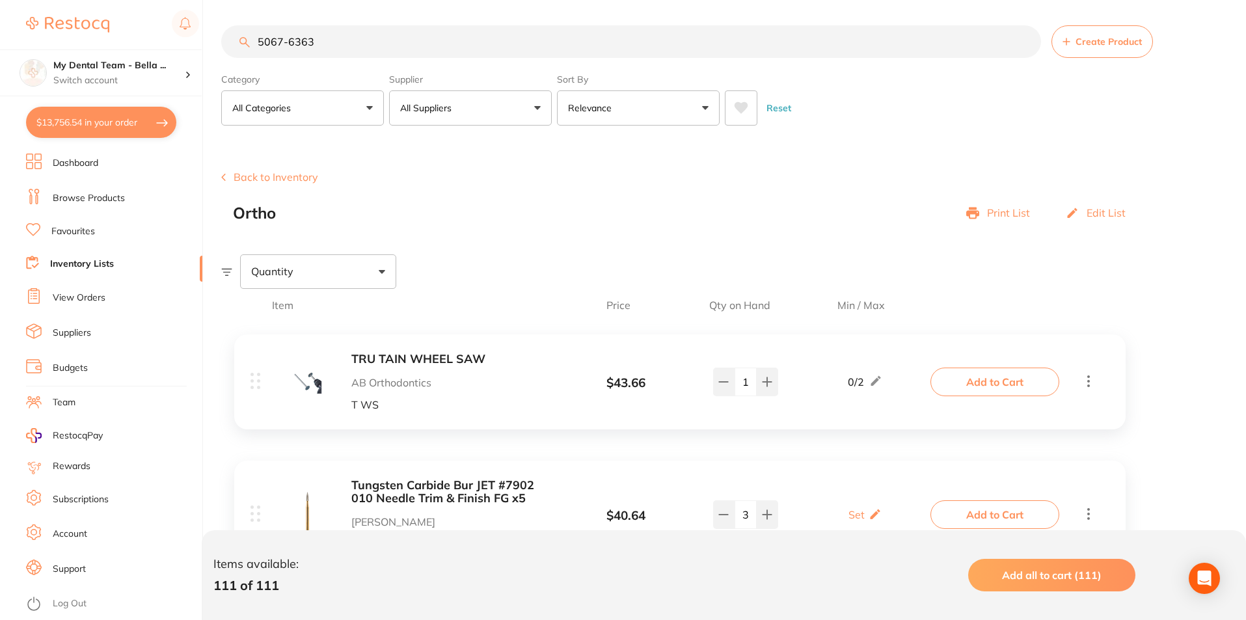
checkbox input "true"
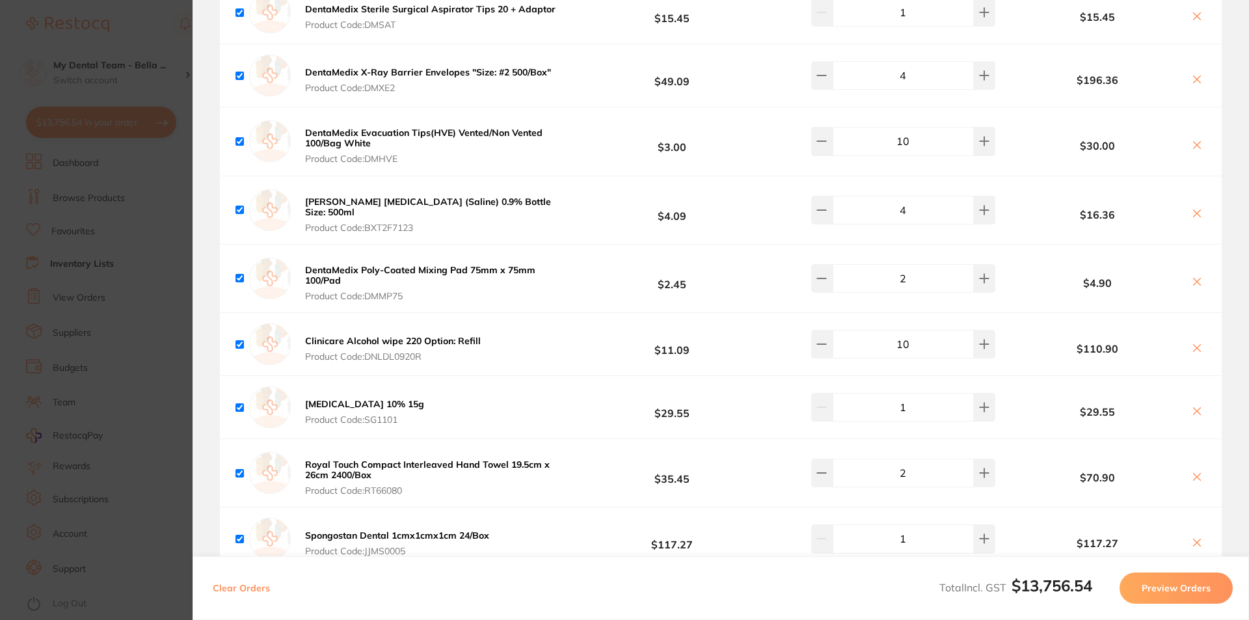
scroll to position [3597, 0]
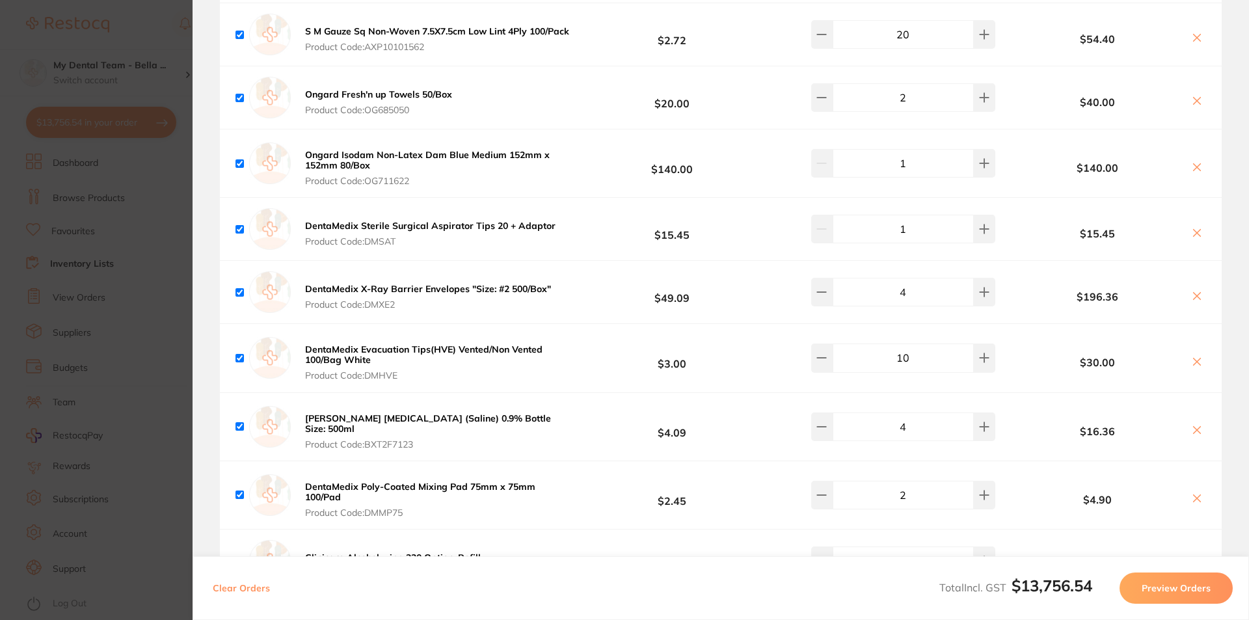
click at [147, 38] on section "Update RRP Set your pre negotiated price for this item. Item Agreed RRP (excl. …" at bounding box center [624, 310] width 1249 height 620
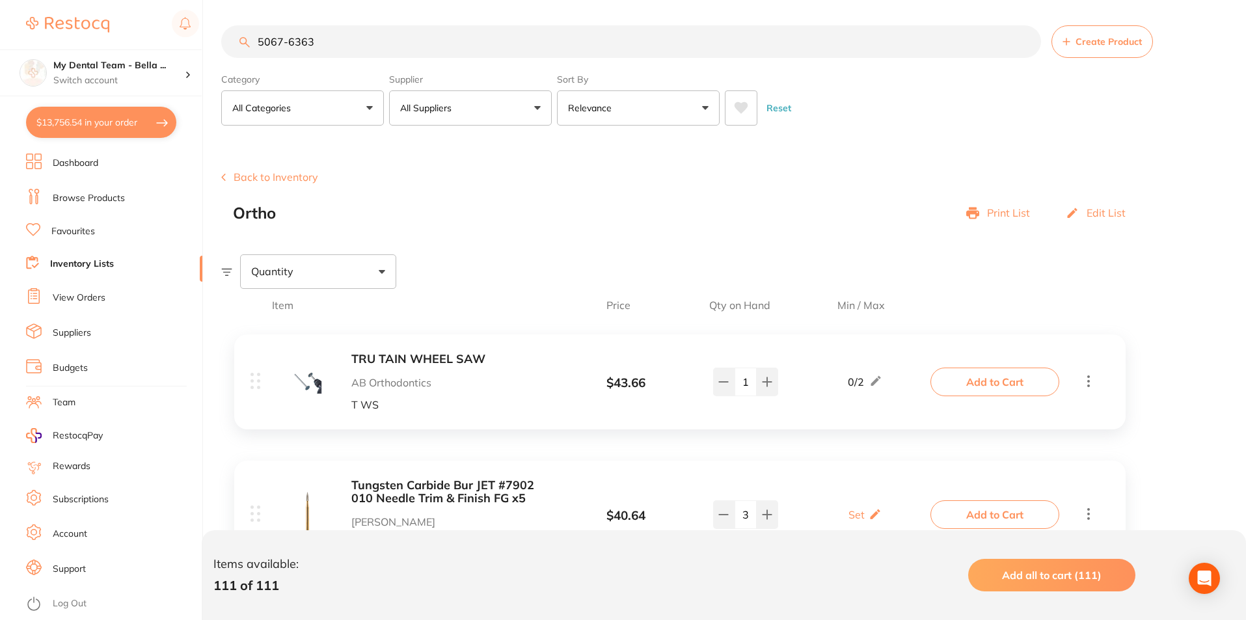
scroll to position [1, 0]
drag, startPoint x: 350, startPoint y: 44, endPoint x: 208, endPoint y: 53, distance: 142.1
click at [208, 53] on div "$13,756.54 My Dental Team - Bella ... Switch account My Dental Team - Bella Vis…" at bounding box center [623, 309] width 1246 height 620
click at [330, 38] on input "search" at bounding box center [631, 41] width 820 height 33
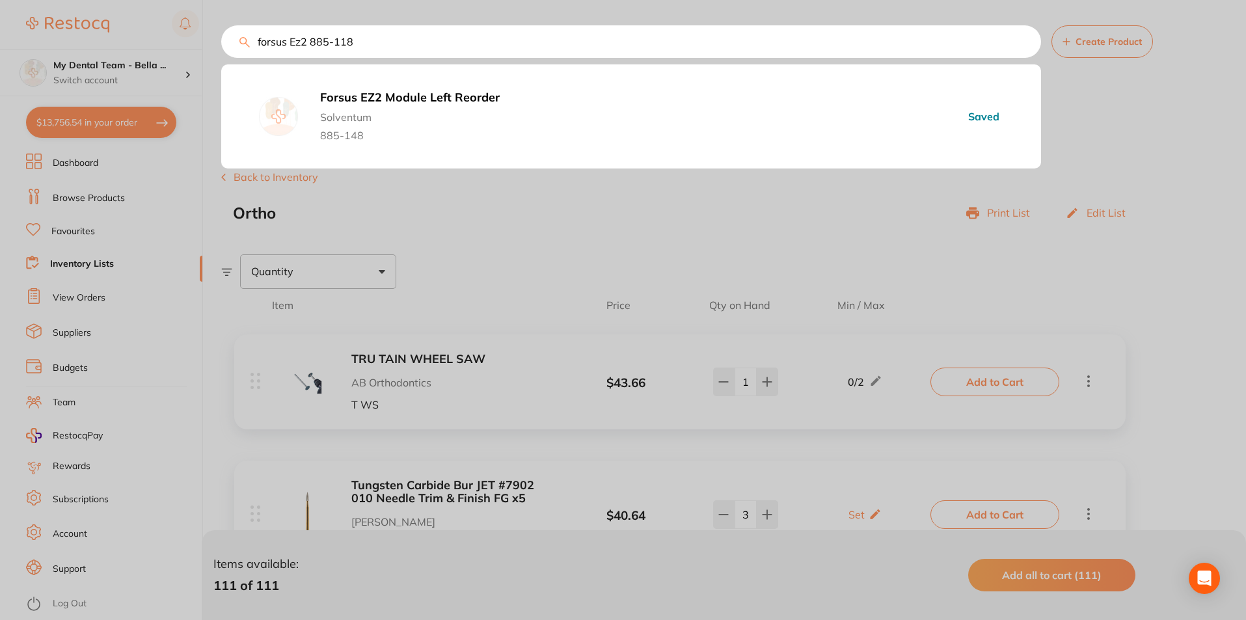
type input "forsus Ez2 885-118"
click at [417, 101] on b "Forsus EZ2 Module Left Reorder" at bounding box center [539, 98] width 438 height 14
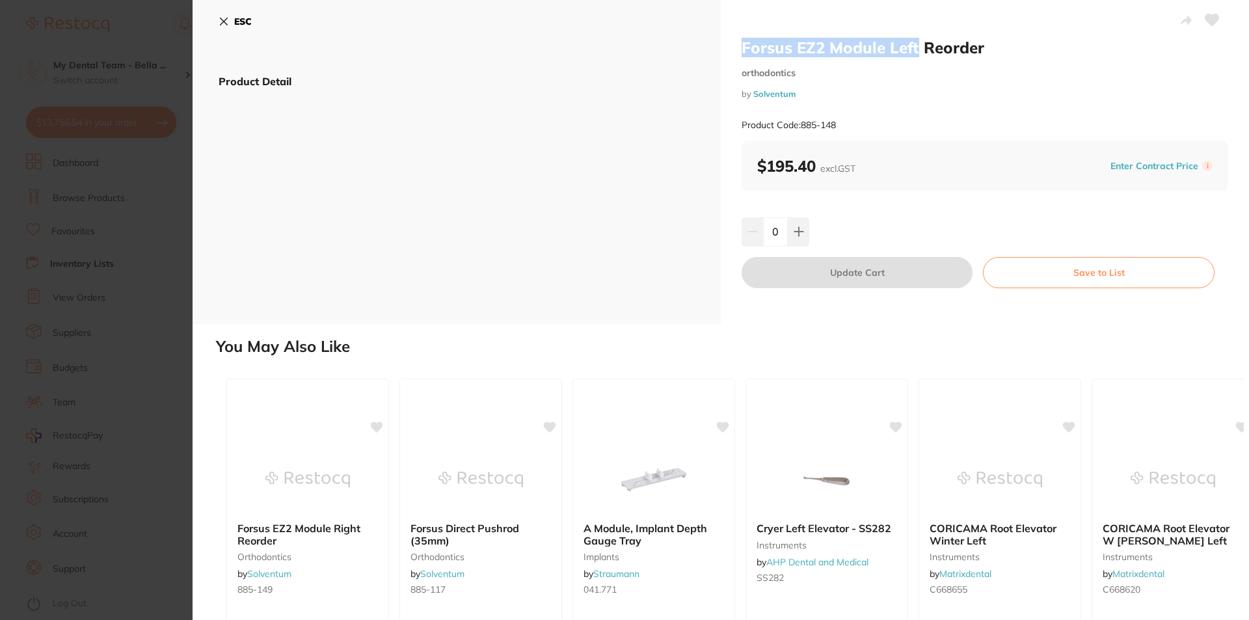
drag, startPoint x: 742, startPoint y: 49, endPoint x: 913, endPoint y: 49, distance: 170.4
click at [913, 49] on h2 "Forsus EZ2 Module Left Reorder" at bounding box center [985, 48] width 487 height 20
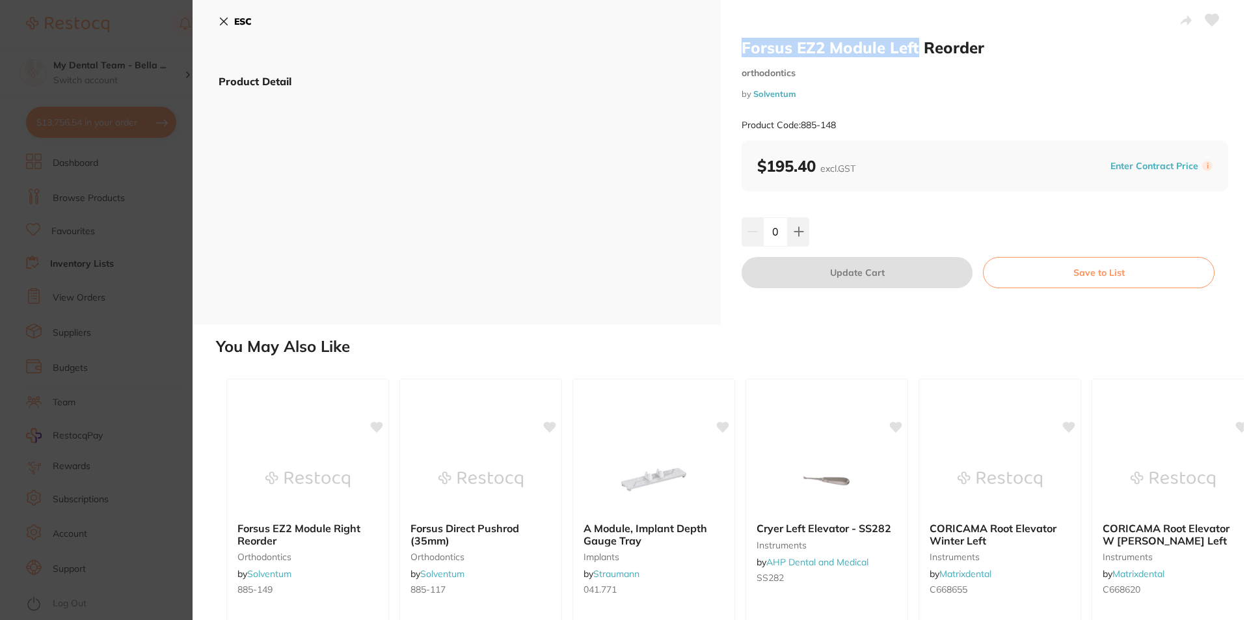
click at [233, 21] on button "ESC" at bounding box center [235, 21] width 33 height 22
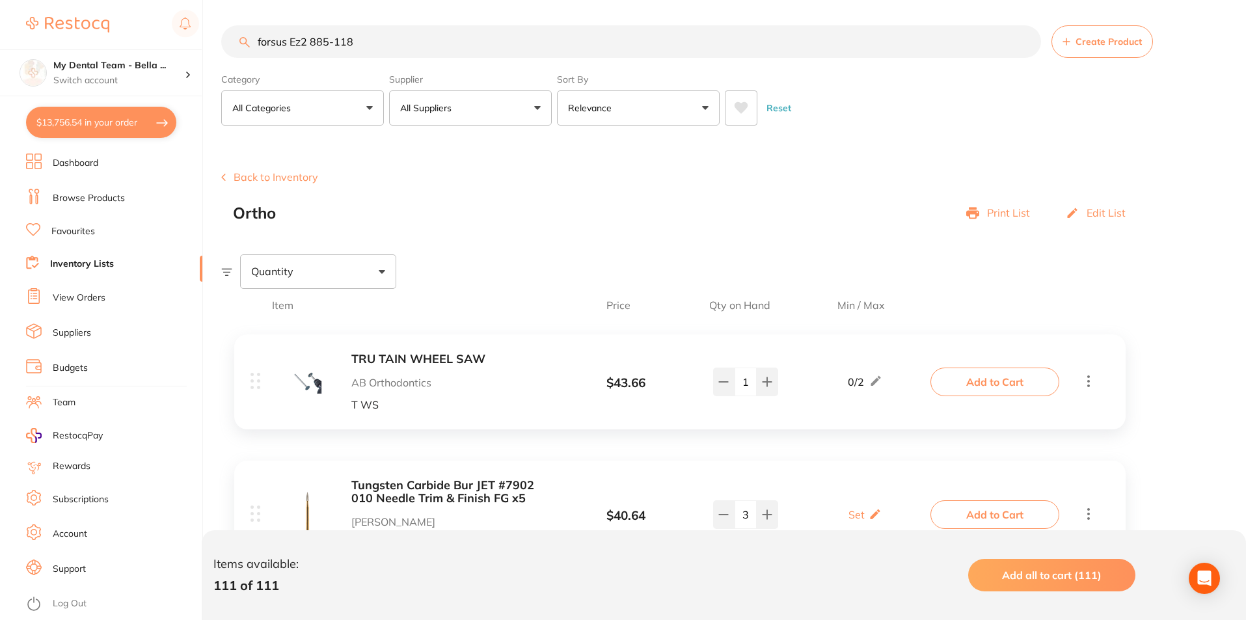
click at [331, 40] on input "forsus Ez2 885-118" at bounding box center [631, 41] width 820 height 33
click at [377, 48] on input "forsus Ez2 885-118" at bounding box center [631, 41] width 820 height 33
click at [355, 45] on input "forsus Ez2 885-118" at bounding box center [631, 41] width 820 height 33
drag, startPoint x: 381, startPoint y: 43, endPoint x: 246, endPoint y: 47, distance: 135.4
click at [246, 47] on input "forsus Ez2 885-118" at bounding box center [631, 41] width 820 height 33
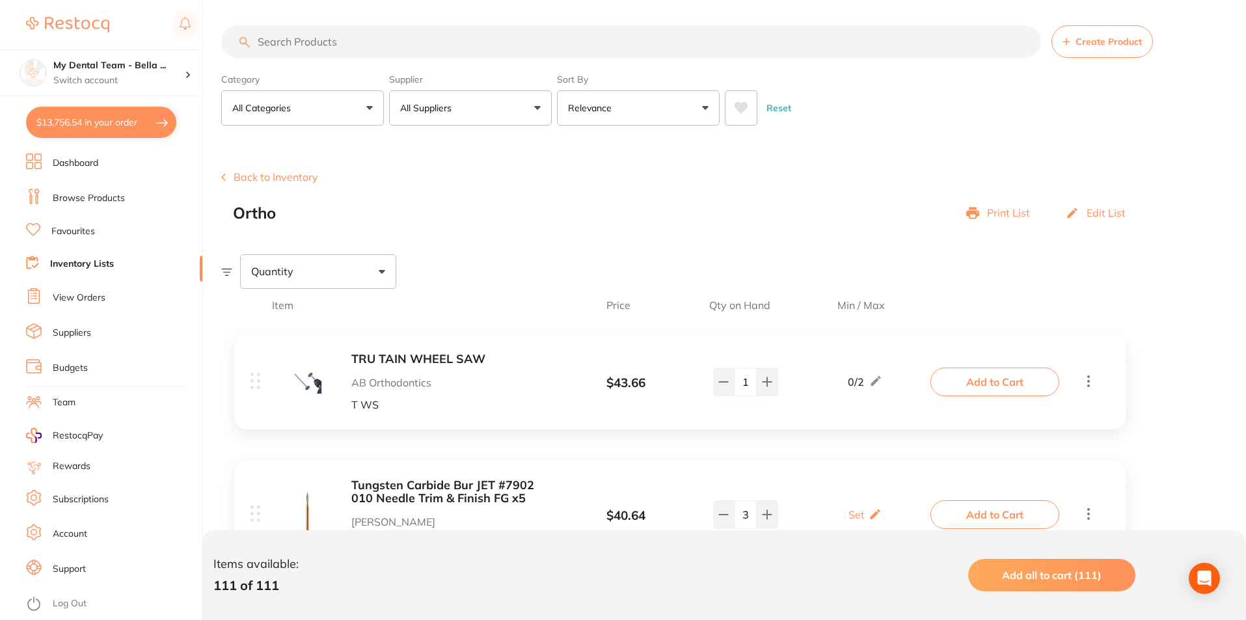
paste input "forsus Ez2 885-118"
type input "forsus Ez2 885-118"
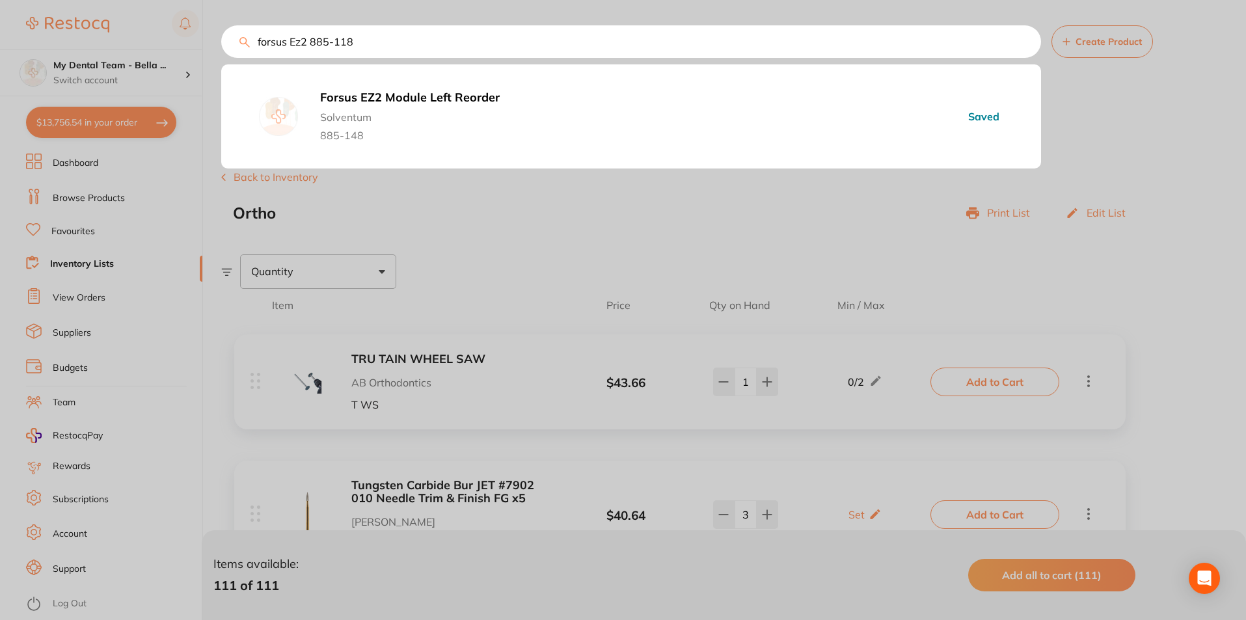
click at [450, 96] on b "Forsus EZ2 Module Left Reorder" at bounding box center [539, 98] width 438 height 14
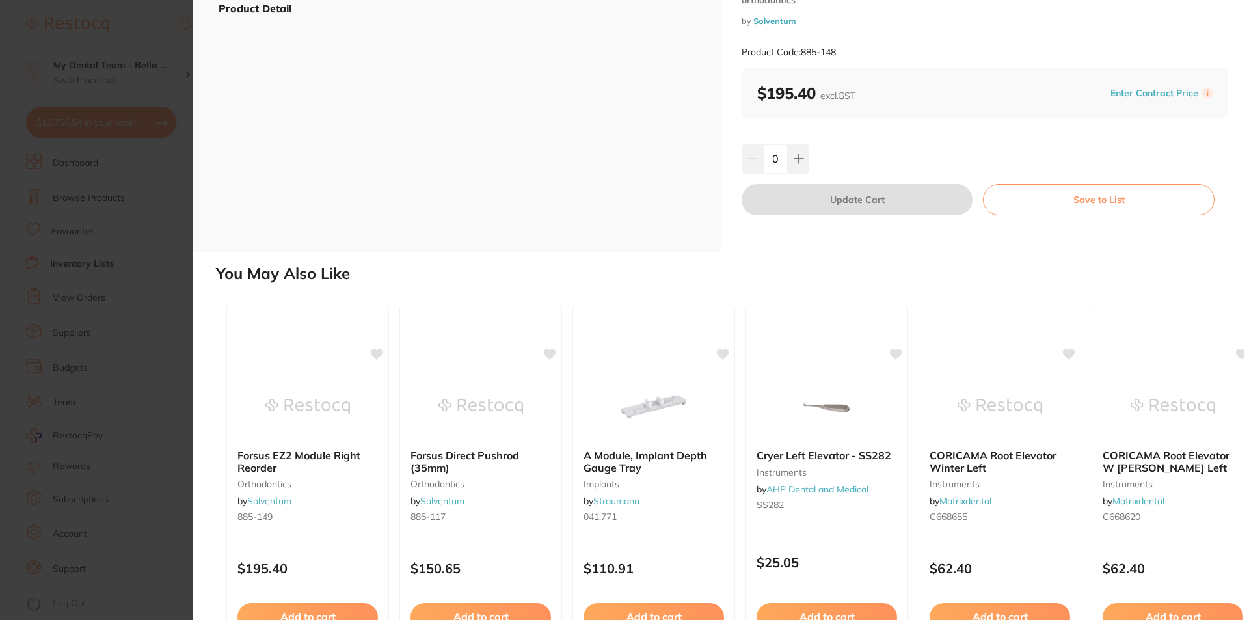
scroll to position [148, 0]
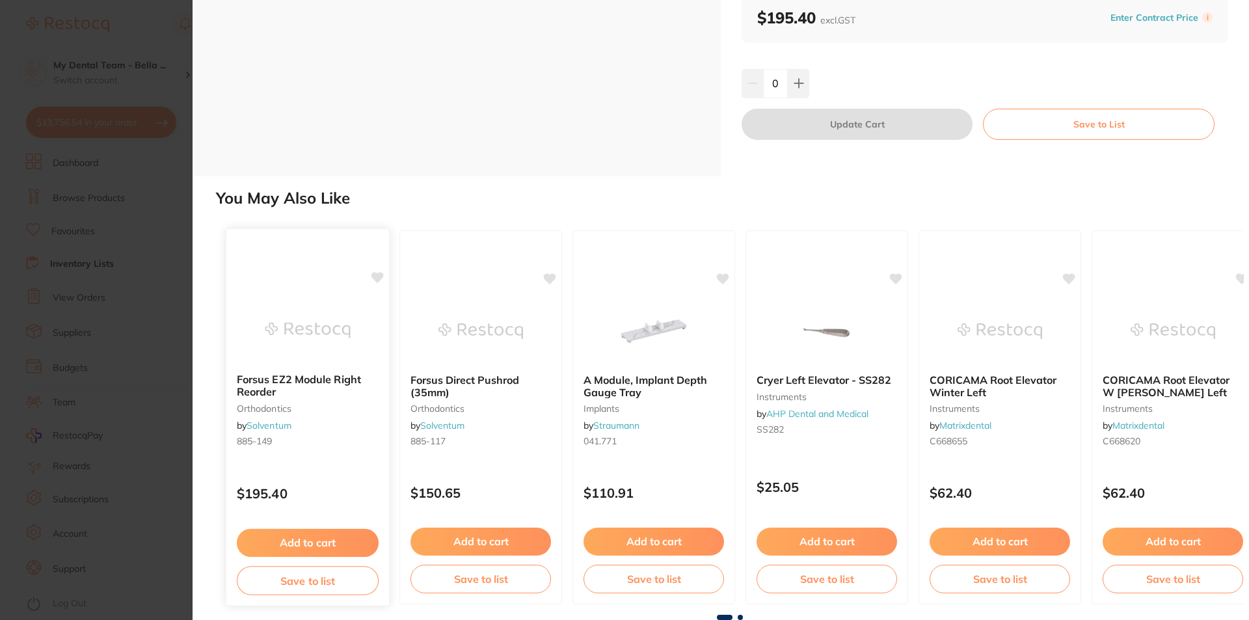
click at [325, 382] on b "Forsus EZ2 Module Right Reorder" at bounding box center [308, 386] width 142 height 24
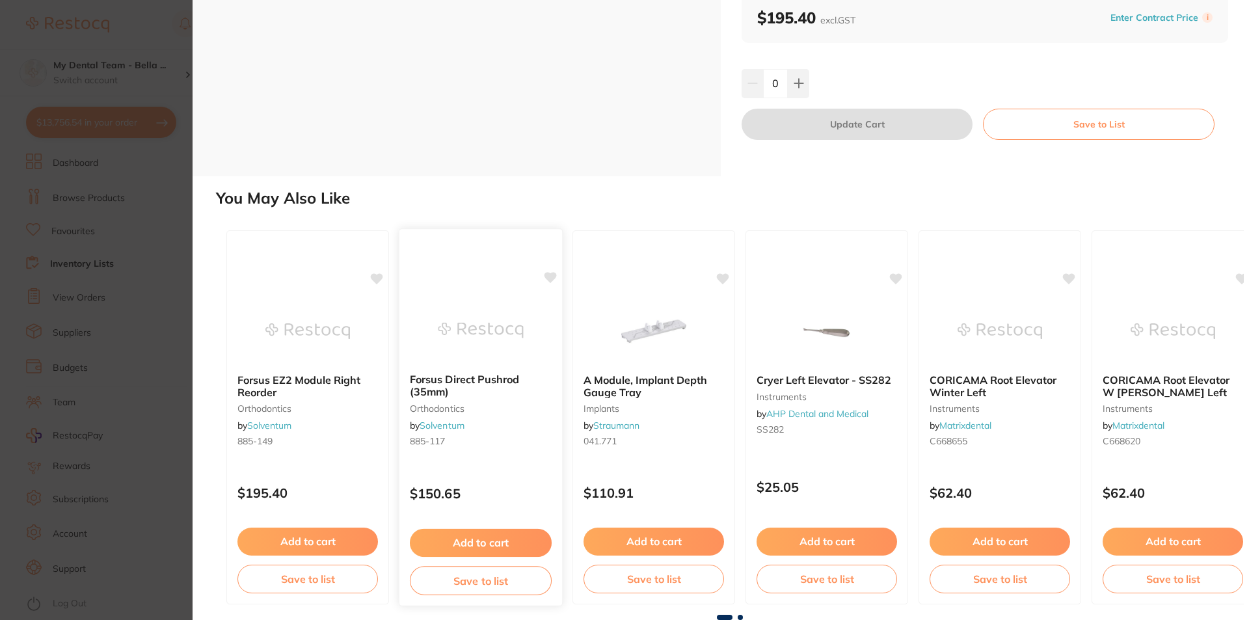
click at [440, 380] on b "Forsus Direct Pushrod (35mm)" at bounding box center [481, 386] width 142 height 24
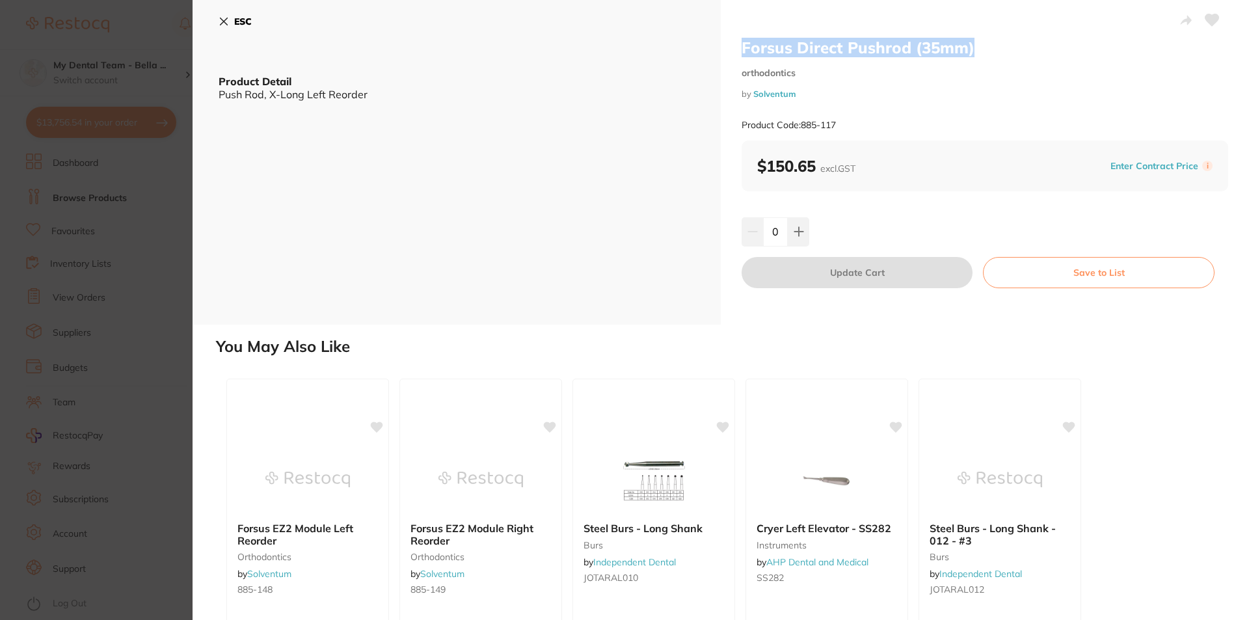
drag, startPoint x: 744, startPoint y: 48, endPoint x: 974, endPoint y: 55, distance: 230.4
click at [974, 55] on h2 "Forsus Direct Pushrod (35mm)" at bounding box center [985, 48] width 487 height 20
copy h2 "Forsus Direct Pushrod (35mm)"
click at [213, 21] on div "ESC Product Detail Push Rod, X-Long Left Reorder" at bounding box center [457, 162] width 528 height 325
click at [233, 21] on button "ESC" at bounding box center [235, 21] width 33 height 22
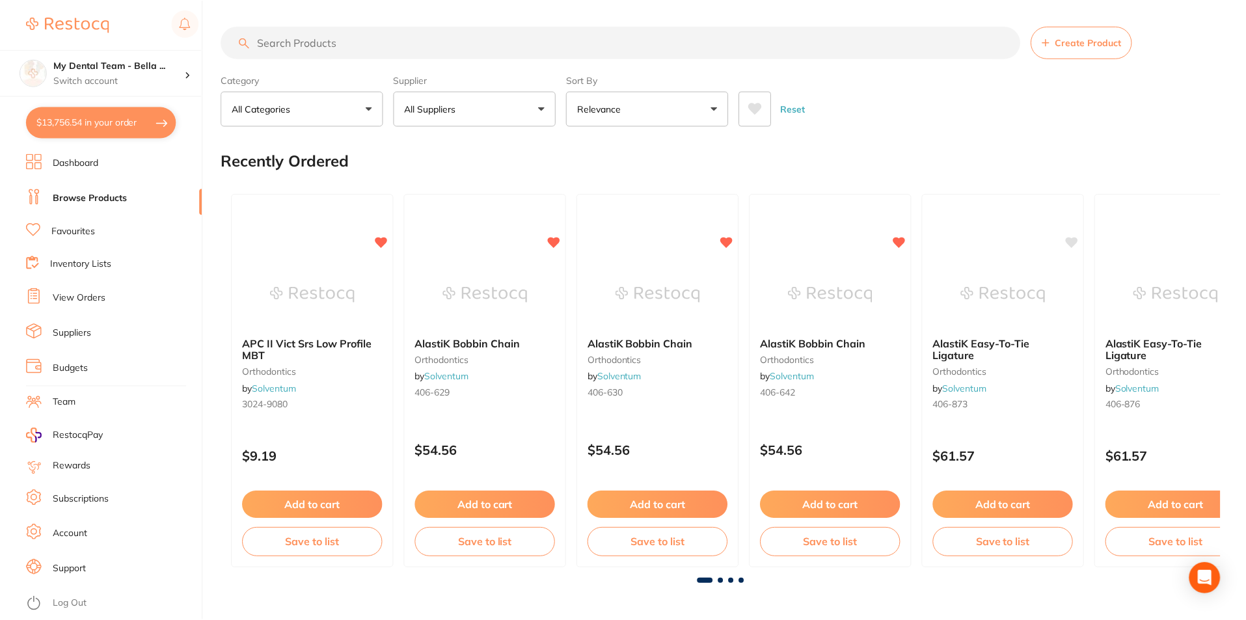
scroll to position [1, 0]
click at [275, 36] on input "search" at bounding box center [620, 41] width 799 height 33
paste input "Forsus Direct Pushrod (35mm)"
type input "Forsus Direct Pushrod (35mm)"
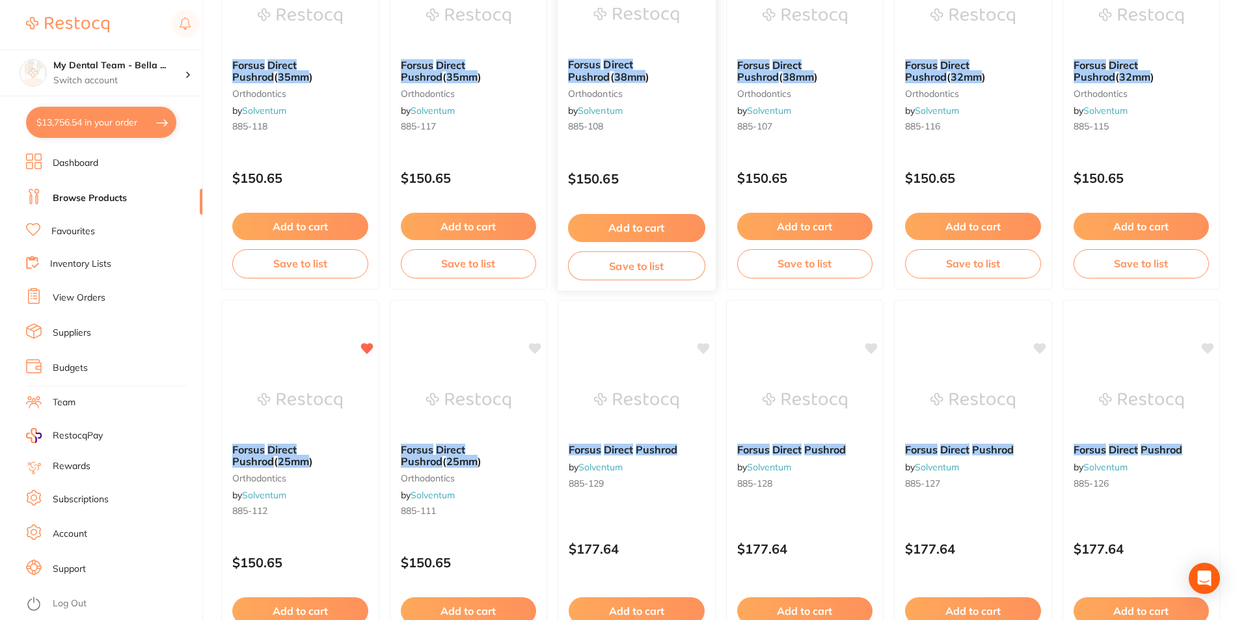
scroll to position [390, 0]
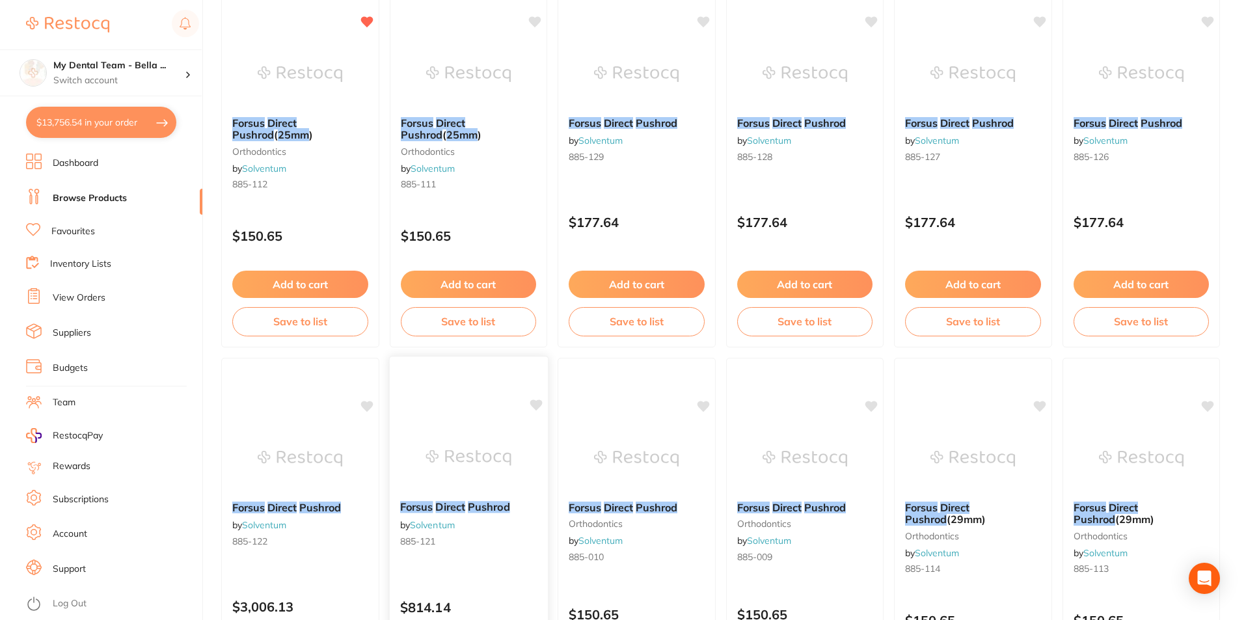
scroll to position [716, 0]
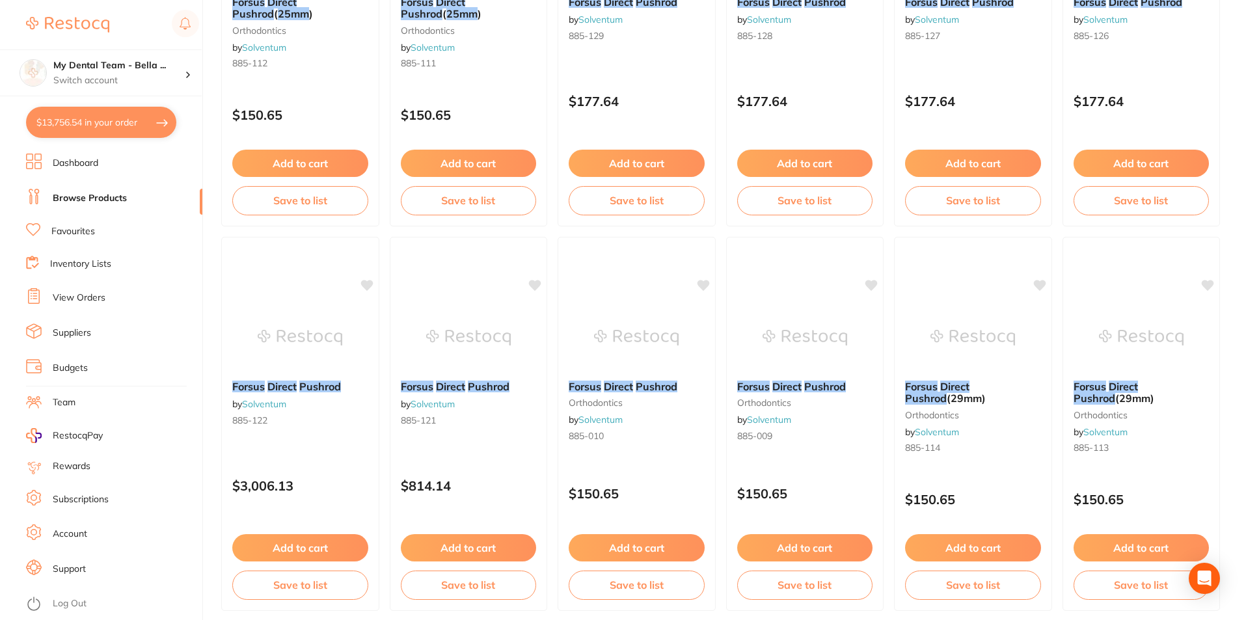
drag, startPoint x: 1118, startPoint y: 315, endPoint x: 1241, endPoint y: 308, distance: 123.2
drag, startPoint x: 1133, startPoint y: 309, endPoint x: 1235, endPoint y: 366, distance: 117.1
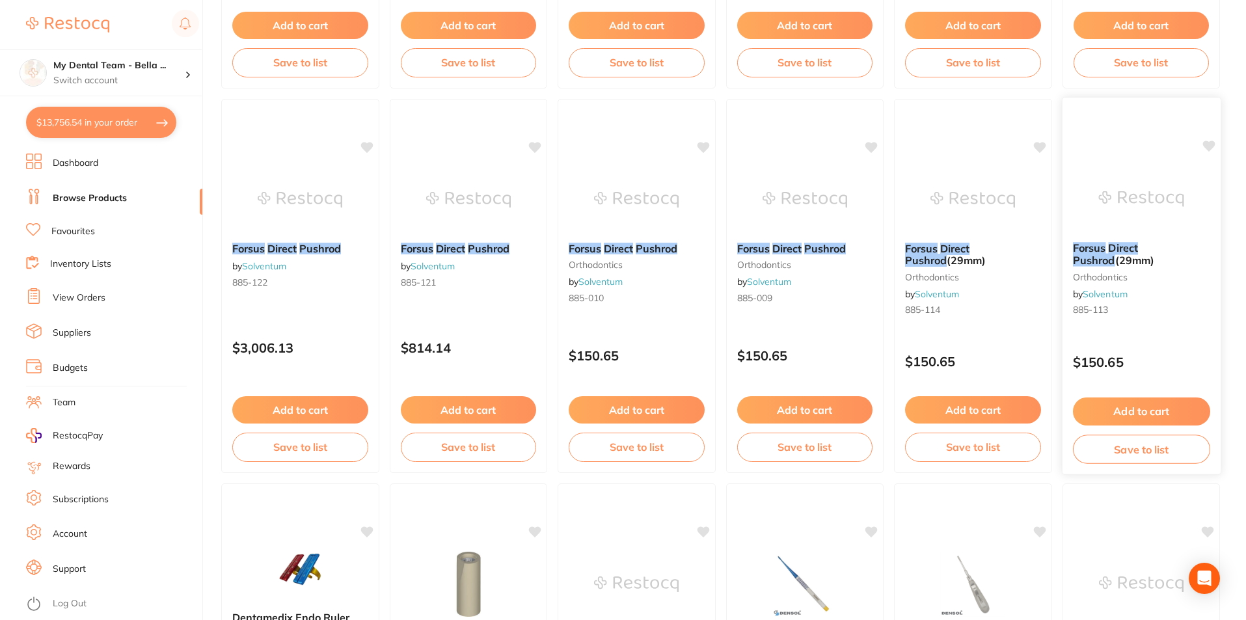
scroll to position [846, 0]
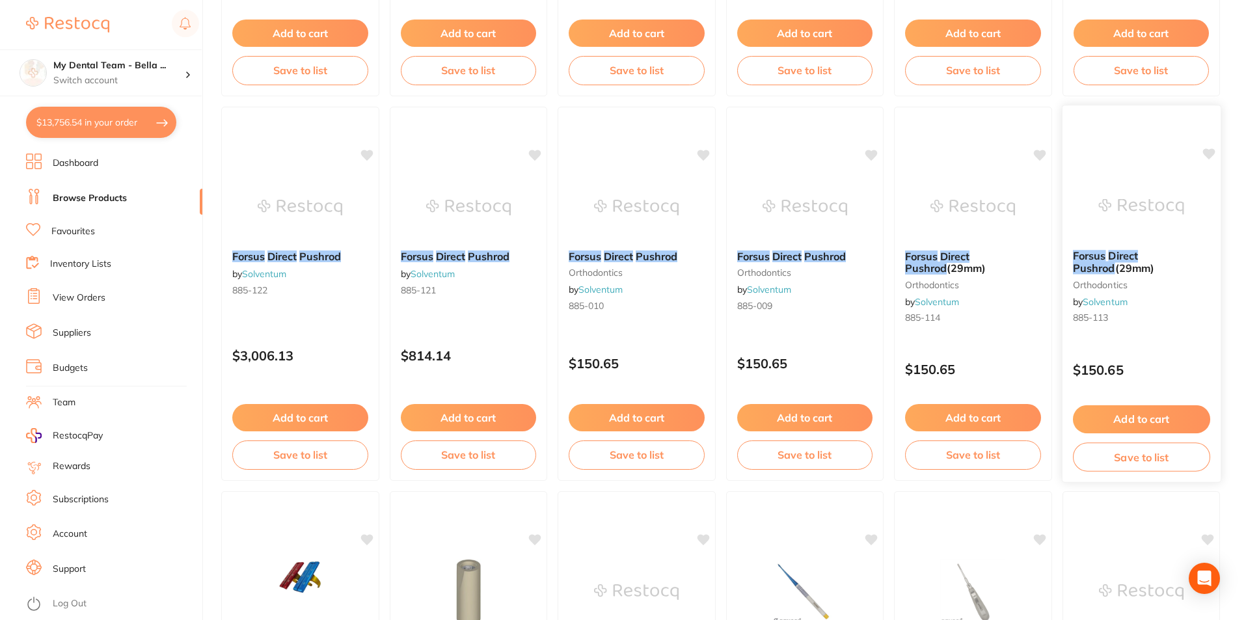
click at [1128, 222] on img at bounding box center [1140, 207] width 85 height 66
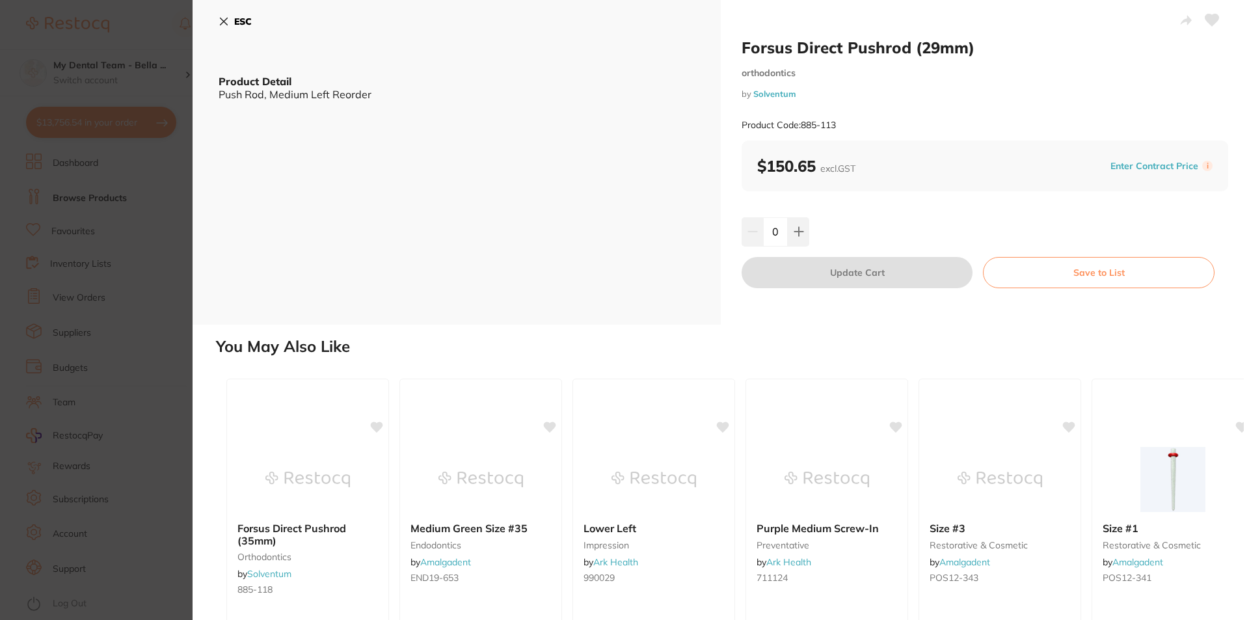
click at [153, 163] on section "Forsus Direct Pushrod (29mm) orthodontics by Solventum Product Code: 885-113 ES…" at bounding box center [624, 310] width 1249 height 620
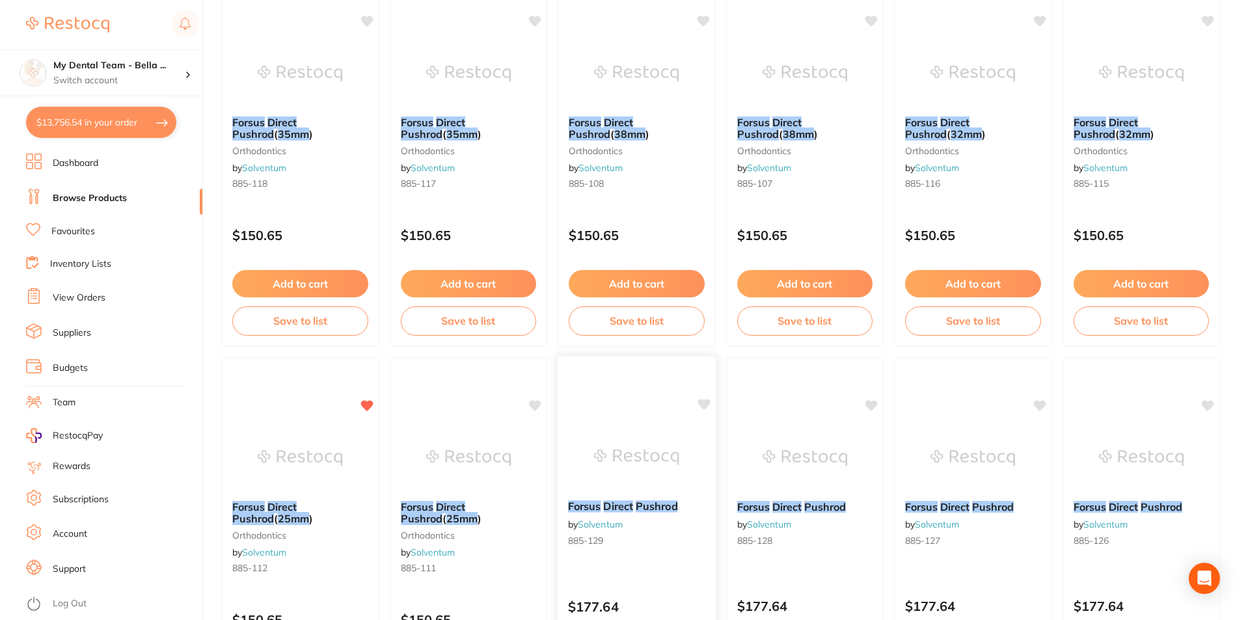
scroll to position [130, 0]
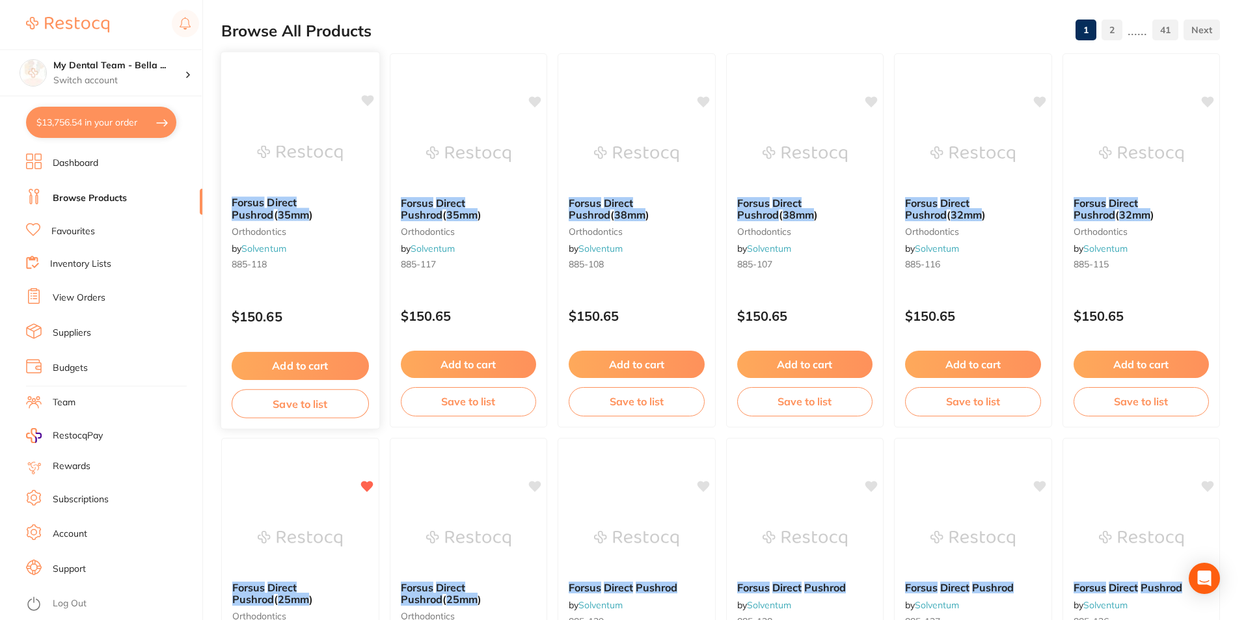
click at [324, 365] on button "Add to cart" at bounding box center [300, 366] width 137 height 28
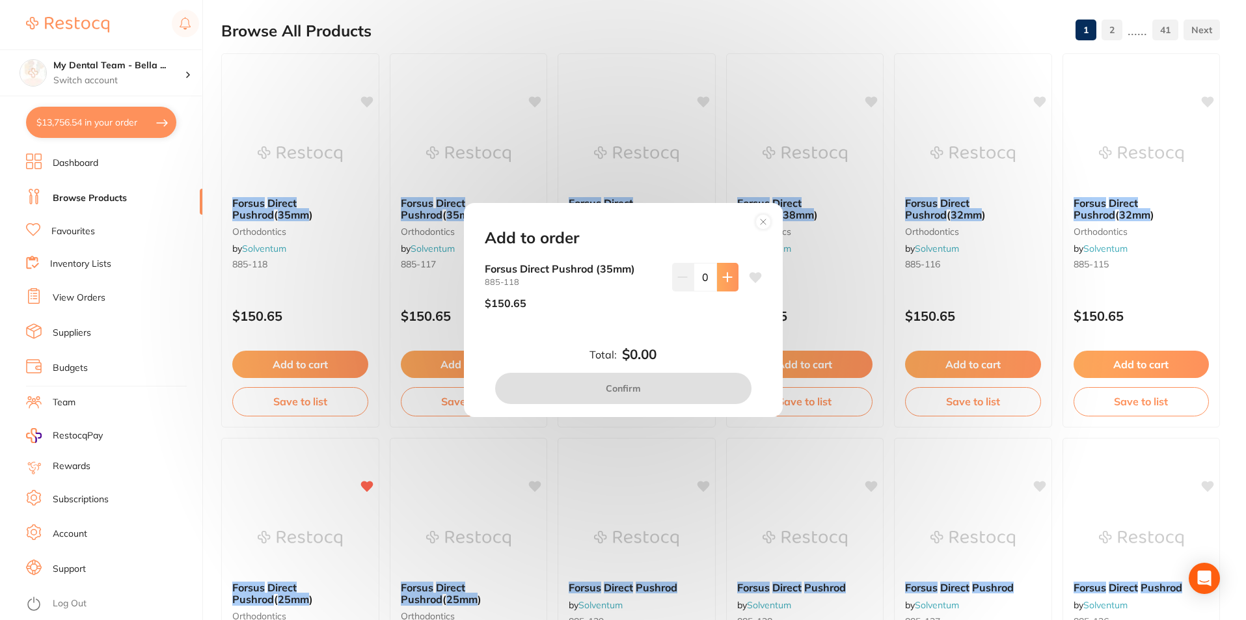
click at [727, 282] on button at bounding box center [727, 277] width 21 height 29
type input "1"
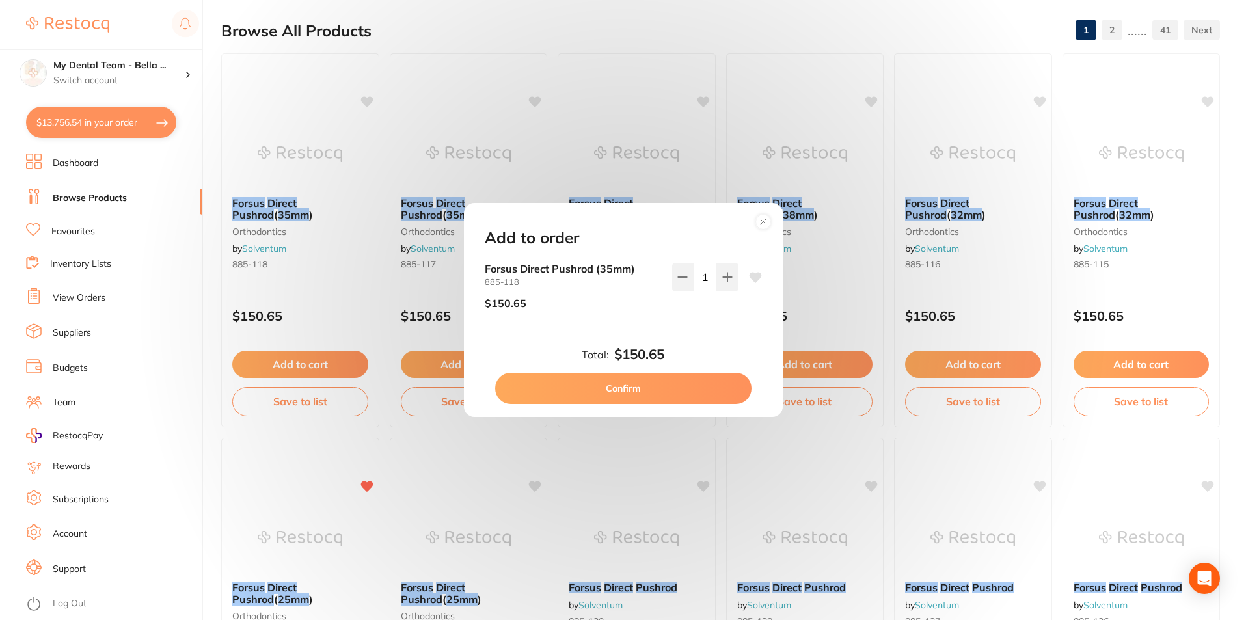
click at [651, 386] on button "Confirm" at bounding box center [623, 388] width 256 height 31
checkbox input "false"
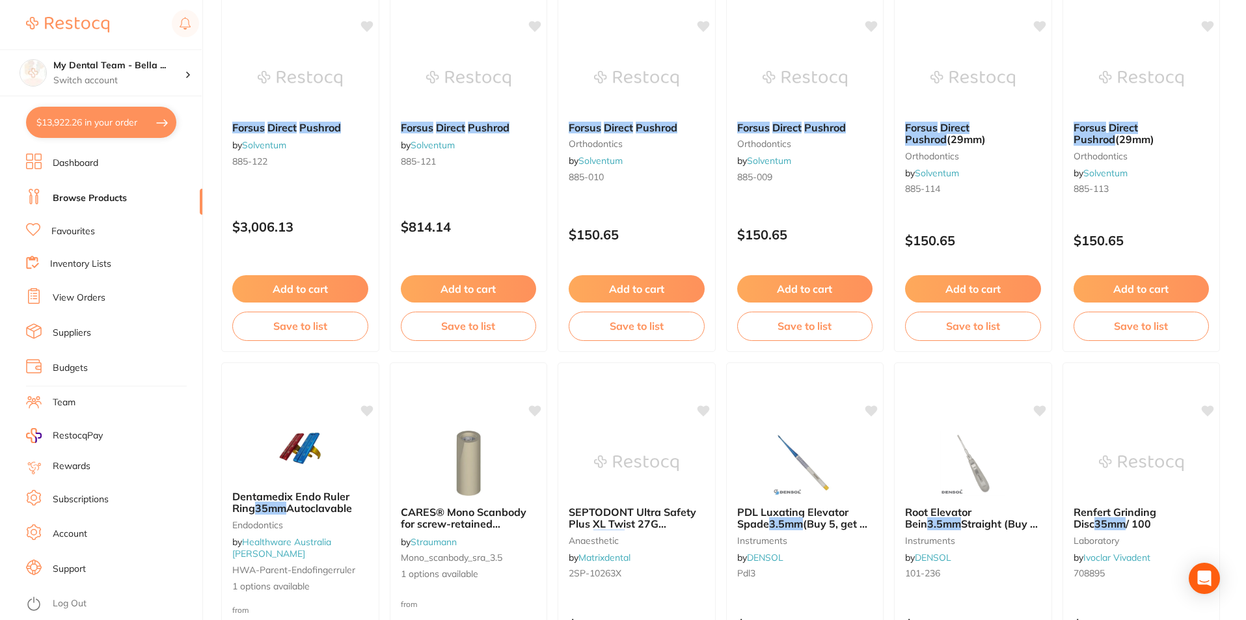
scroll to position [976, 0]
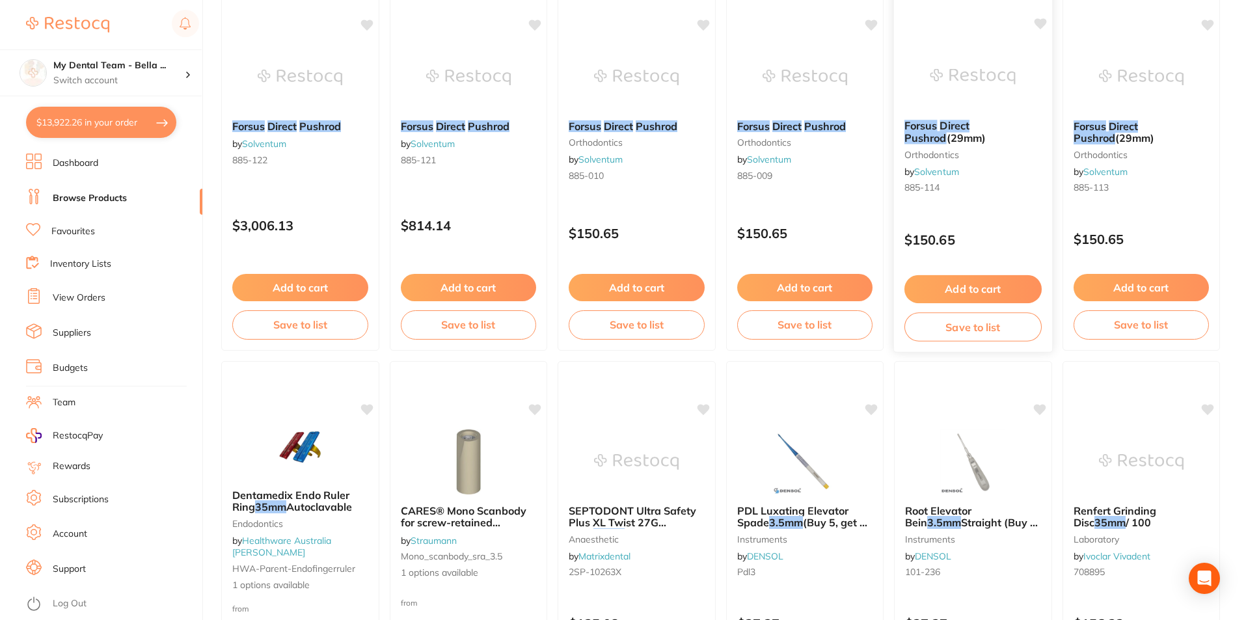
click at [965, 287] on button "Add to cart" at bounding box center [972, 289] width 137 height 28
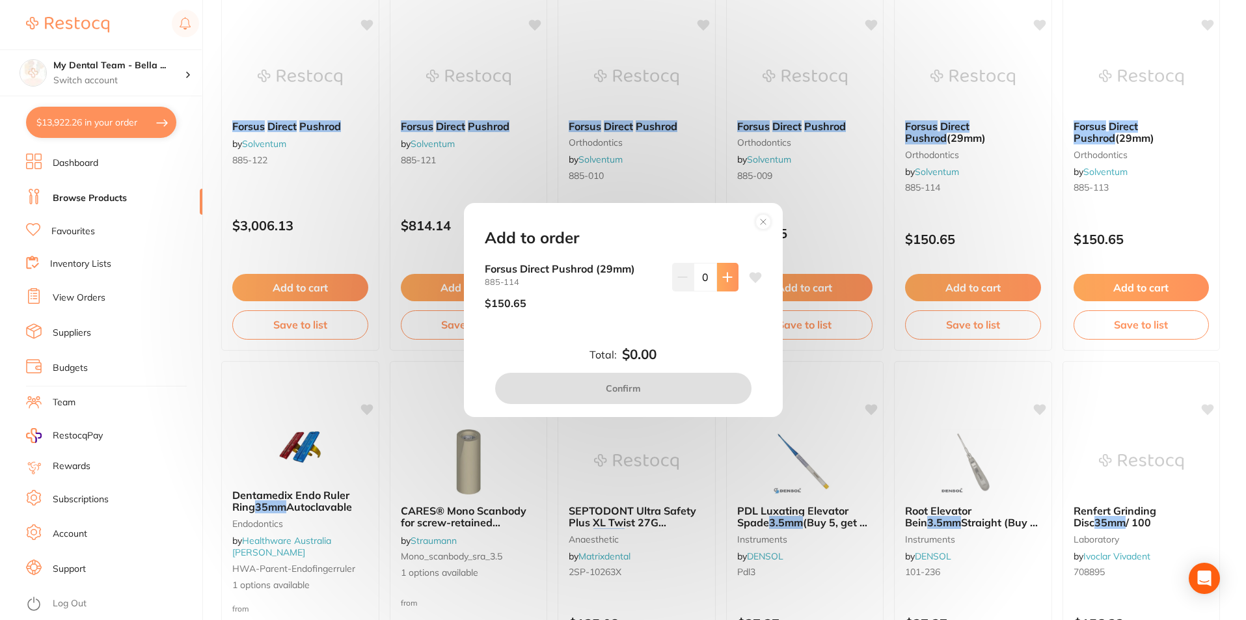
click at [731, 285] on button at bounding box center [727, 277] width 21 height 29
type input "1"
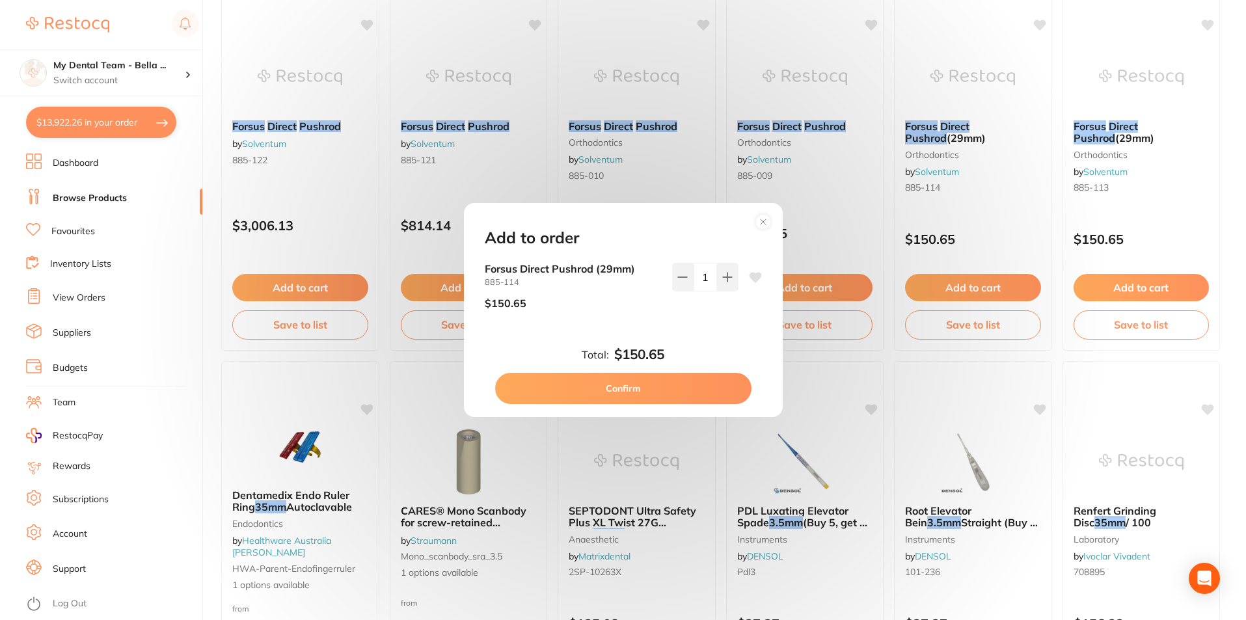
click at [679, 397] on button "Confirm" at bounding box center [623, 388] width 256 height 31
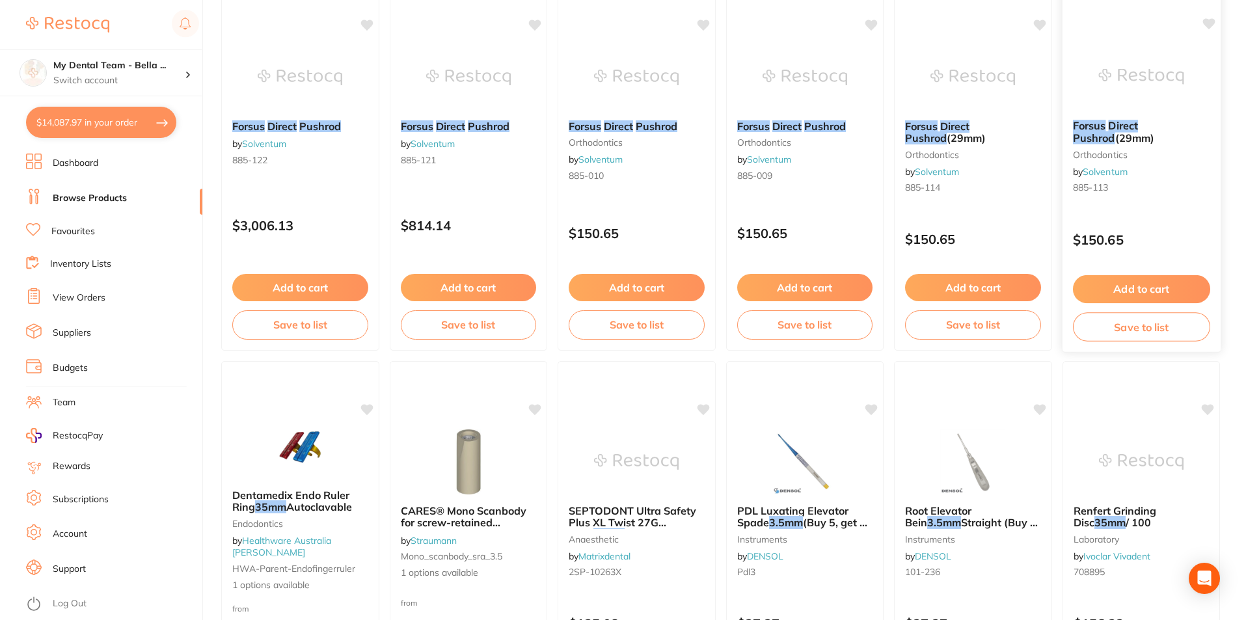
click at [1152, 289] on button "Add to cart" at bounding box center [1140, 289] width 137 height 28
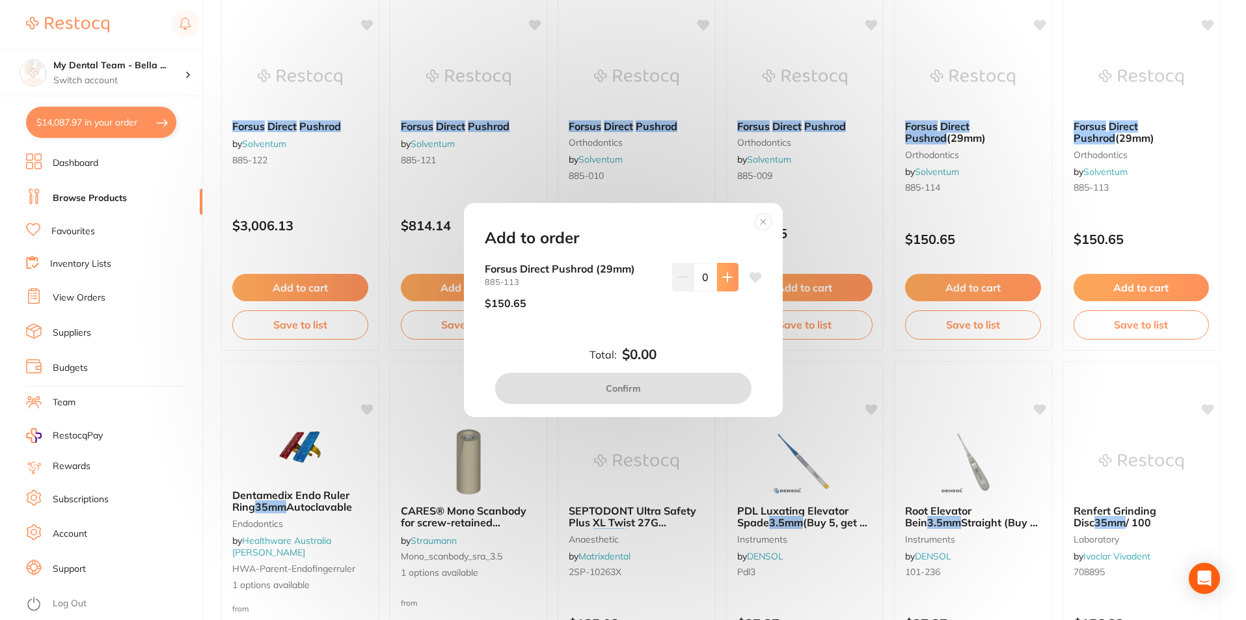
click at [725, 275] on icon at bounding box center [727, 277] width 10 height 10
type input "1"
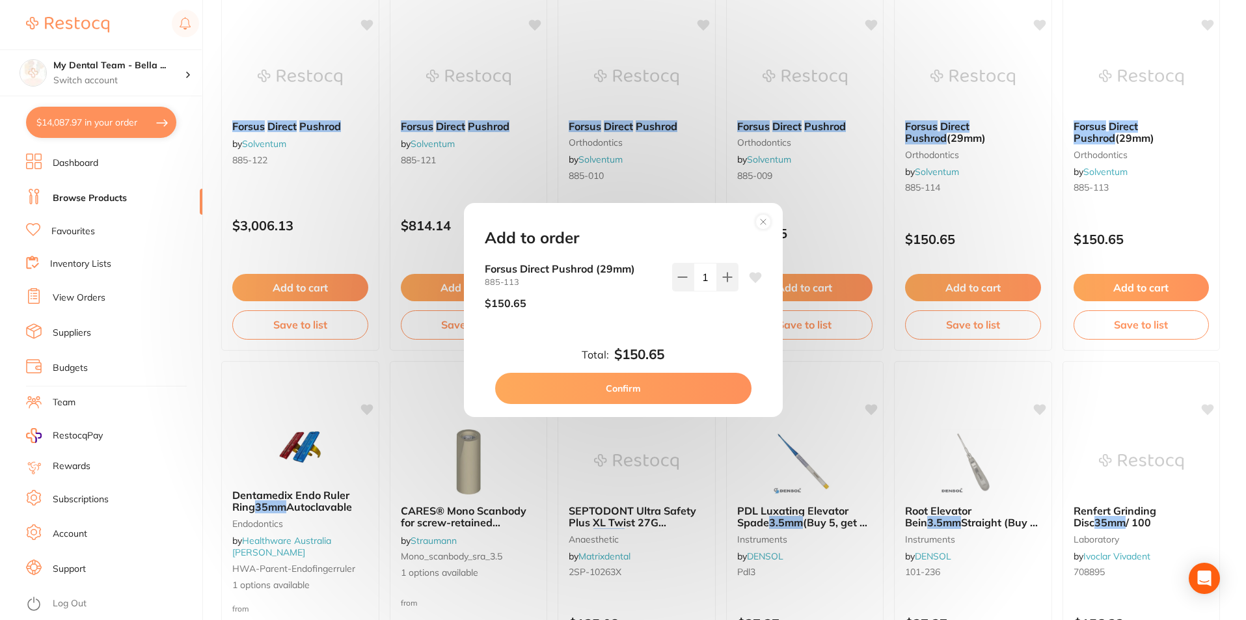
click at [697, 386] on button "Confirm" at bounding box center [623, 388] width 256 height 31
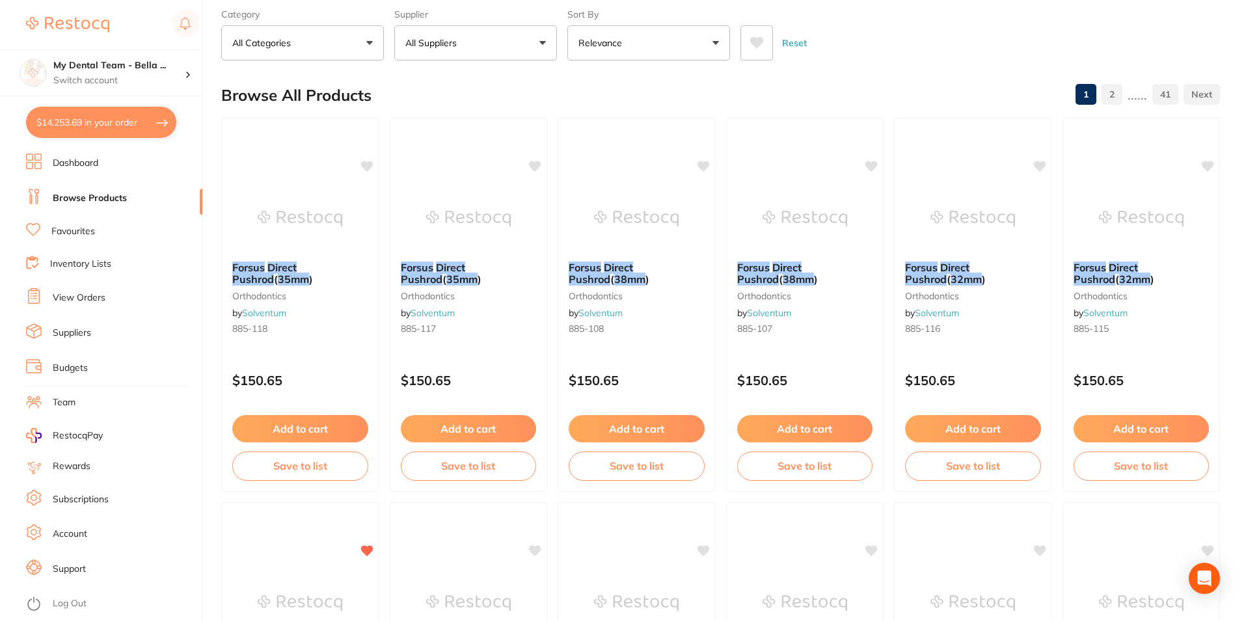
scroll to position [65, 0]
click at [1141, 434] on button "Add to cart" at bounding box center [1140, 431] width 137 height 28
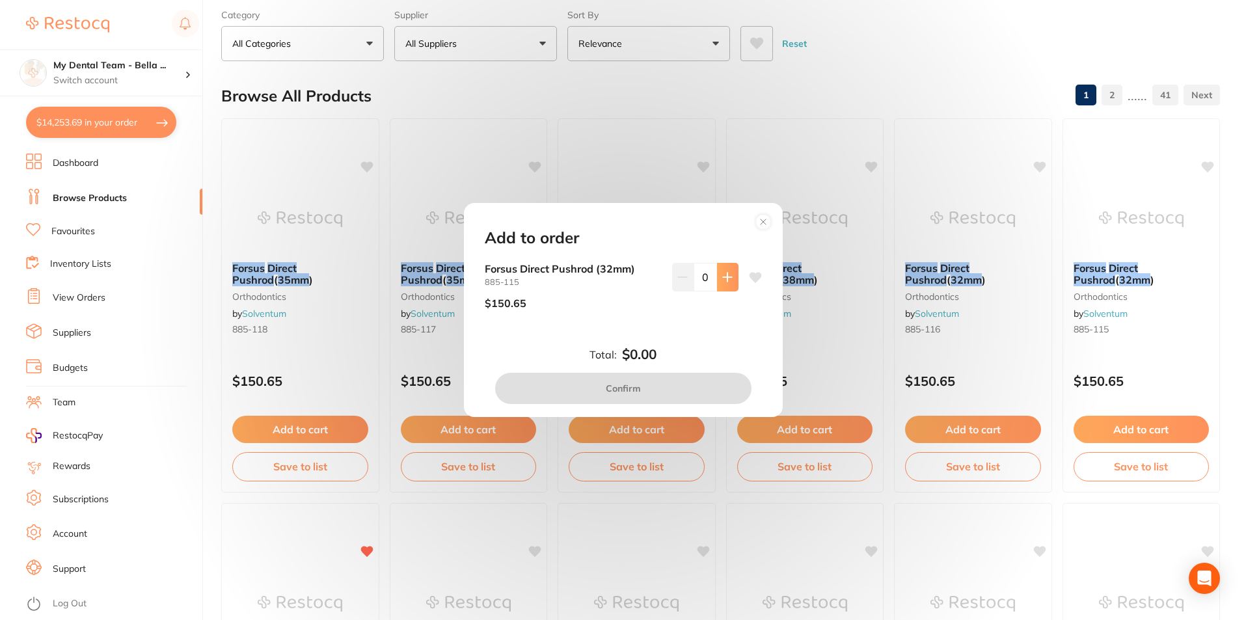
click at [718, 279] on button at bounding box center [727, 277] width 21 height 29
type input "1"
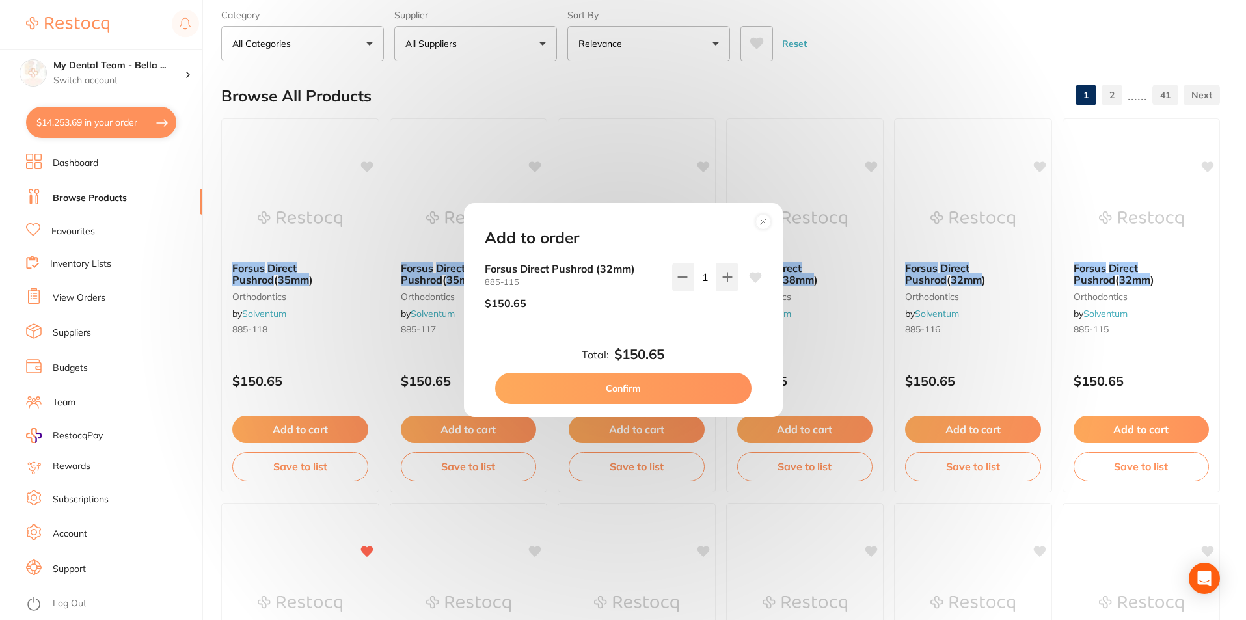
click at [666, 388] on button "Confirm" at bounding box center [623, 388] width 256 height 31
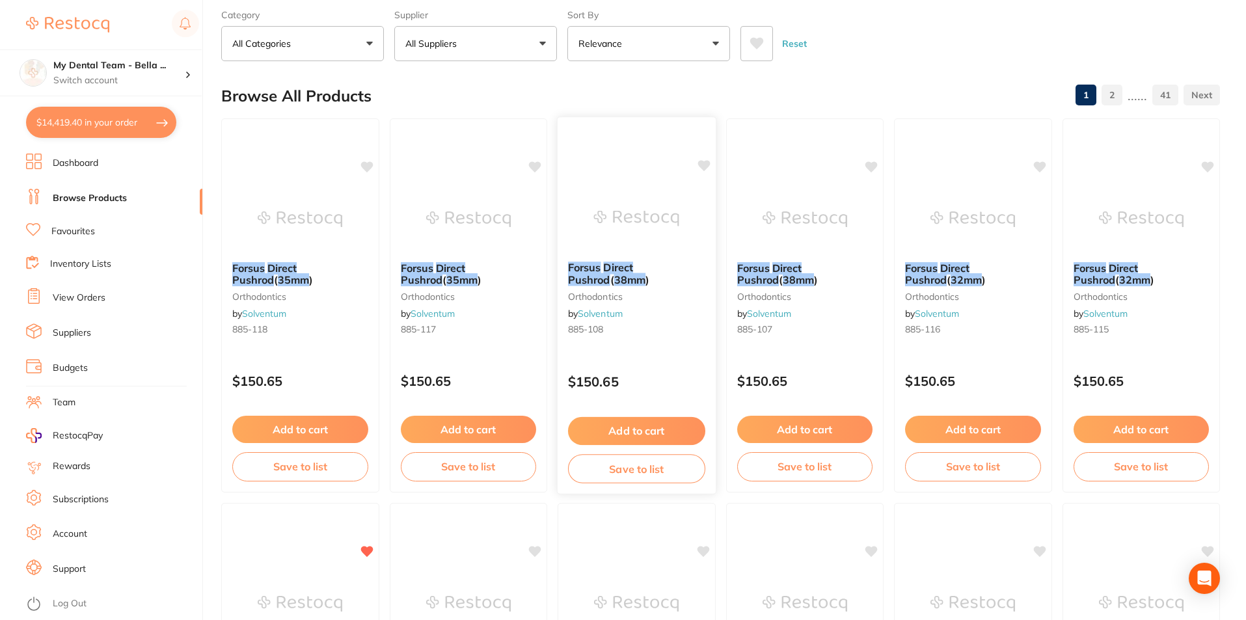
scroll to position [0, 0]
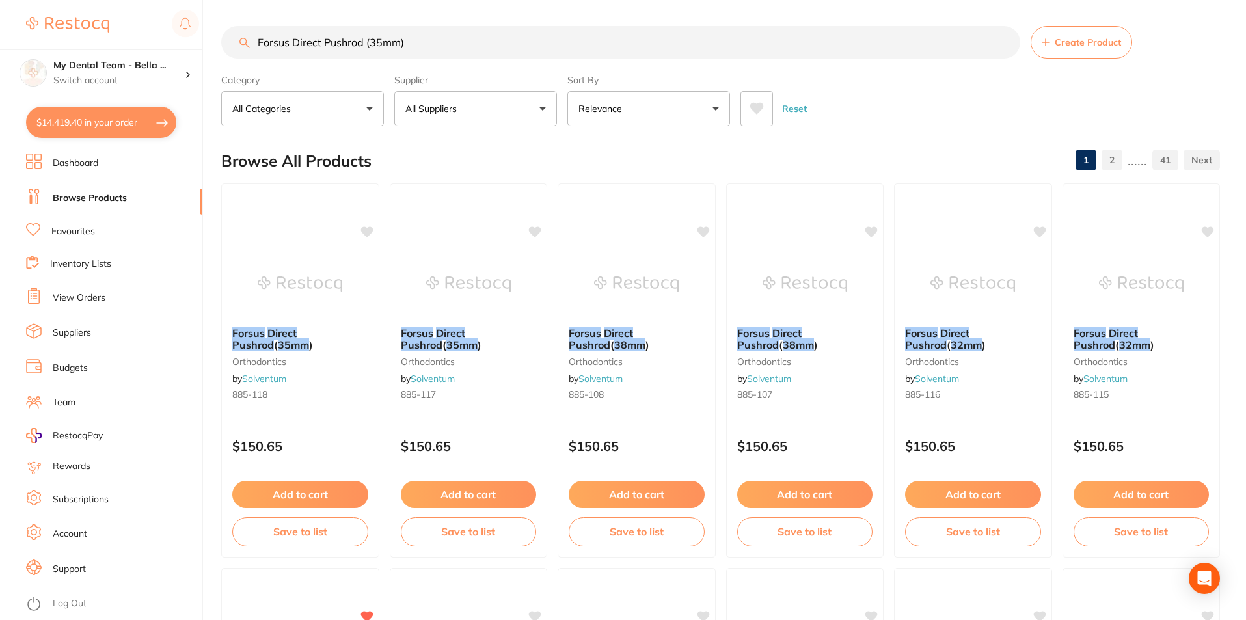
drag, startPoint x: 289, startPoint y: 40, endPoint x: 459, endPoint y: 36, distance: 169.8
click at [459, 36] on input "Forsus Direct Pushrod (35mm)" at bounding box center [620, 42] width 799 height 33
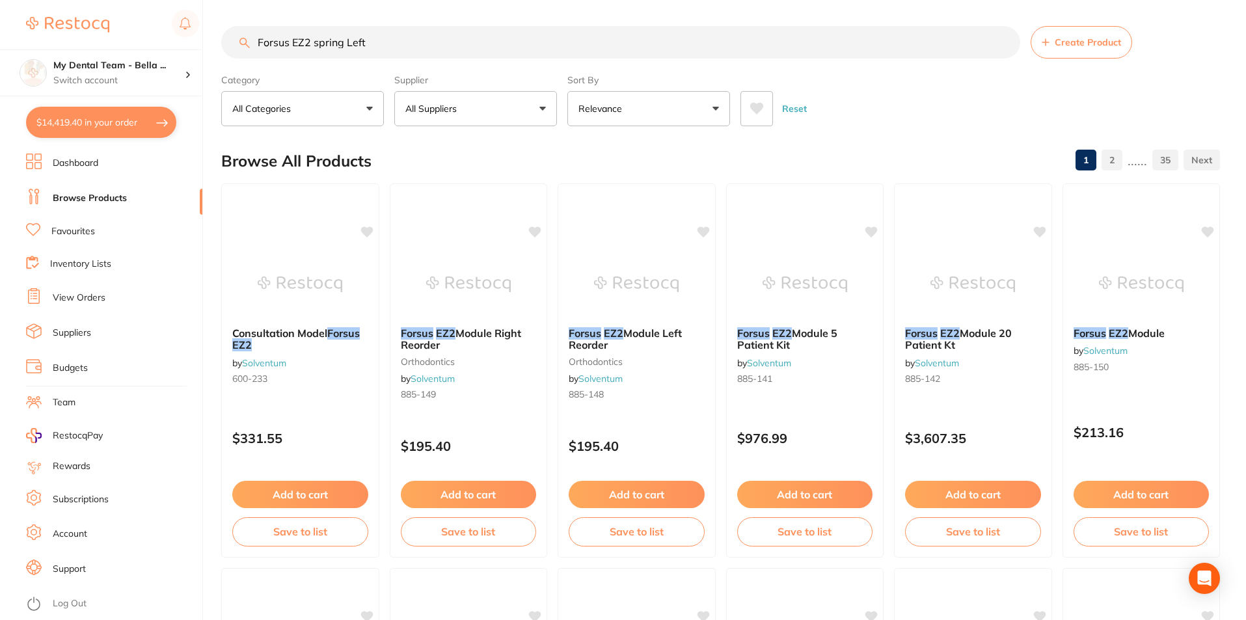
type input "Forsus EZ2 spring Left"
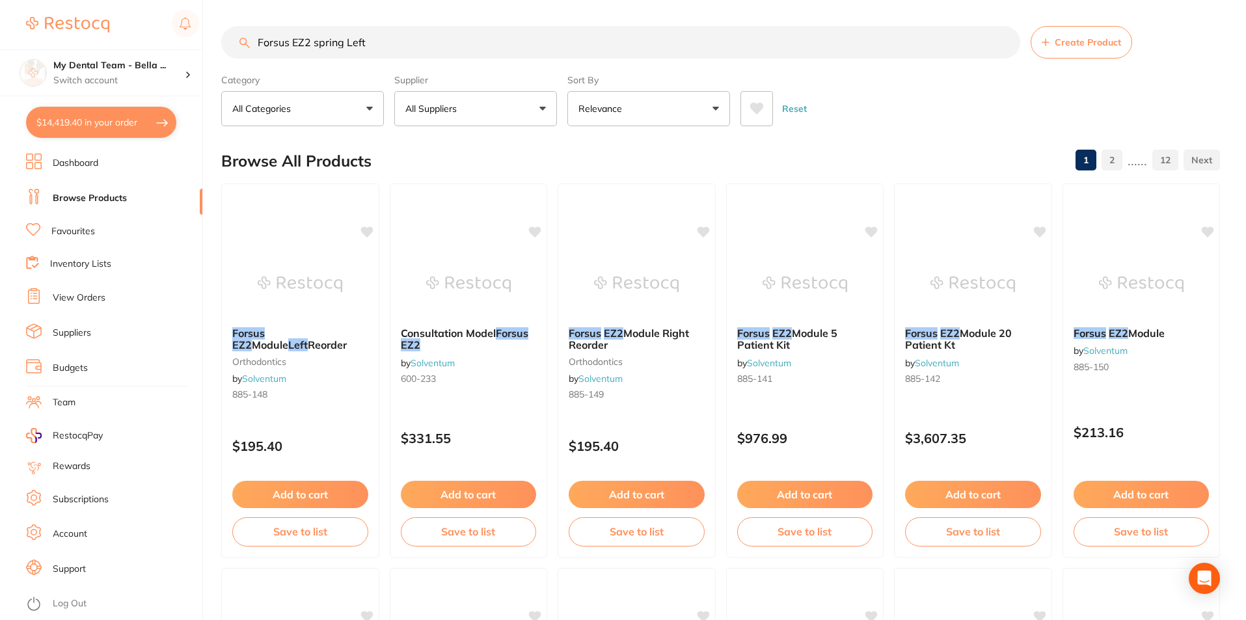
click at [312, 498] on button "Add to cart" at bounding box center [300, 494] width 136 height 27
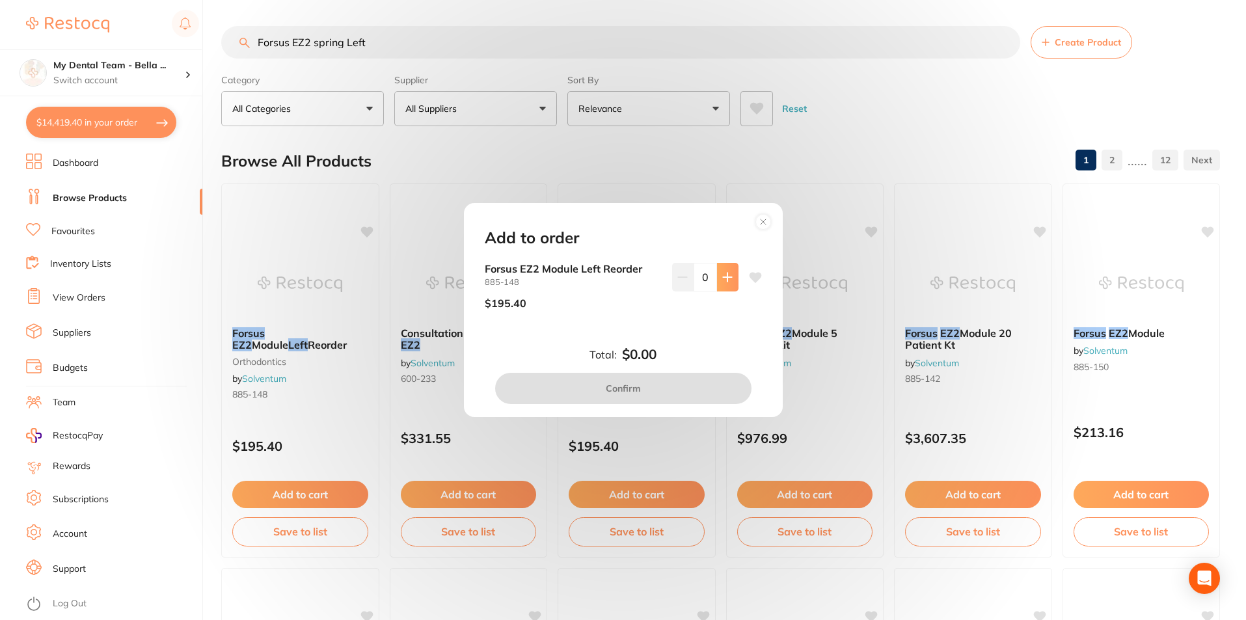
click at [723, 282] on icon at bounding box center [727, 277] width 10 height 10
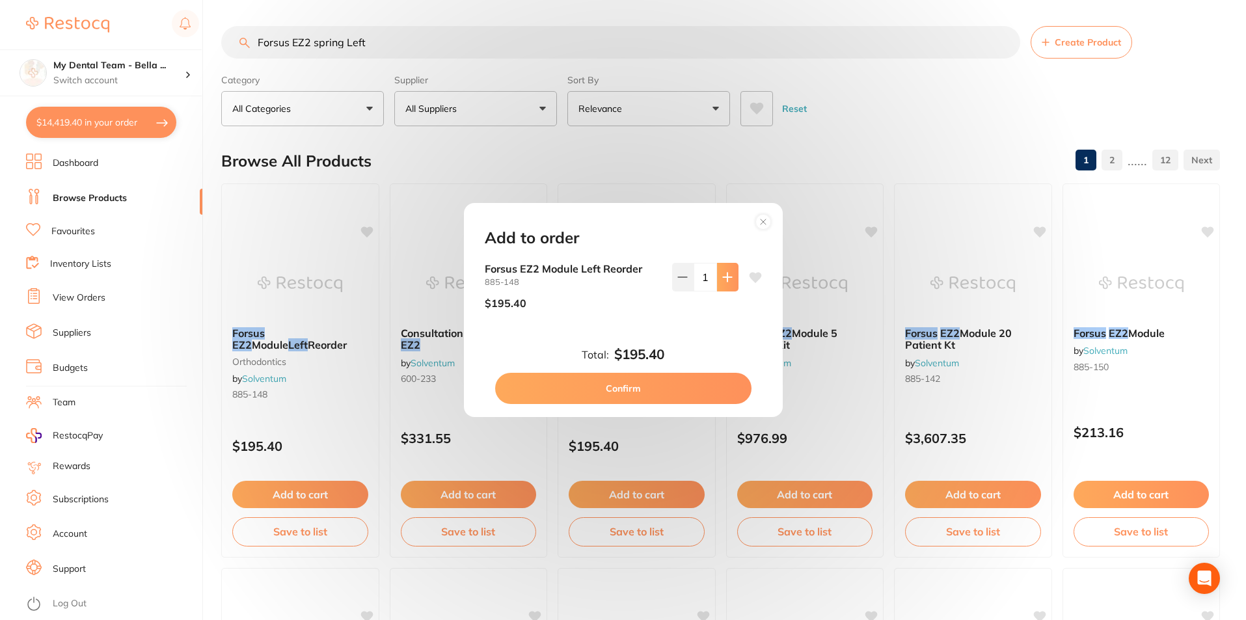
type input "1"
click at [668, 387] on button "Confirm" at bounding box center [623, 388] width 256 height 31
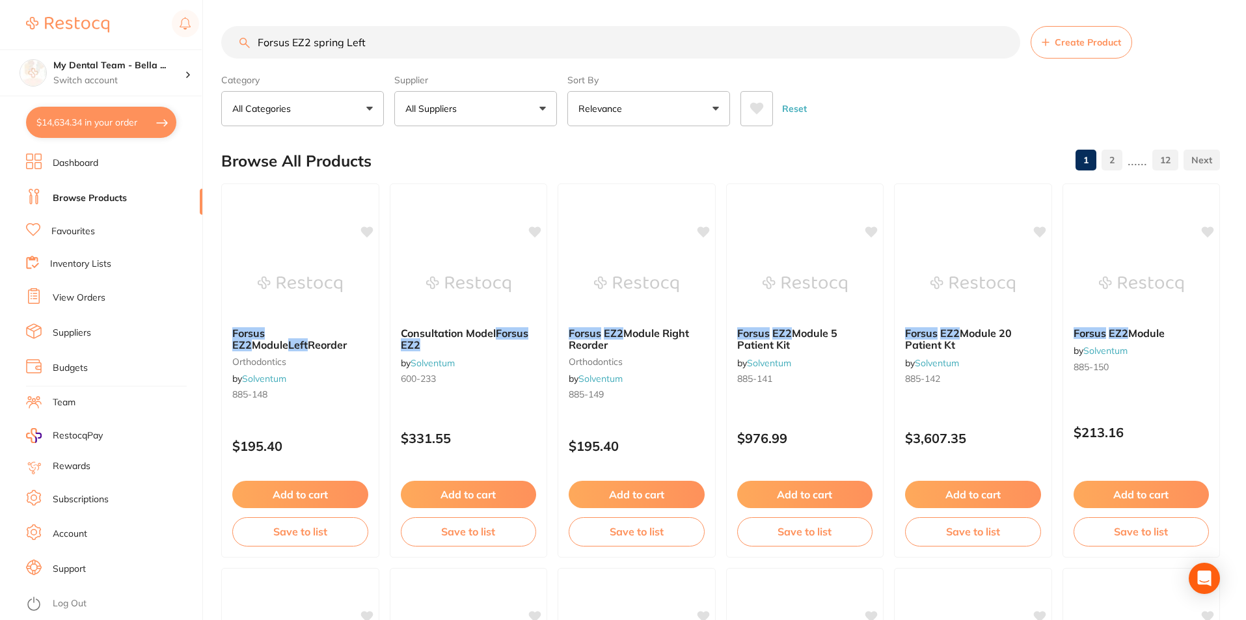
drag, startPoint x: 421, startPoint y: 49, endPoint x: 170, endPoint y: 3, distance: 254.7
click at [170, 3] on div "$14,634.34 My Dental Team - Bella ... Switch account My Dental Team - Bella Vis…" at bounding box center [623, 310] width 1246 height 620
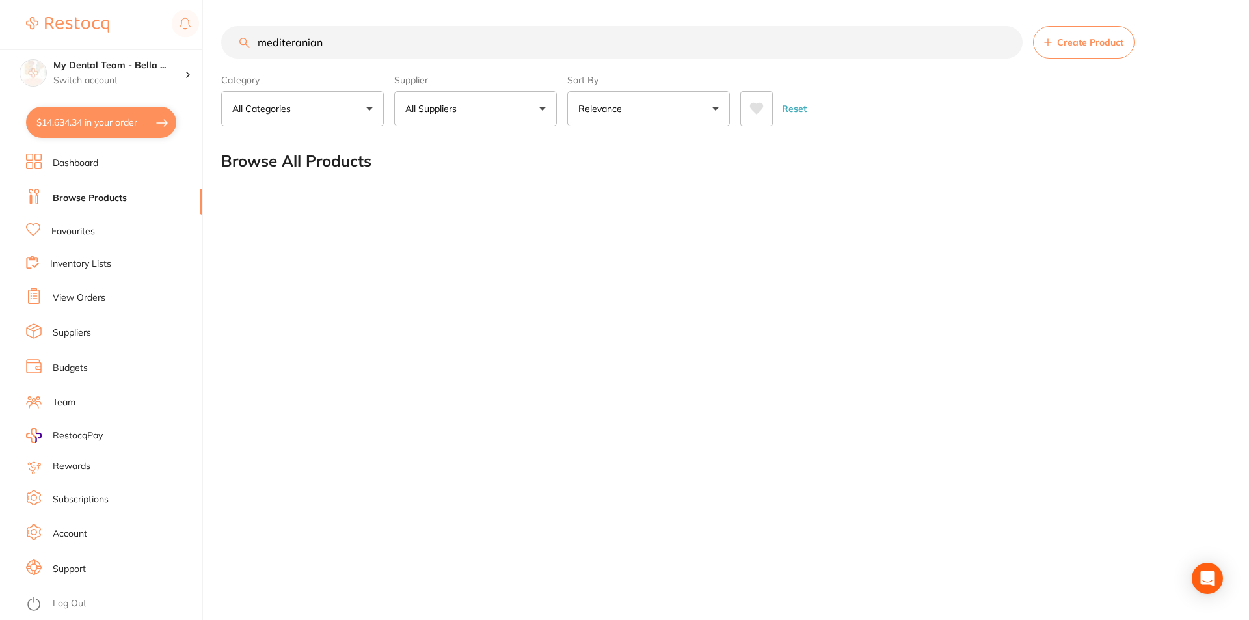
drag, startPoint x: 394, startPoint y: 49, endPoint x: 94, endPoint y: 38, distance: 300.1
click at [94, 38] on div "$14,634.34 My Dental Team - Bella ... Switch account My Dental Team - Bella Vis…" at bounding box center [624, 310] width 1249 height 620
type input "Mediterranean"
click at [582, 42] on input "Mediterranean" at bounding box center [621, 42] width 801 height 33
drag, startPoint x: 368, startPoint y: 42, endPoint x: 196, endPoint y: 44, distance: 171.1
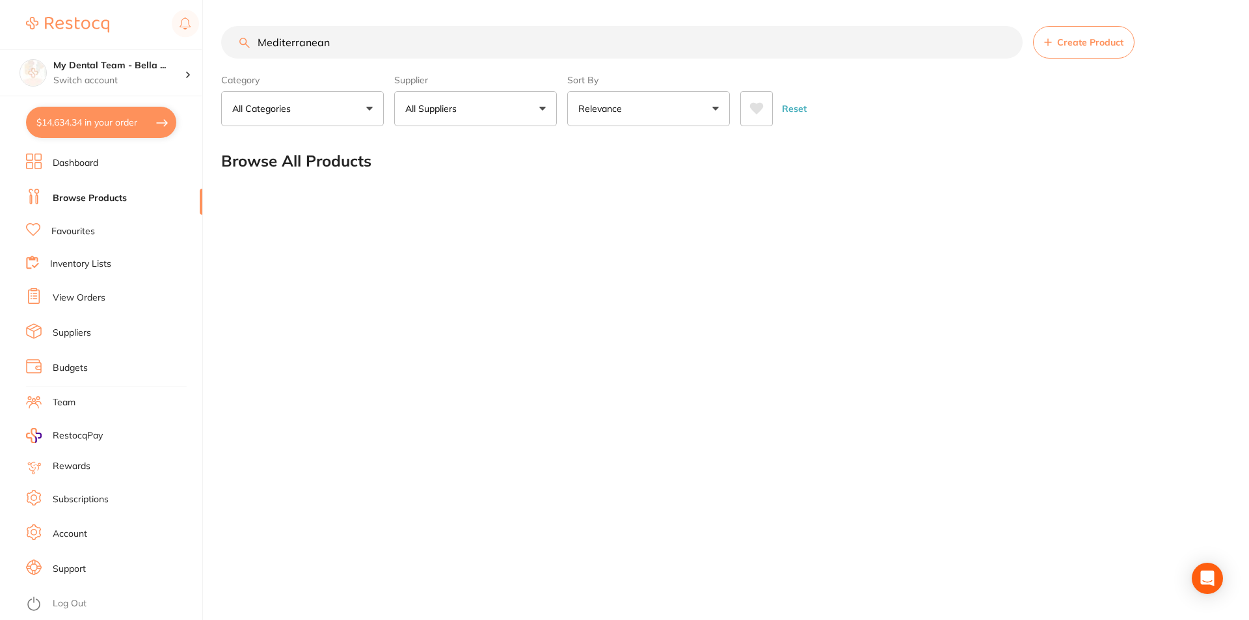
click at [200, 44] on div "$14,634.34 My Dental Team - Bella ... Switch account My Dental Team - Bella Vis…" at bounding box center [624, 310] width 1249 height 620
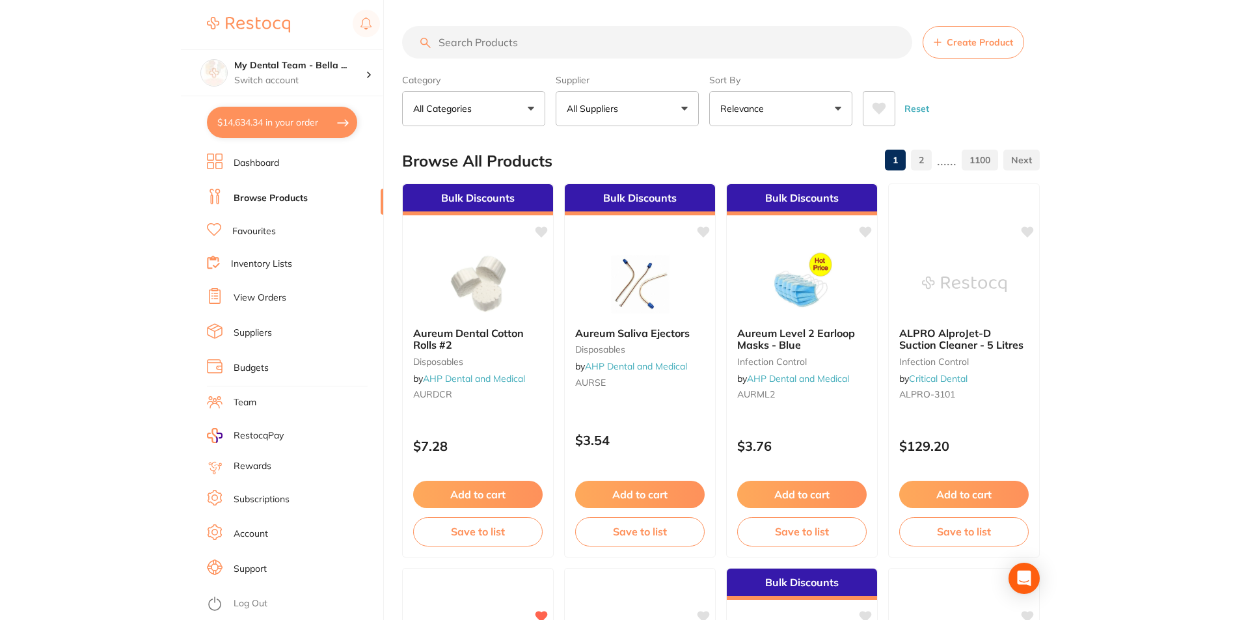
scroll to position [3597, 0]
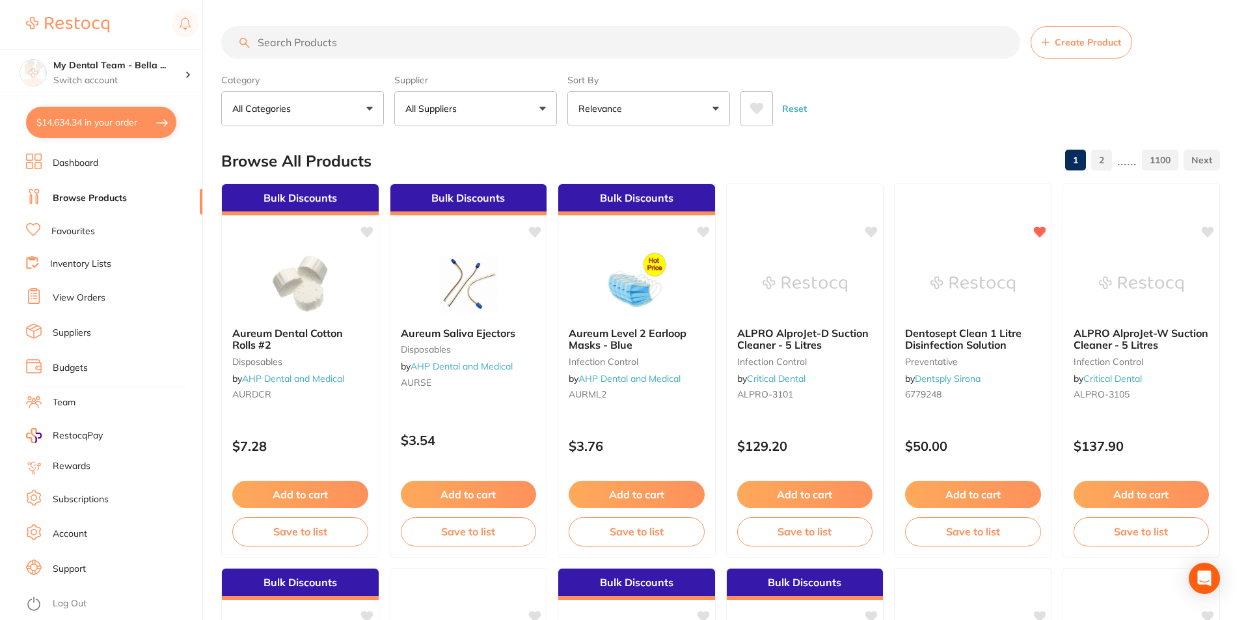
click at [441, 47] on input "search" at bounding box center [620, 42] width 799 height 33
paste input "Mediterranean"
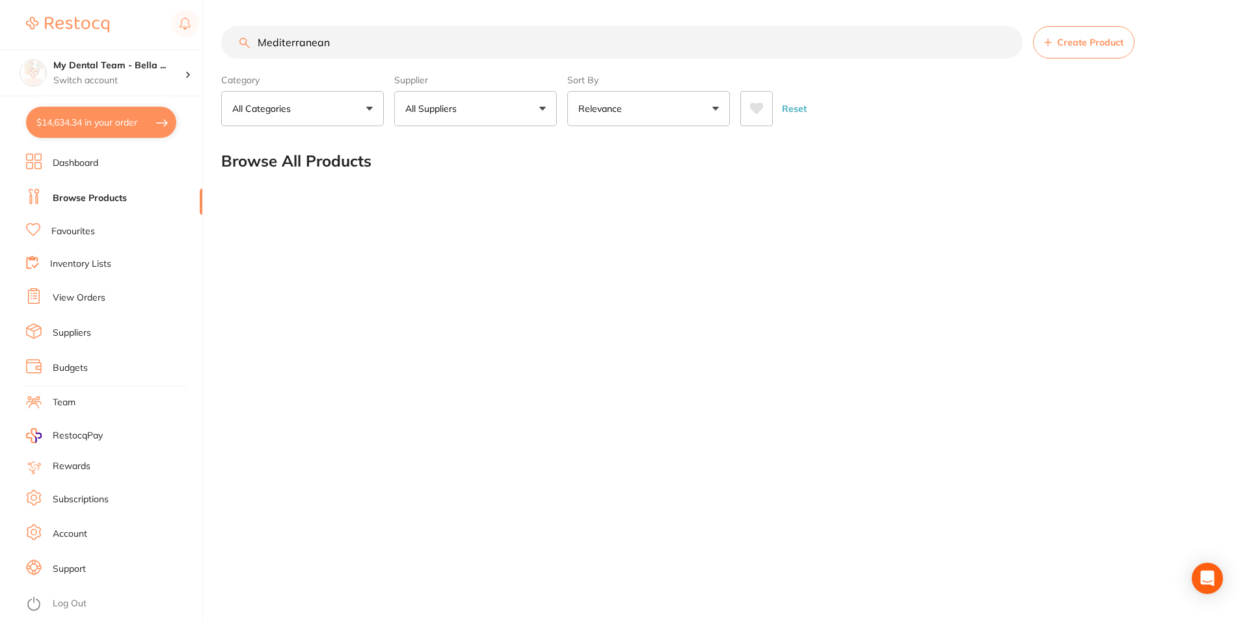
click at [382, 45] on input "Mediterranean" at bounding box center [621, 42] width 801 height 33
type input "Mediterranean module"
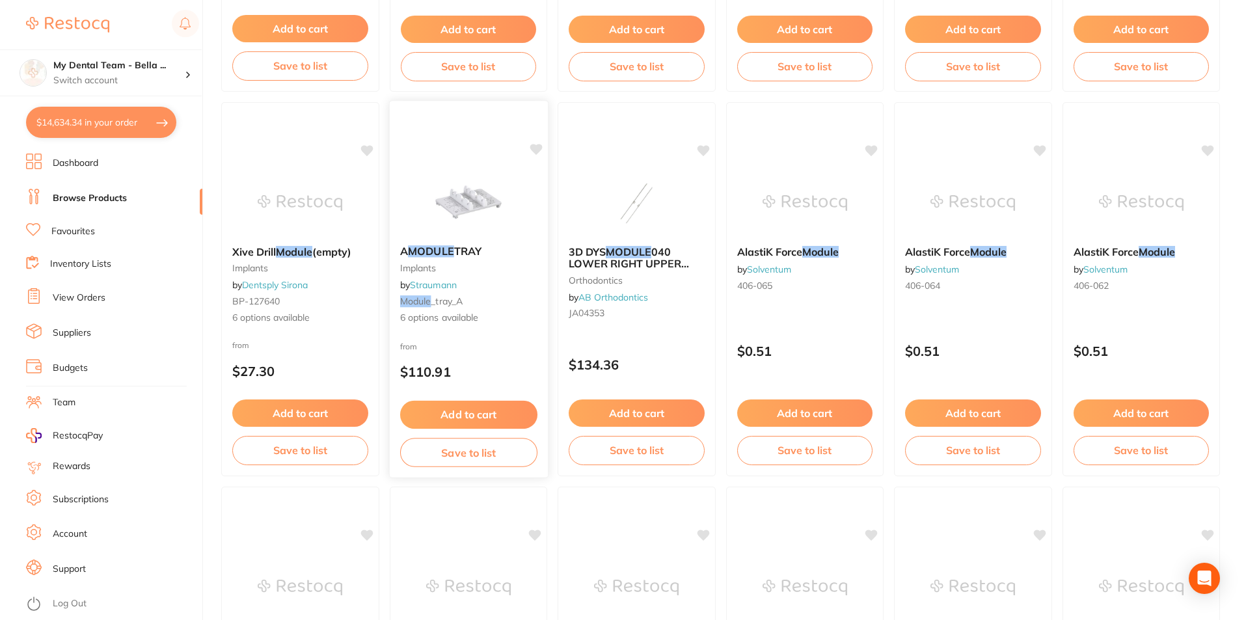
scroll to position [650, 0]
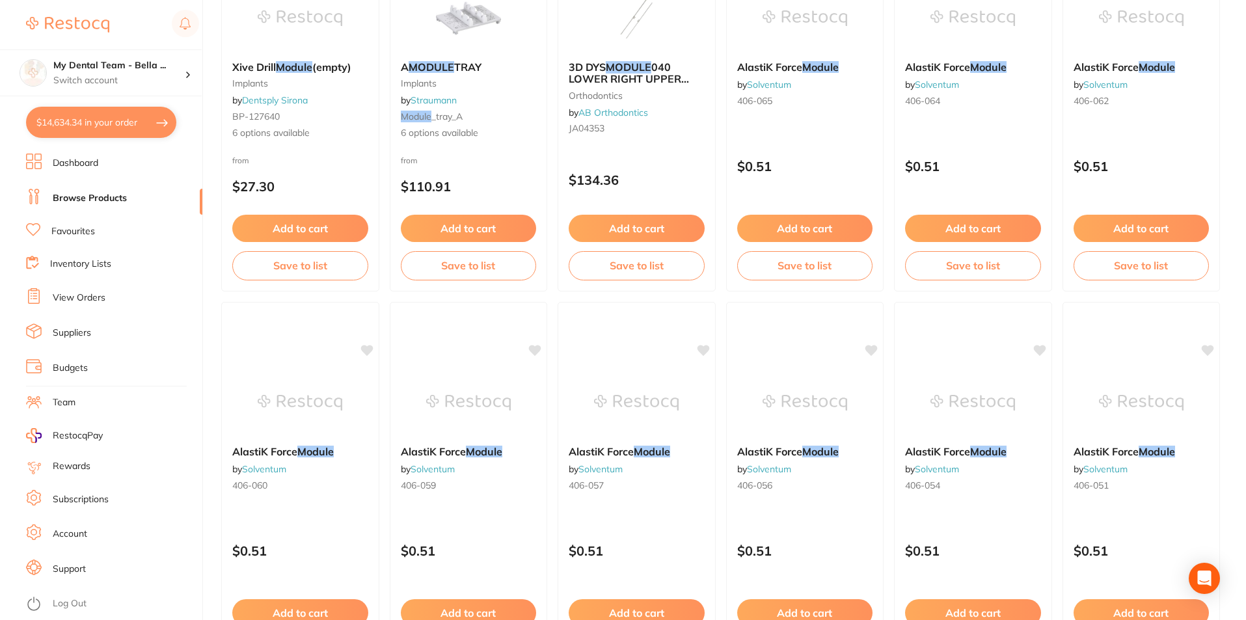
click at [77, 265] on link "Inventory Lists" at bounding box center [80, 264] width 61 height 13
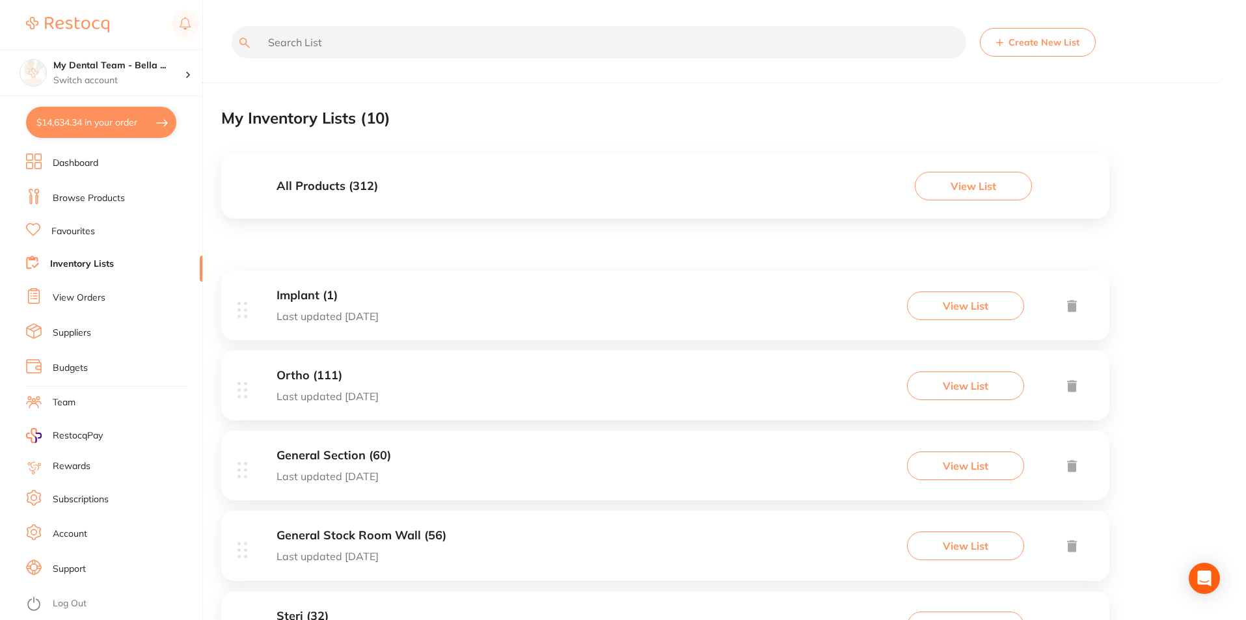
click at [477, 382] on div "Ortho (111) Last updated 29 days ago View List" at bounding box center [665, 386] width 888 height 70
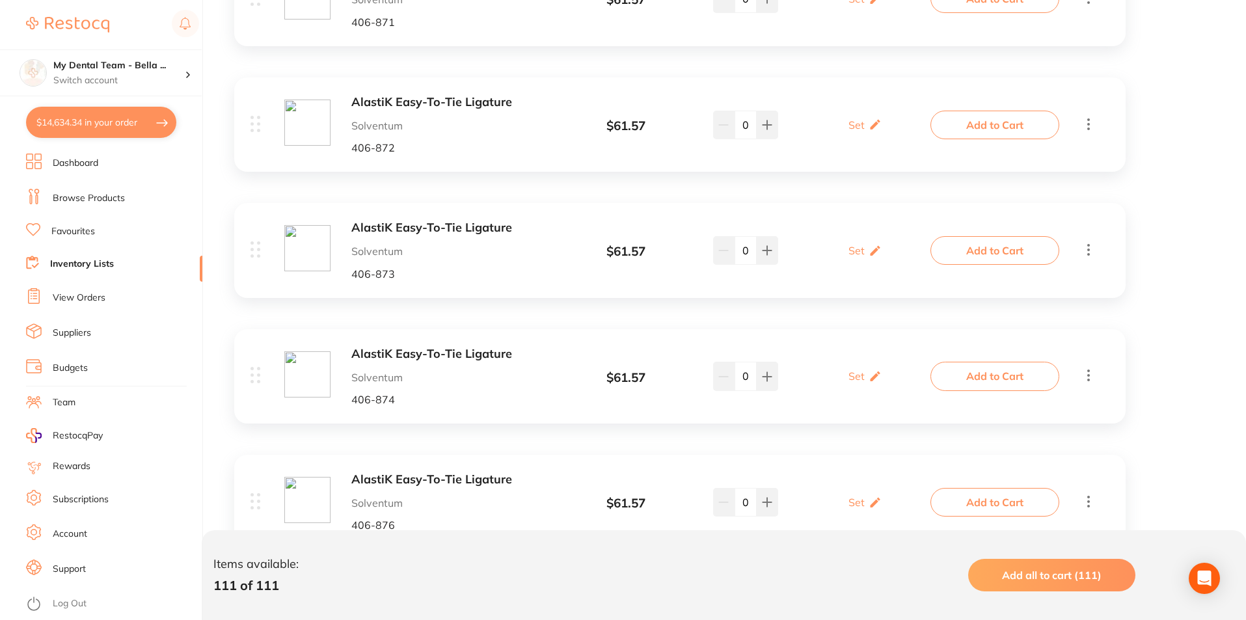
scroll to position [8782, 0]
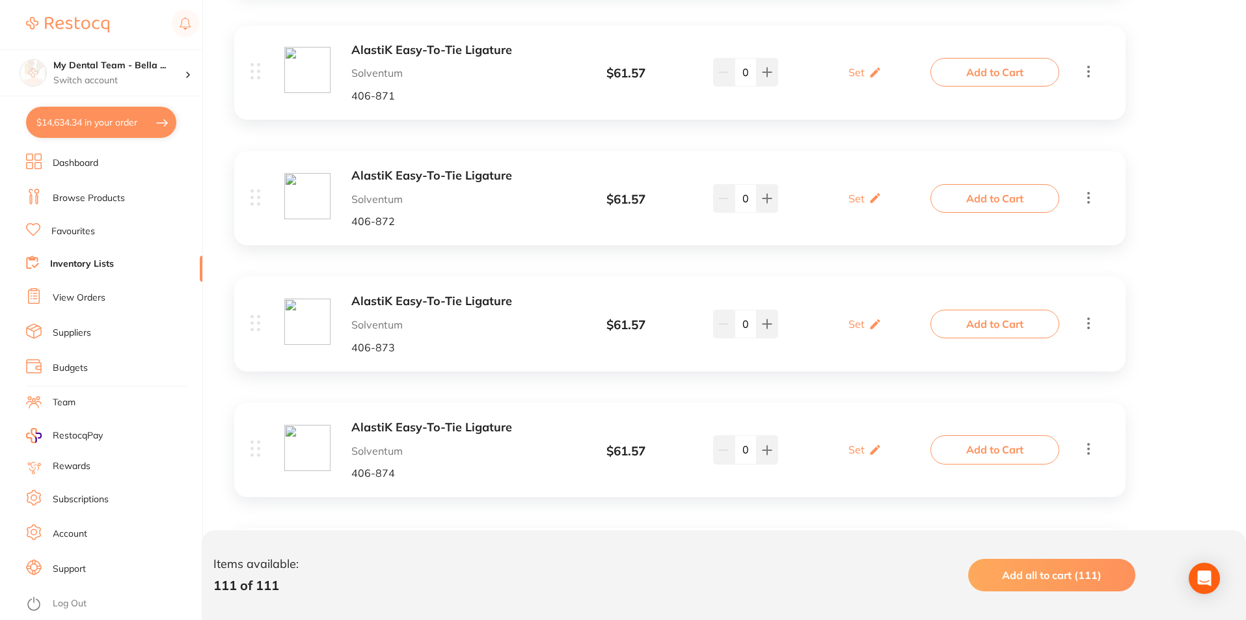
click at [429, 546] on b "AlastiK Easy-To-Tie Ligature" at bounding box center [454, 553] width 206 height 14
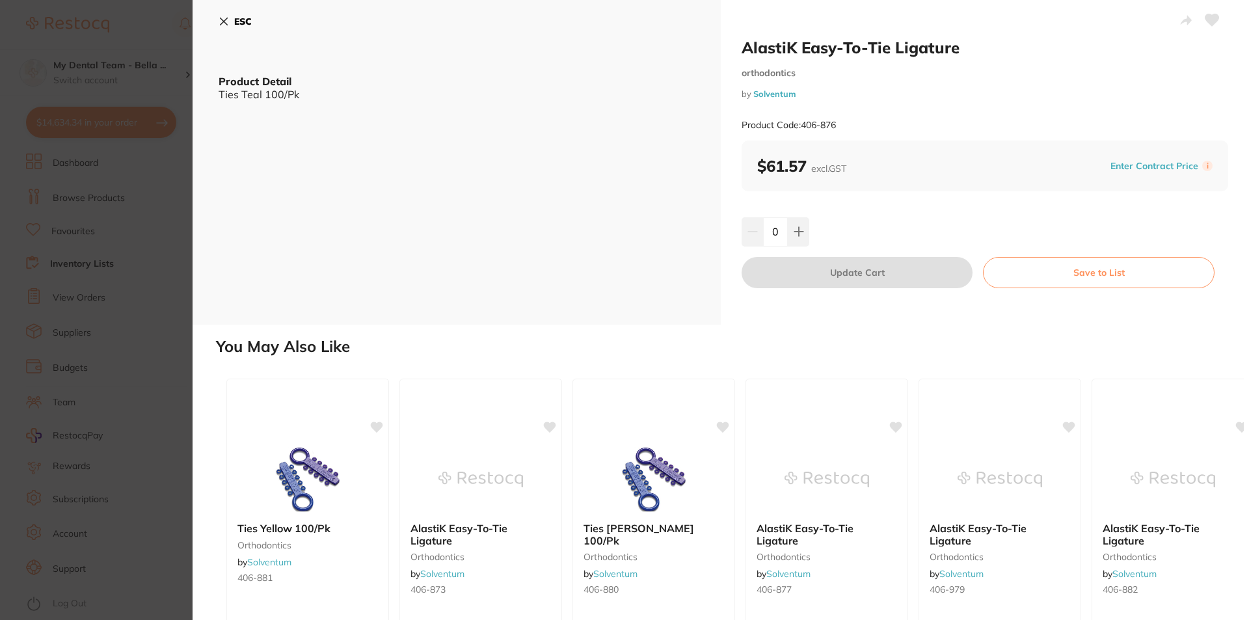
click at [234, 20] on b "ESC" at bounding box center [243, 22] width 18 height 12
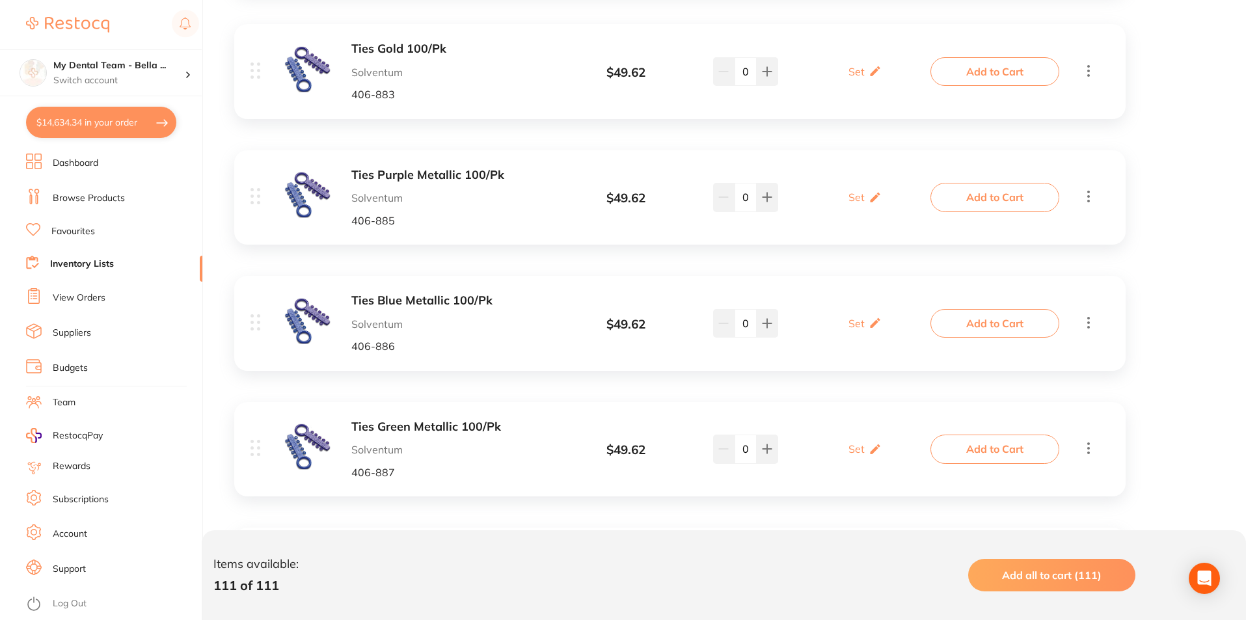
scroll to position [10018, 0]
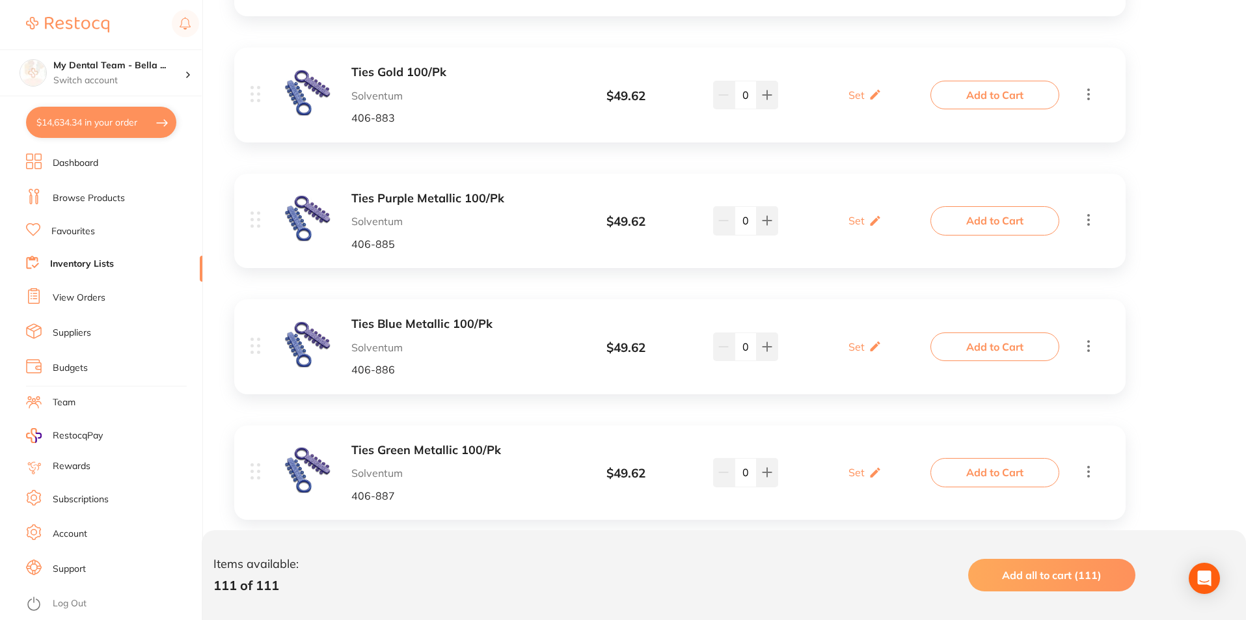
click at [480, 317] on b "Ties Blue Metallic 100/Pk" at bounding box center [454, 324] width 206 height 14
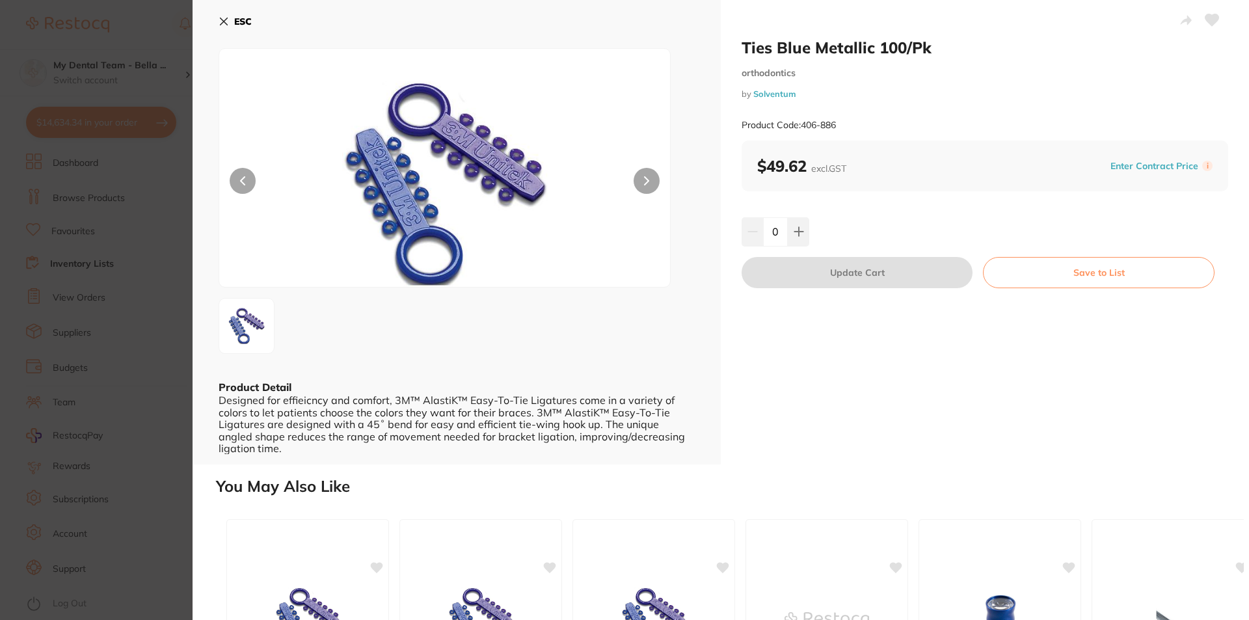
scroll to position [289, 0]
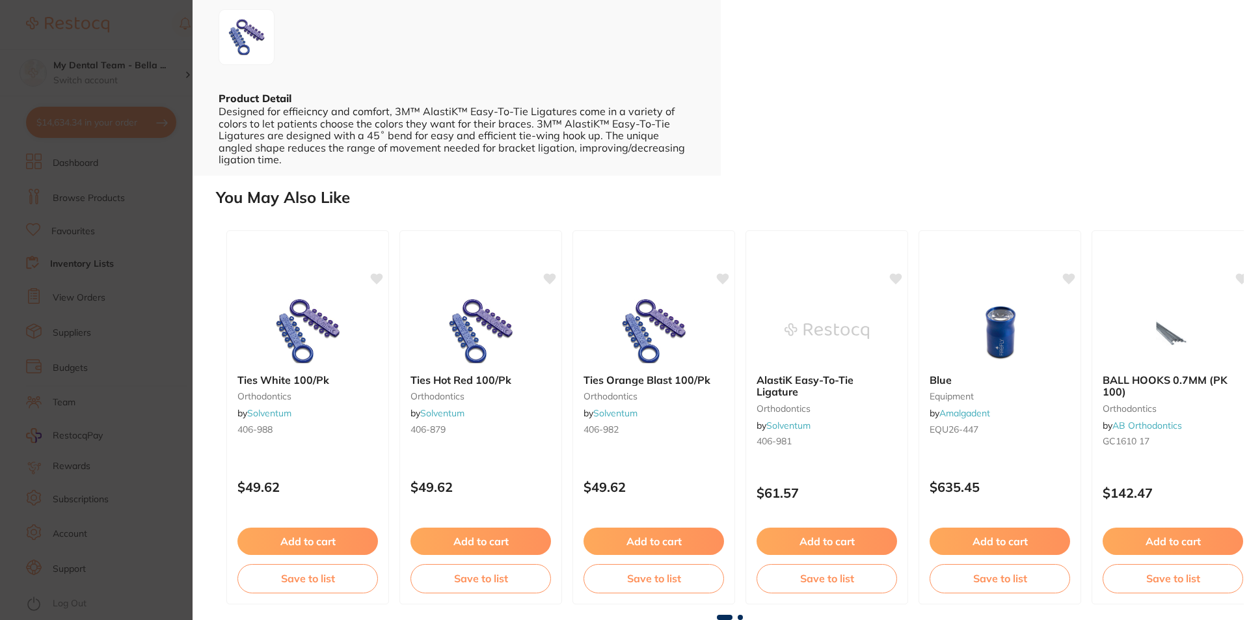
click at [740, 615] on span at bounding box center [740, 617] width 5 height 5
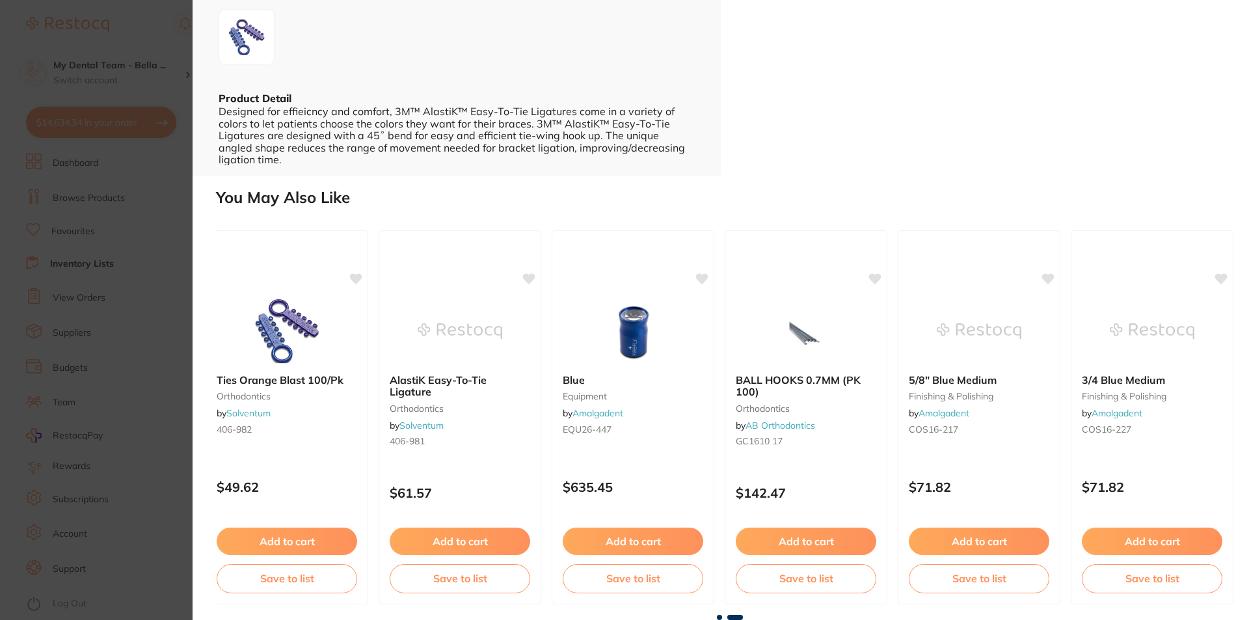
scroll to position [0, 370]
click at [719, 617] on span at bounding box center [719, 617] width 5 height 5
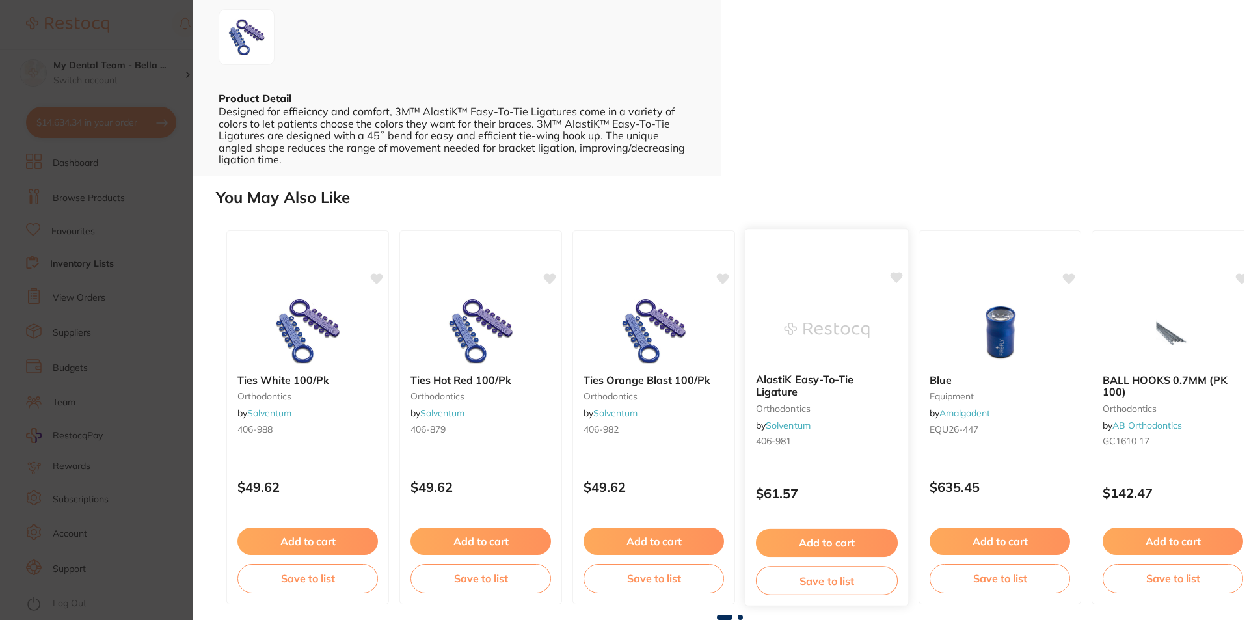
scroll to position [0, 0]
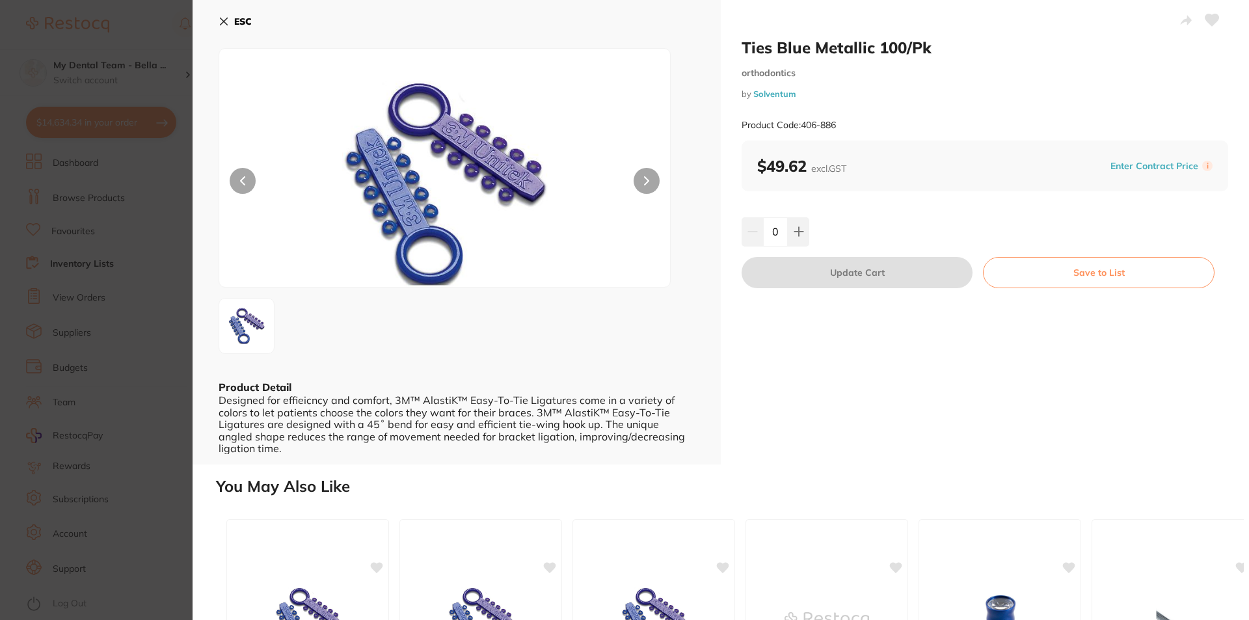
click at [232, 25] on button "ESC" at bounding box center [235, 21] width 33 height 22
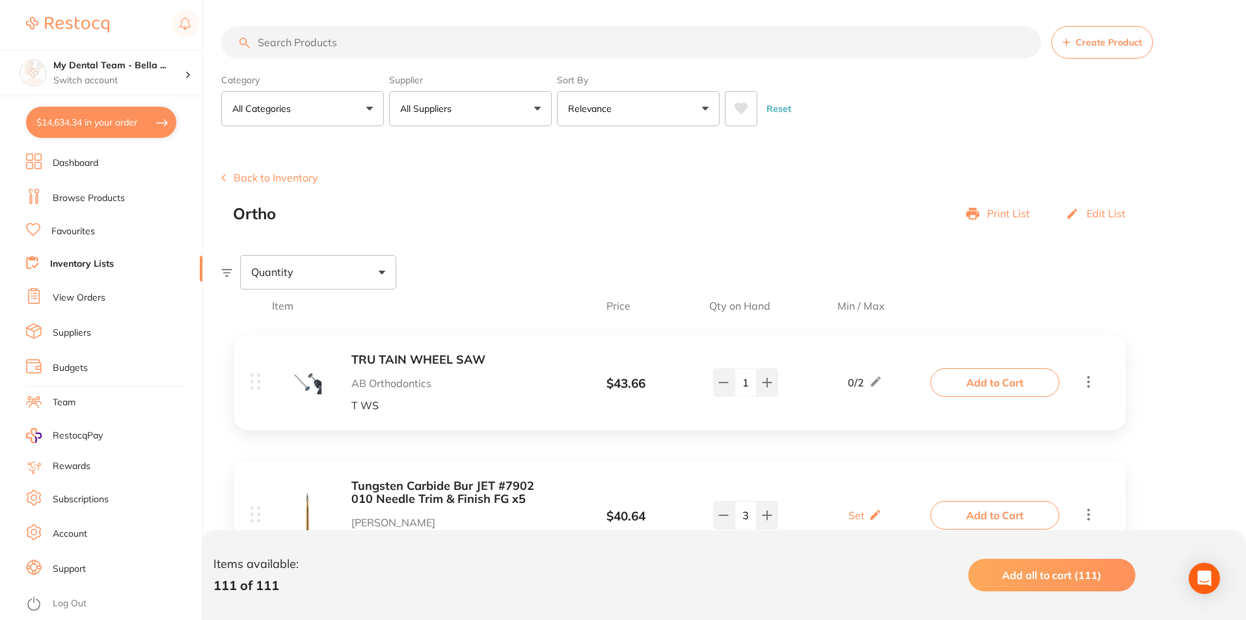
click at [373, 42] on input "search" at bounding box center [631, 42] width 820 height 33
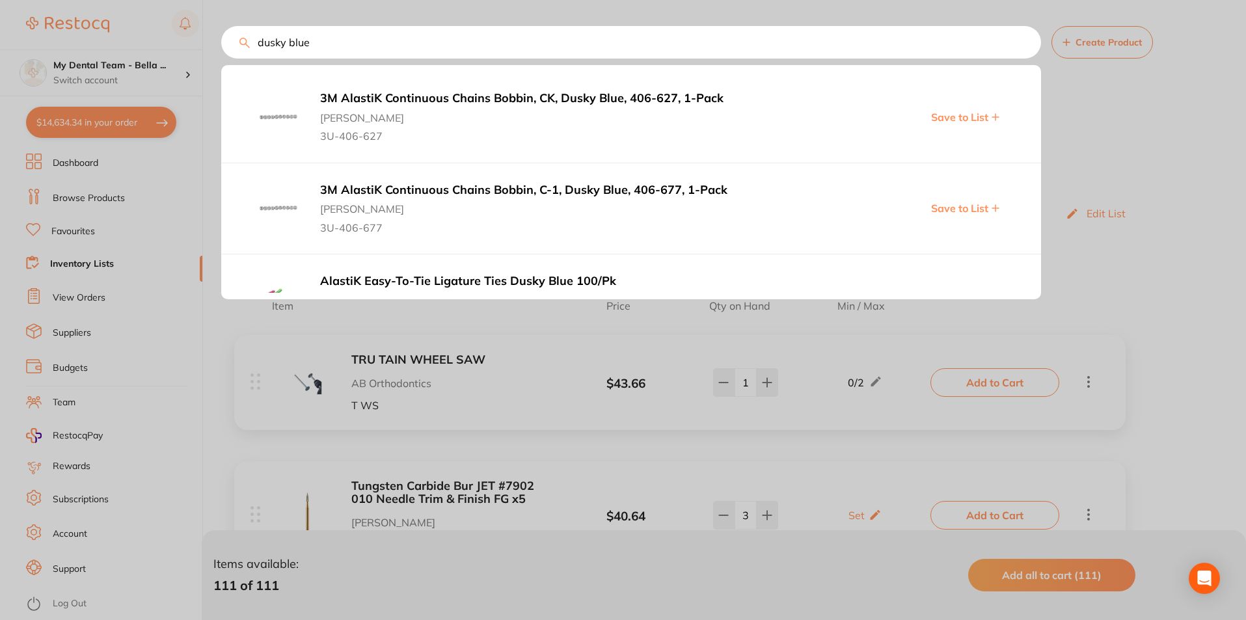
click at [214, 326] on div at bounding box center [623, 310] width 1246 height 620
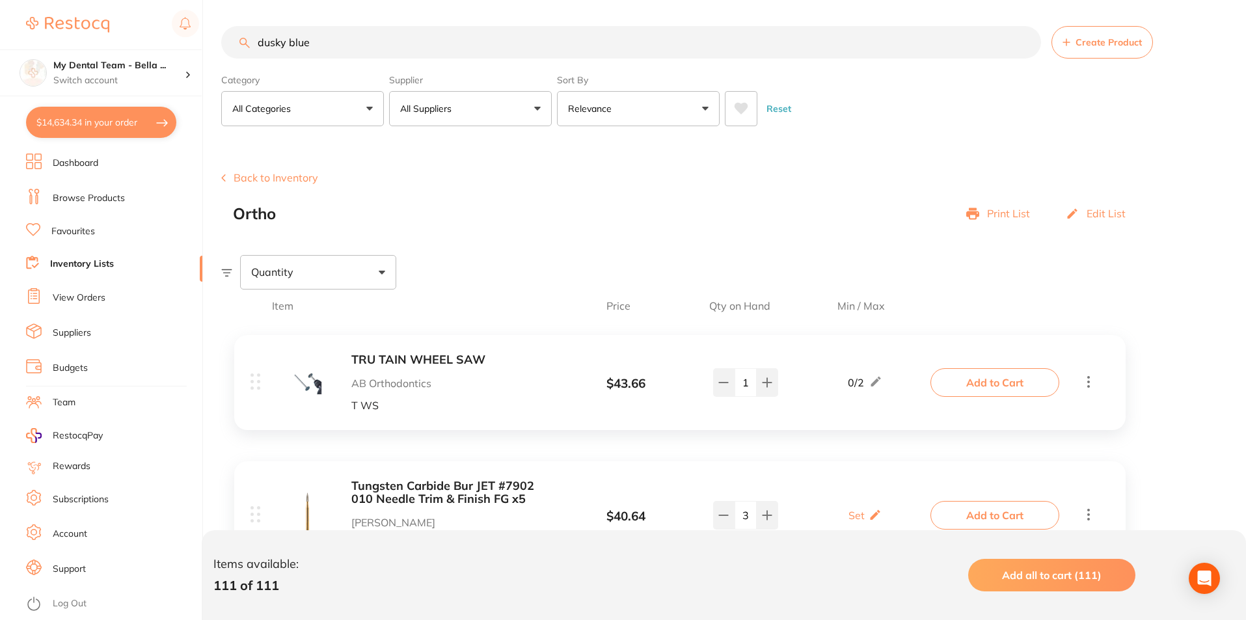
scroll to position [1, 0]
drag, startPoint x: 319, startPoint y: 46, endPoint x: 202, endPoint y: 57, distance: 117.0
click at [202, 57] on div "$14,634.34 My Dental Team - Bella ... Switch account My Dental Team - Bella Vis…" at bounding box center [623, 310] width 1246 height 620
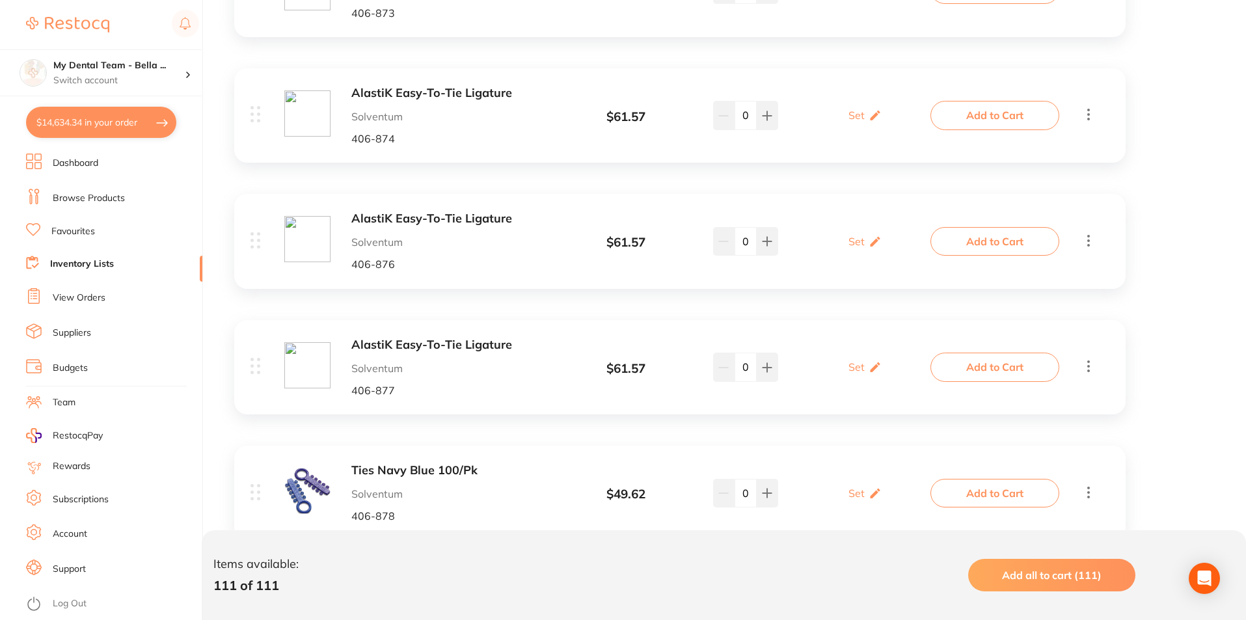
scroll to position [9085, 0]
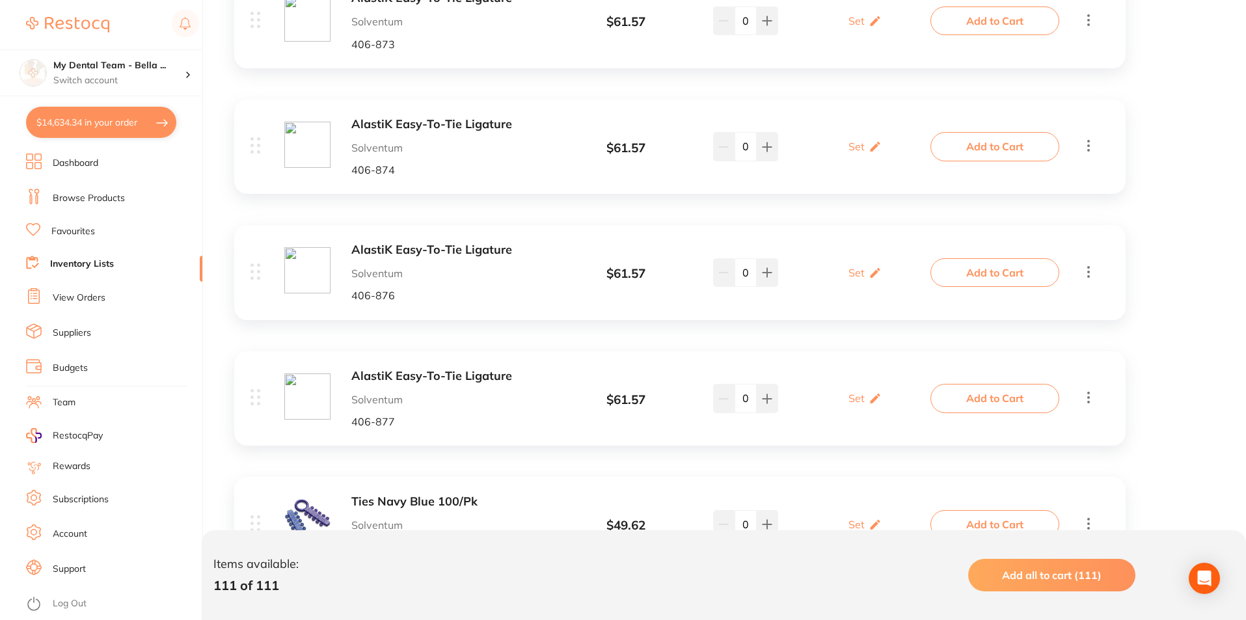
click at [468, 495] on b "Ties Navy Blue 100/Pk" at bounding box center [454, 502] width 206 height 14
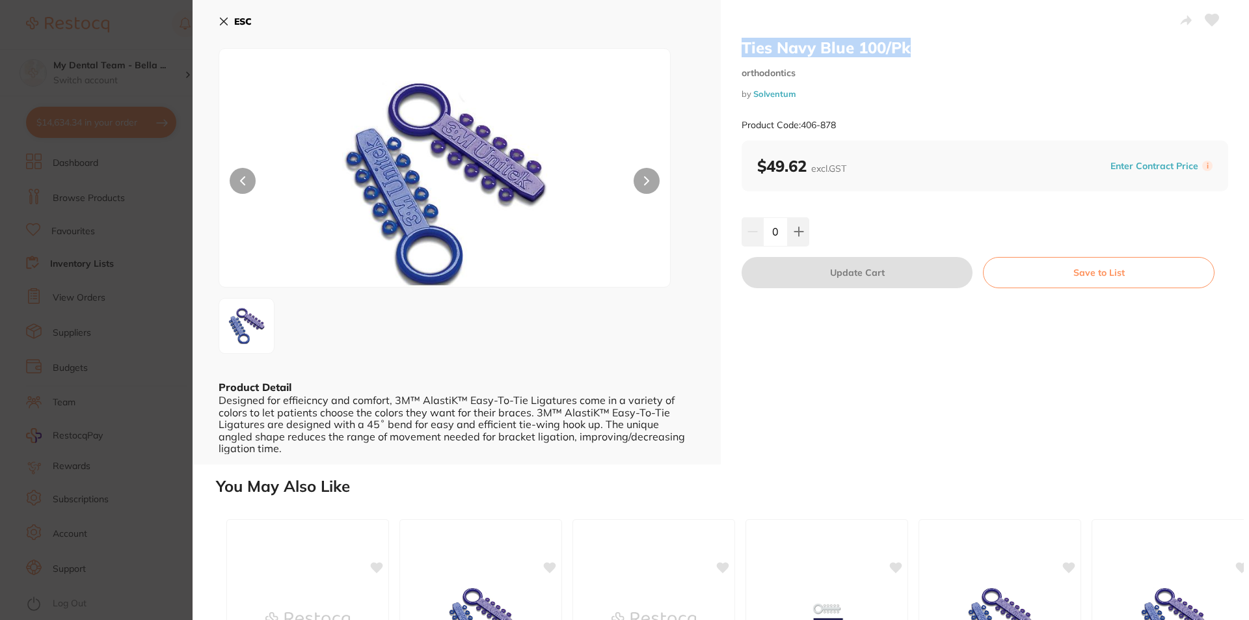
drag, startPoint x: 741, startPoint y: 49, endPoint x: 920, endPoint y: 57, distance: 179.0
click at [920, 57] on h2 "Ties Navy Blue 100/Pk" at bounding box center [985, 48] width 487 height 20
copy h2 "Ties Navy Blue 100/Pk"
click at [229, 17] on button "ESC" at bounding box center [235, 21] width 33 height 22
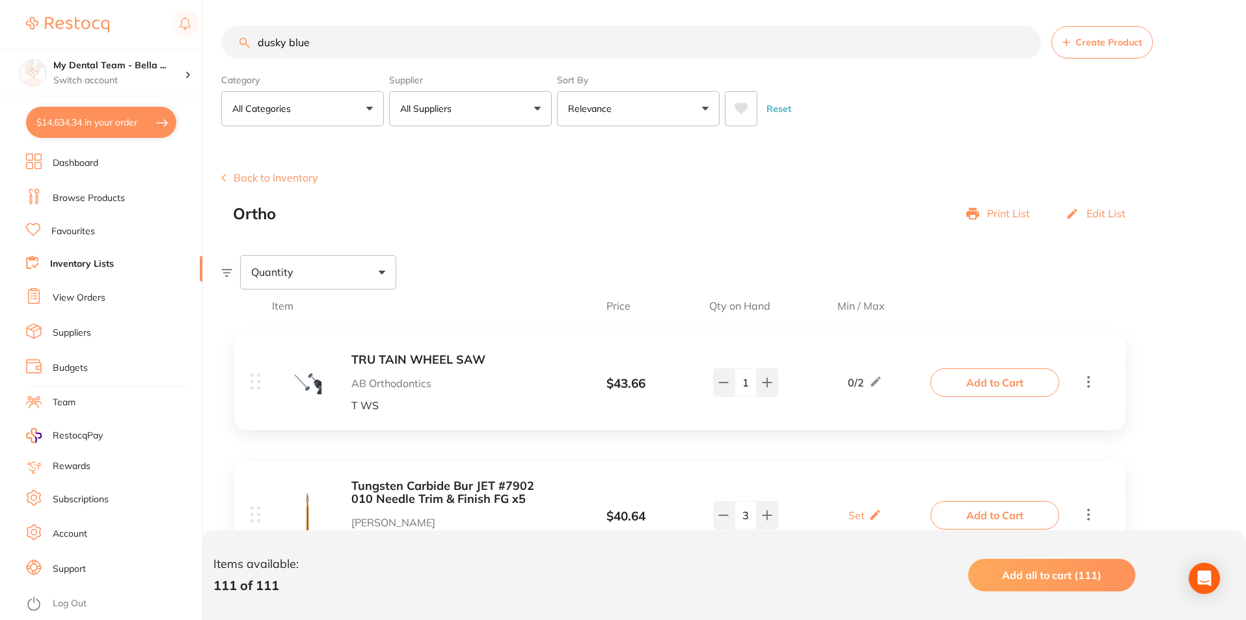
click at [342, 36] on input "dusky blue" at bounding box center [631, 42] width 820 height 33
drag, startPoint x: 341, startPoint y: 43, endPoint x: 193, endPoint y: 36, distance: 148.5
click at [214, 41] on div "$14,634.34 My Dental Team - Bella ... Switch account My Dental Team - Bella Vis…" at bounding box center [623, 310] width 1246 height 620
paste input "Ties Navy Blue 100/Pk"
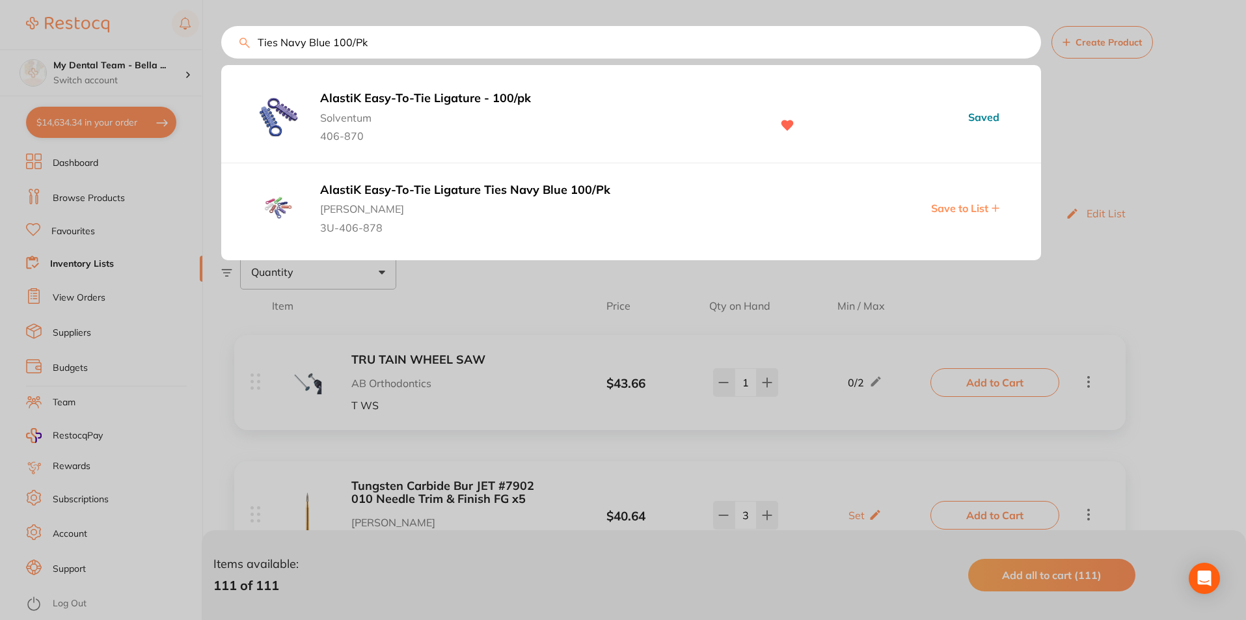
drag, startPoint x: 330, startPoint y: 42, endPoint x: 284, endPoint y: 36, distance: 46.6
click at [284, 36] on input "Ties Navy Blue 100/Pk" at bounding box center [631, 42] width 820 height 33
type input "Ties dusky blue 100/Pk"
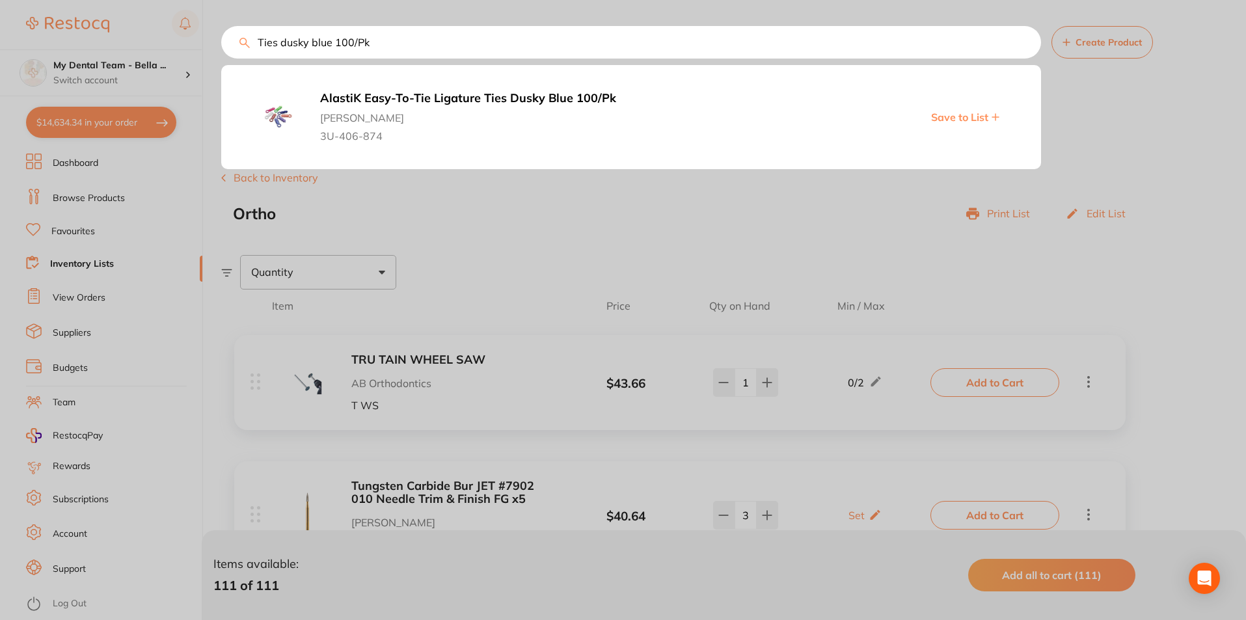
click at [526, 94] on b "AlastiK Easy-To-Tie Ligature Ties Dusky Blue 100/Pk" at bounding box center [539, 99] width 438 height 14
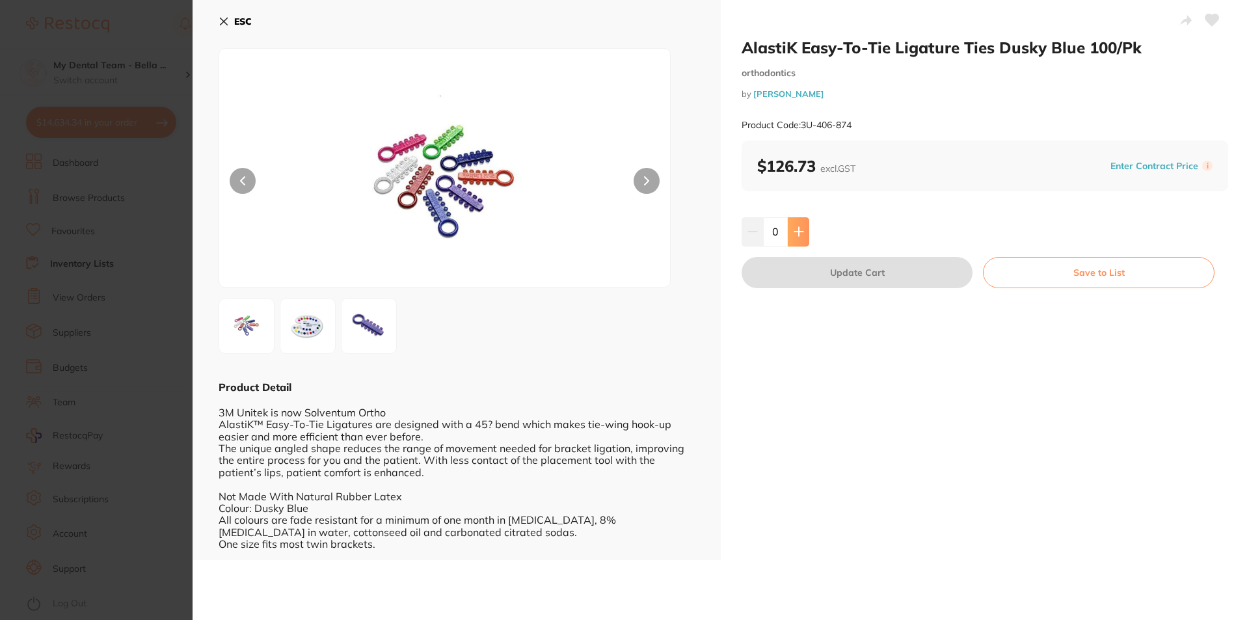
click at [801, 235] on icon at bounding box center [799, 231] width 10 height 10
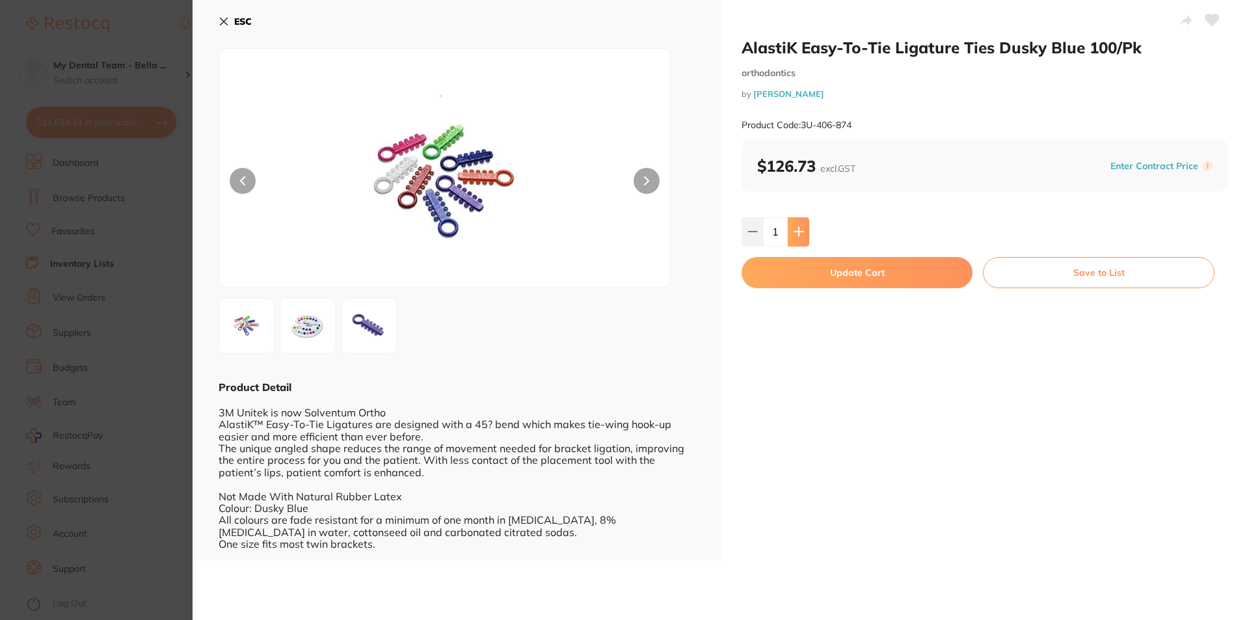
click at [801, 235] on icon at bounding box center [799, 231] width 10 height 10
type input "2"
click at [860, 278] on button "Update Cart" at bounding box center [857, 272] width 231 height 31
checkbox input "false"
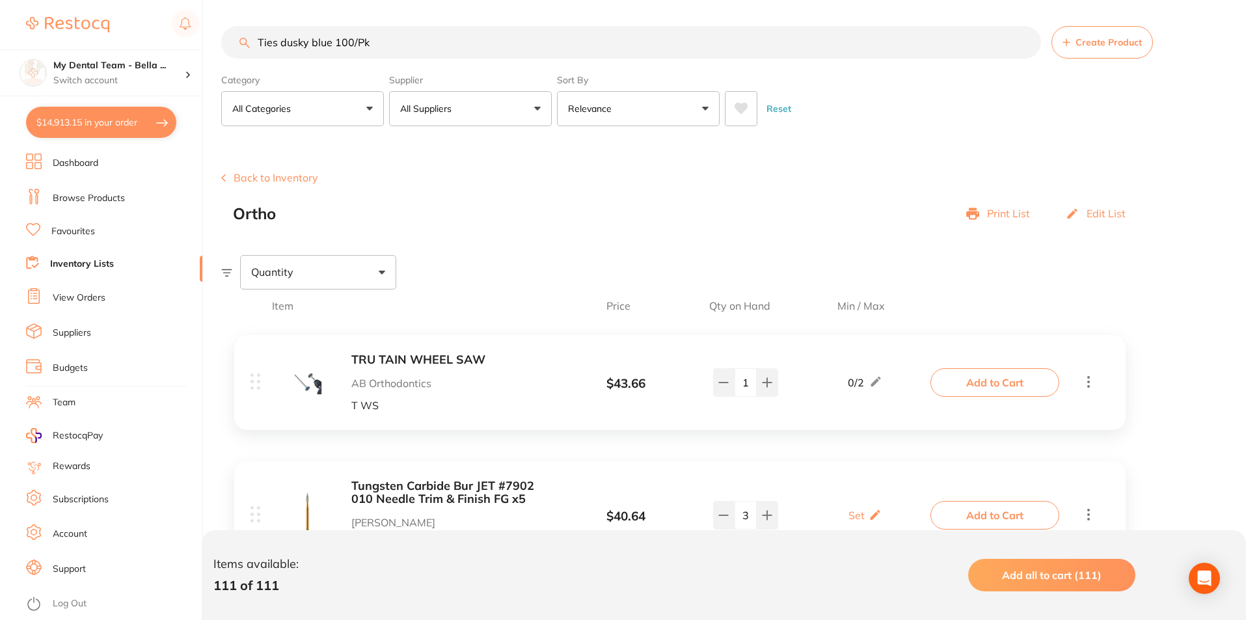
drag, startPoint x: 332, startPoint y: 42, endPoint x: 283, endPoint y: 42, distance: 48.8
click at [283, 42] on input "Ties dusky blue 100/Pk" at bounding box center [631, 42] width 820 height 33
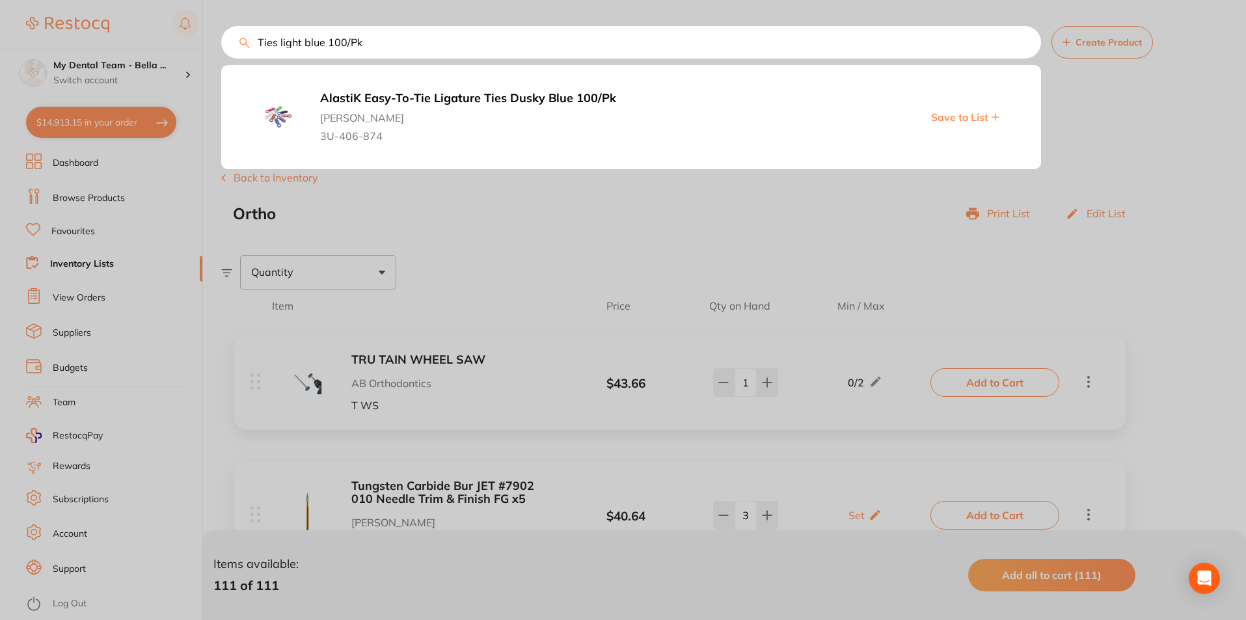
type input "Ties light blue 100/Pk"
click at [410, 101] on b "AlastiK Easy-To-Tie Ligature Ties Light Blue 100/Pk" at bounding box center [539, 99] width 438 height 14
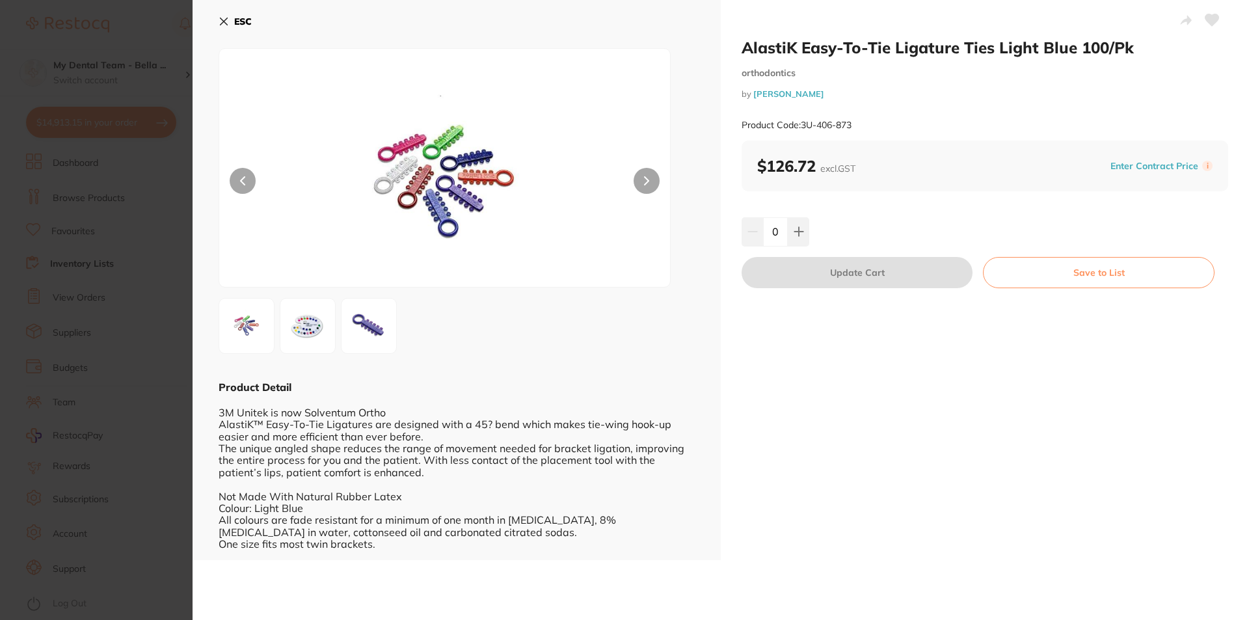
drag, startPoint x: 778, startPoint y: 233, endPoint x: 771, endPoint y: 234, distance: 6.6
click at [771, 234] on input "0" at bounding box center [775, 231] width 25 height 29
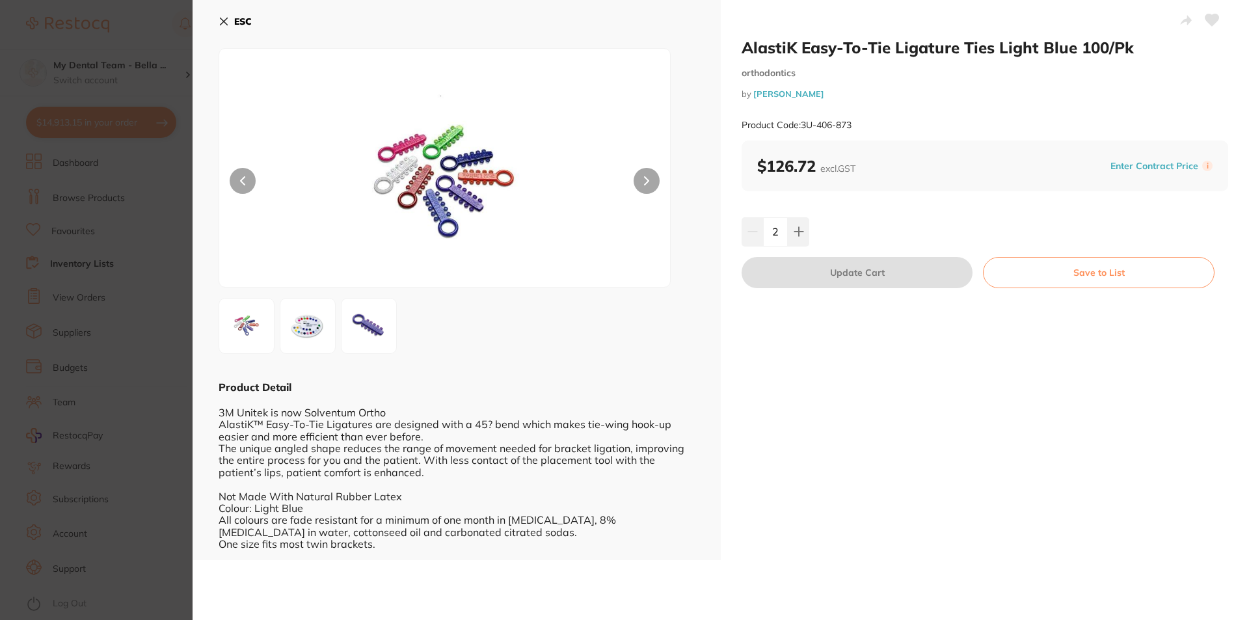
type input "2"
click at [862, 219] on div "2" at bounding box center [985, 231] width 487 height 29
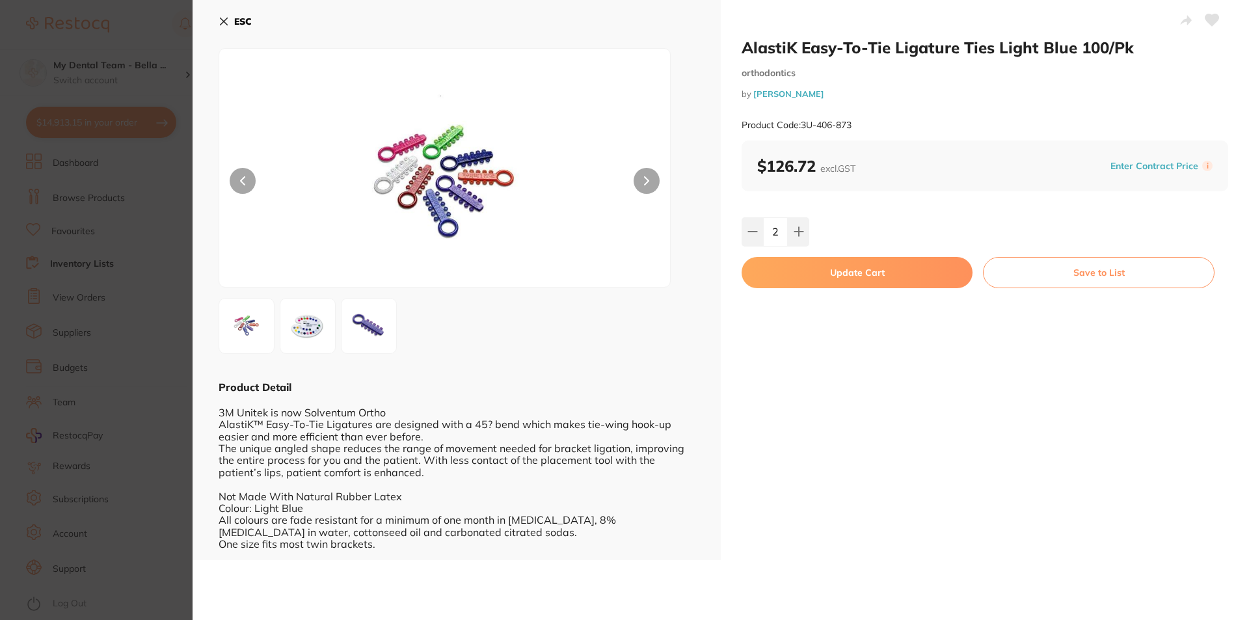
click at [895, 276] on button "Update Cart" at bounding box center [857, 272] width 231 height 31
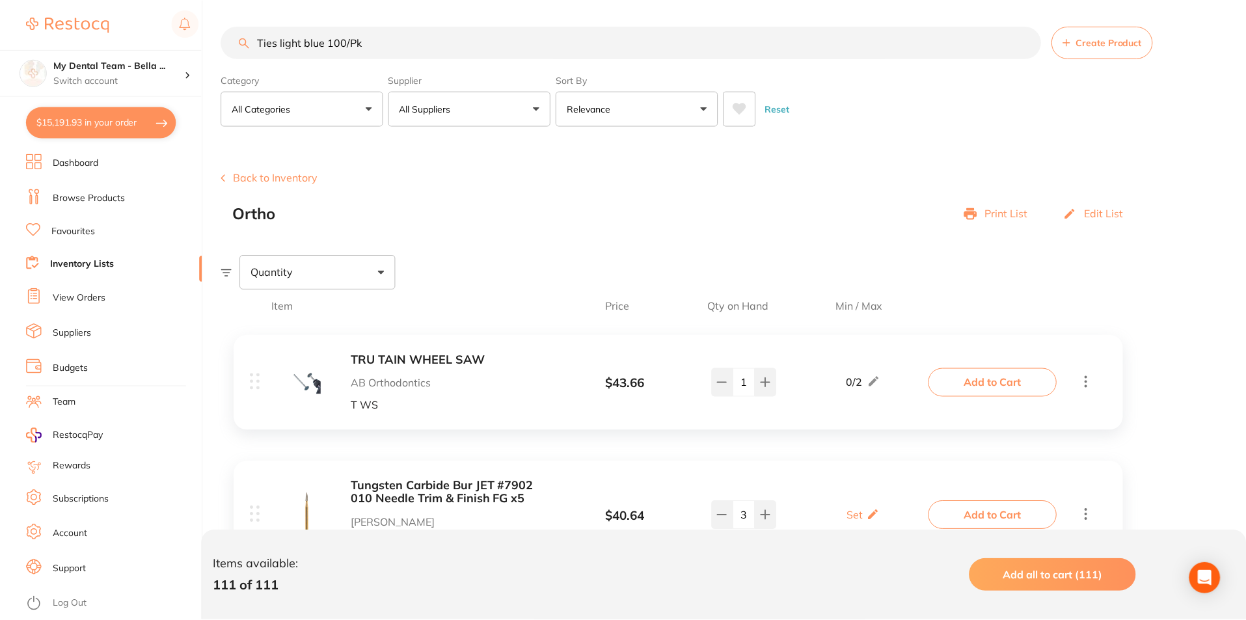
scroll to position [3723, 0]
drag, startPoint x: 324, startPoint y: 43, endPoint x: 281, endPoint y: 42, distance: 43.0
click at [281, 42] on input "Ties light blue 100/Pk" at bounding box center [631, 41] width 820 height 33
paste input "Ties Navy Blue 100/Pk"
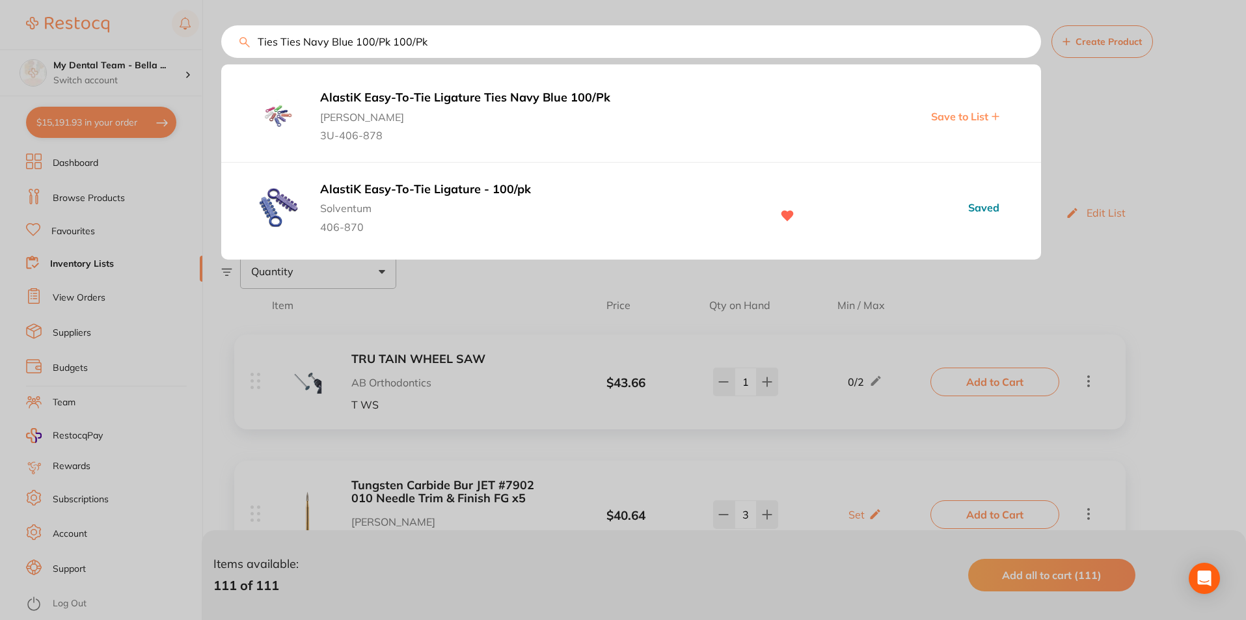
drag, startPoint x: 388, startPoint y: 40, endPoint x: 282, endPoint y: 43, distance: 106.1
click at [282, 43] on input "Ties Ties Navy Blue 100/Pk 100/Pk" at bounding box center [631, 41] width 820 height 33
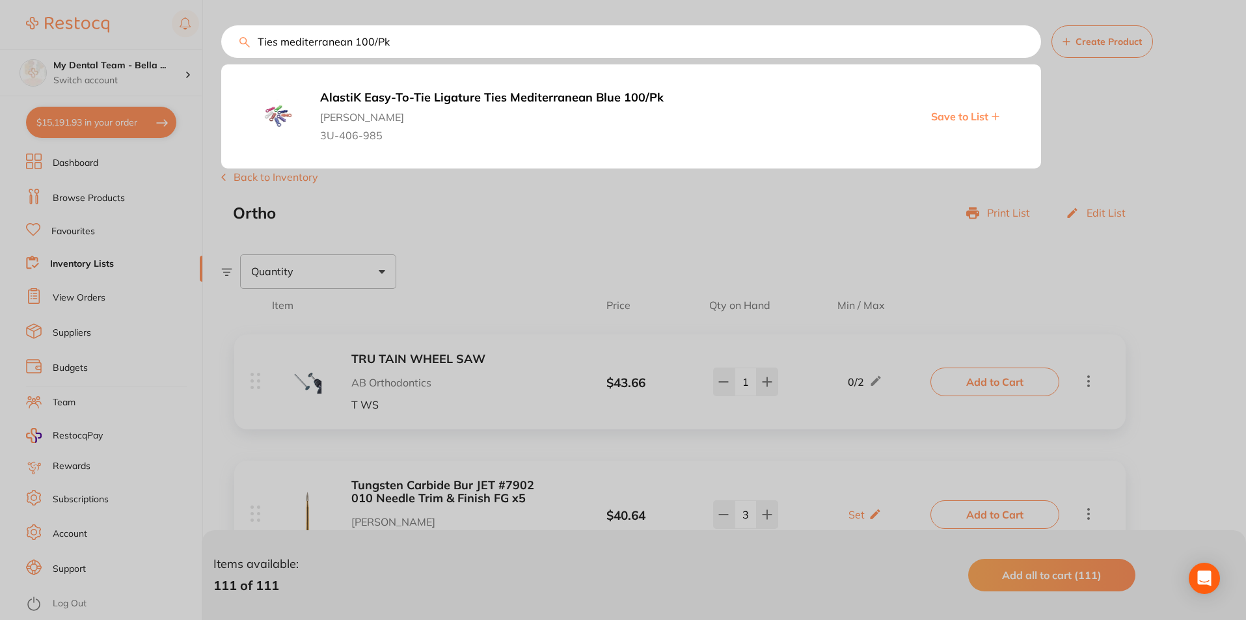
type input "Ties mediterranean 100/Pk"
click at [551, 96] on b "AlastiK Easy-To-Tie Ligature Ties Mediterranean Blue 100/Pk" at bounding box center [539, 98] width 438 height 14
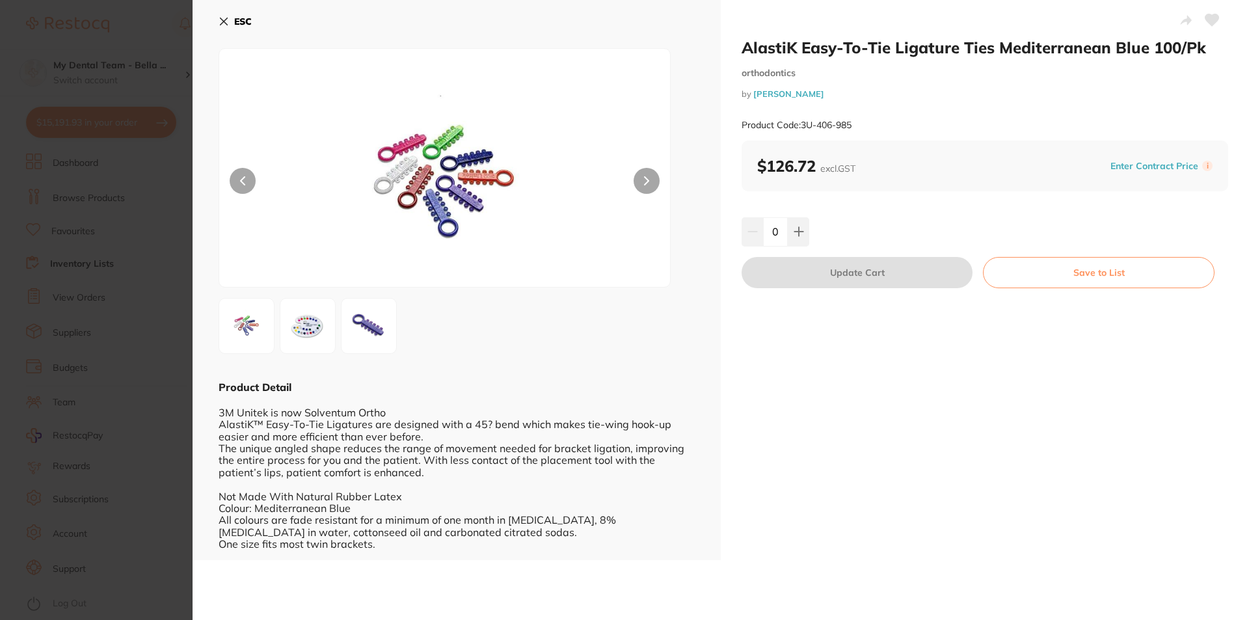
drag, startPoint x: 630, startPoint y: 145, endPoint x: 769, endPoint y: 236, distance: 165.8
click at [769, 236] on input "0" at bounding box center [775, 231] width 25 height 29
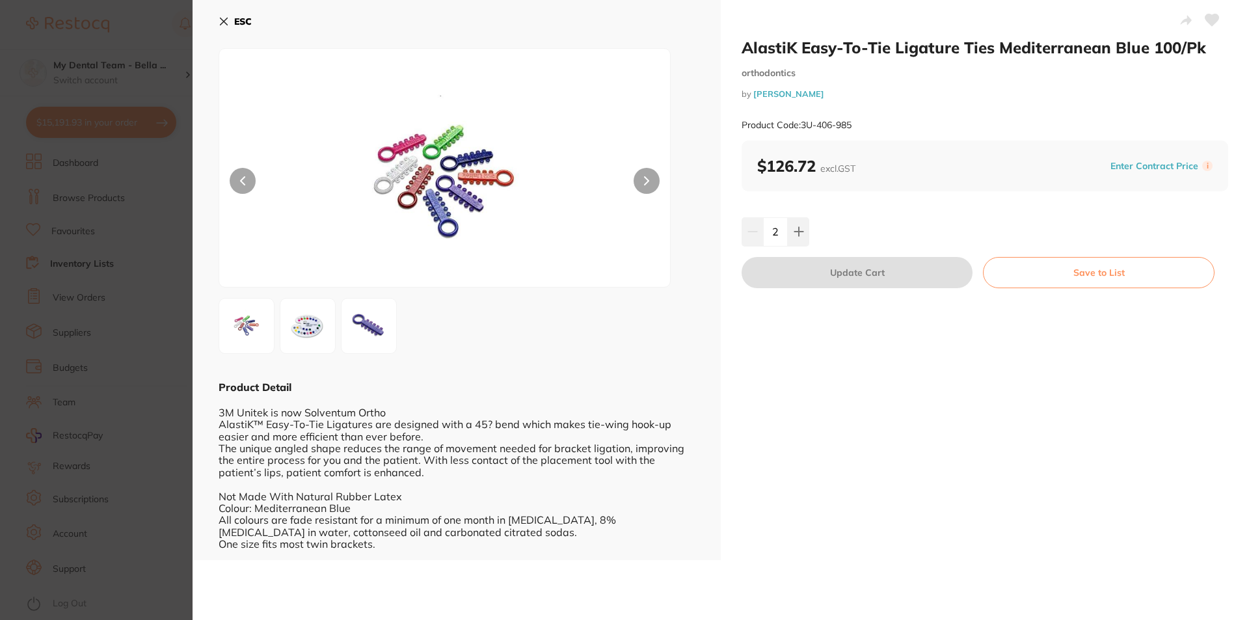
type input "2"
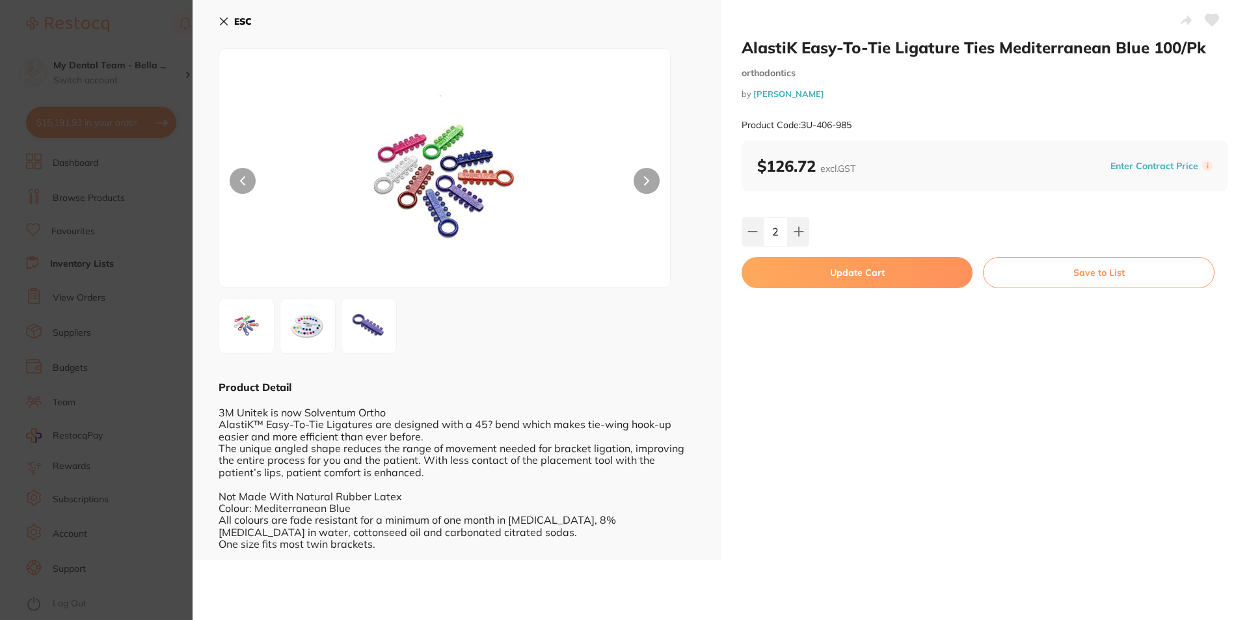
click at [855, 223] on div "2" at bounding box center [985, 231] width 487 height 29
click at [880, 275] on button "Update Cart" at bounding box center [857, 272] width 231 height 31
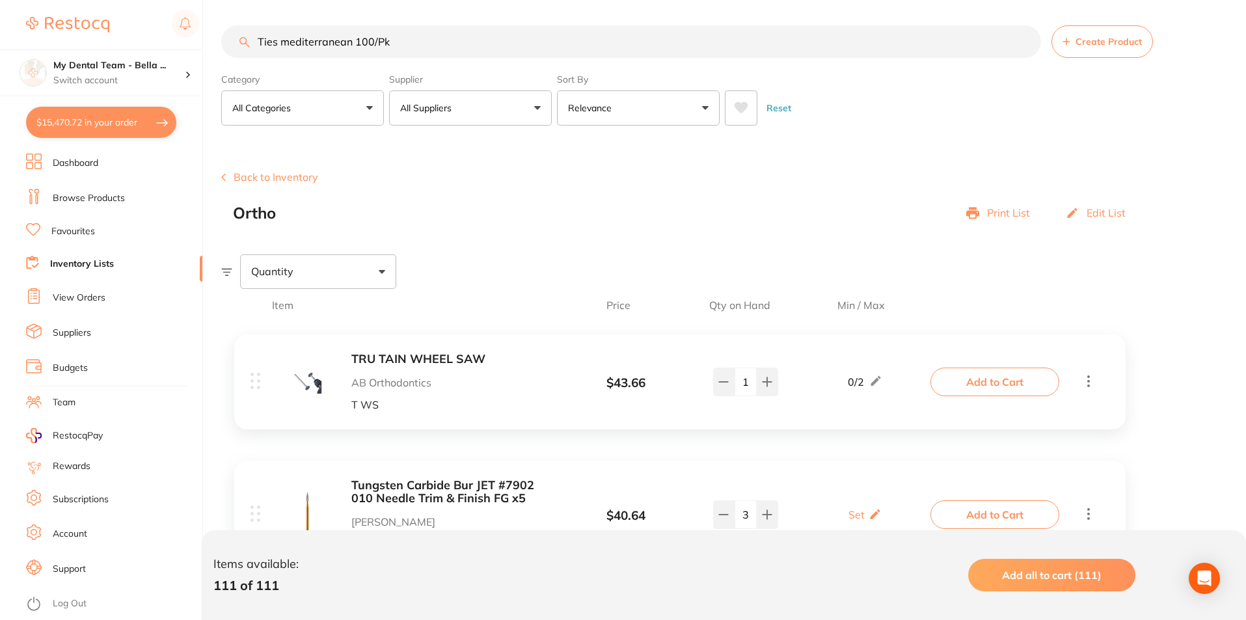
scroll to position [3786, 0]
drag, startPoint x: 395, startPoint y: 49, endPoint x: 171, endPoint y: 51, distance: 223.8
click at [171, 51] on div "$15,470.72 My Dental Team - Bella ... Switch account My Dental Team - [GEOGRAPH…" at bounding box center [623, 309] width 1246 height 620
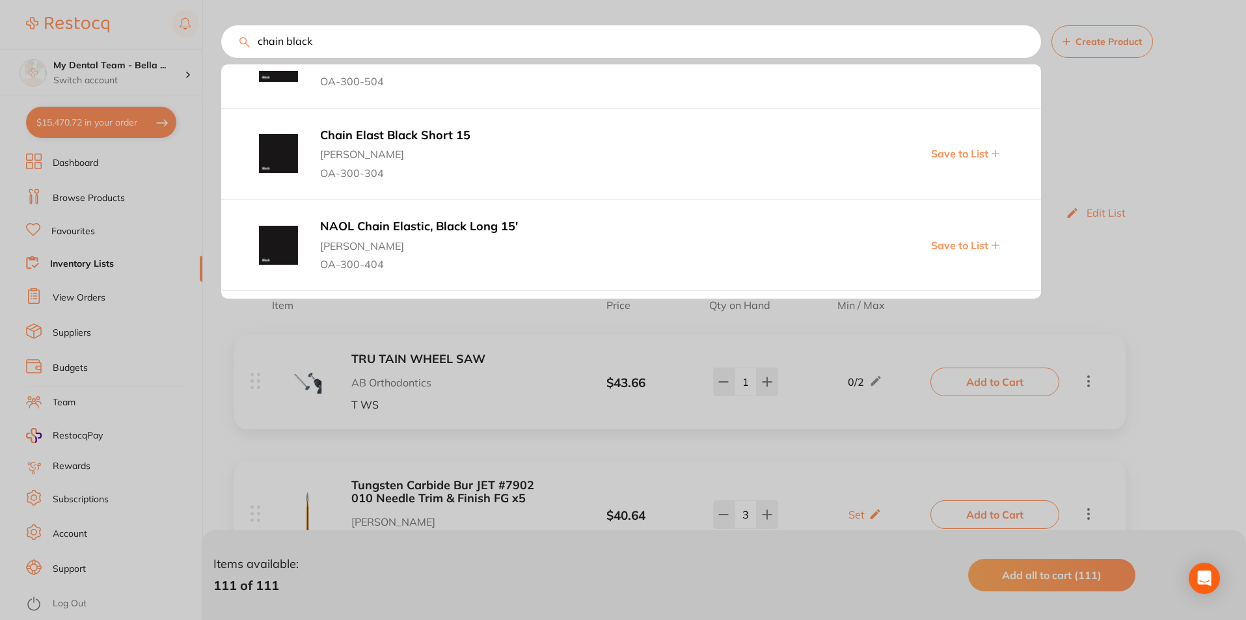
scroll to position [0, 0]
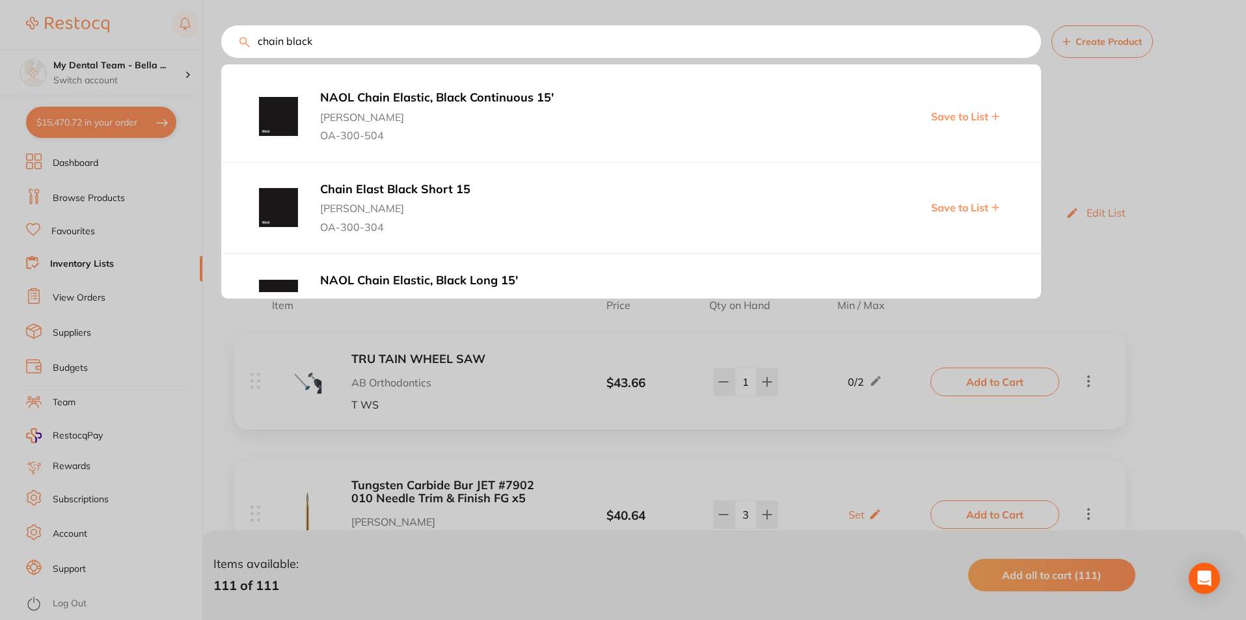
click at [1051, 121] on div at bounding box center [623, 310] width 1246 height 620
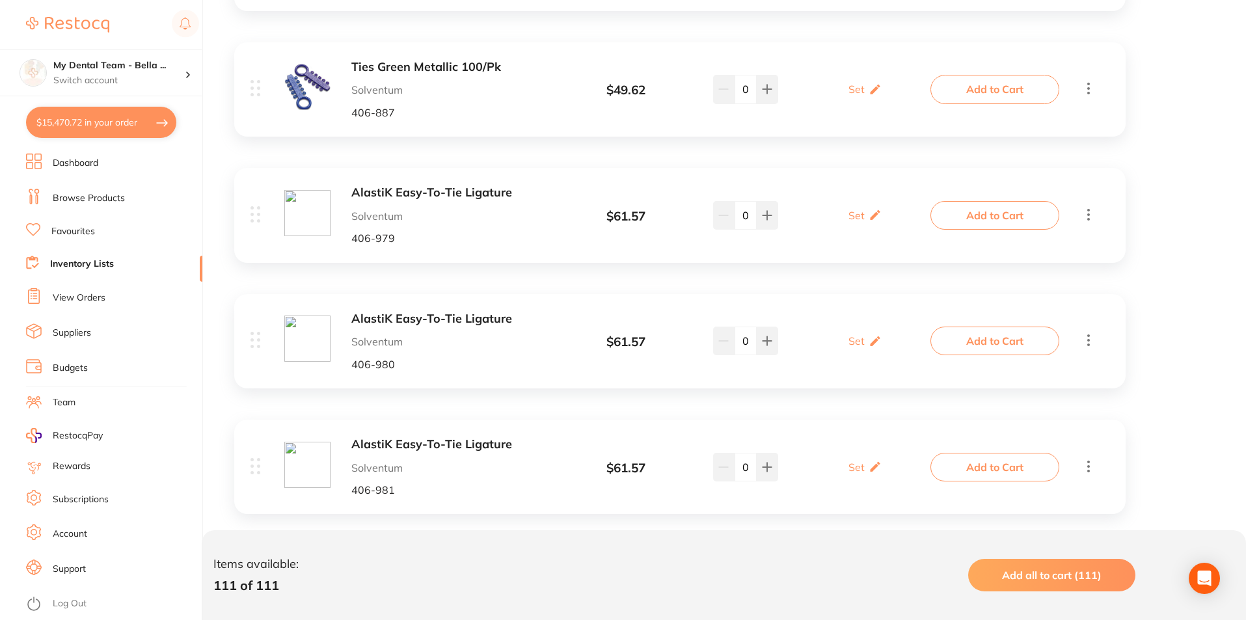
scroll to position [10494, 0]
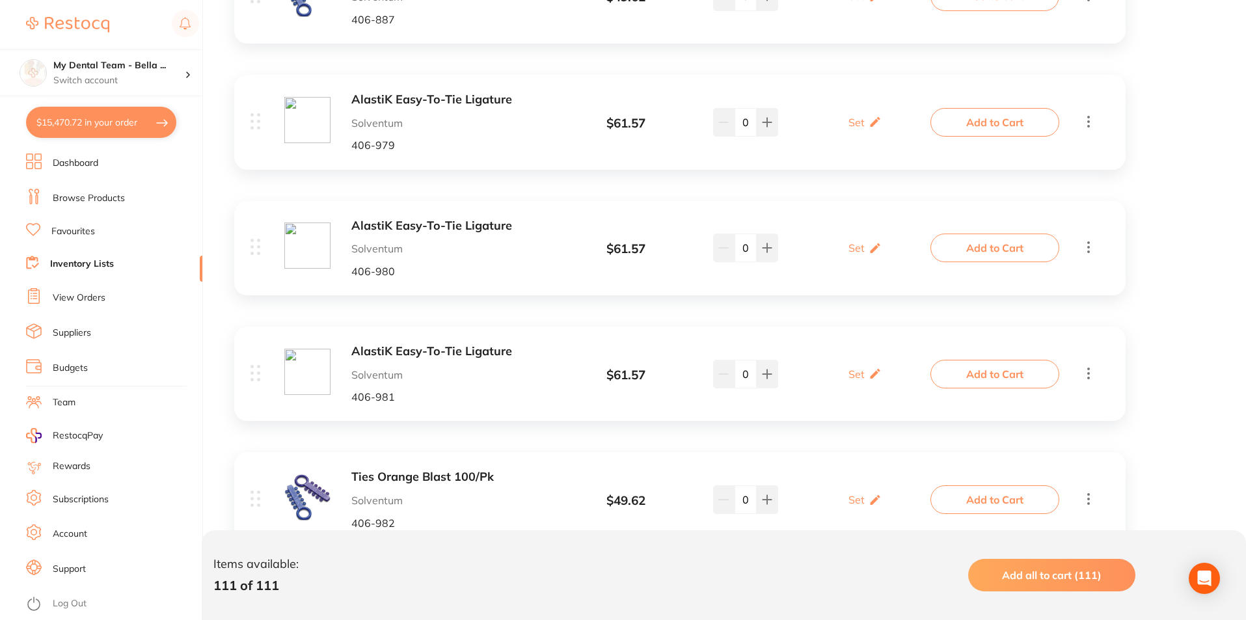
click at [478, 345] on b "AlastiK Easy-To-Tie Ligature" at bounding box center [454, 352] width 206 height 14
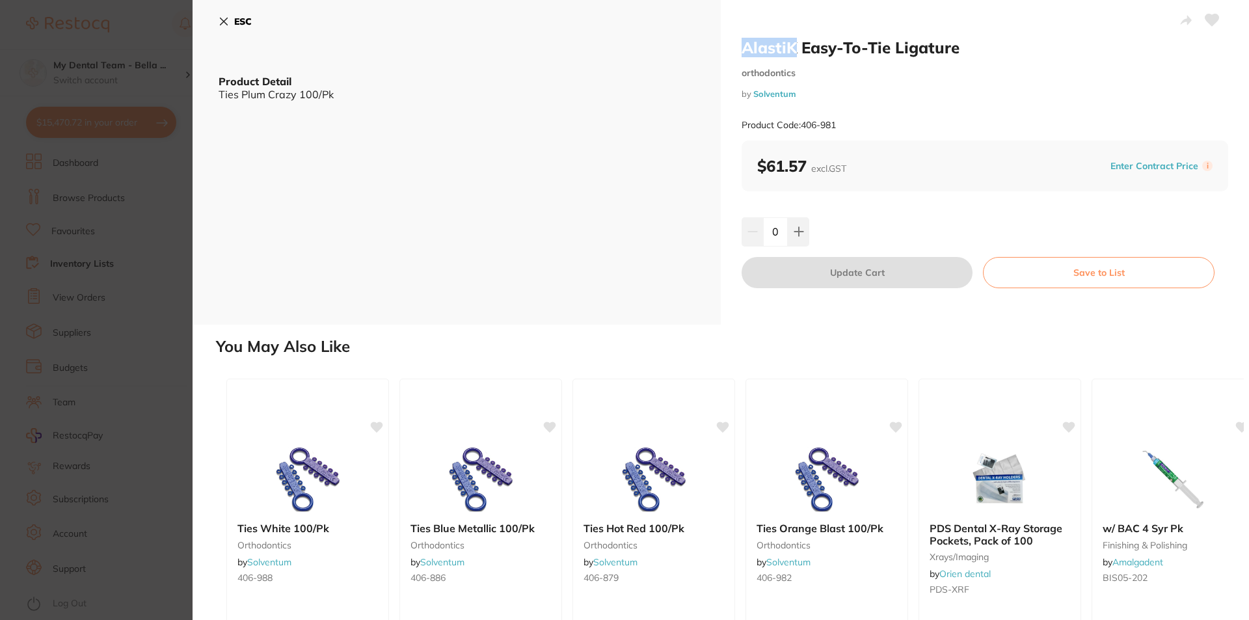
drag, startPoint x: 744, startPoint y: 44, endPoint x: 796, endPoint y: 42, distance: 51.4
click at [796, 42] on h2 "AlastiK Easy-To-Tie Ligature" at bounding box center [985, 48] width 487 height 20
copy h2 "AlastiK"
click at [237, 14] on button "ESC" at bounding box center [235, 21] width 33 height 22
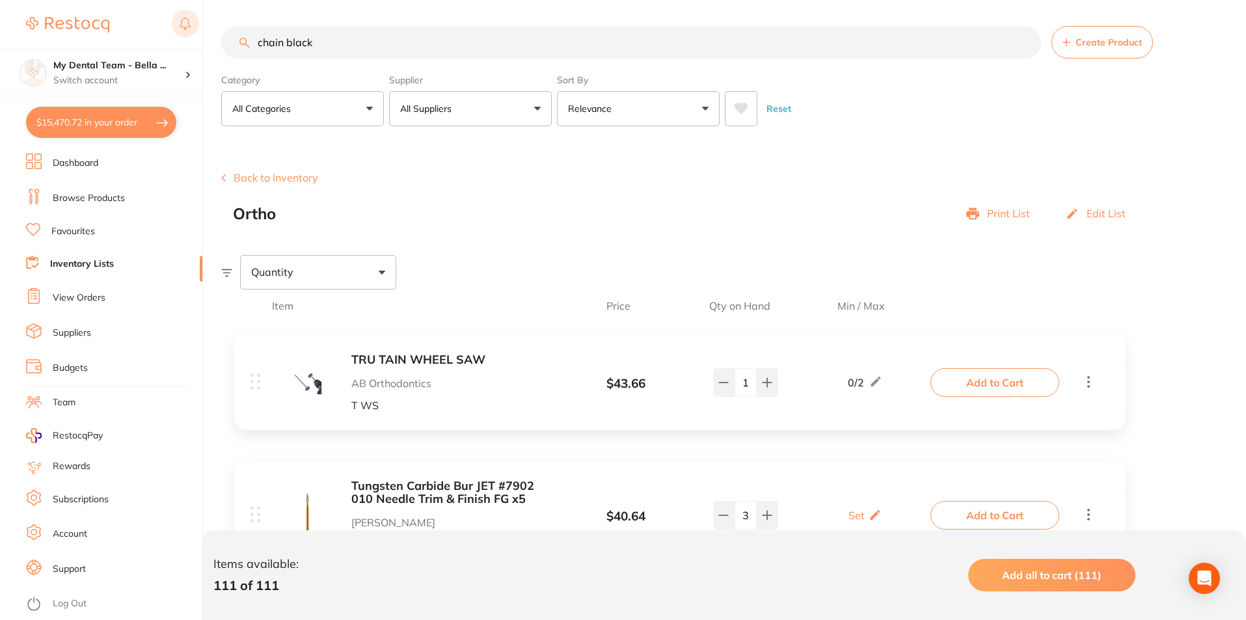
drag, startPoint x: 330, startPoint y: 32, endPoint x: 178, endPoint y: 43, distance: 152.6
click at [187, 40] on div "$15,470.72 My Dental Team - Bella ... Switch account My Dental Team - [GEOGRAPH…" at bounding box center [623, 310] width 1246 height 620
paste input "AlastiK"
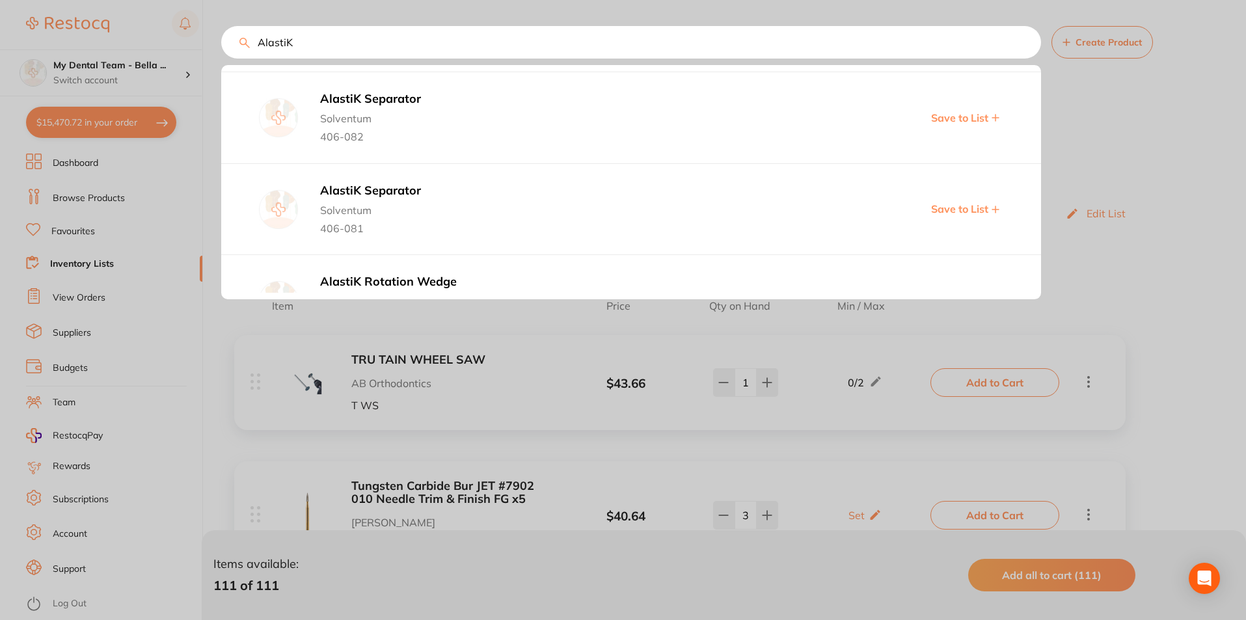
scroll to position [455, 0]
type input "AlastiK black"
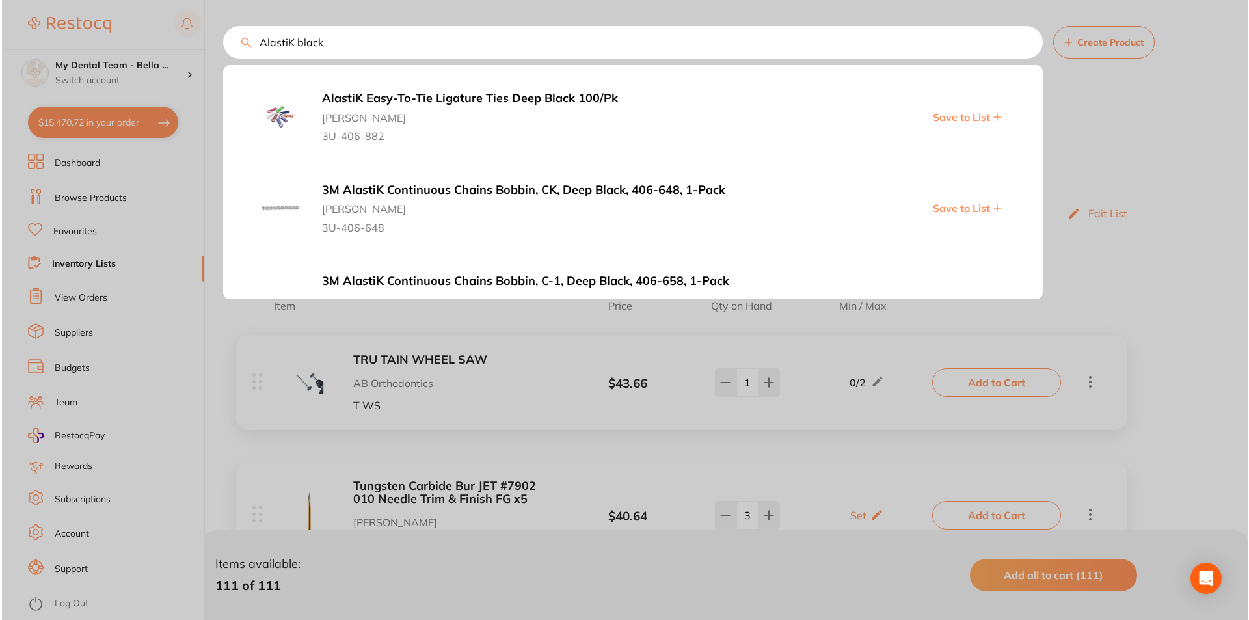
scroll to position [52, 0]
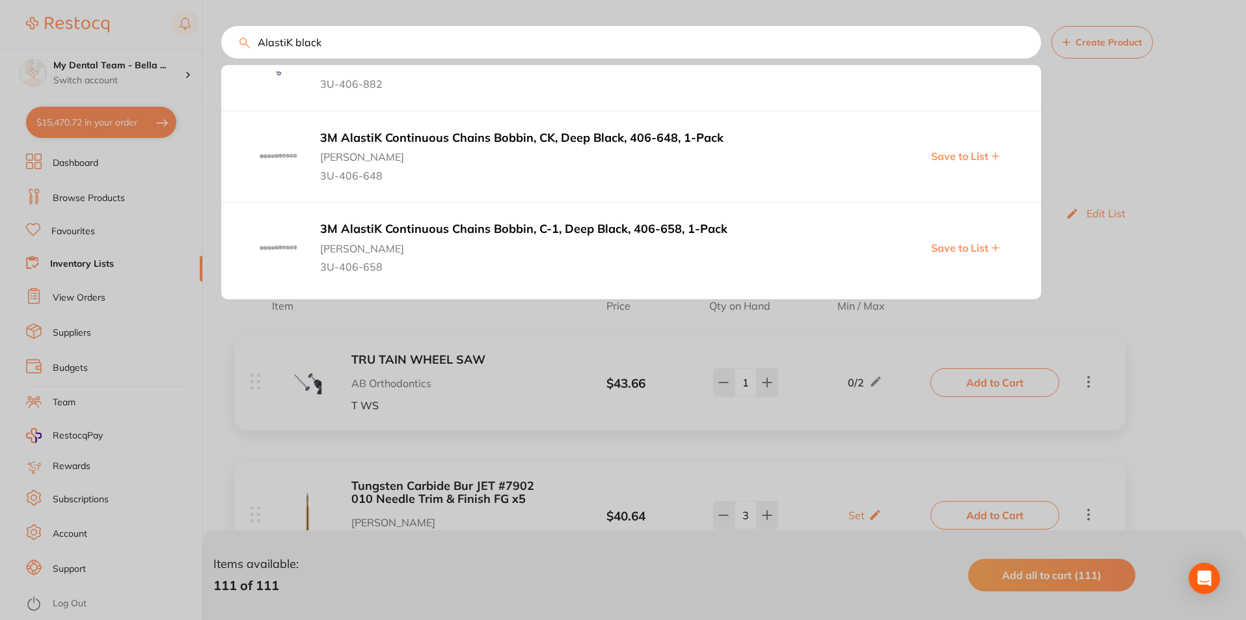
click at [600, 138] on b "3M AlastiK Continuous Chains Bobbin, CK, Deep Black, 406-648, 1-Pack" at bounding box center [539, 138] width 438 height 14
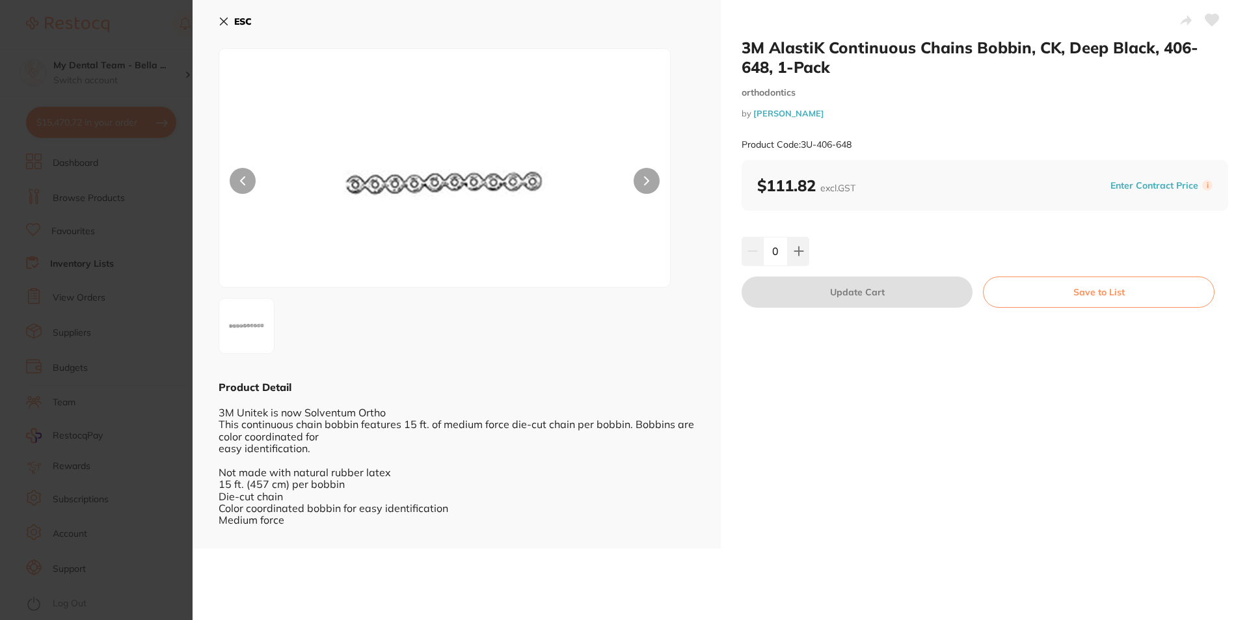
drag, startPoint x: 778, startPoint y: 248, endPoint x: 762, endPoint y: 252, distance: 16.1
click at [763, 252] on input "0" at bounding box center [775, 251] width 25 height 29
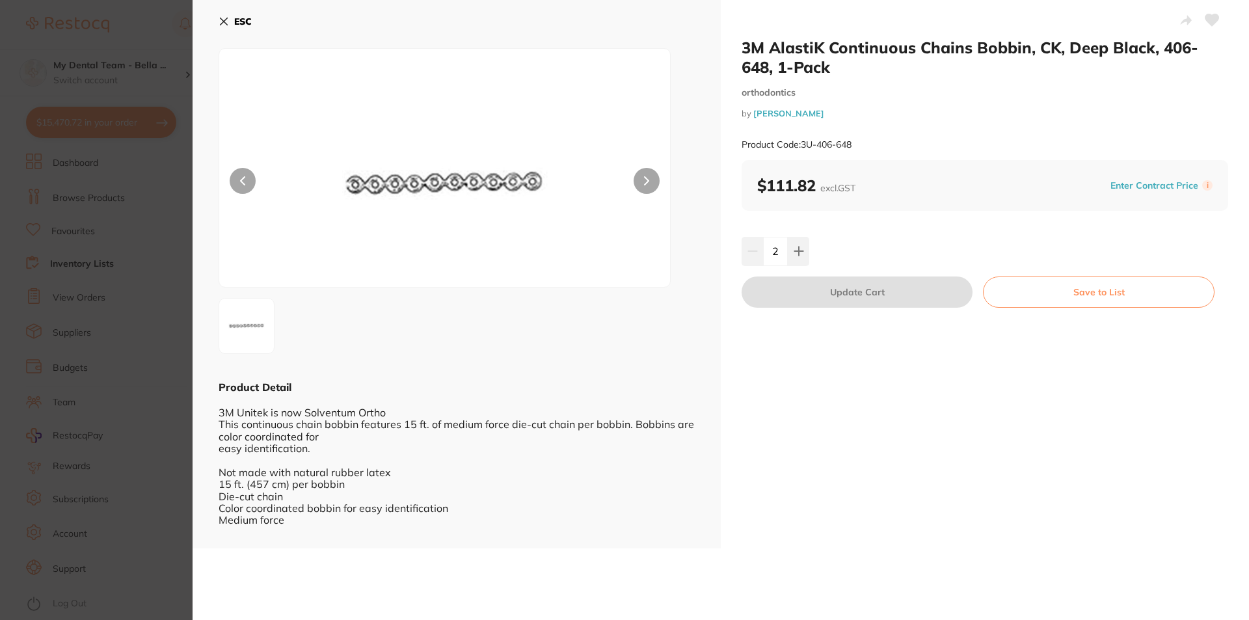
type input "2"
click at [943, 244] on div "2" at bounding box center [985, 251] width 487 height 29
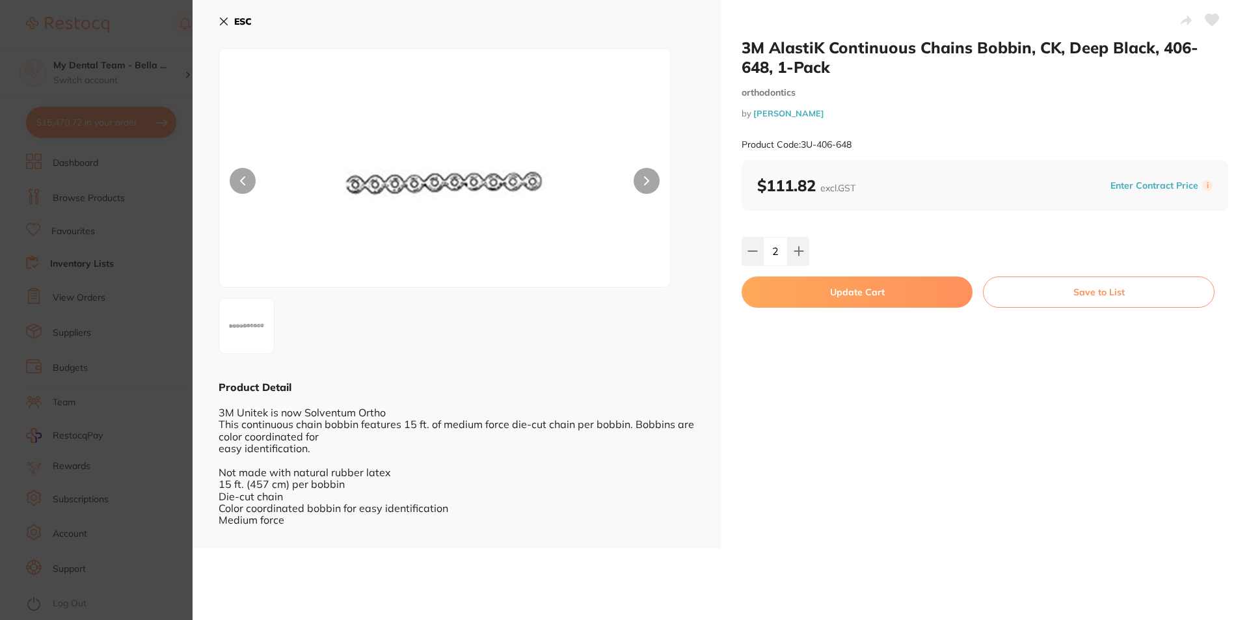
click at [872, 295] on button "Update Cart" at bounding box center [857, 291] width 231 height 31
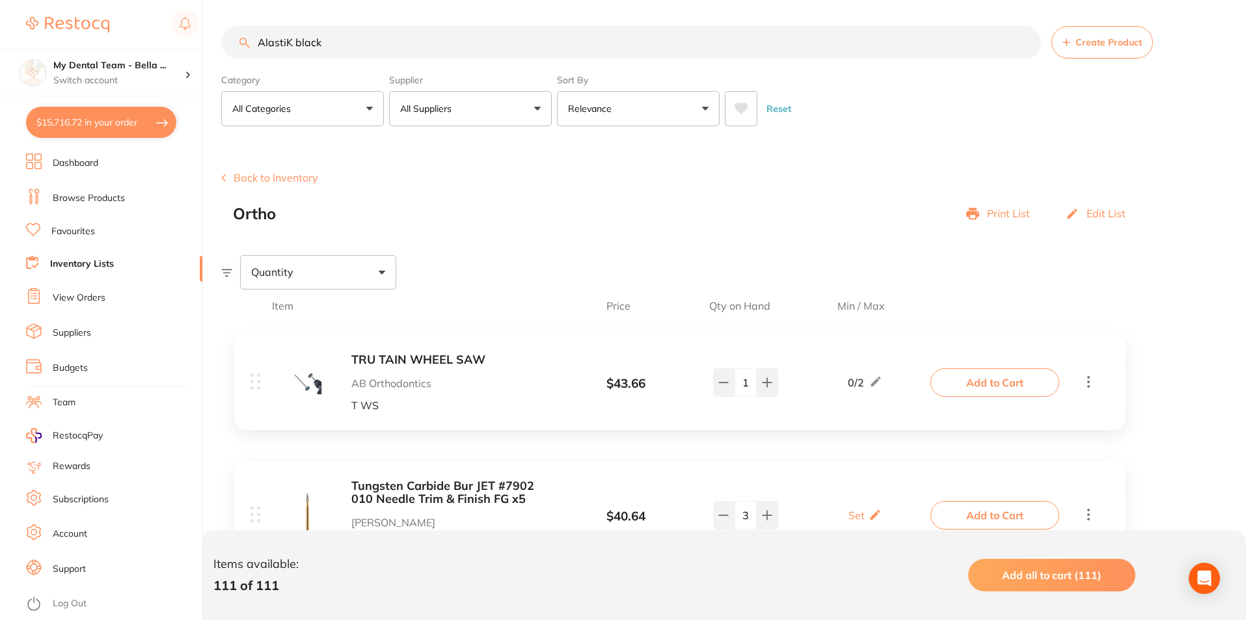
drag, startPoint x: 292, startPoint y: 42, endPoint x: 381, endPoint y: 48, distance: 88.7
click at [380, 47] on input "AlastiK black" at bounding box center [631, 42] width 820 height 33
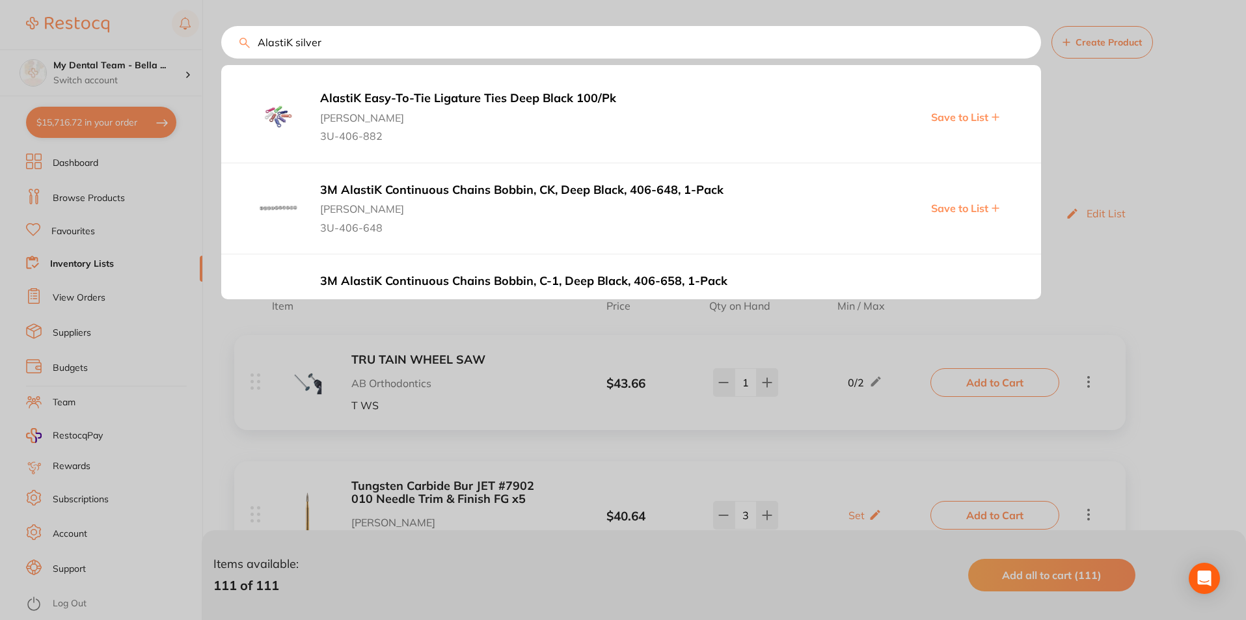
type input "AlastiK silver"
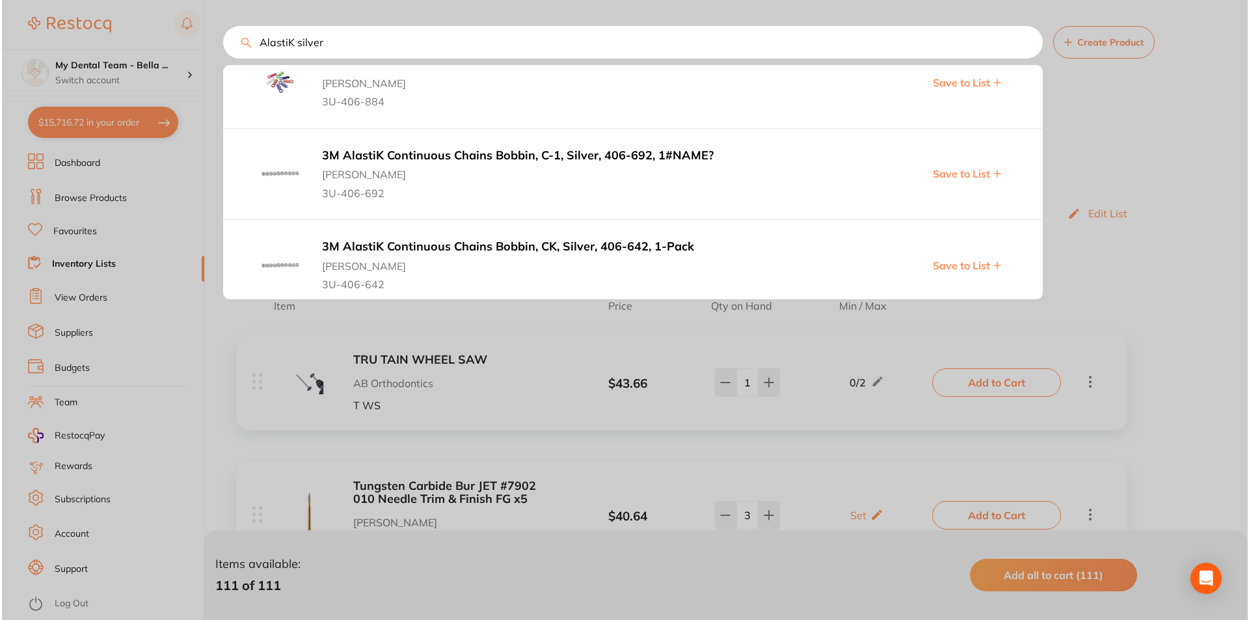
scroll to position [52, 0]
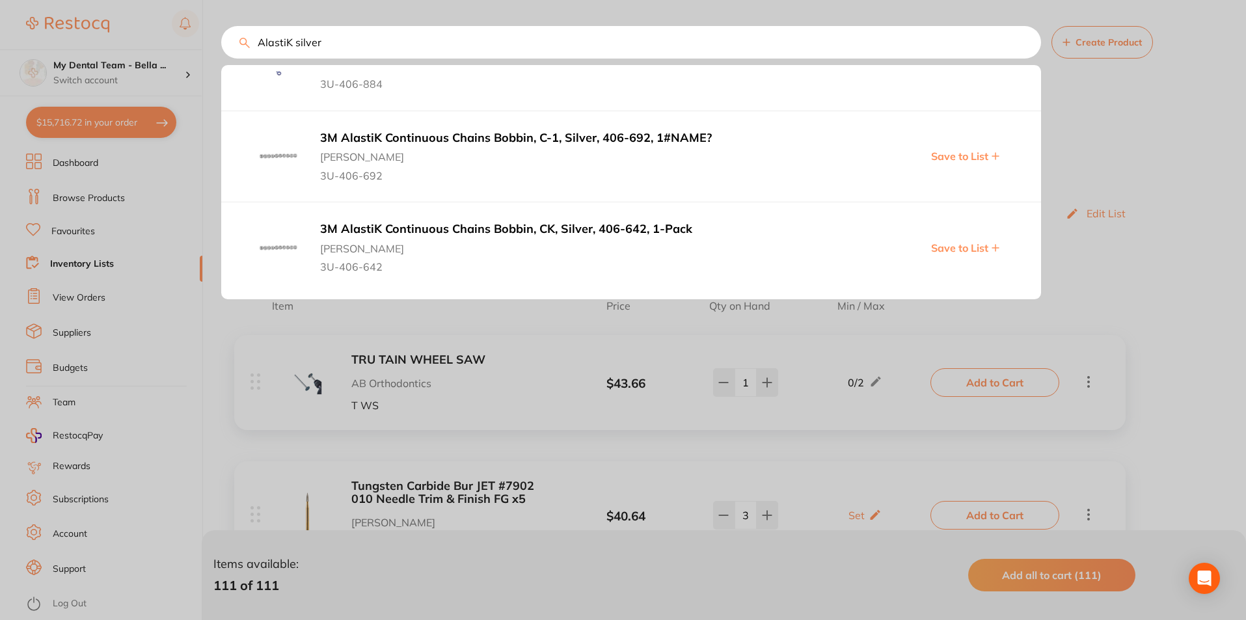
click at [632, 135] on b "3M AlastiK Continuous Chains Bobbin, C-1, Silver, 406-692, 1#NAME?" at bounding box center [539, 138] width 438 height 14
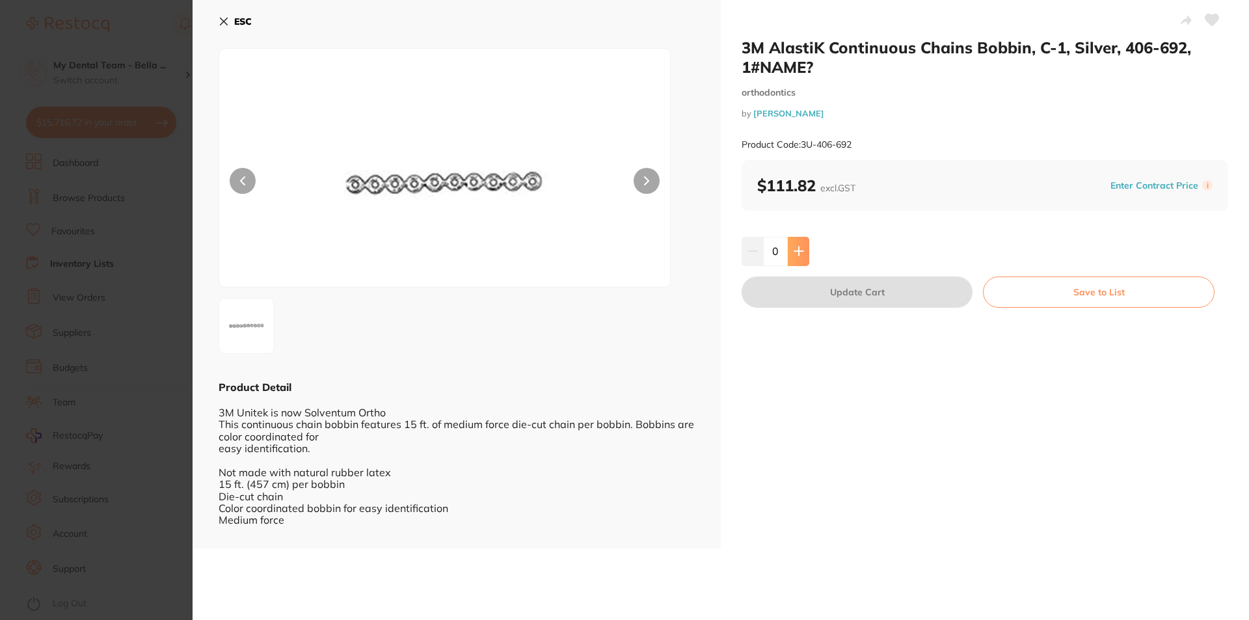
click at [804, 245] on button at bounding box center [798, 251] width 21 height 29
type input "1"
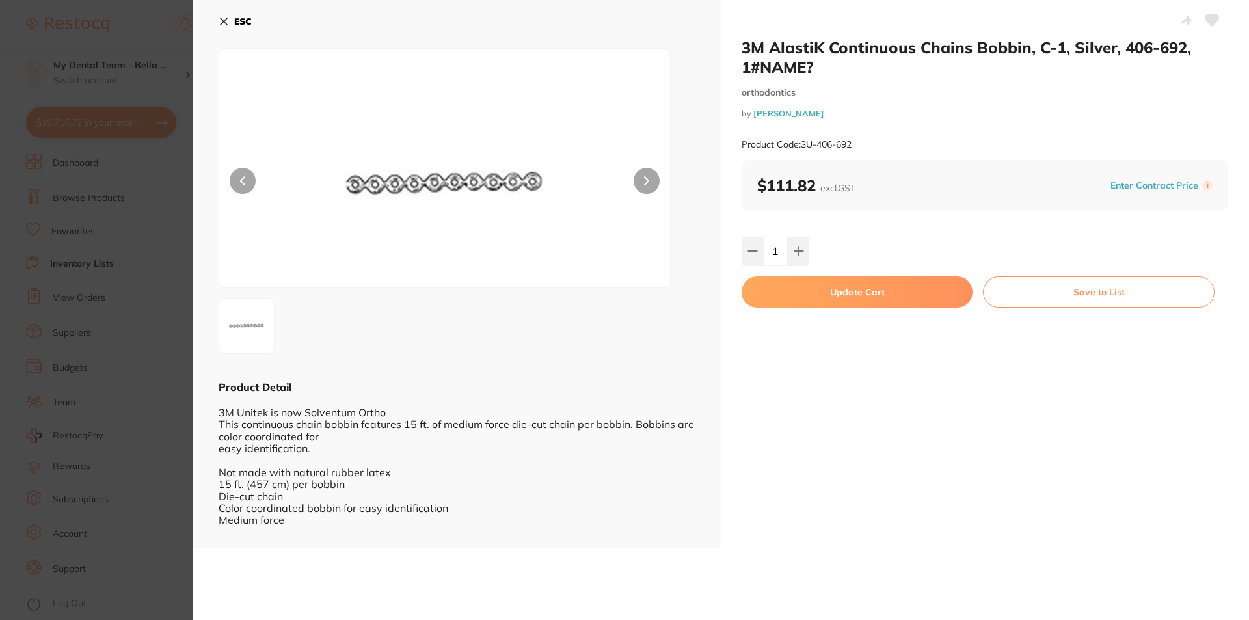
click at [850, 297] on button "Update Cart" at bounding box center [857, 291] width 231 height 31
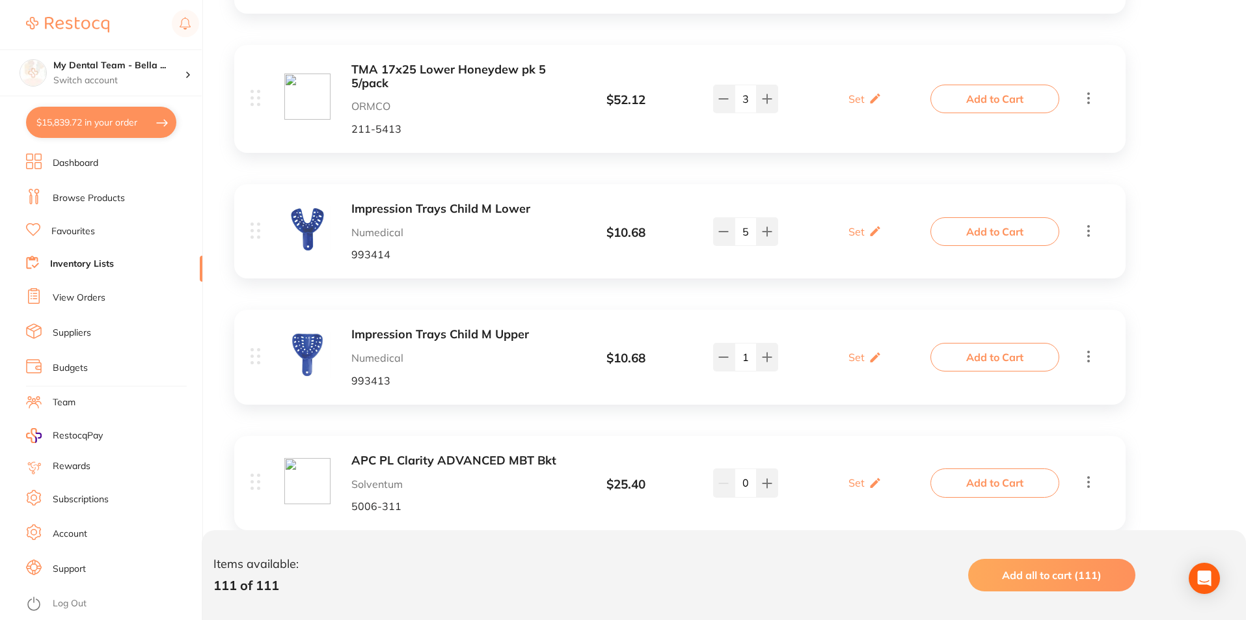
scroll to position [4782, 0]
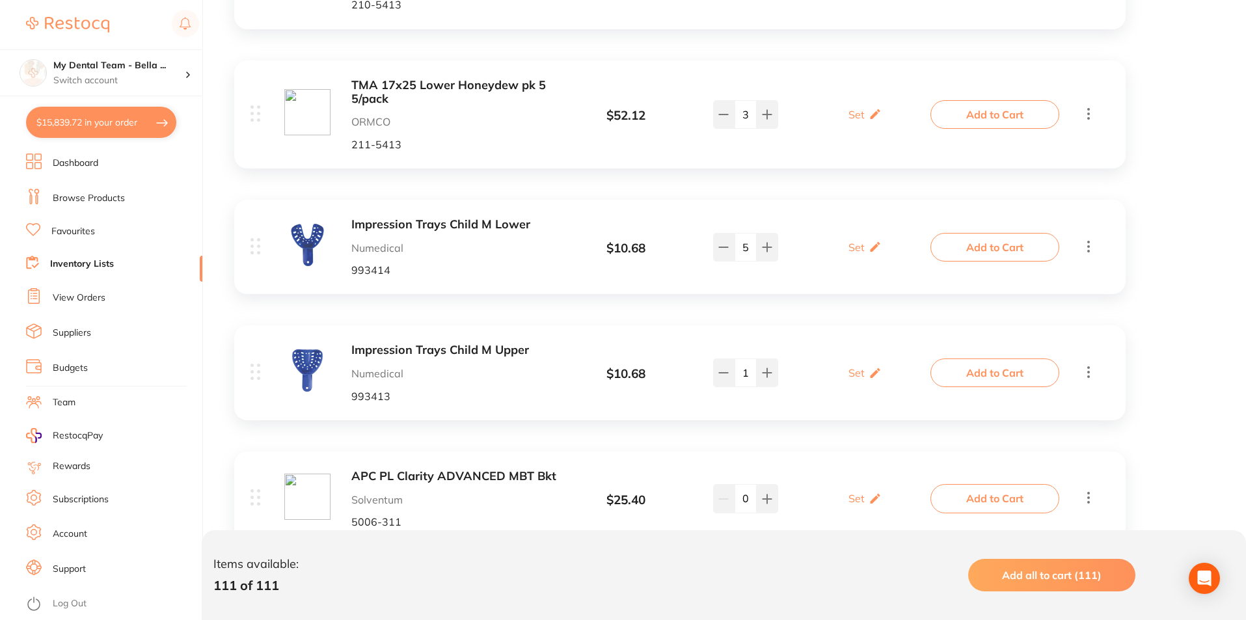
click at [427, 218] on b "Impression Trays Child M Lower" at bounding box center [454, 225] width 206 height 14
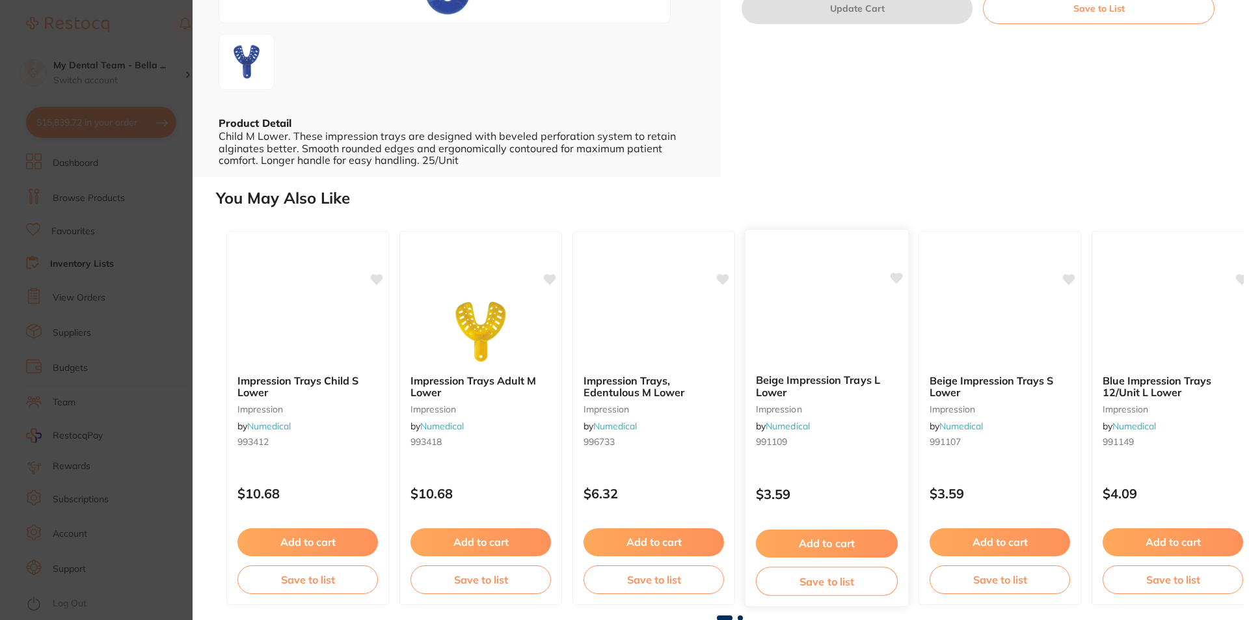
scroll to position [265, 0]
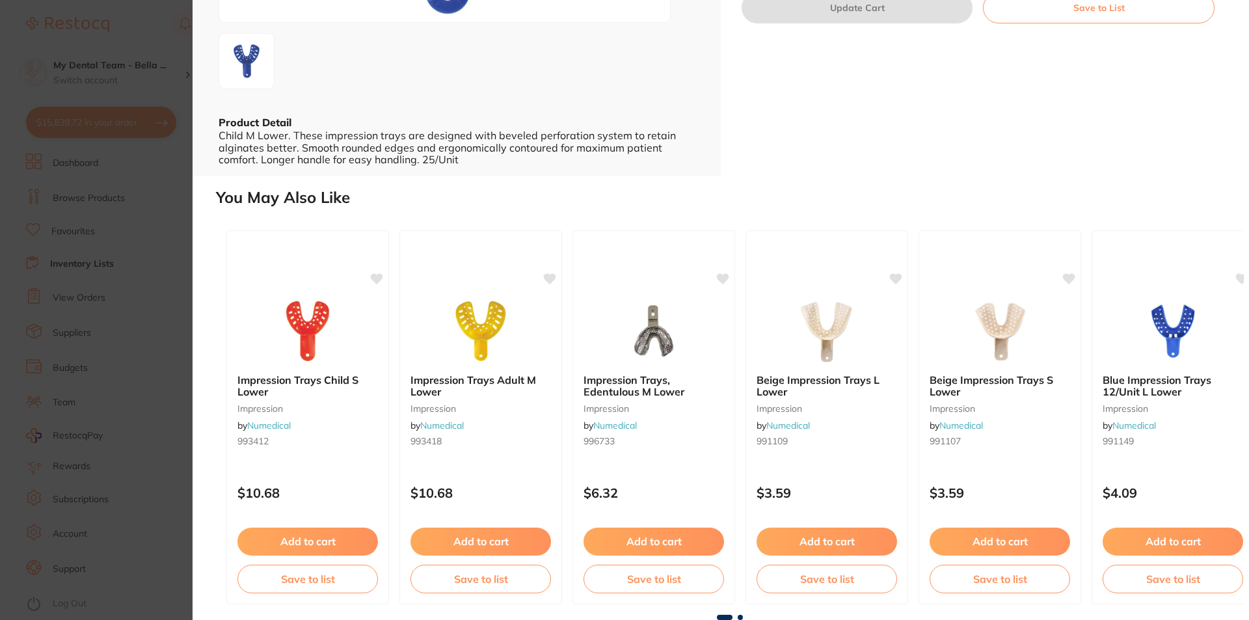
click at [740, 618] on span at bounding box center [740, 617] width 5 height 5
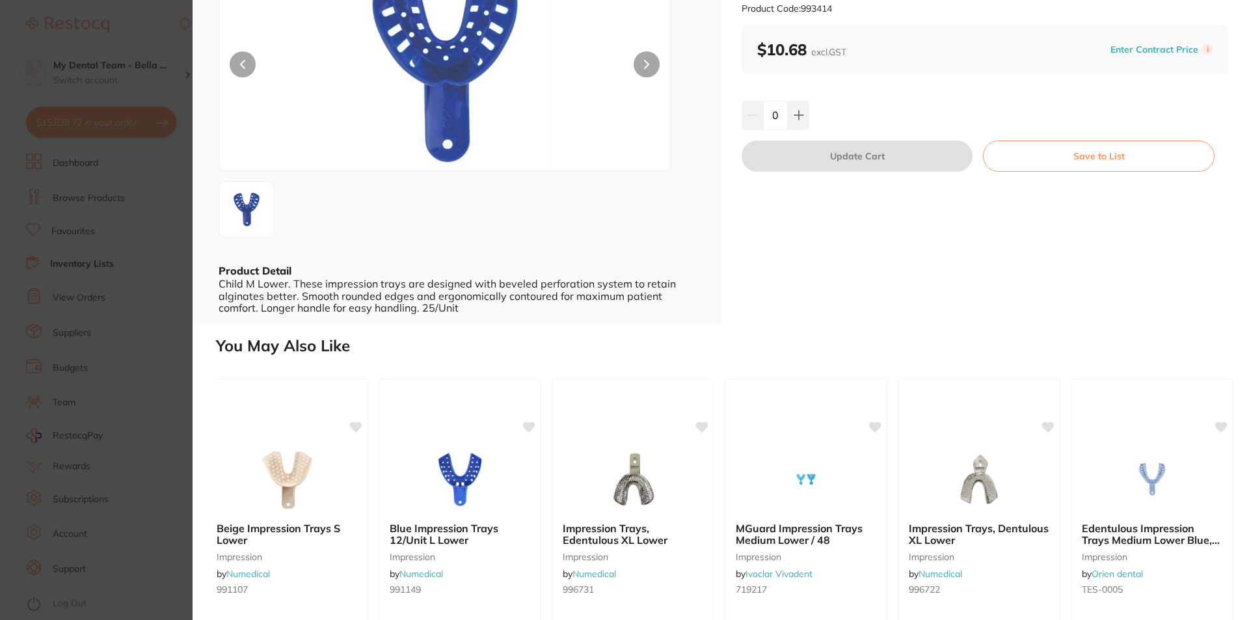
scroll to position [0, 0]
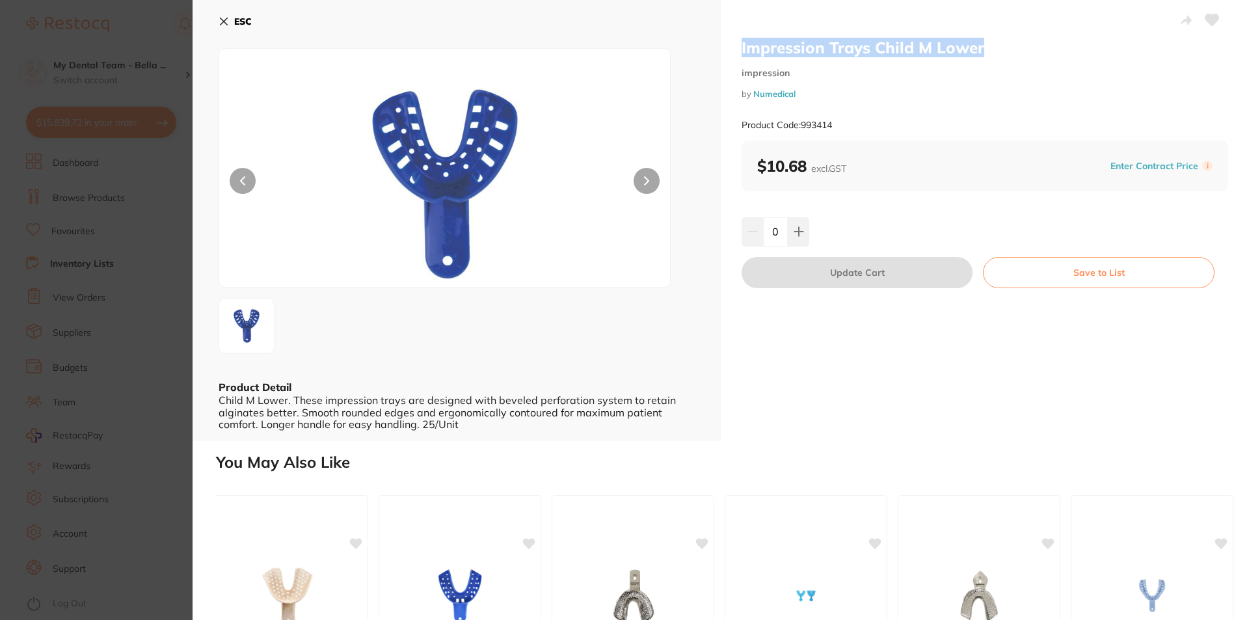
drag, startPoint x: 740, startPoint y: 47, endPoint x: 1037, endPoint y: 40, distance: 296.7
click at [1037, 40] on h2 "Impression Trays Child M Lower" at bounding box center [985, 48] width 487 height 20
copy h2 "Impression Trays Child M Lower"
click at [234, 24] on b "ESC" at bounding box center [243, 22] width 18 height 12
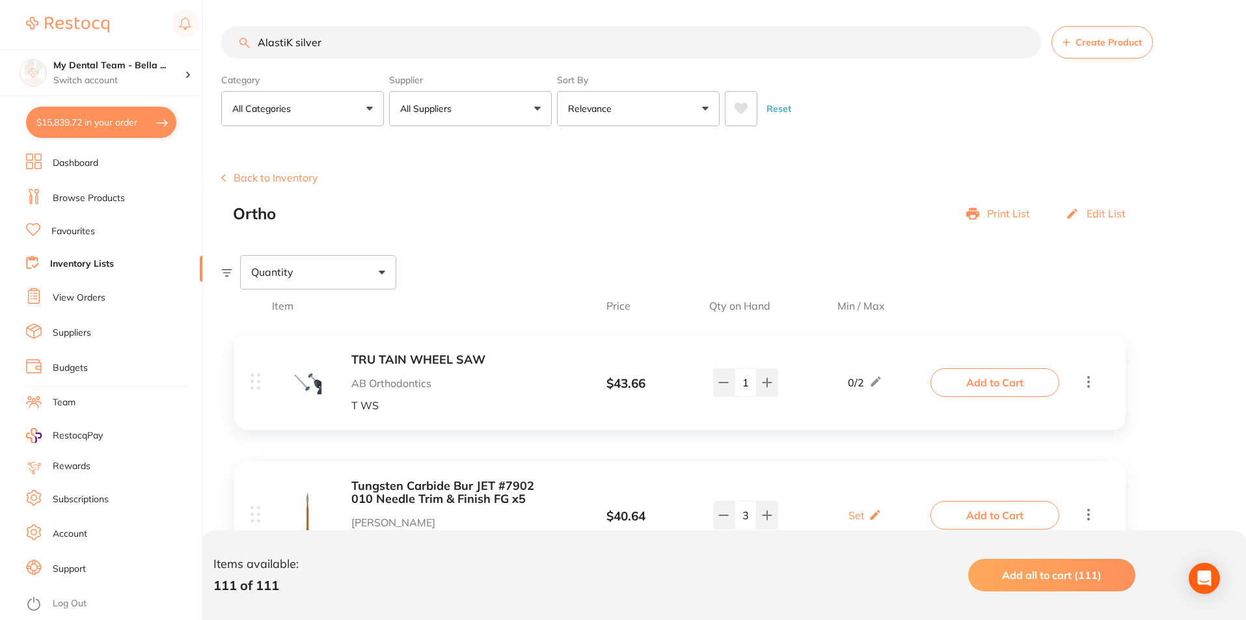
click at [384, 53] on input "AlastiK silver" at bounding box center [631, 42] width 820 height 33
drag, startPoint x: 315, startPoint y: 37, endPoint x: 123, endPoint y: 28, distance: 192.8
click at [136, 26] on div "$15,839.72 My Dental Team - Bella ... Switch account My Dental Team - [GEOGRAPH…" at bounding box center [623, 310] width 1246 height 620
paste input "Impression Trays Child M Low"
